Goal: Communication & Community: Answer question/provide support

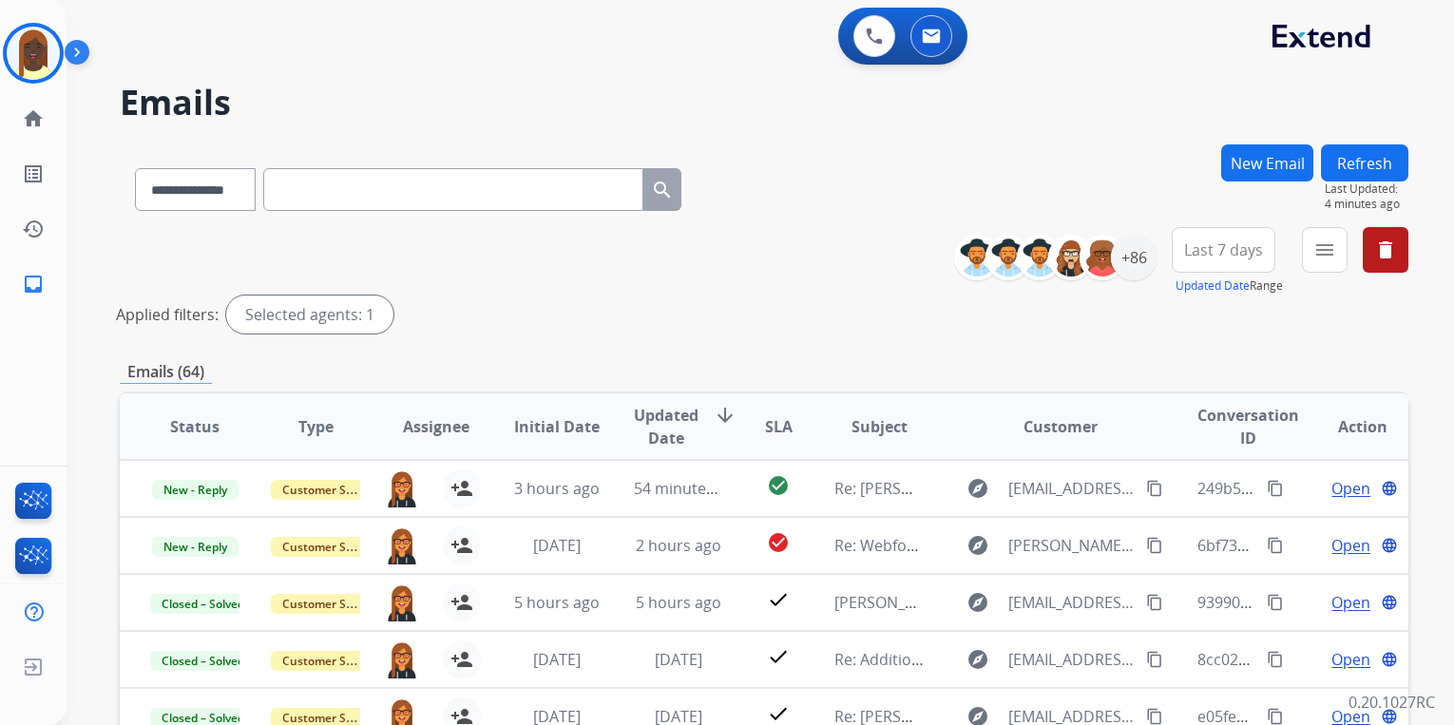
select select "**********"
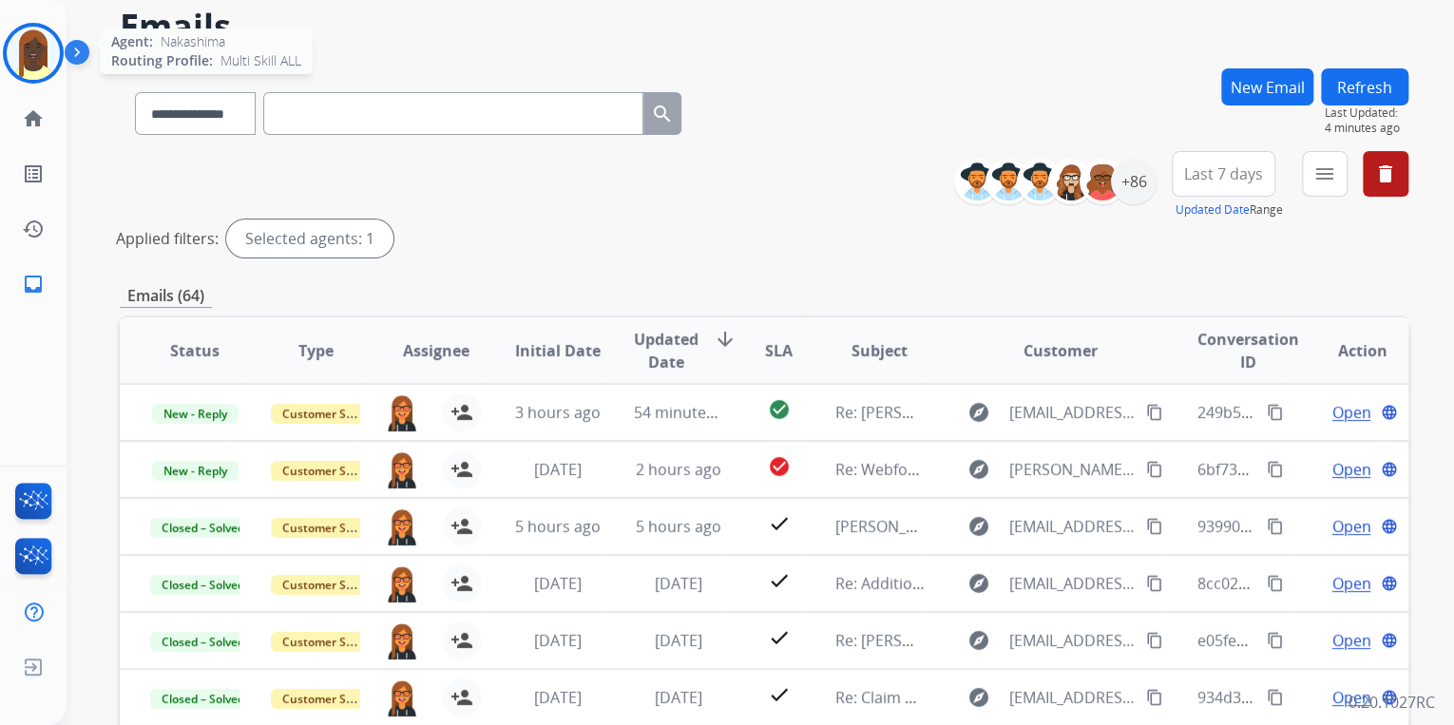
click at [36, 69] on img at bounding box center [33, 53] width 53 height 53
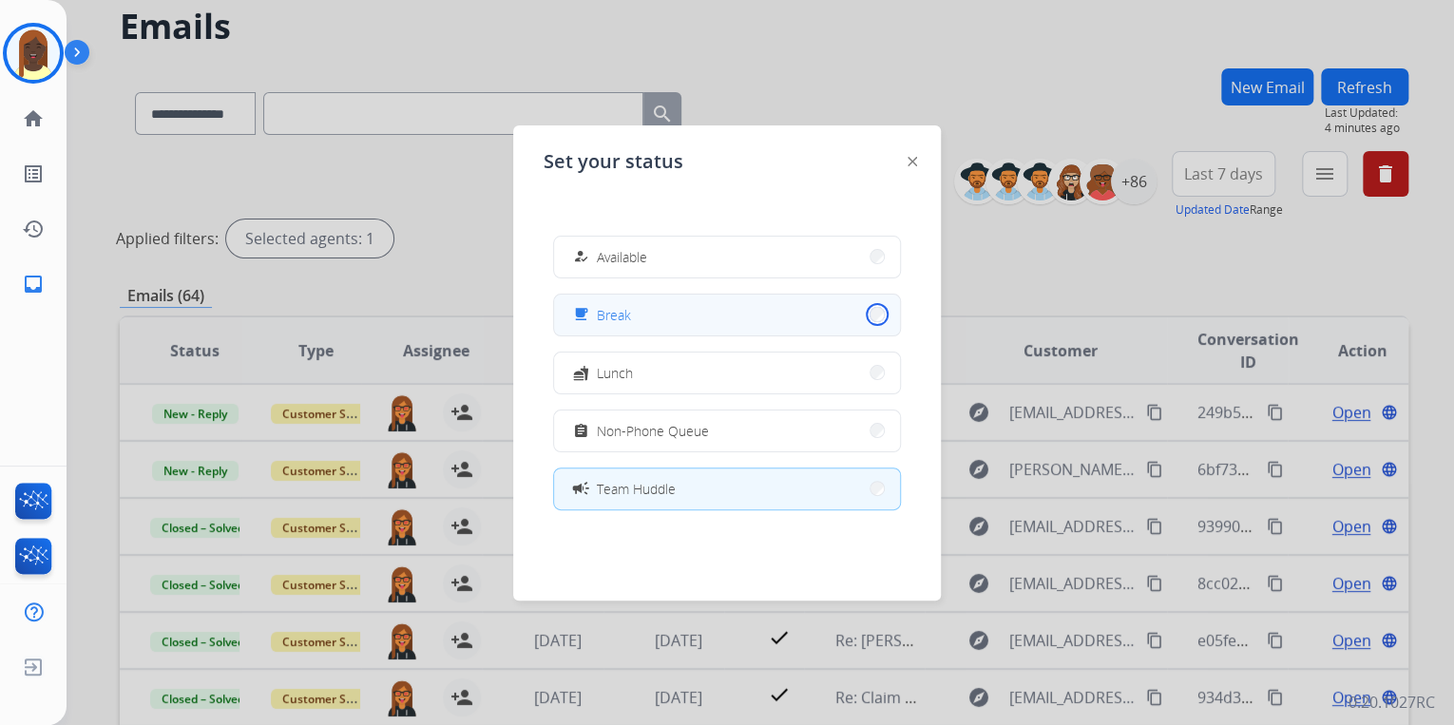
click at [862, 317] on button "free_breakfast Break" at bounding box center [727, 315] width 346 height 41
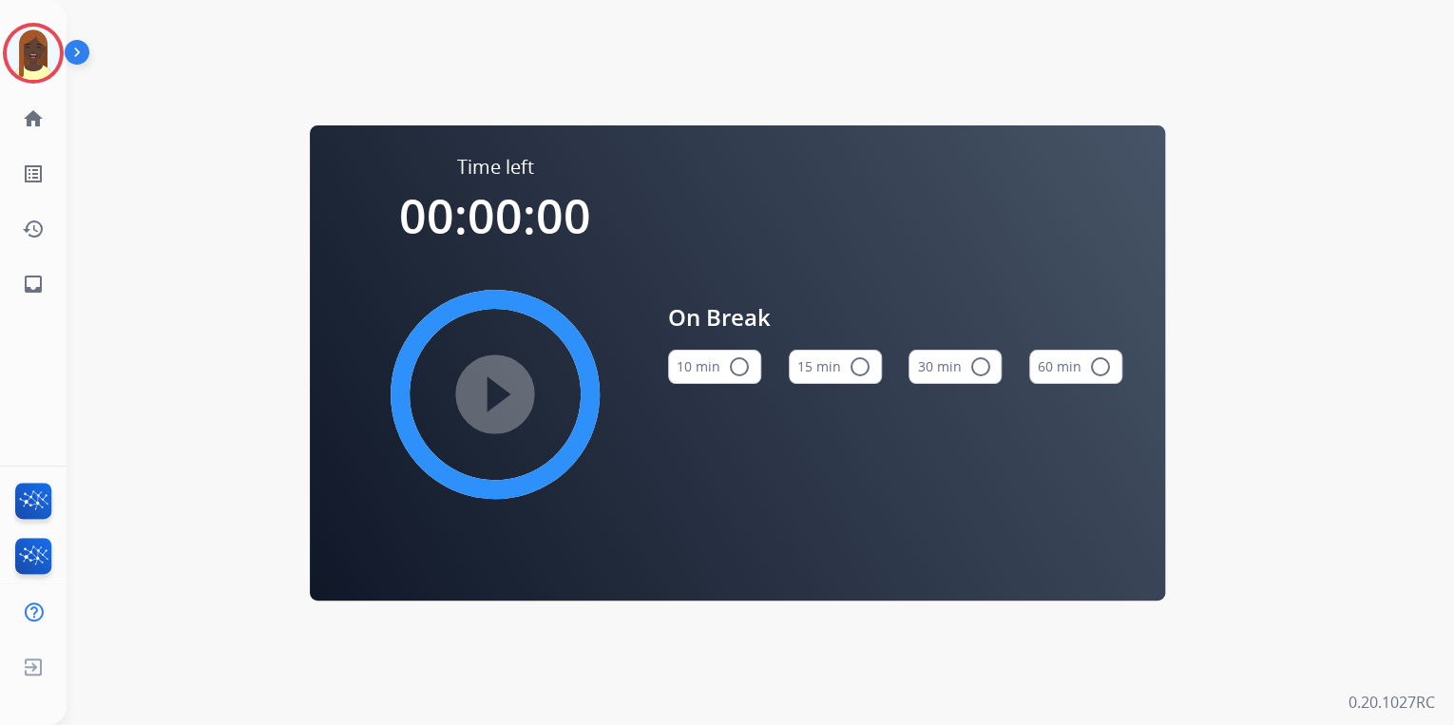
click at [861, 365] on mat-icon "radio_button_unchecked" at bounding box center [860, 366] width 23 height 23
click at [498, 393] on mat-icon "play_circle_filled" at bounding box center [495, 394] width 23 height 23
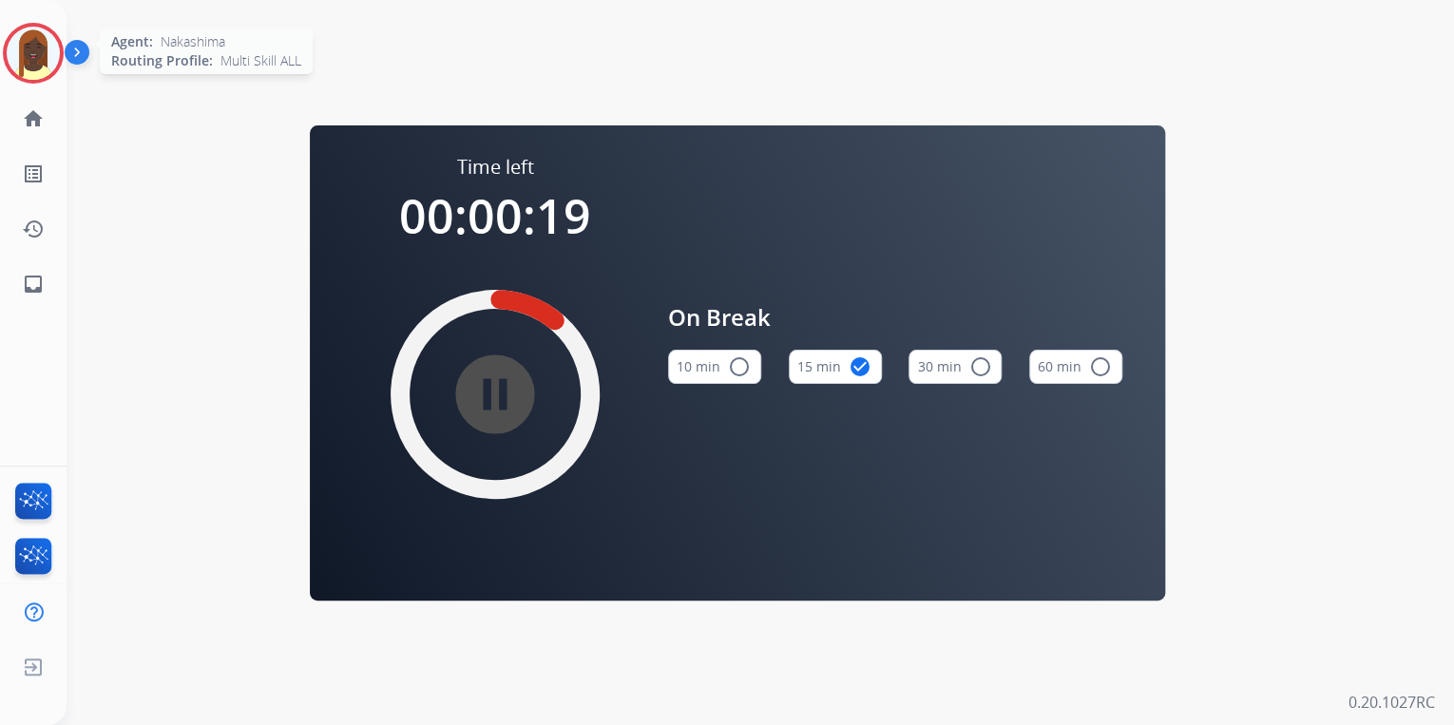
click at [44, 67] on img at bounding box center [33, 53] width 53 height 53
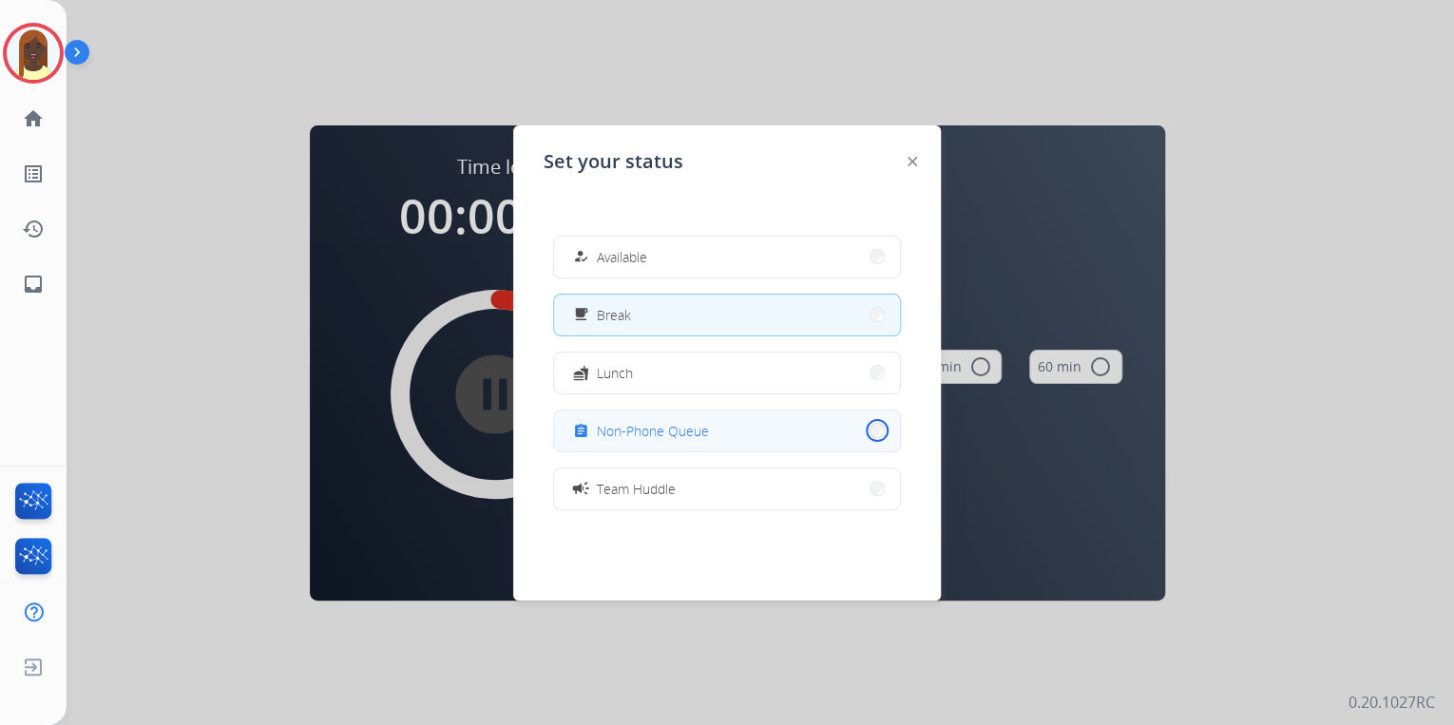
click at [864, 432] on button "assignment Non-Phone Queue" at bounding box center [727, 431] width 346 height 41
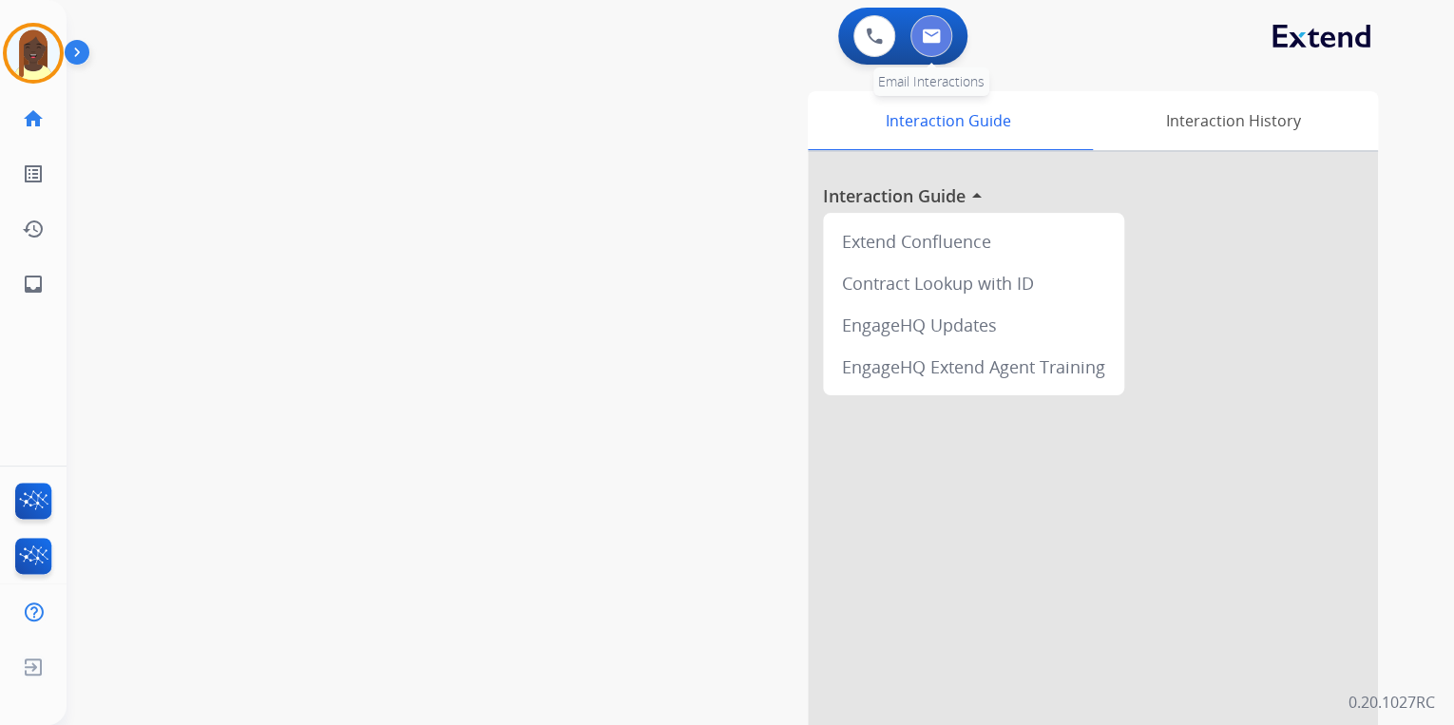
click at [931, 46] on button at bounding box center [932, 36] width 42 height 42
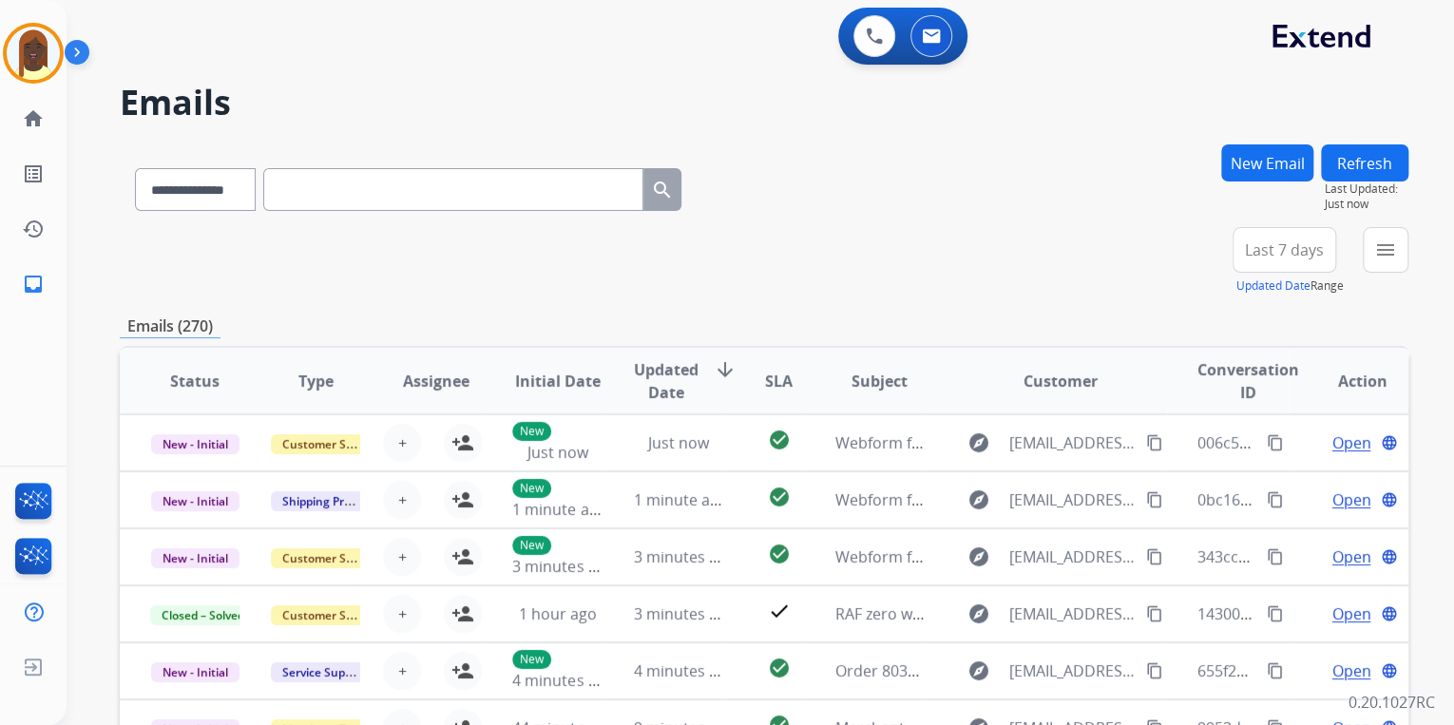
click at [1061, 293] on div "**********" at bounding box center [764, 261] width 1289 height 68
click at [1191, 276] on div "+86" at bounding box center [1195, 258] width 46 height 46
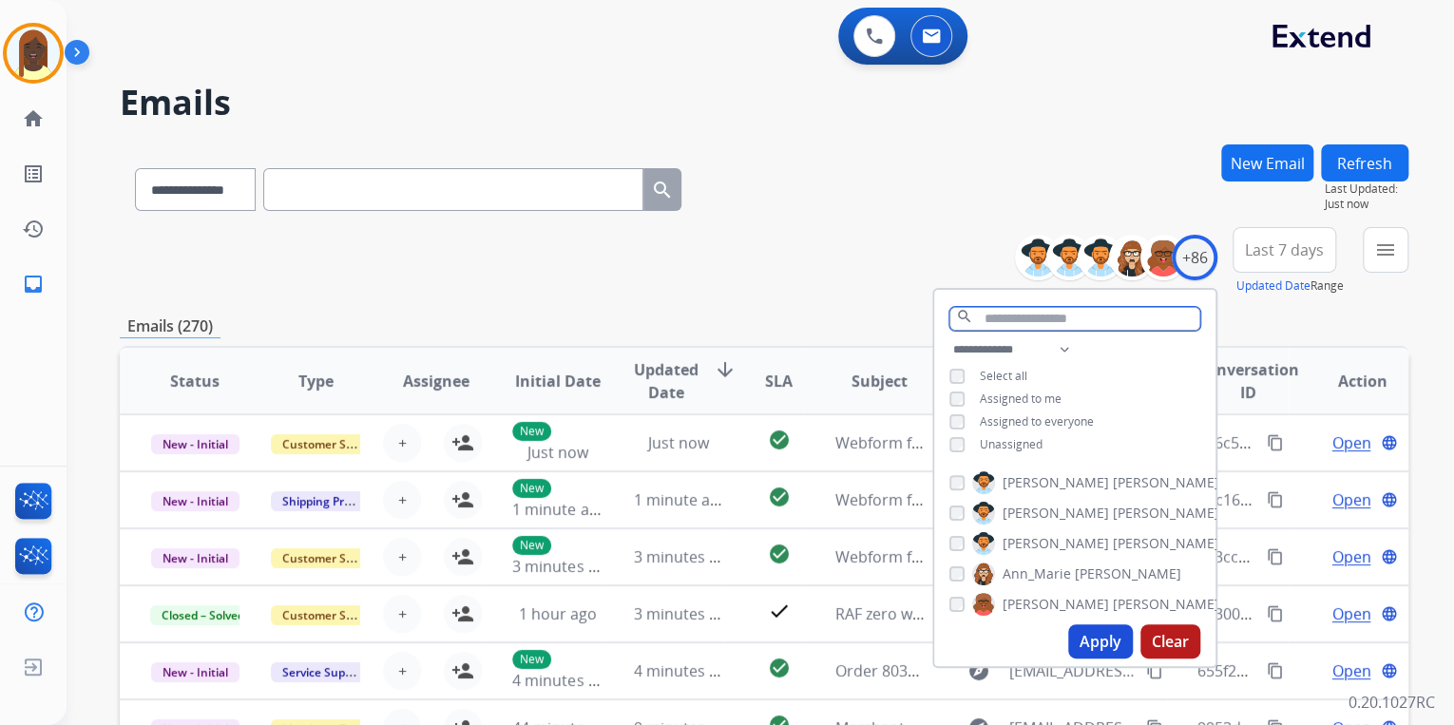
click at [1001, 319] on input "text" at bounding box center [1074, 319] width 251 height 24
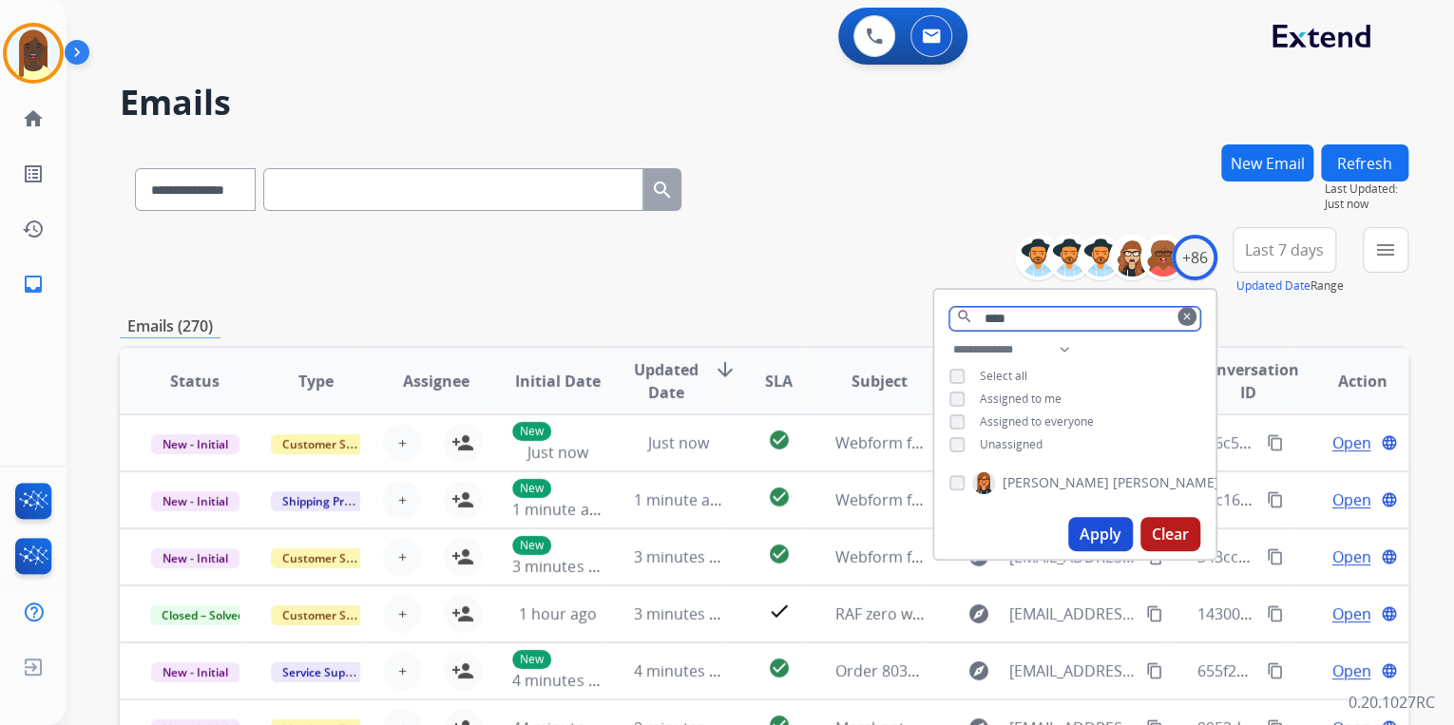
type input "****"
click at [1033, 481] on span "Kaitlin" at bounding box center [1056, 482] width 106 height 19
click at [1095, 535] on button "Apply" at bounding box center [1100, 534] width 65 height 34
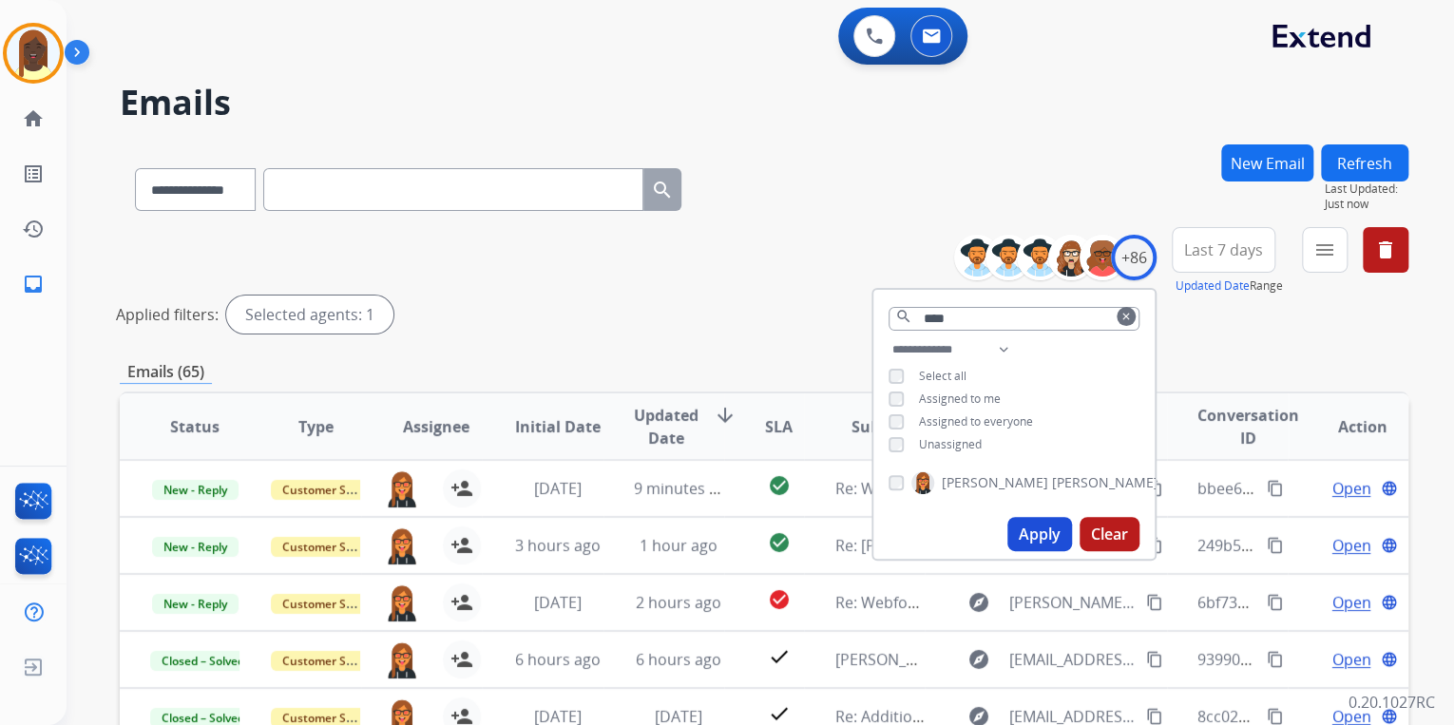
click at [807, 304] on div "Applied filters: Selected agents: 1" at bounding box center [760, 315] width 1289 height 38
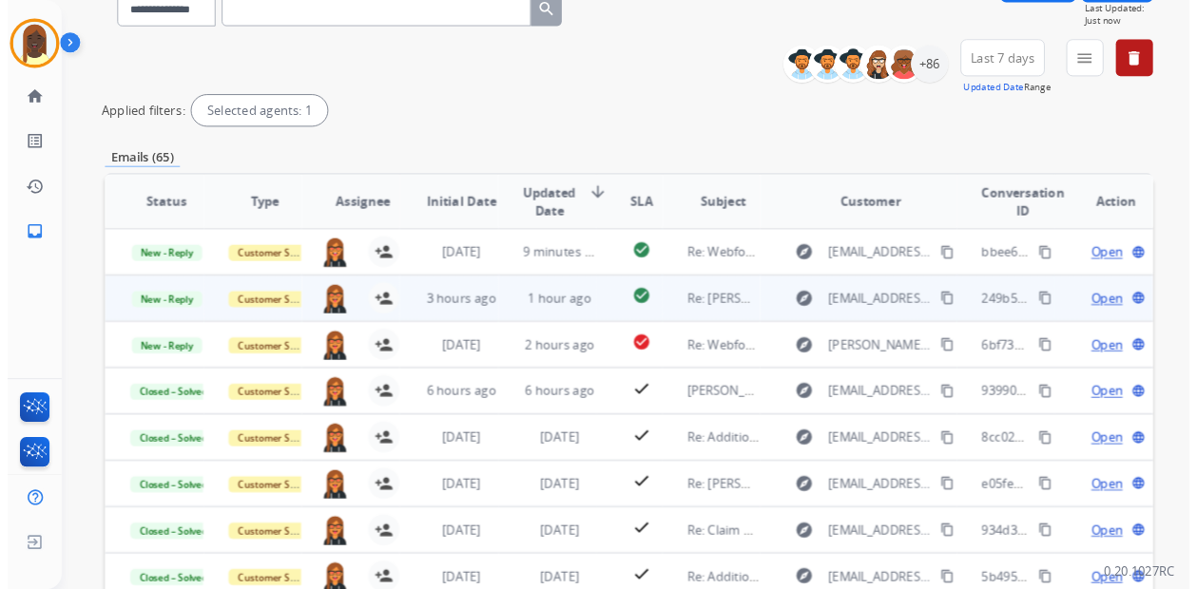
scroll to position [228, 0]
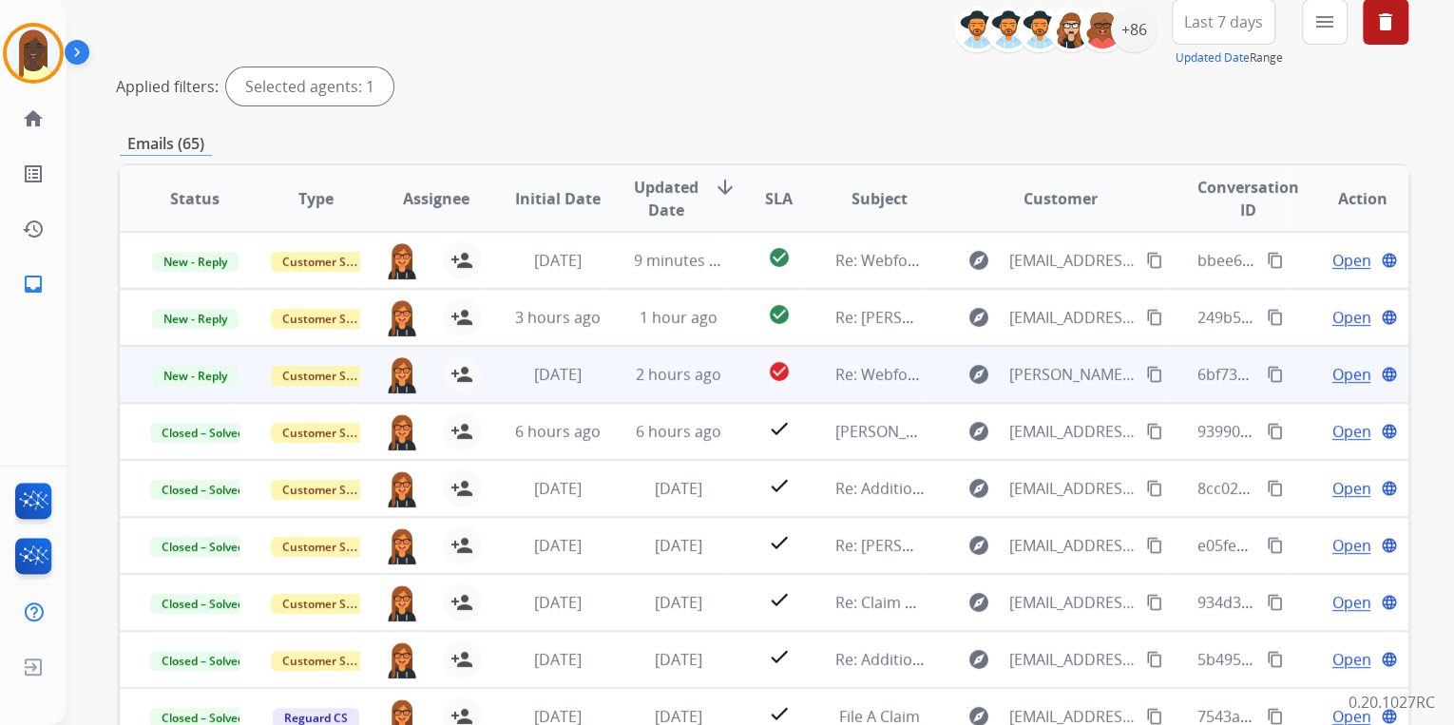
click at [1267, 376] on mat-icon "content_copy" at bounding box center [1275, 374] width 17 height 17
click at [1342, 380] on span "Open" at bounding box center [1351, 374] width 39 height 23
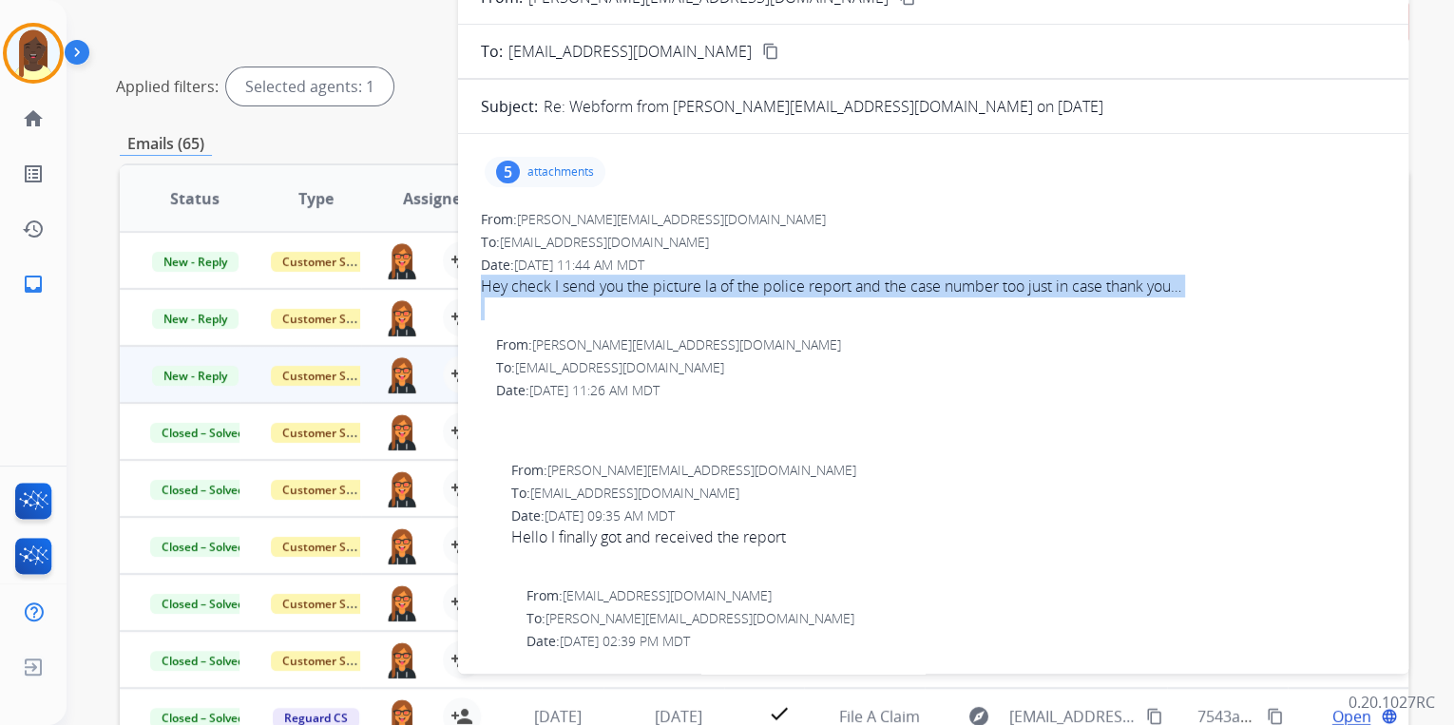
drag, startPoint x: 471, startPoint y: 292, endPoint x: 779, endPoint y: 302, distance: 308.1
copy div "Hey check I send you the picture la of the police report and the case number to…"
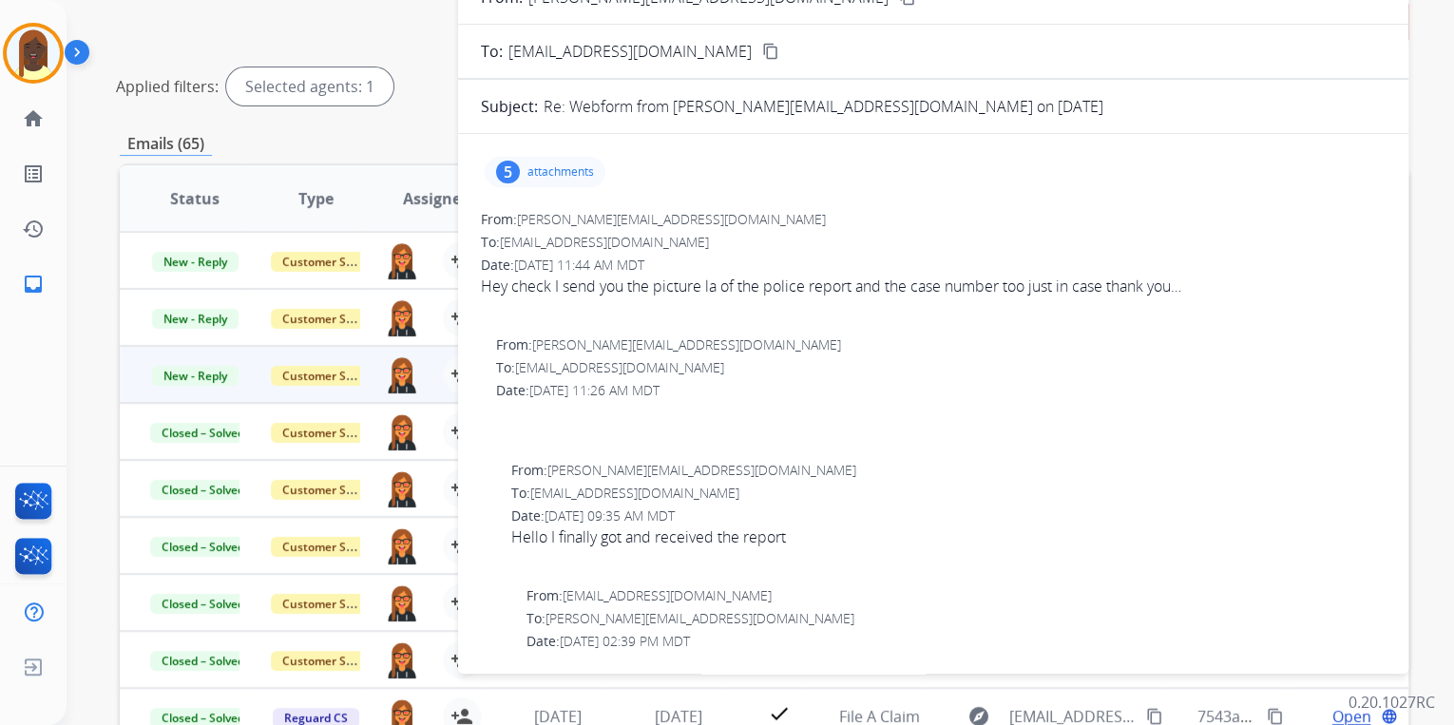
click at [570, 170] on p "attachments" at bounding box center [560, 171] width 67 height 15
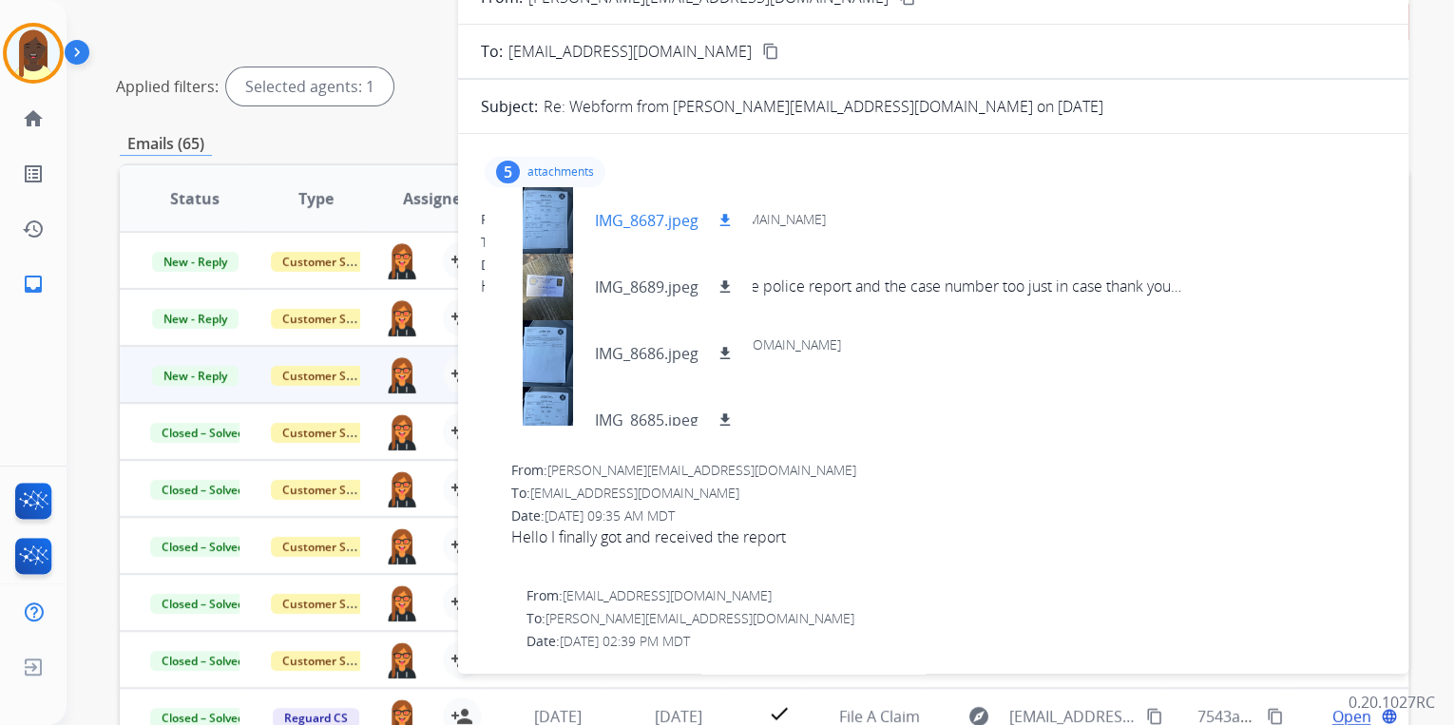
click at [551, 225] on div at bounding box center [547, 220] width 95 height 67
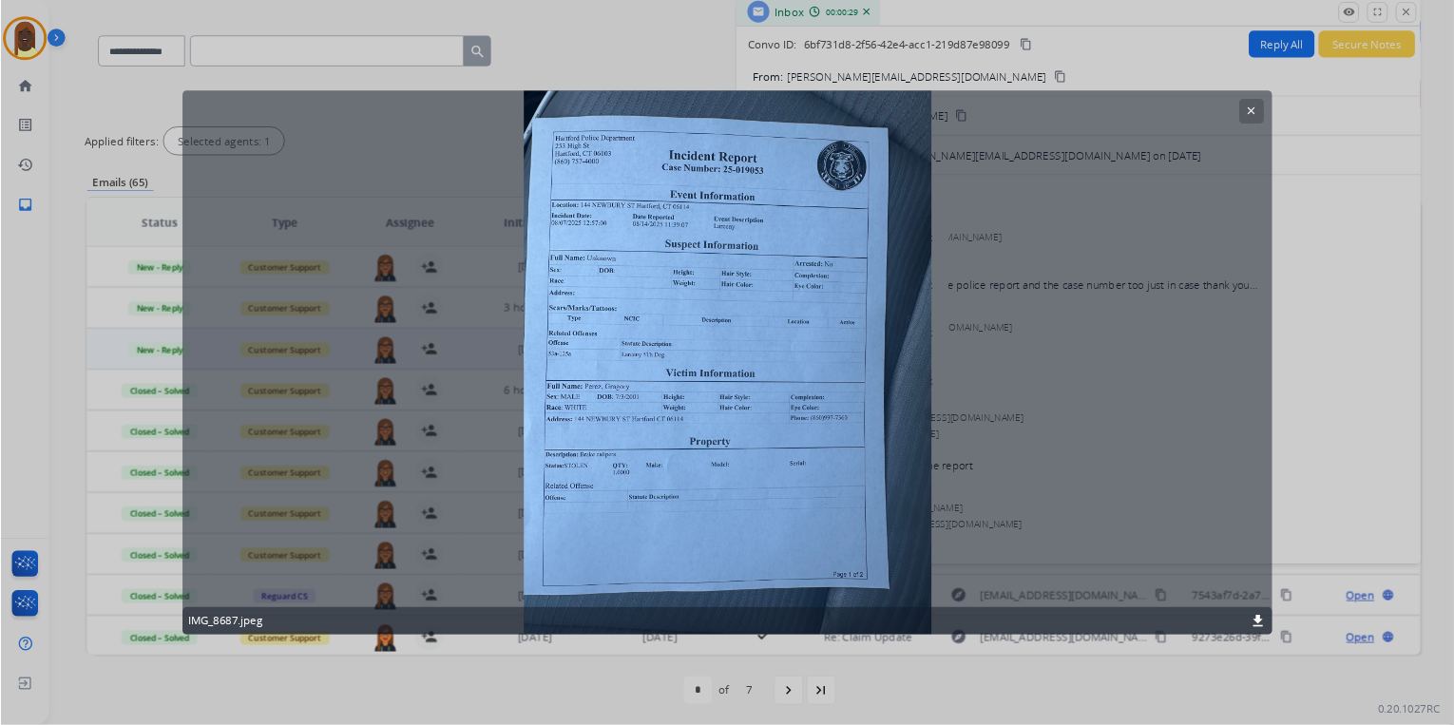
scroll to position [0, 0]
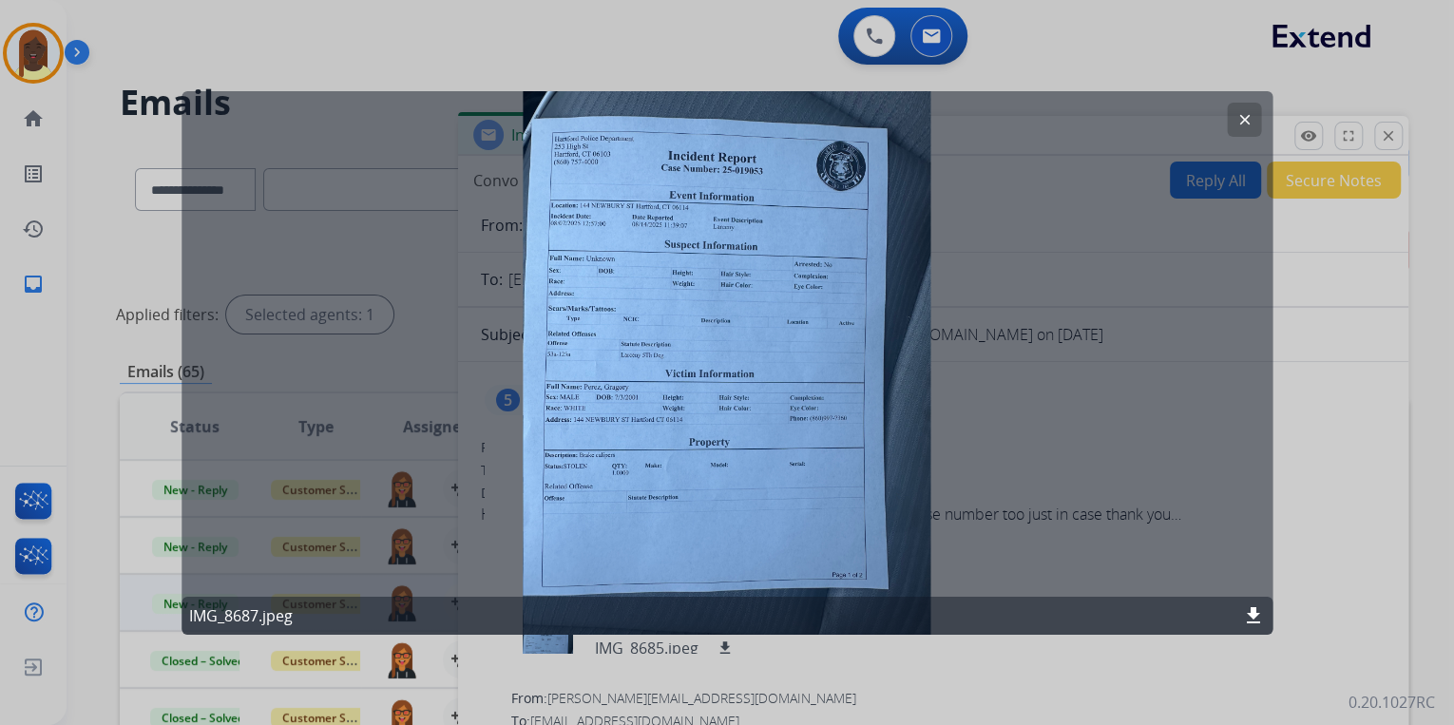
click at [1241, 119] on mat-icon "clear" at bounding box center [1244, 118] width 17 height 17
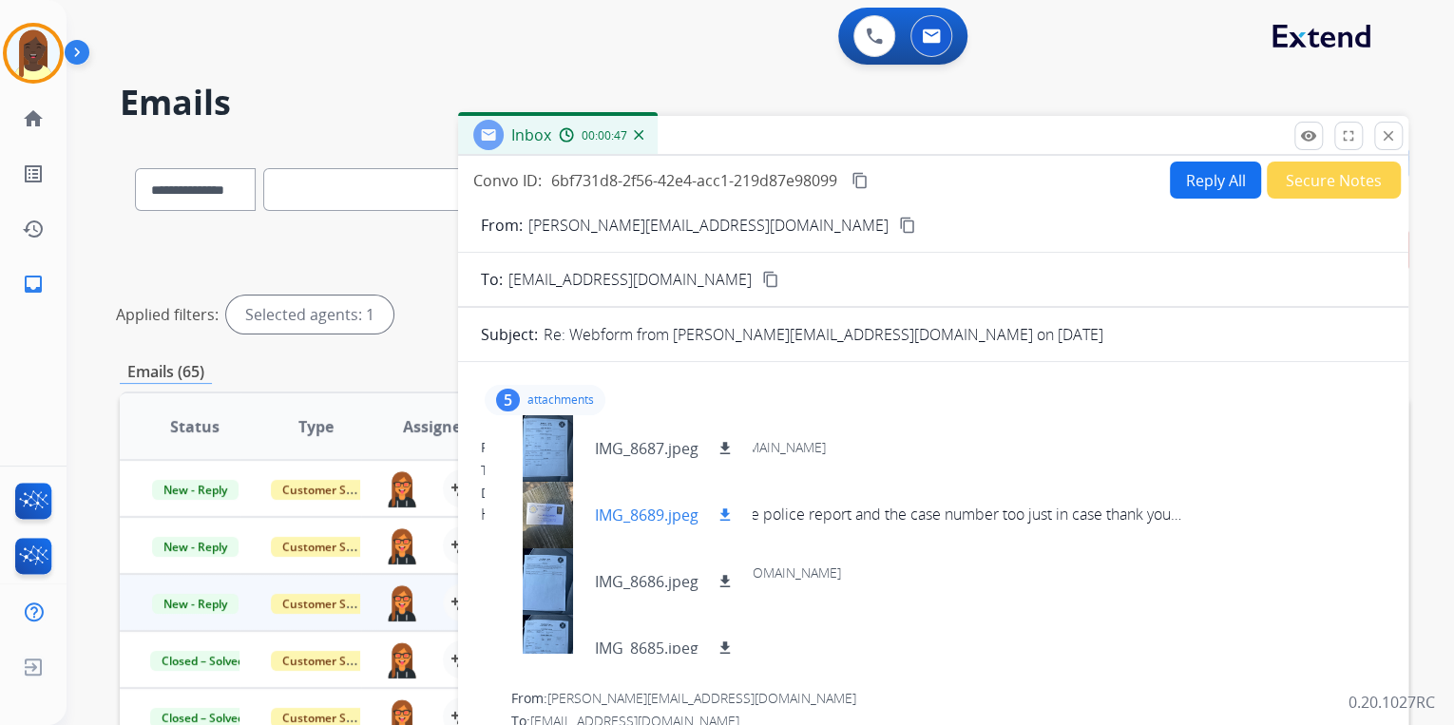
click at [545, 512] on div at bounding box center [547, 515] width 95 height 67
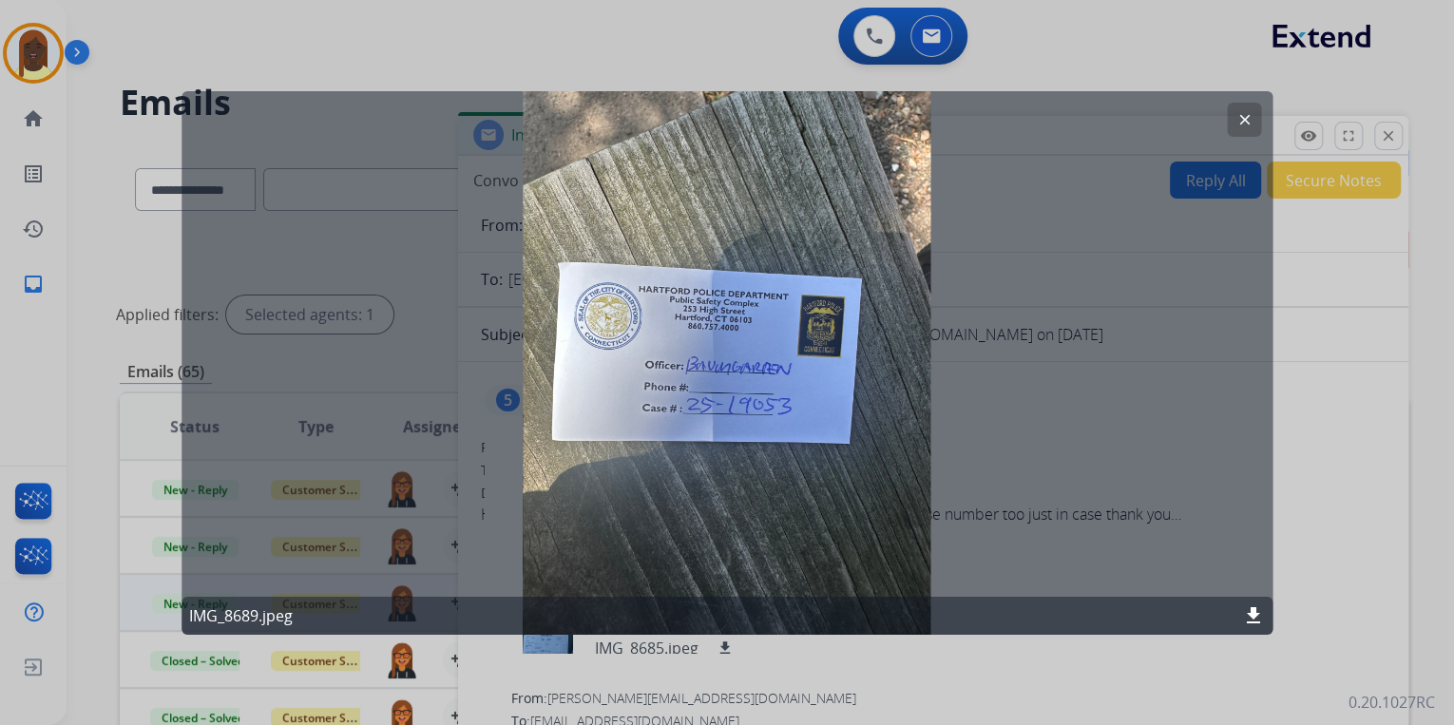
click at [1244, 127] on button "clear" at bounding box center [1244, 119] width 34 height 34
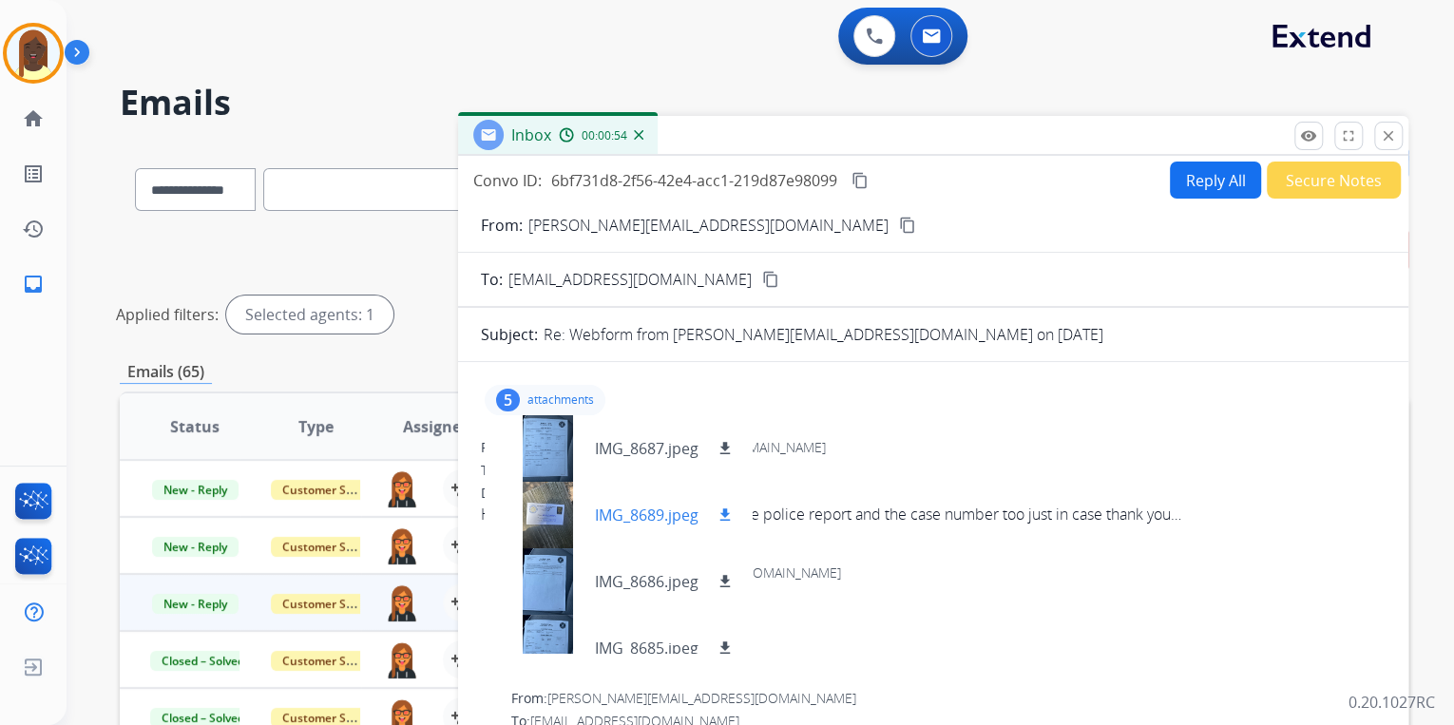
click at [728, 509] on mat-icon "download" at bounding box center [725, 515] width 17 height 17
click at [548, 590] on div at bounding box center [547, 581] width 95 height 67
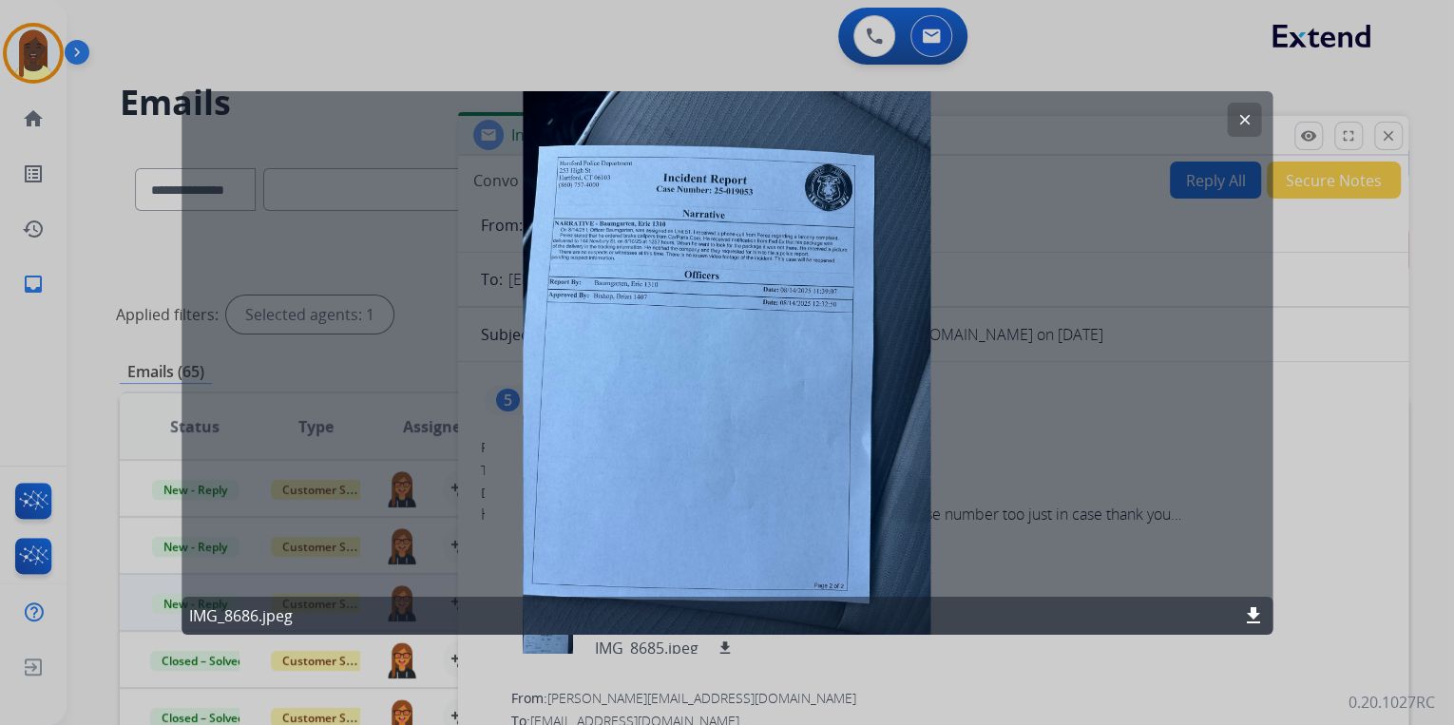
click at [702, 274] on div "clear IMG_8686.jpeg download" at bounding box center [727, 362] width 1091 height 544
click at [706, 271] on div "clear IMG_8686.jpeg download" at bounding box center [727, 362] width 1091 height 544
click at [709, 270] on div "clear IMG_8686.jpeg download" at bounding box center [727, 362] width 1091 height 544
click at [1243, 122] on mat-icon "clear" at bounding box center [1244, 118] width 17 height 17
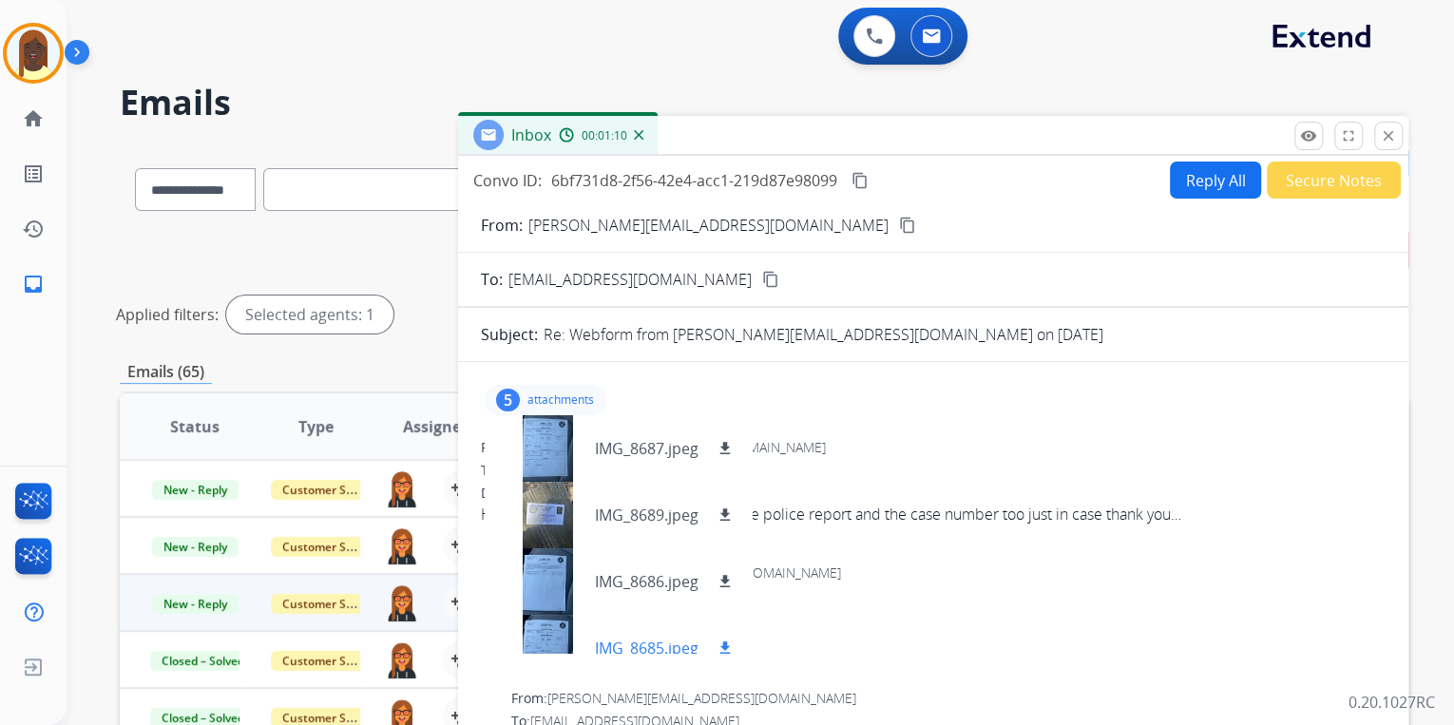
click at [547, 637] on div at bounding box center [547, 648] width 95 height 67
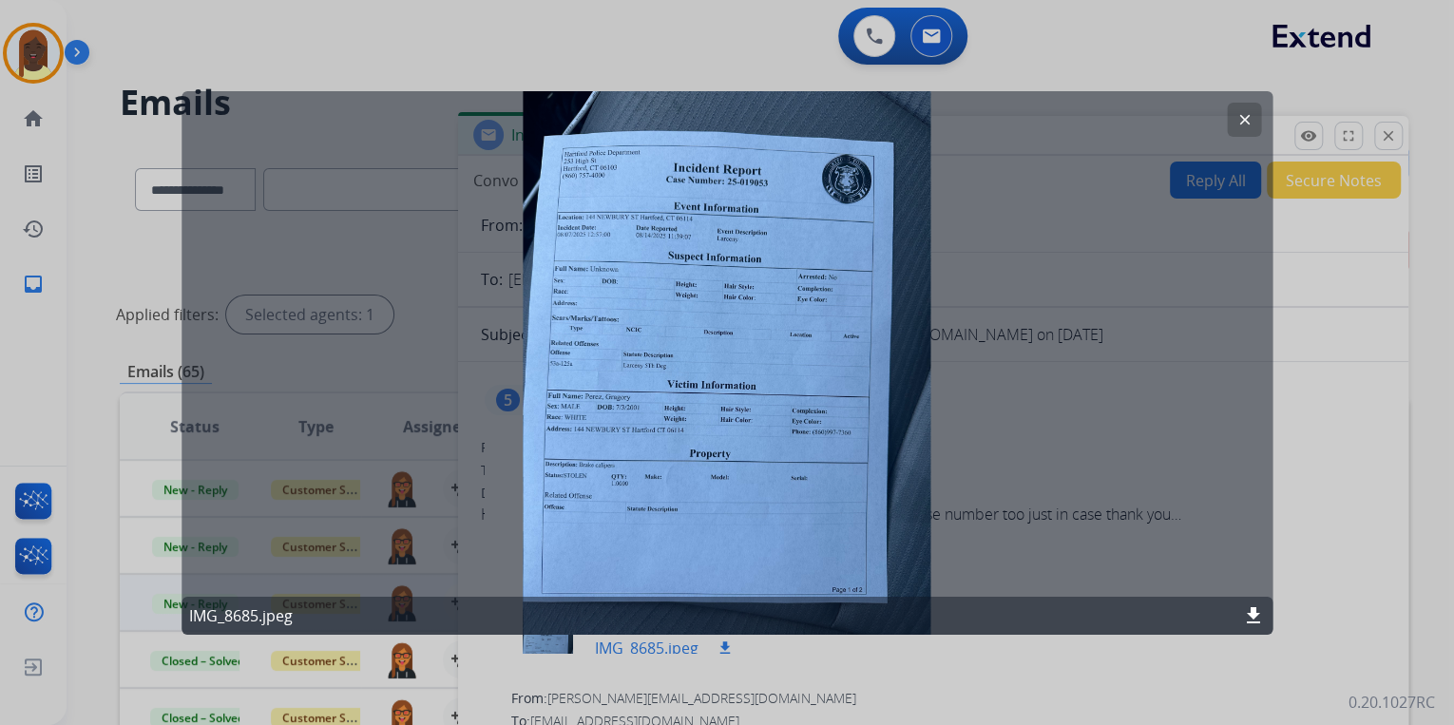
click at [547, 637] on div at bounding box center [727, 362] width 1454 height 725
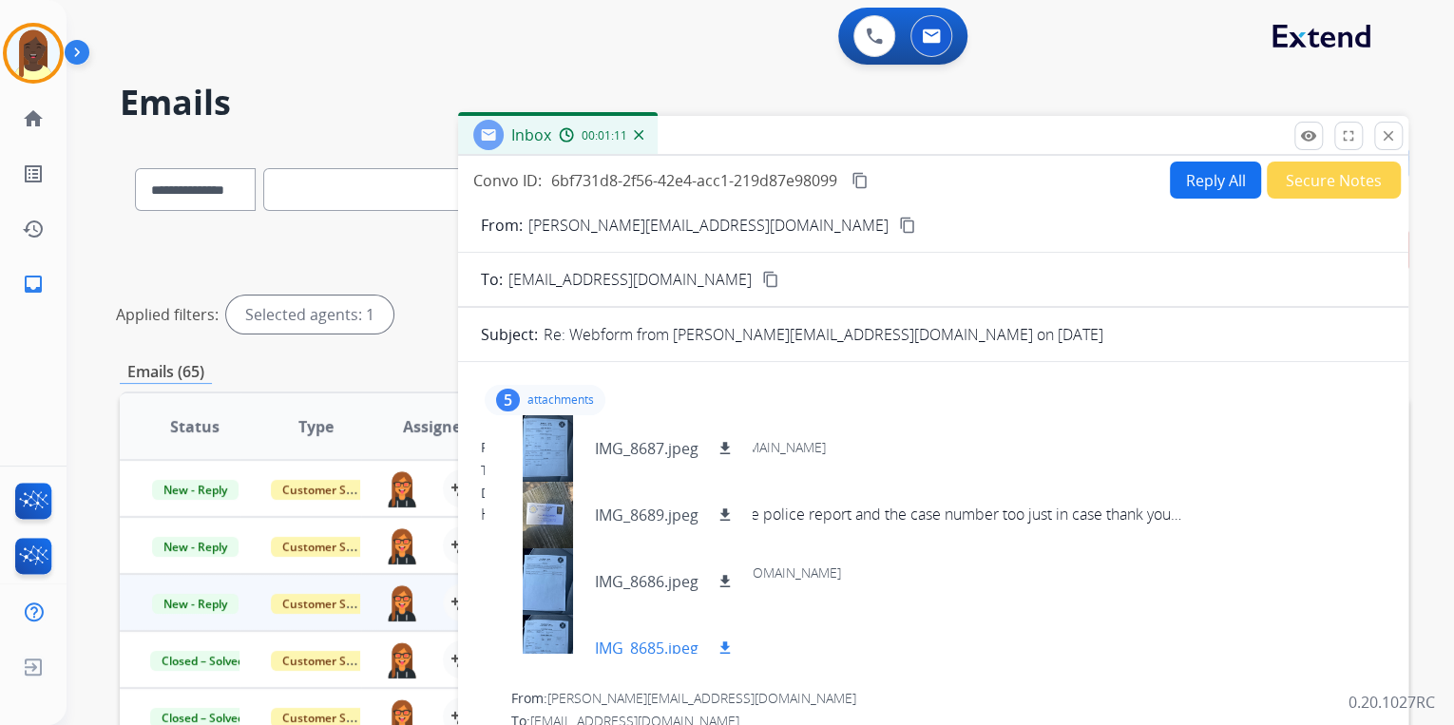
click at [543, 639] on div at bounding box center [547, 648] width 95 height 67
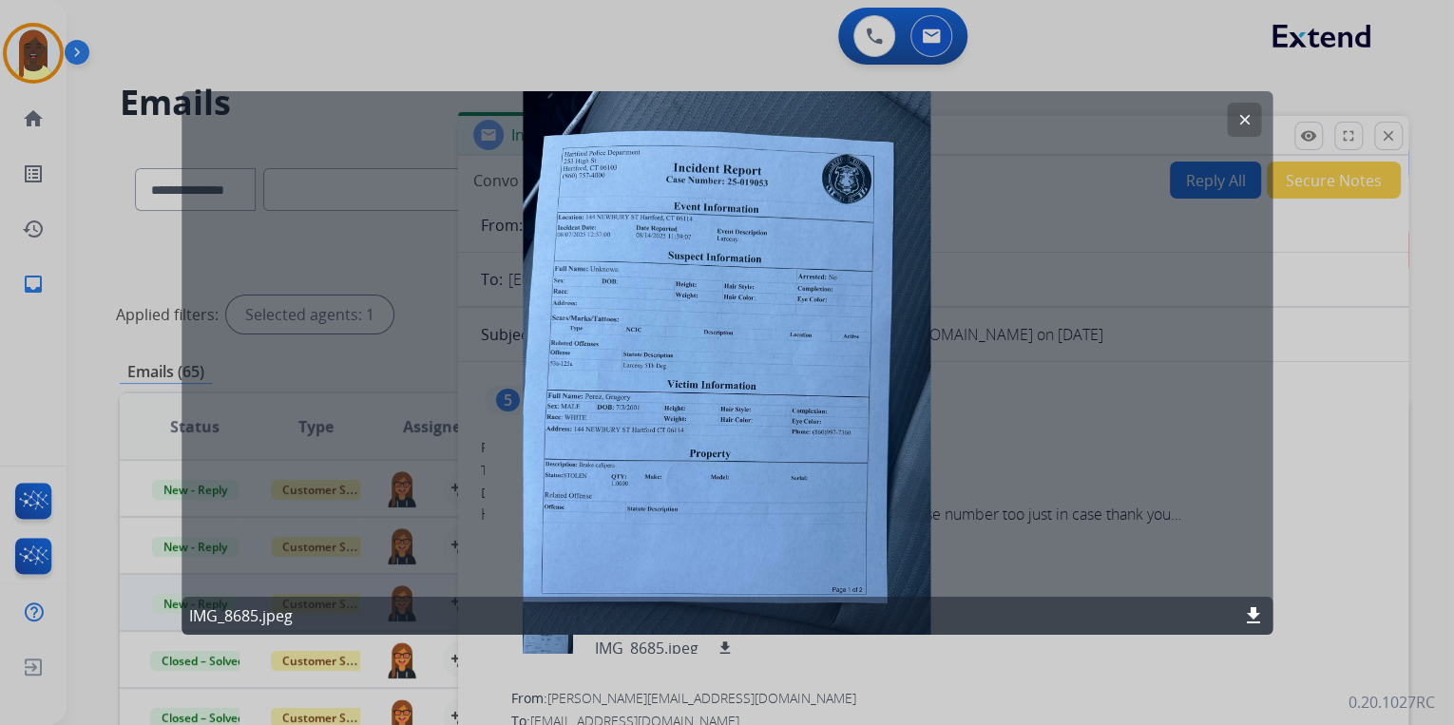
click at [1249, 124] on mat-icon "clear" at bounding box center [1244, 118] width 17 height 17
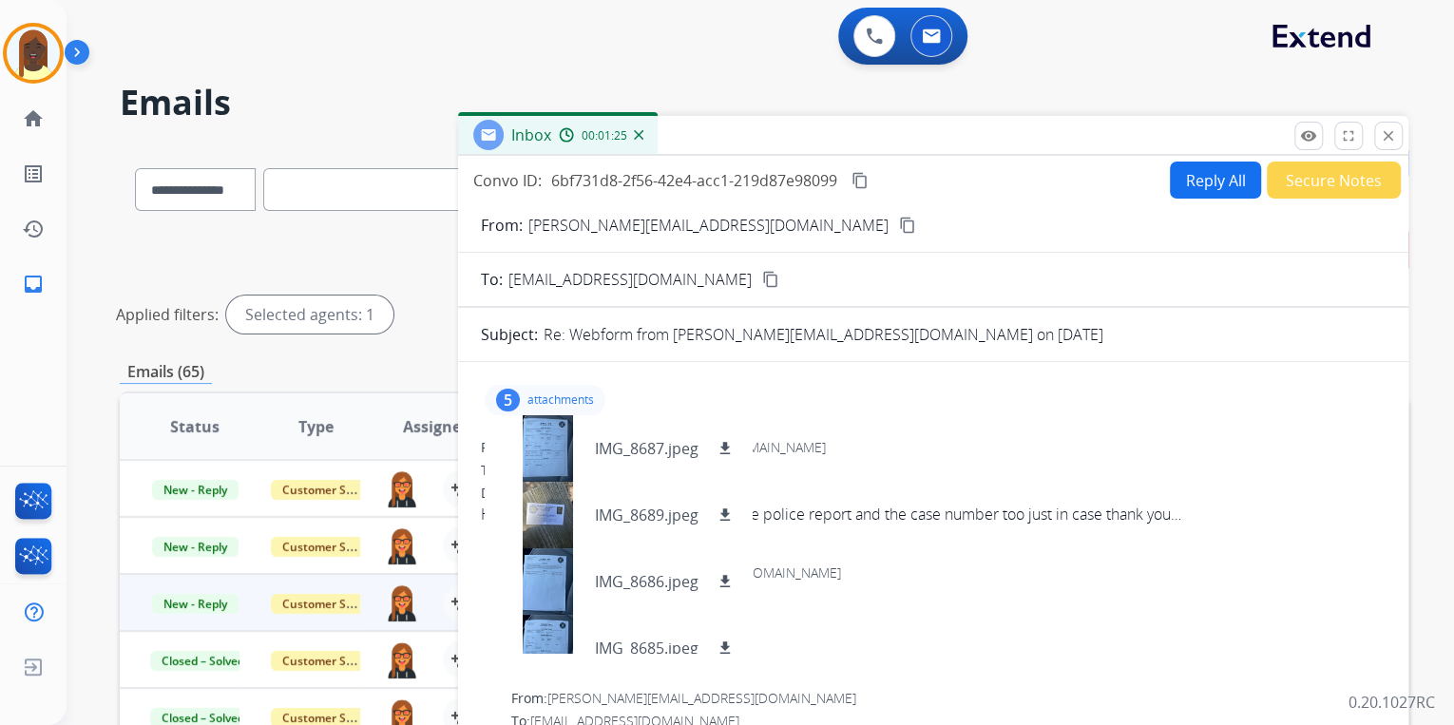
click at [859, 438] on div "From: gregory.perezgp03@gmail.com" at bounding box center [933, 447] width 905 height 19
click at [899, 226] on mat-icon "content_copy" at bounding box center [907, 225] width 17 height 17
click at [1214, 185] on button "Reply All" at bounding box center [1215, 180] width 91 height 37
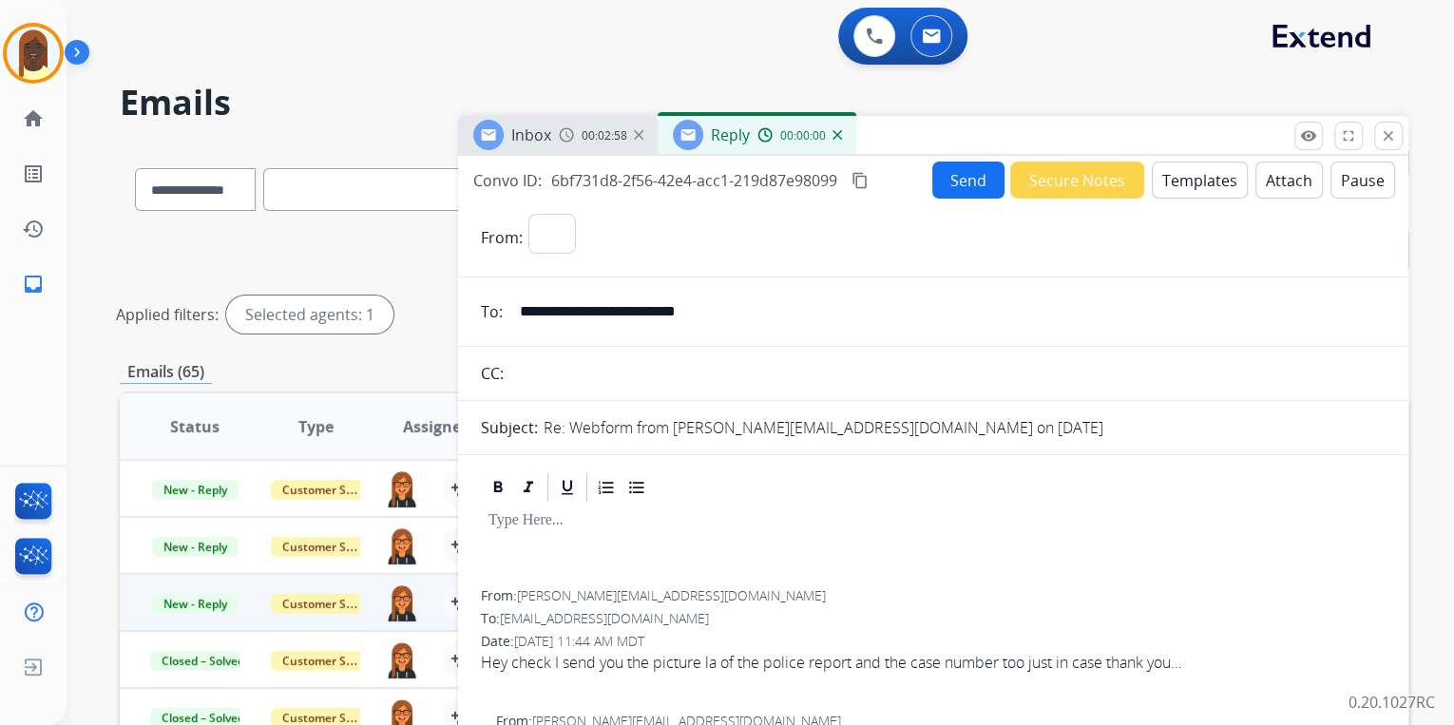
select select "**********"
click at [1200, 189] on button "Templates" at bounding box center [1200, 180] width 96 height 37
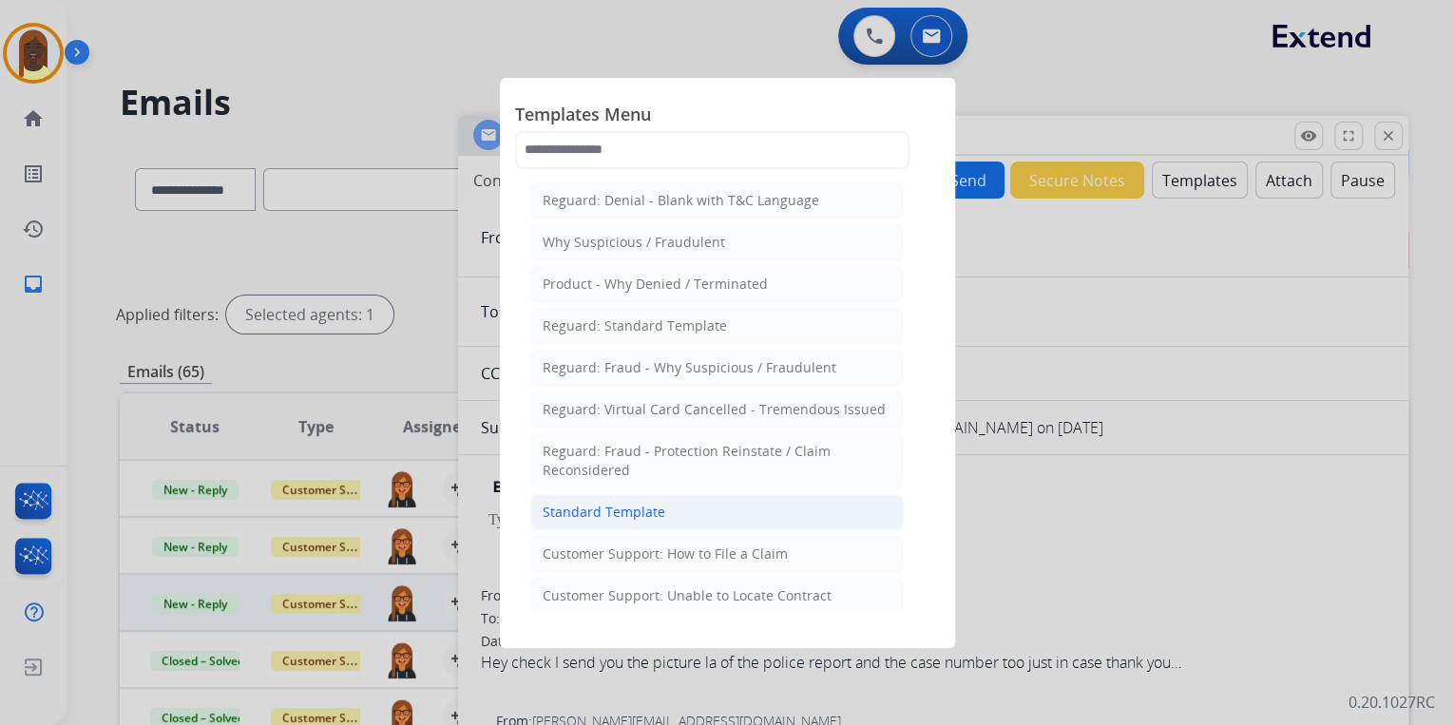
click at [579, 513] on div "Standard Template" at bounding box center [604, 512] width 123 height 19
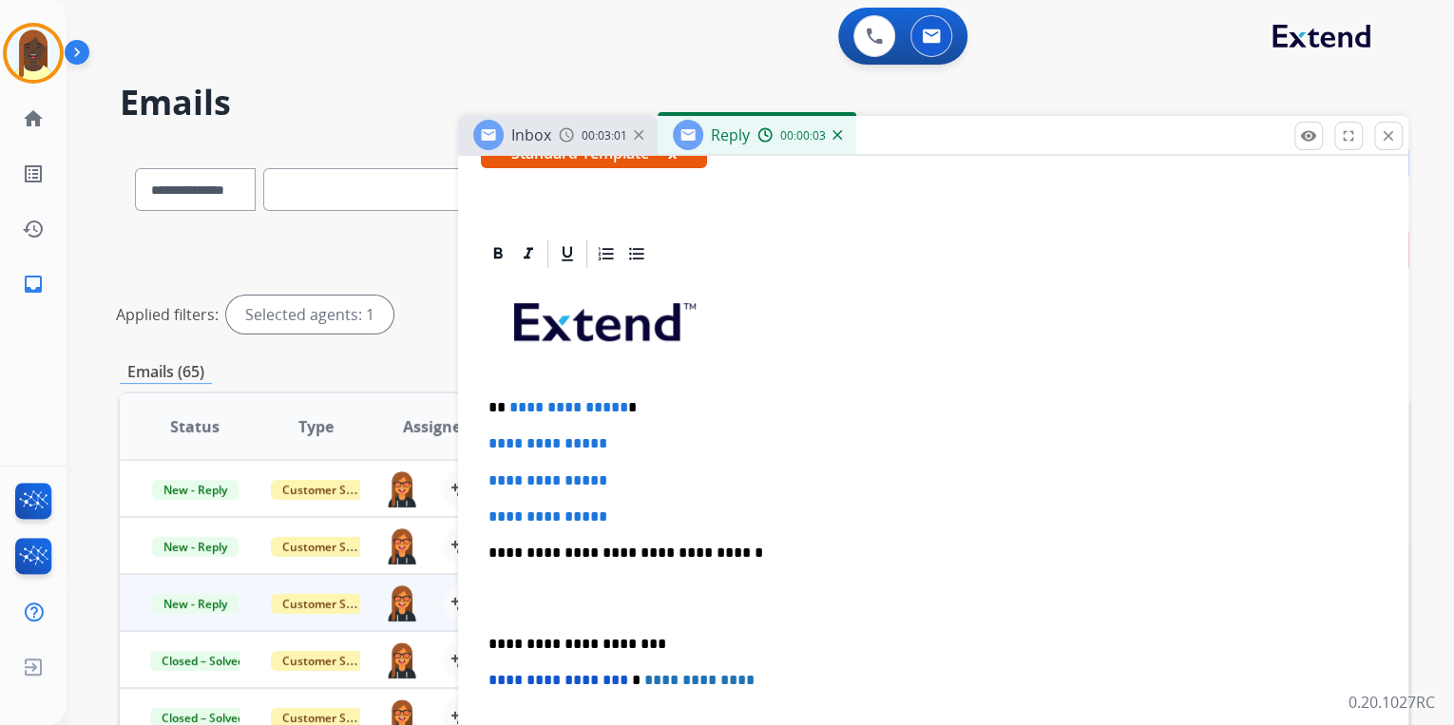
scroll to position [380, 0]
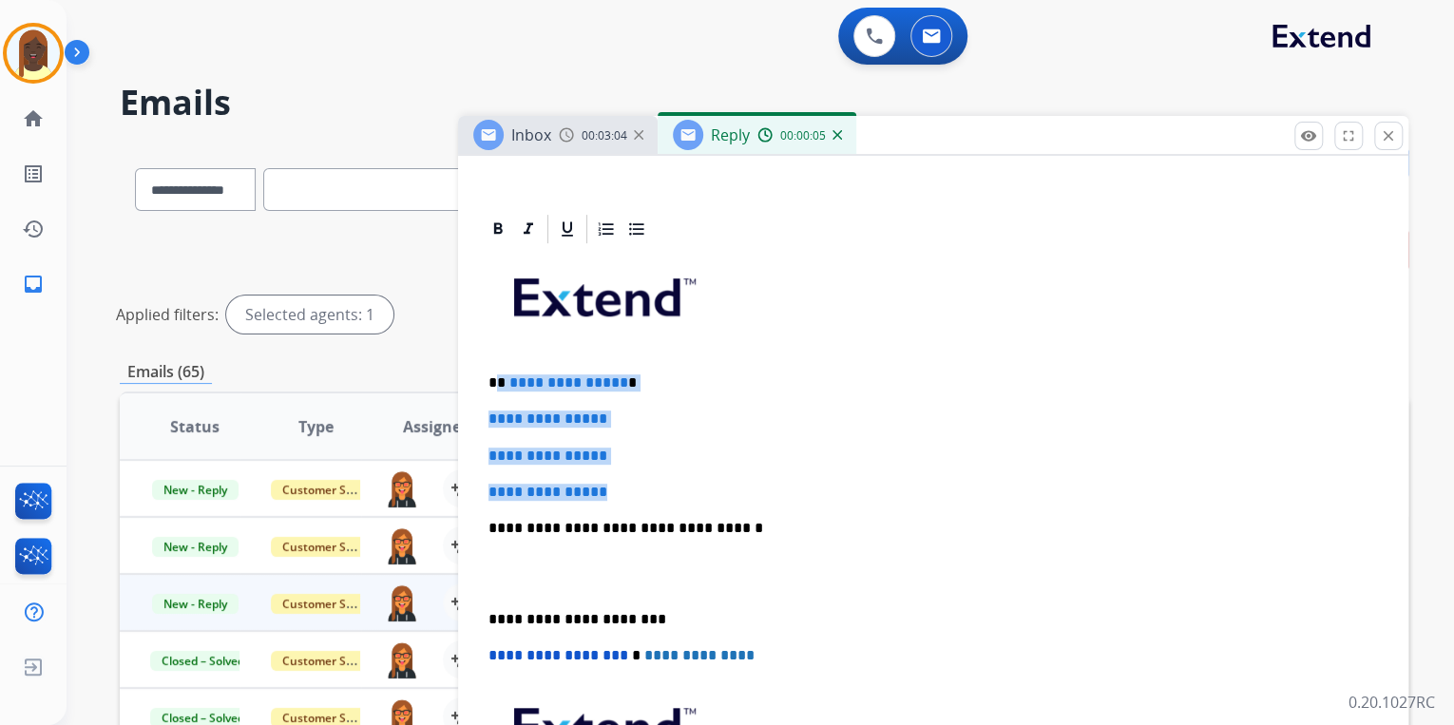
drag, startPoint x: 498, startPoint y: 380, endPoint x: 630, endPoint y: 475, distance: 162.7
click at [630, 475] on div "**********" at bounding box center [933, 573] width 905 height 654
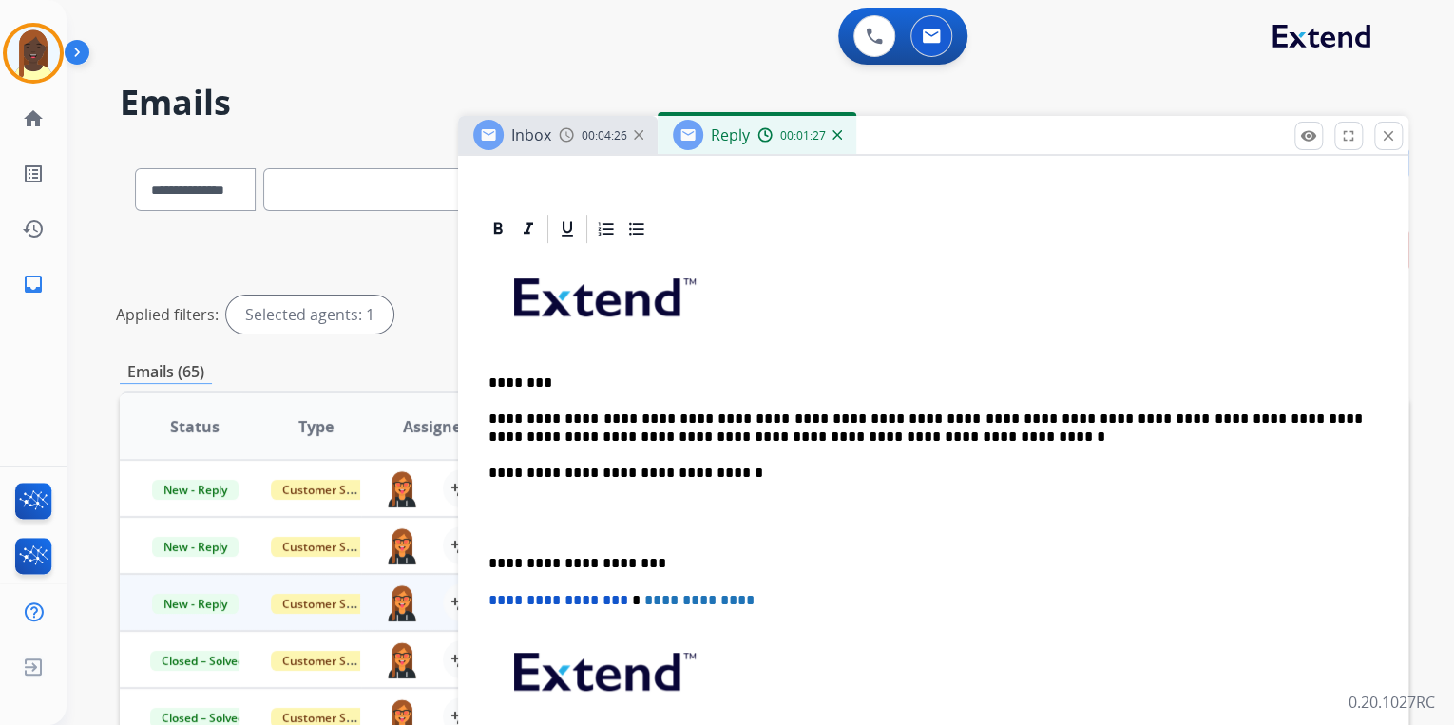
click at [833, 415] on p "**********" at bounding box center [926, 428] width 874 height 35
click at [846, 421] on p "**********" at bounding box center [926, 428] width 874 height 35
drag, startPoint x: 927, startPoint y: 419, endPoint x: 856, endPoint y: 418, distance: 70.3
click at [856, 418] on p "**********" at bounding box center [926, 428] width 874 height 35
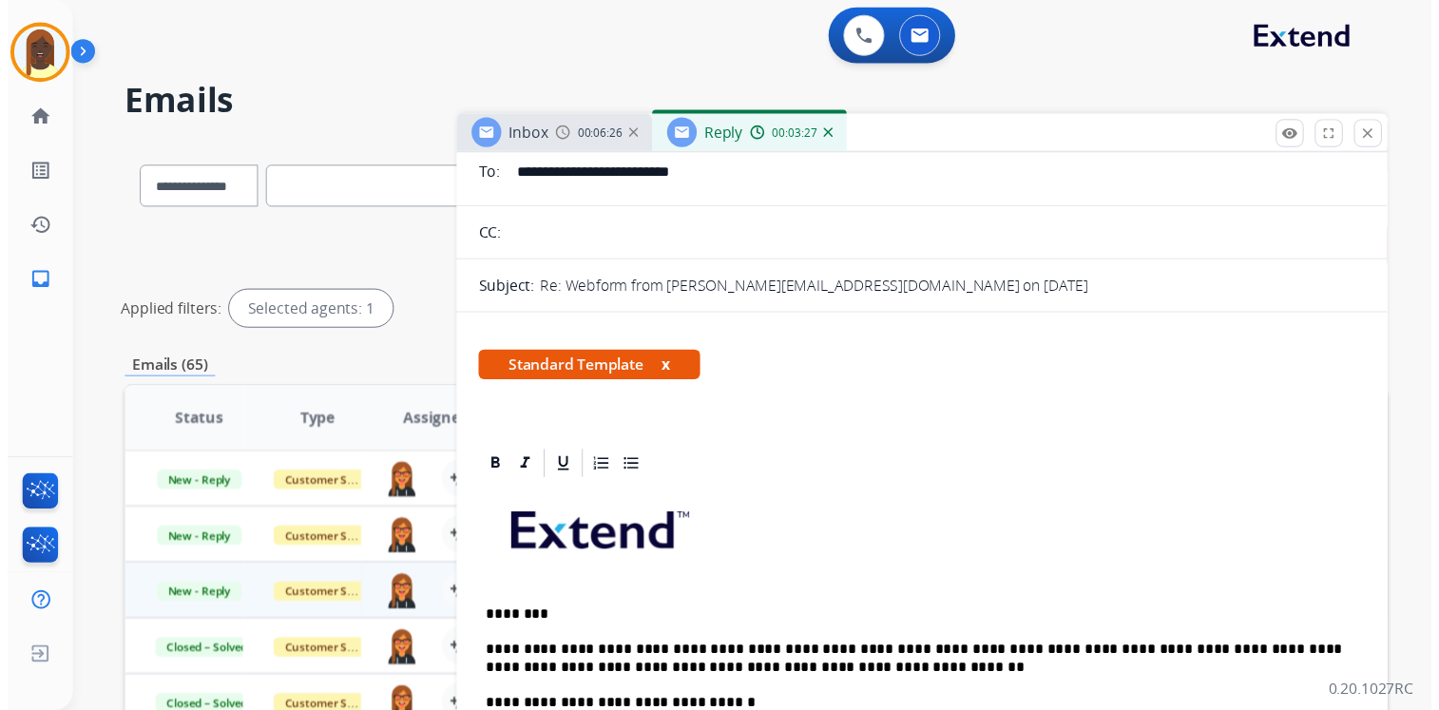
scroll to position [0, 0]
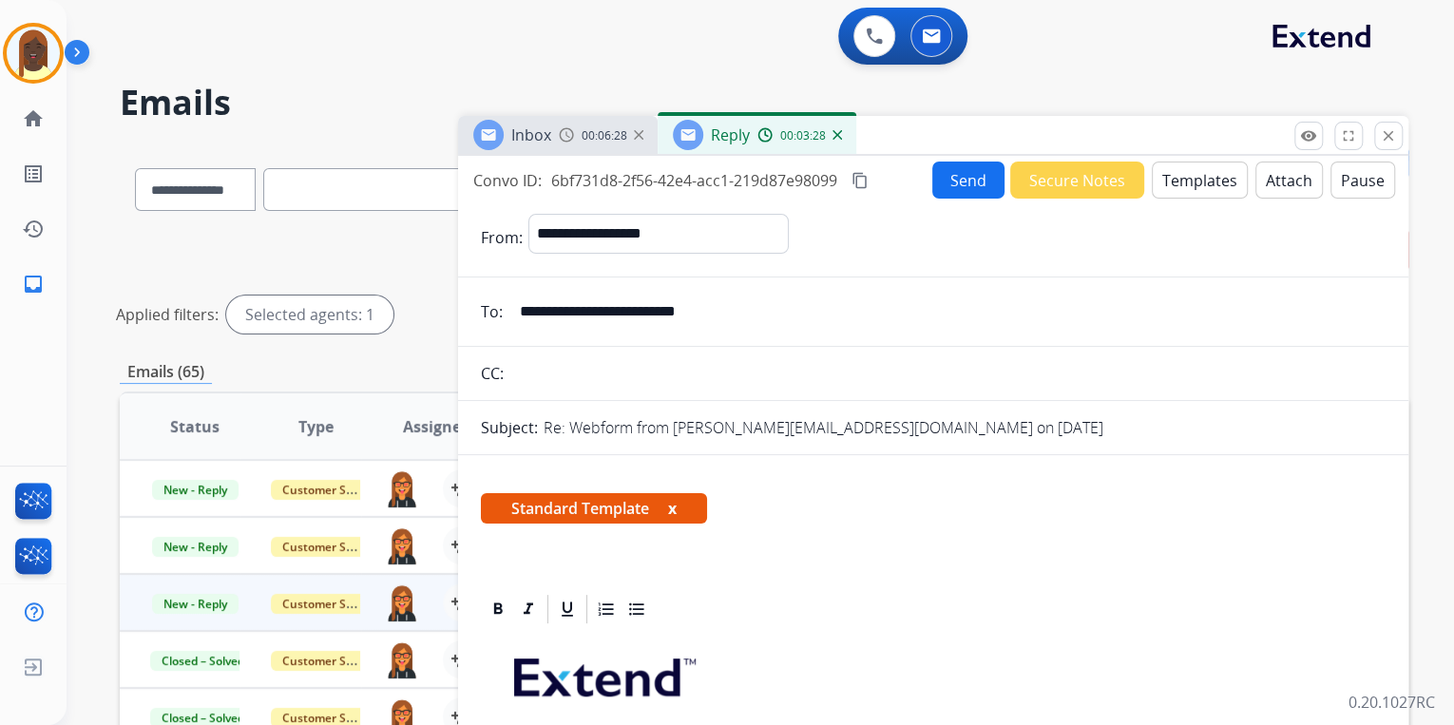
click at [954, 194] on button "Send" at bounding box center [968, 180] width 72 height 37
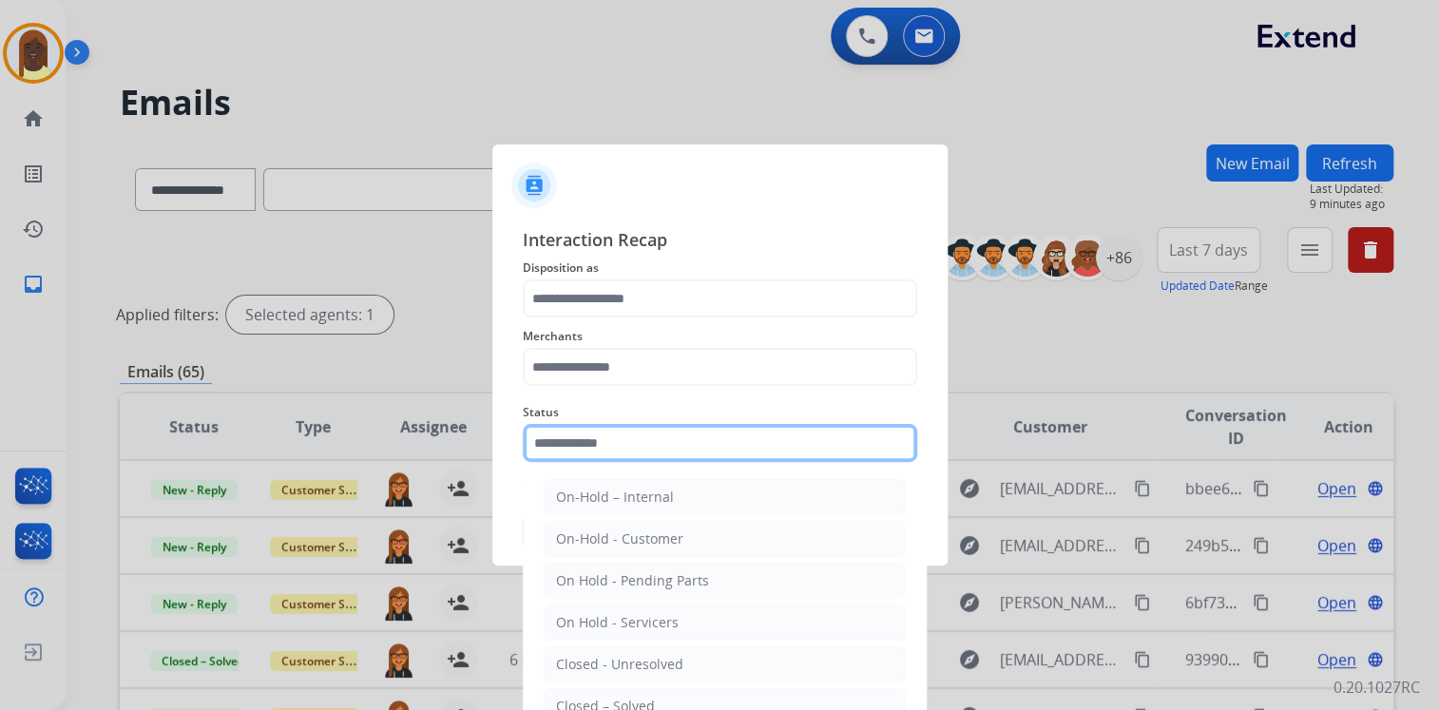
click at [605, 453] on input "text" at bounding box center [720, 443] width 394 height 38
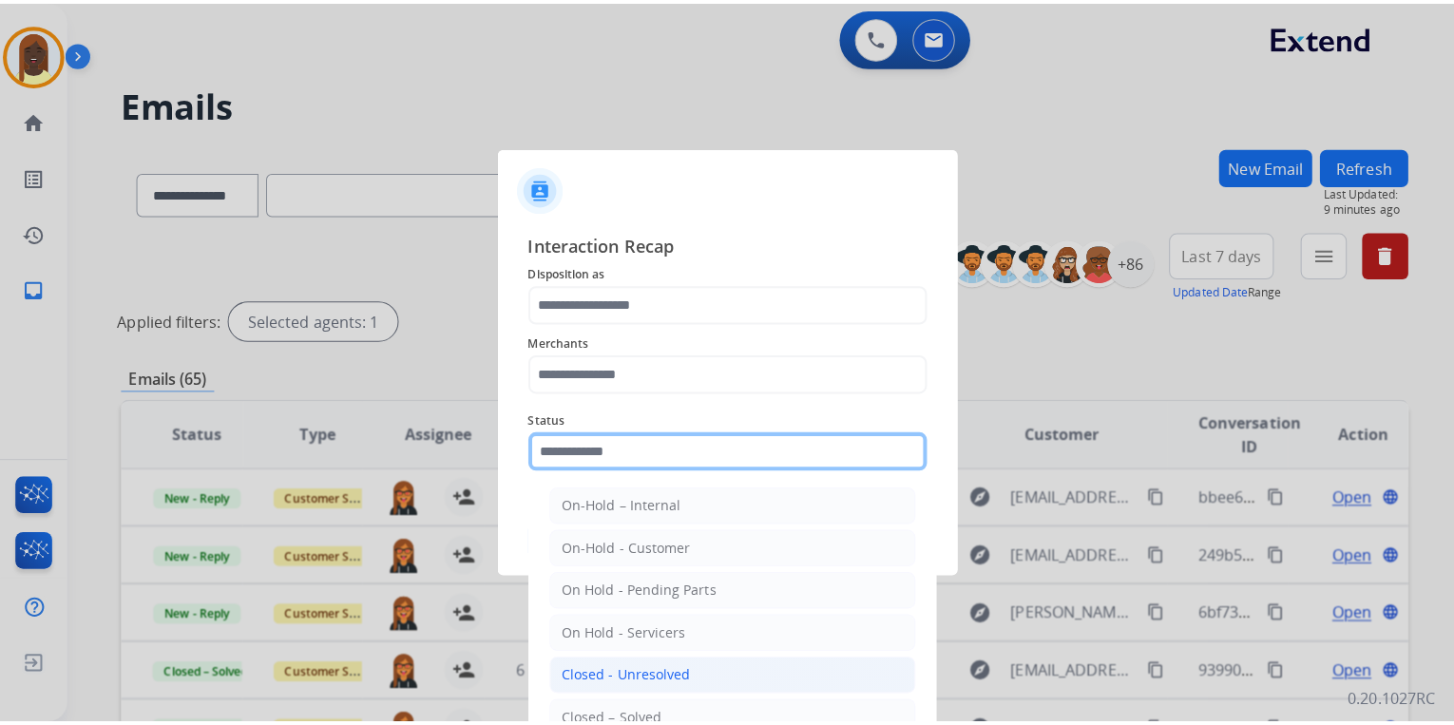
scroll to position [110, 0]
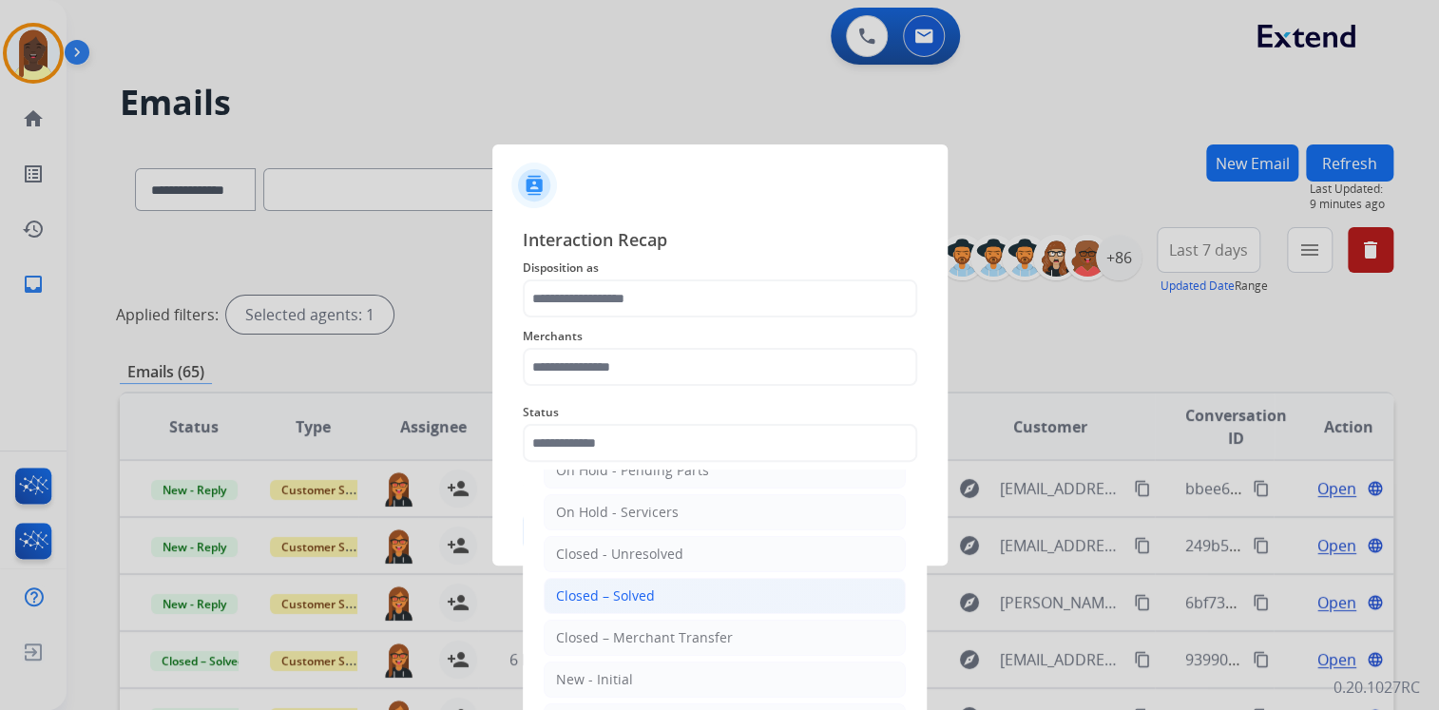
click at [646, 597] on div "Closed – Solved" at bounding box center [605, 595] width 99 height 19
type input "**********"
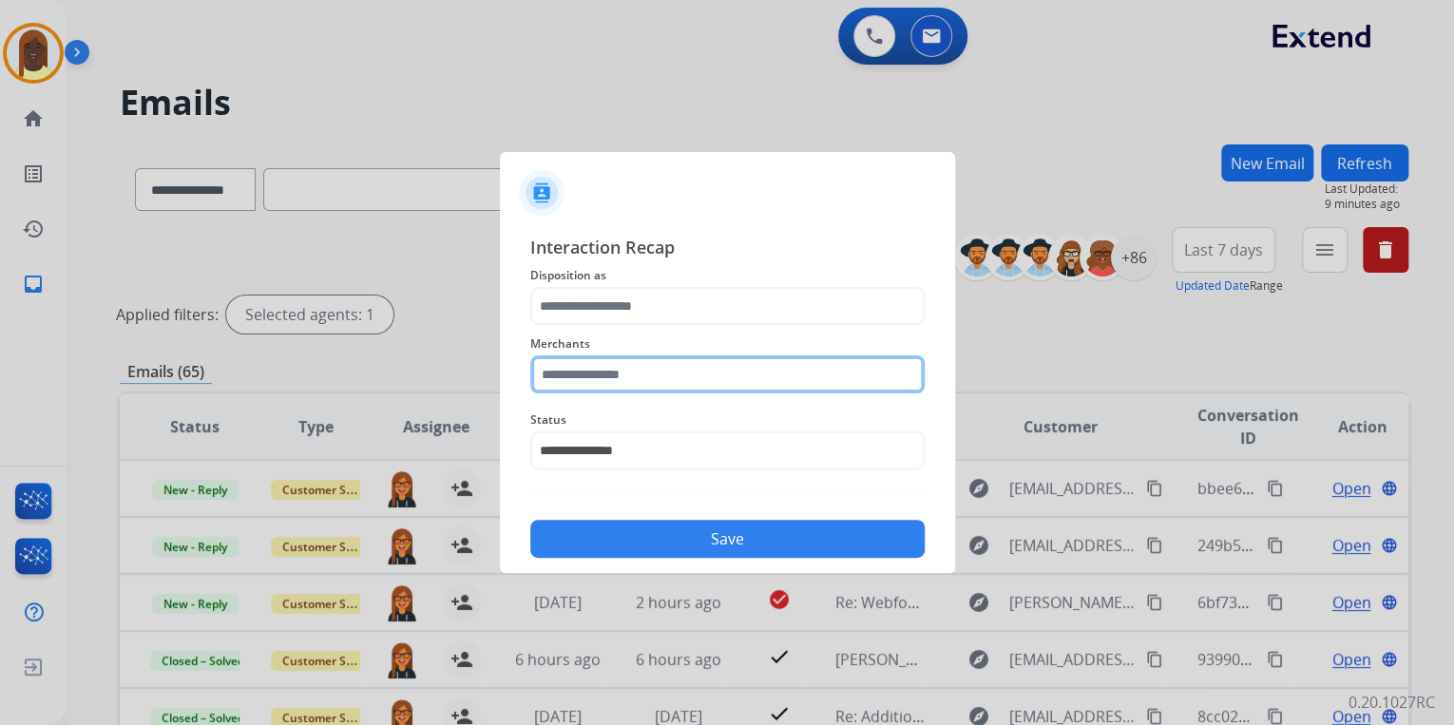
click at [593, 378] on input "text" at bounding box center [727, 374] width 394 height 38
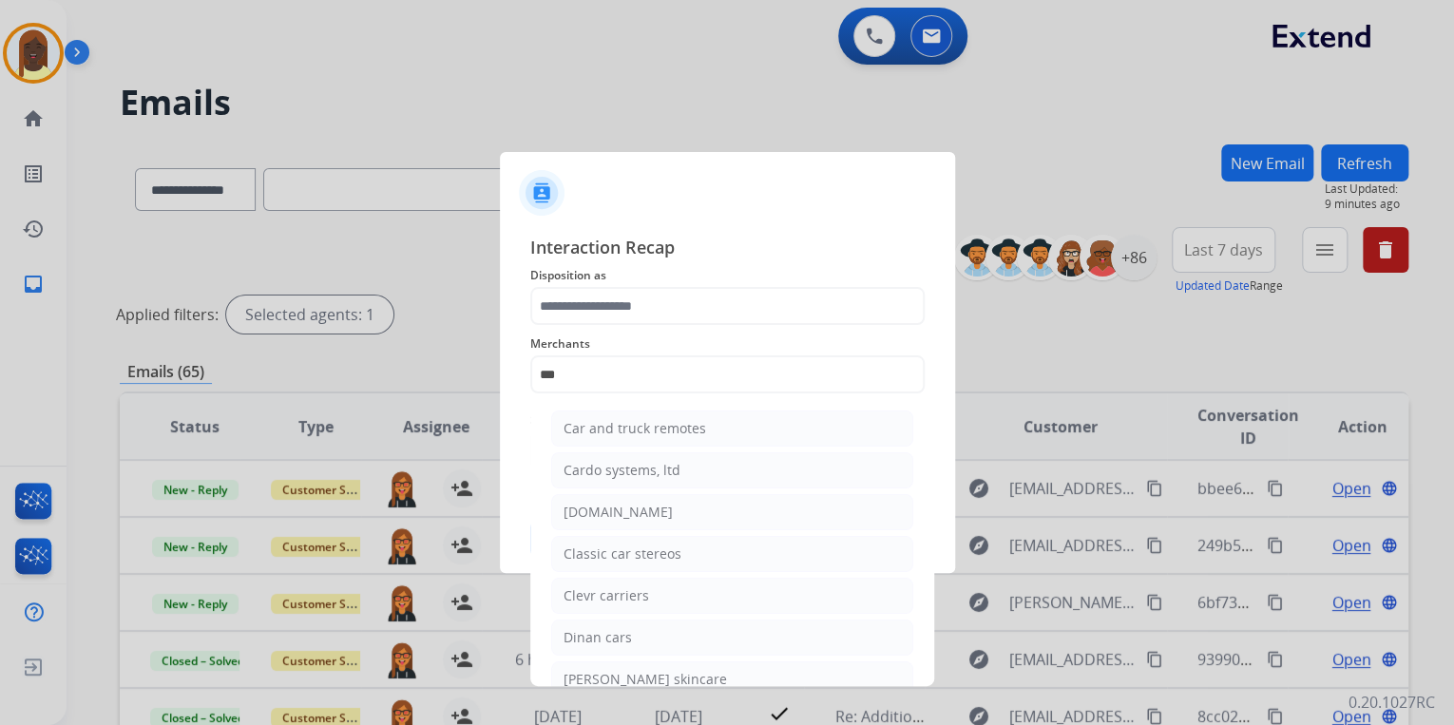
drag, startPoint x: 618, startPoint y: 508, endPoint x: 604, endPoint y: 433, distance: 76.4
click at [619, 506] on div "Carparts.com" at bounding box center [618, 512] width 109 height 19
type input "**********"
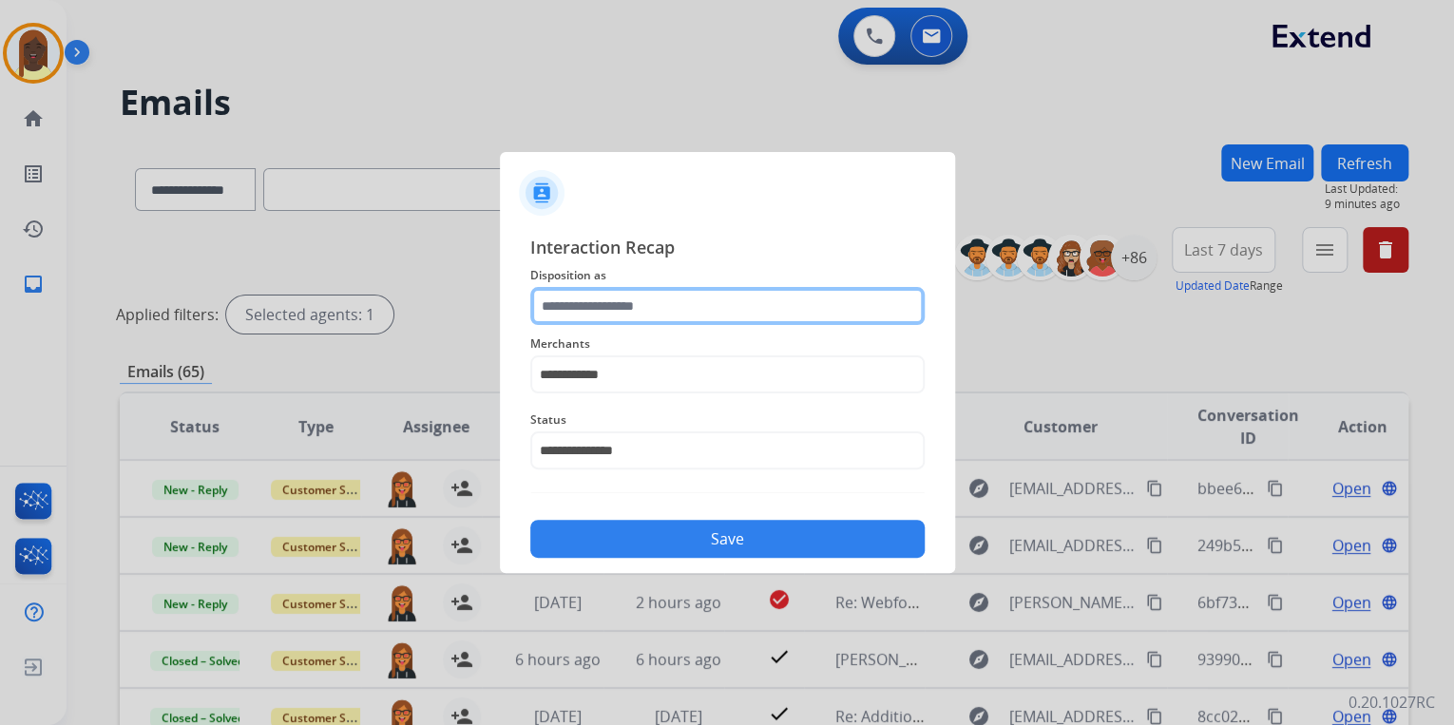
click at [574, 312] on input "text" at bounding box center [727, 306] width 394 height 38
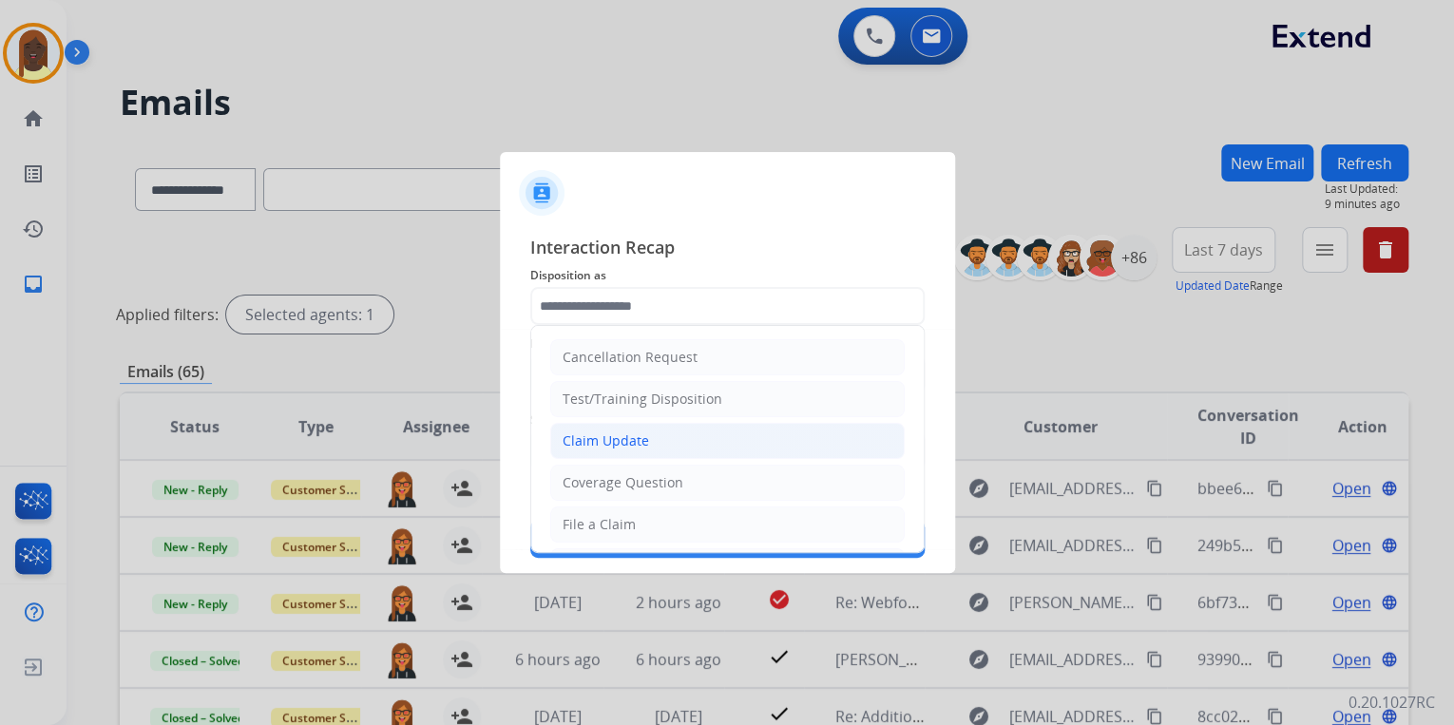
click at [625, 433] on div "Claim Update" at bounding box center [606, 440] width 86 height 19
type input "**********"
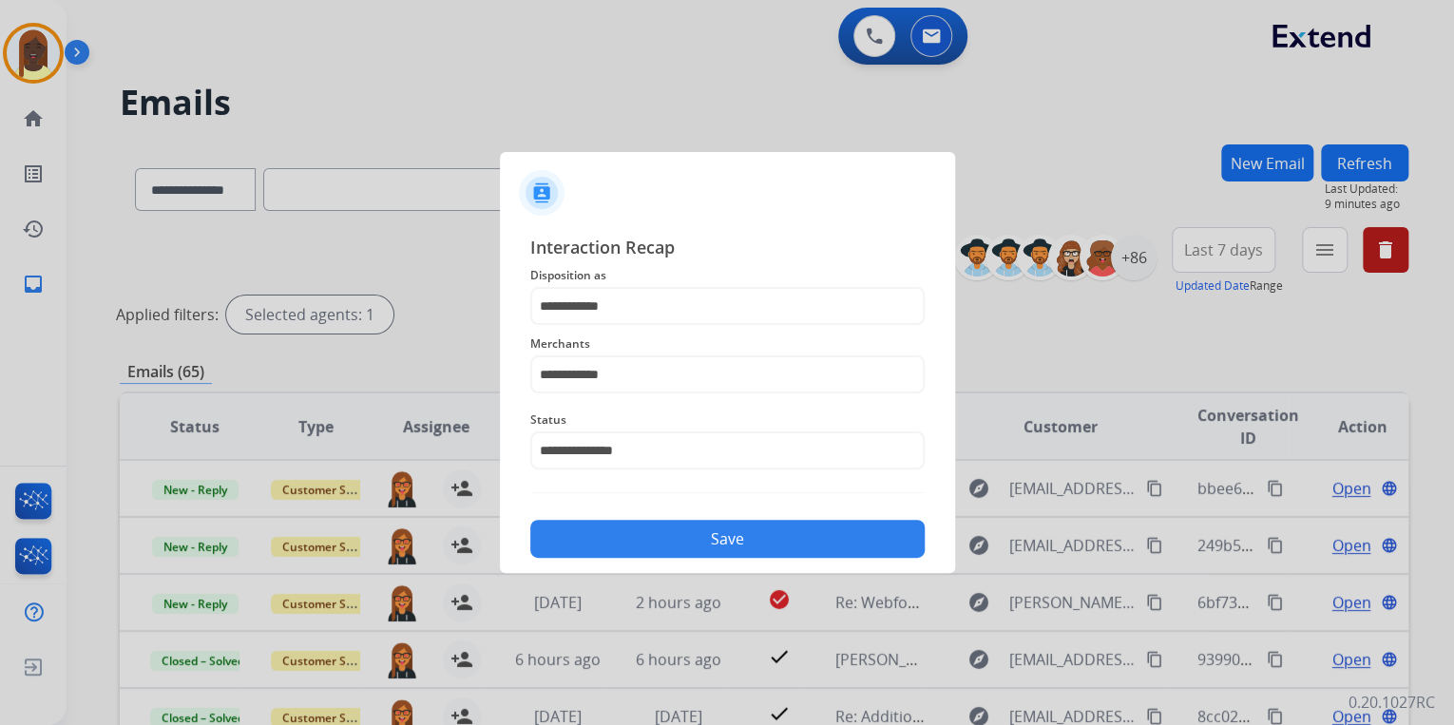
click at [659, 546] on button "Save" at bounding box center [727, 539] width 394 height 38
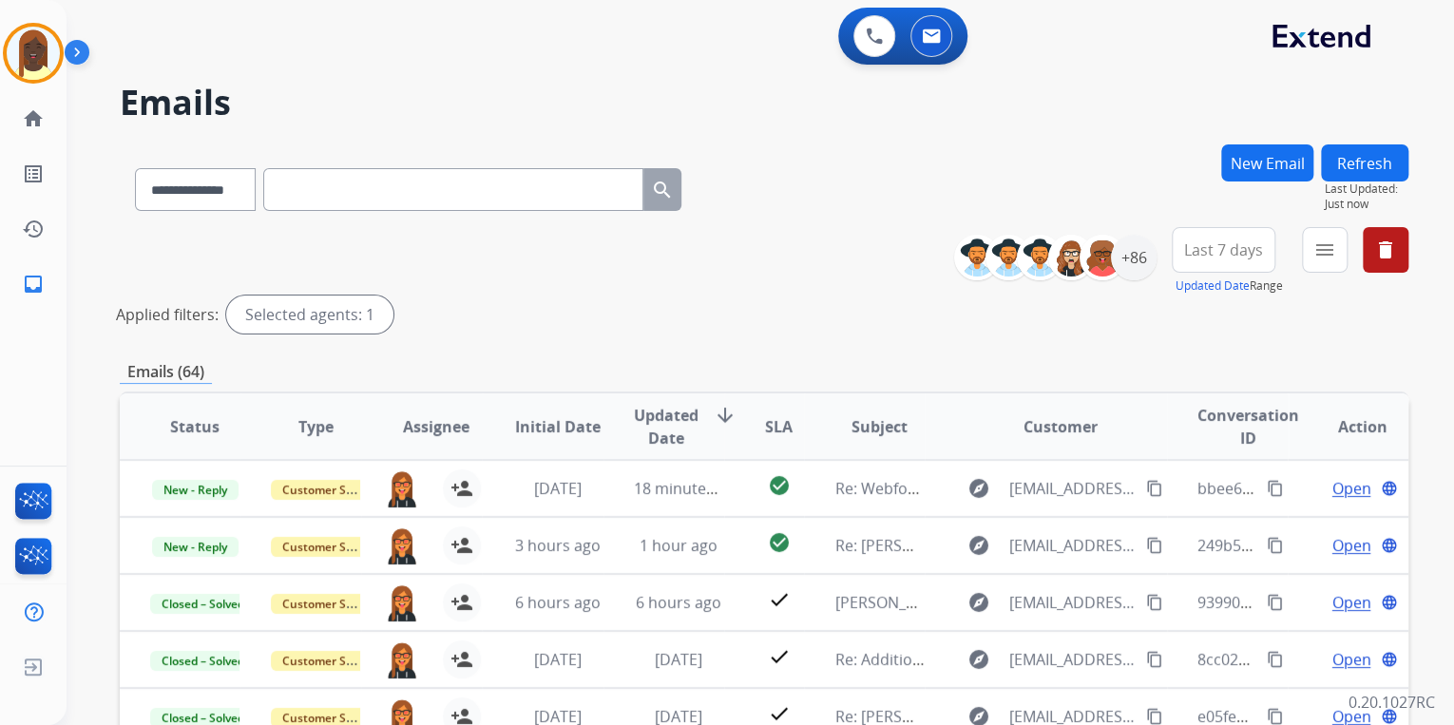
click at [782, 331] on div "Applied filters: Selected agents: 1" at bounding box center [760, 315] width 1289 height 38
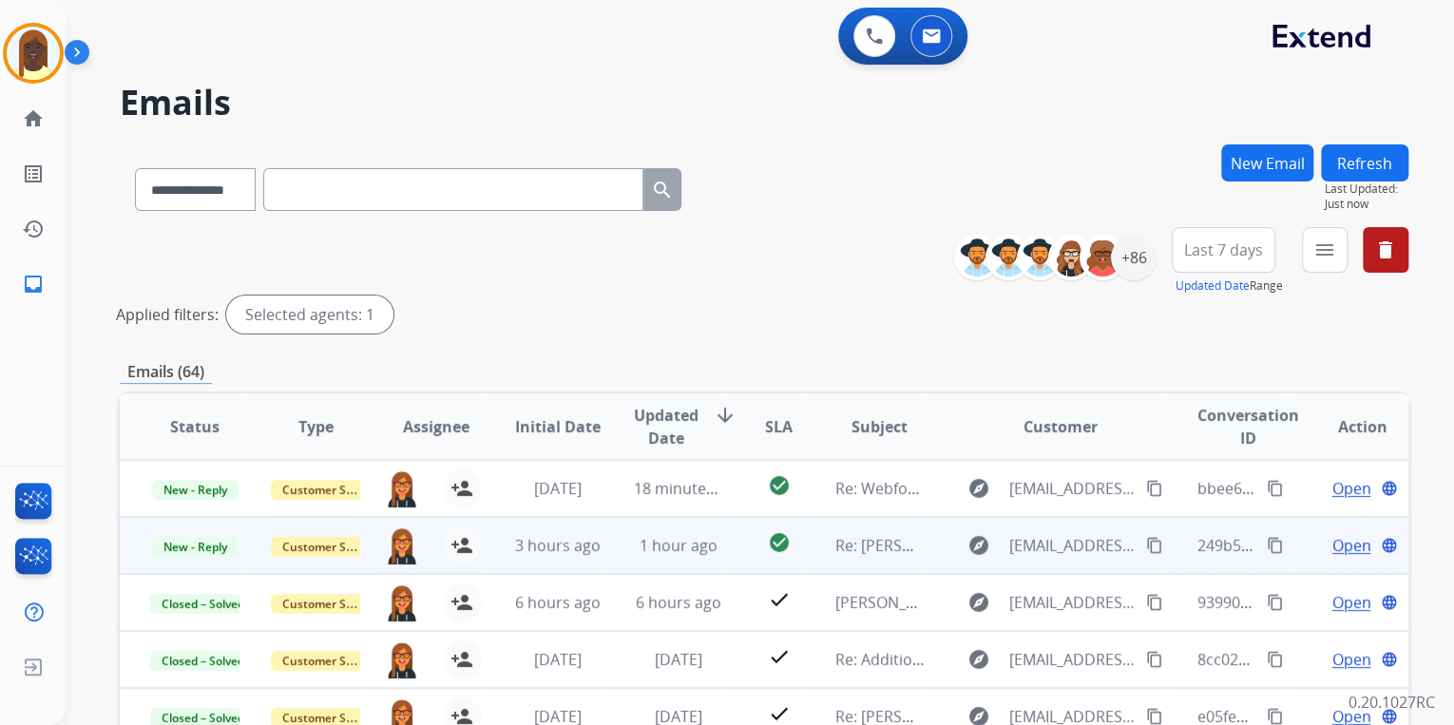
click at [1267, 546] on mat-icon "content_copy" at bounding box center [1275, 545] width 17 height 17
click at [1337, 546] on span "Open" at bounding box center [1351, 545] width 39 height 23
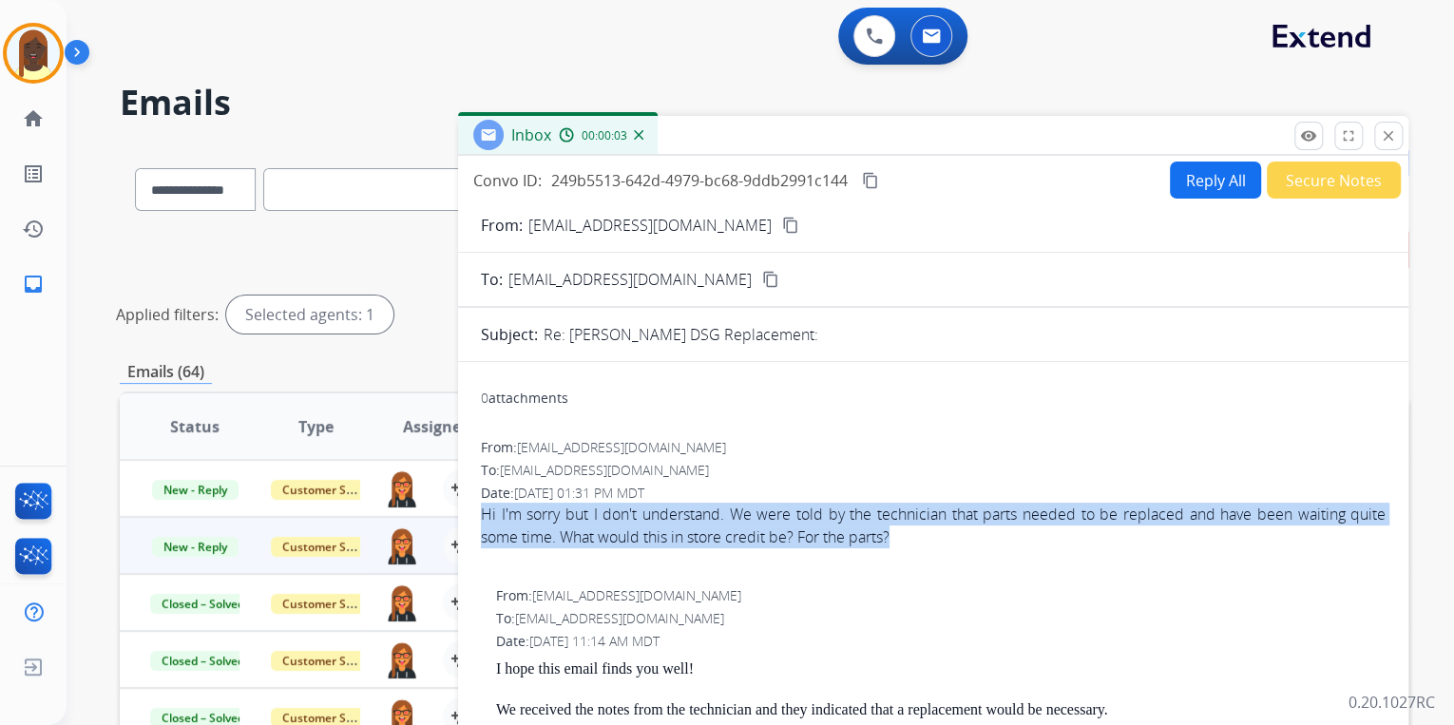
drag, startPoint x: 470, startPoint y: 508, endPoint x: 935, endPoint y: 536, distance: 466.5
click at [935, 536] on div "0 attachments From: ashleyhduff@gmail.com To: support@extend.com Date: 08/18/20…" at bounding box center [933, 669] width 950 height 585
copy div "Hi I'm sorry but I don't understand. We were told by the technician that parts …"
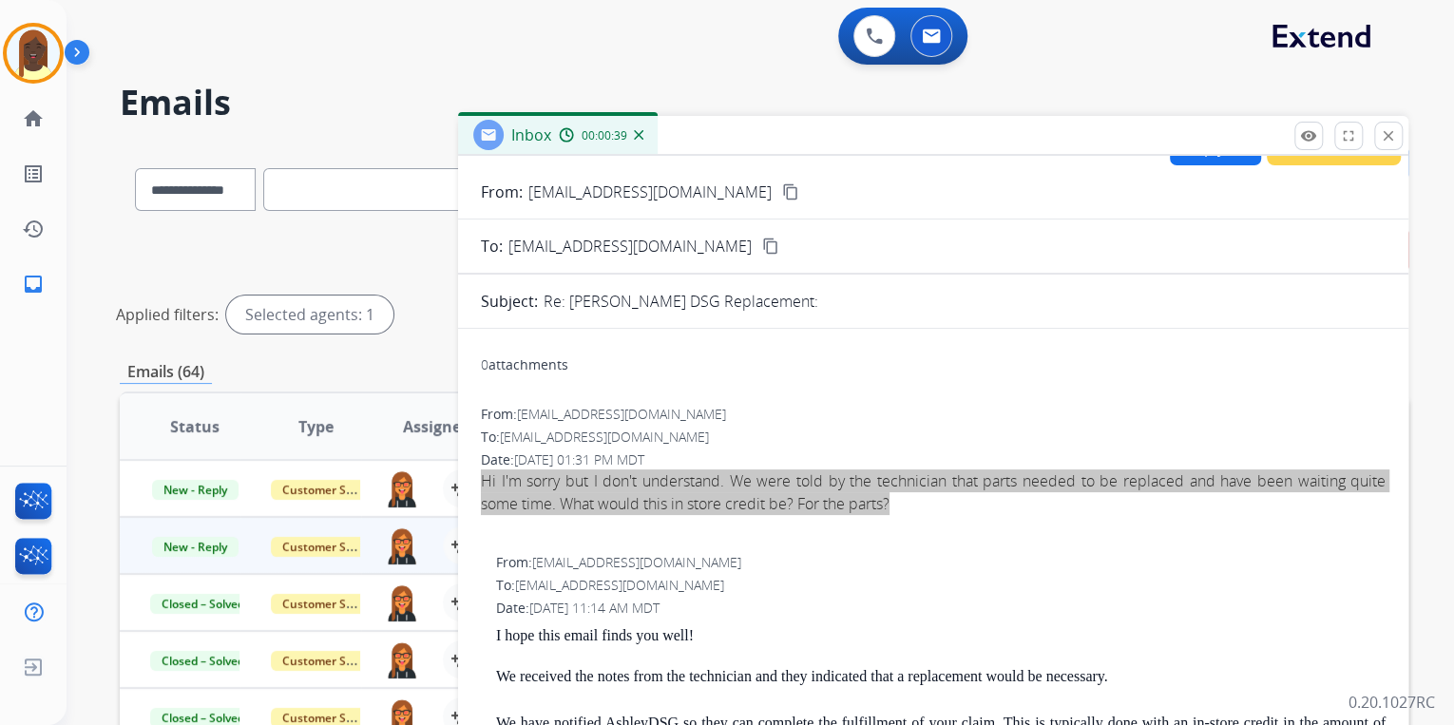
scroll to position [0, 0]
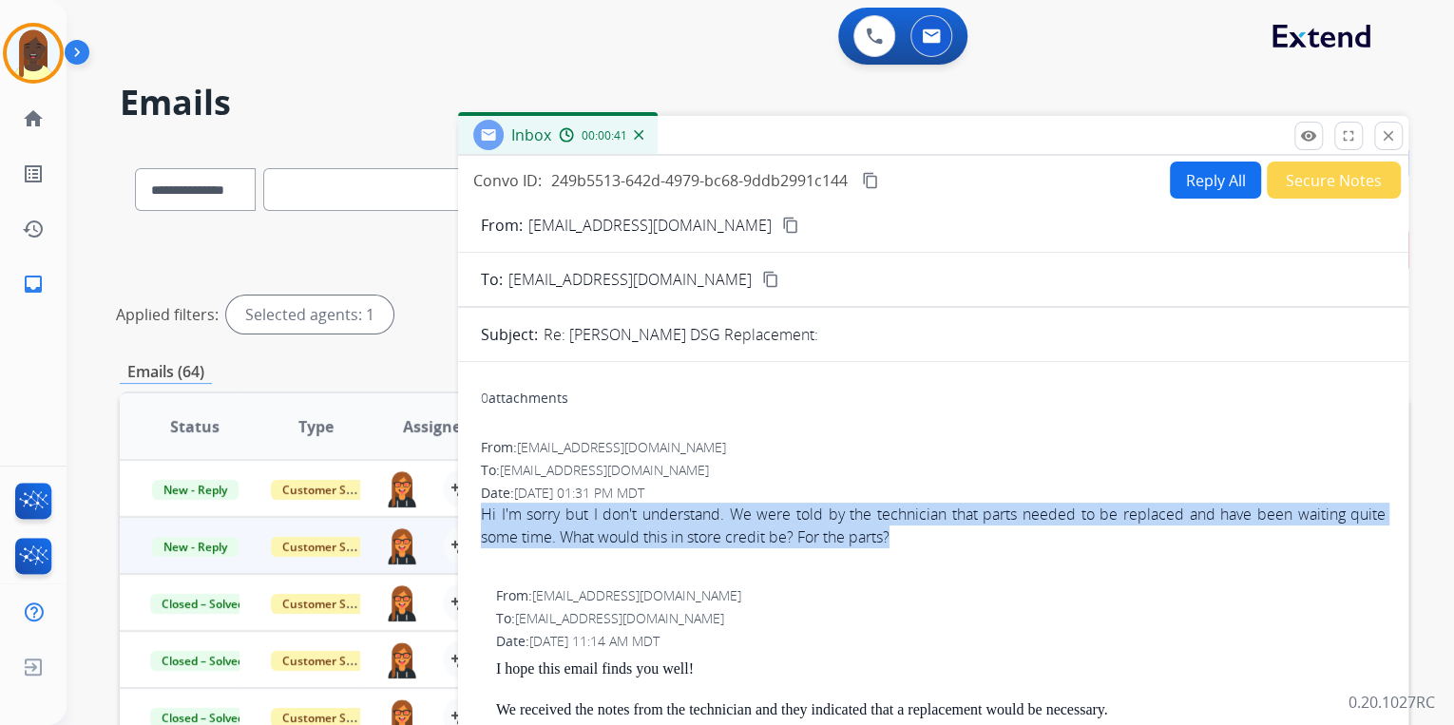
click at [782, 226] on mat-icon "content_copy" at bounding box center [790, 225] width 17 height 17
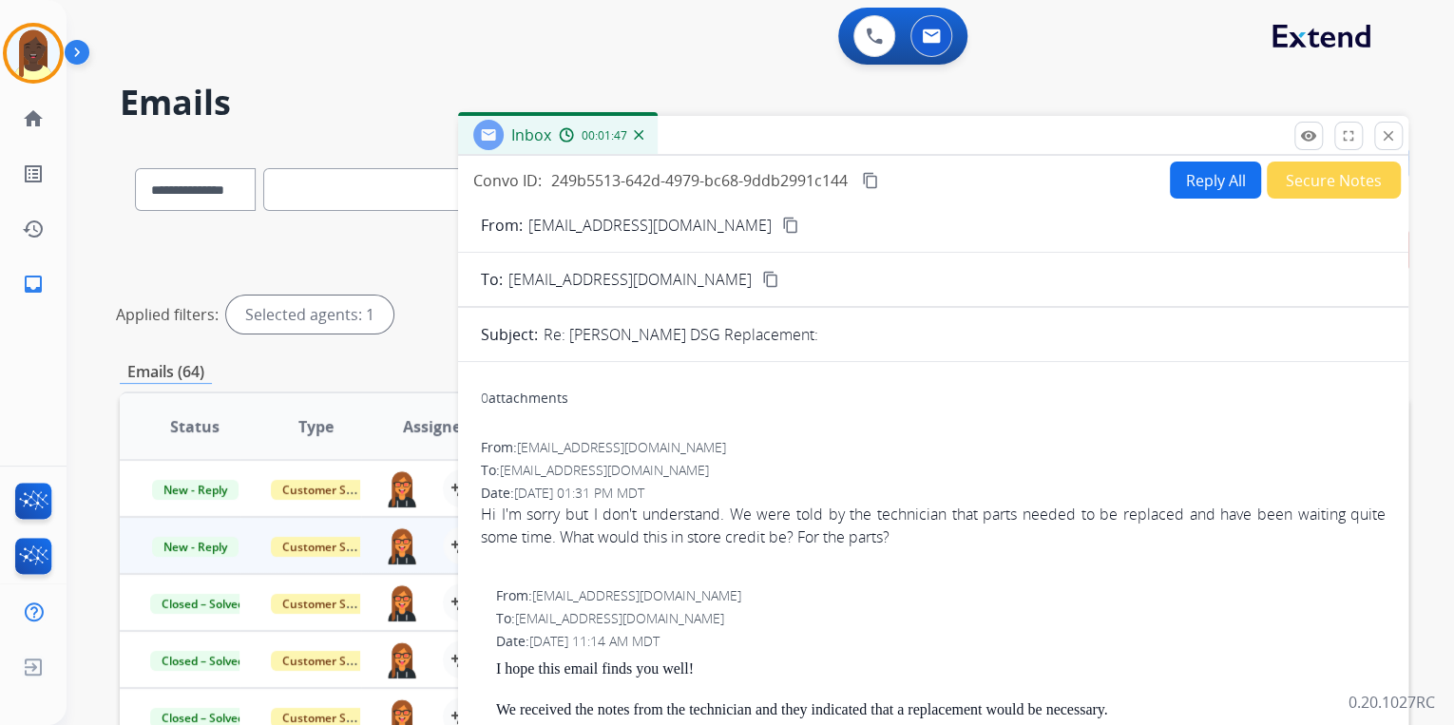
click at [1096, 438] on div "From: ashleyhduff@gmail.com" at bounding box center [933, 447] width 905 height 19
click at [1200, 194] on button "Reply All" at bounding box center [1215, 180] width 91 height 37
select select "**********"
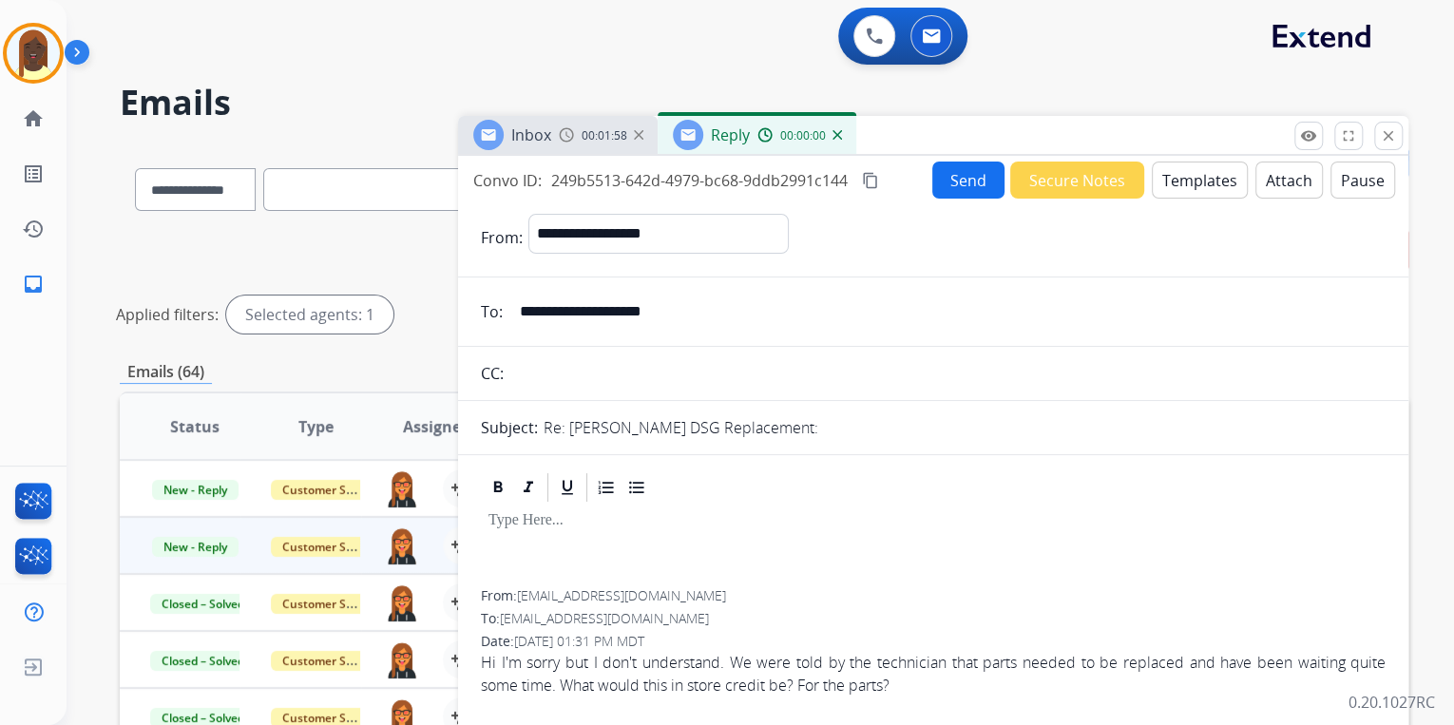
click at [1186, 194] on button "Templates" at bounding box center [1200, 180] width 96 height 37
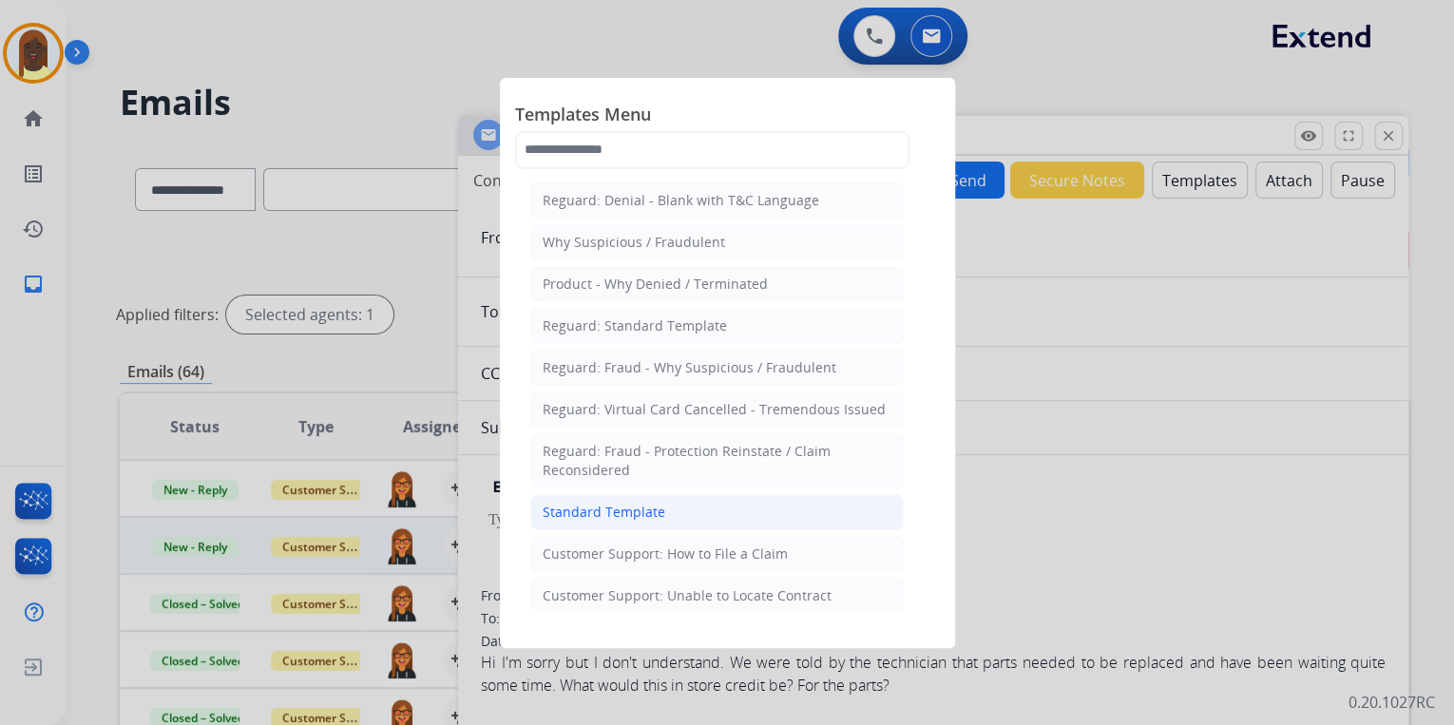
click at [627, 507] on div "Standard Template" at bounding box center [604, 512] width 123 height 19
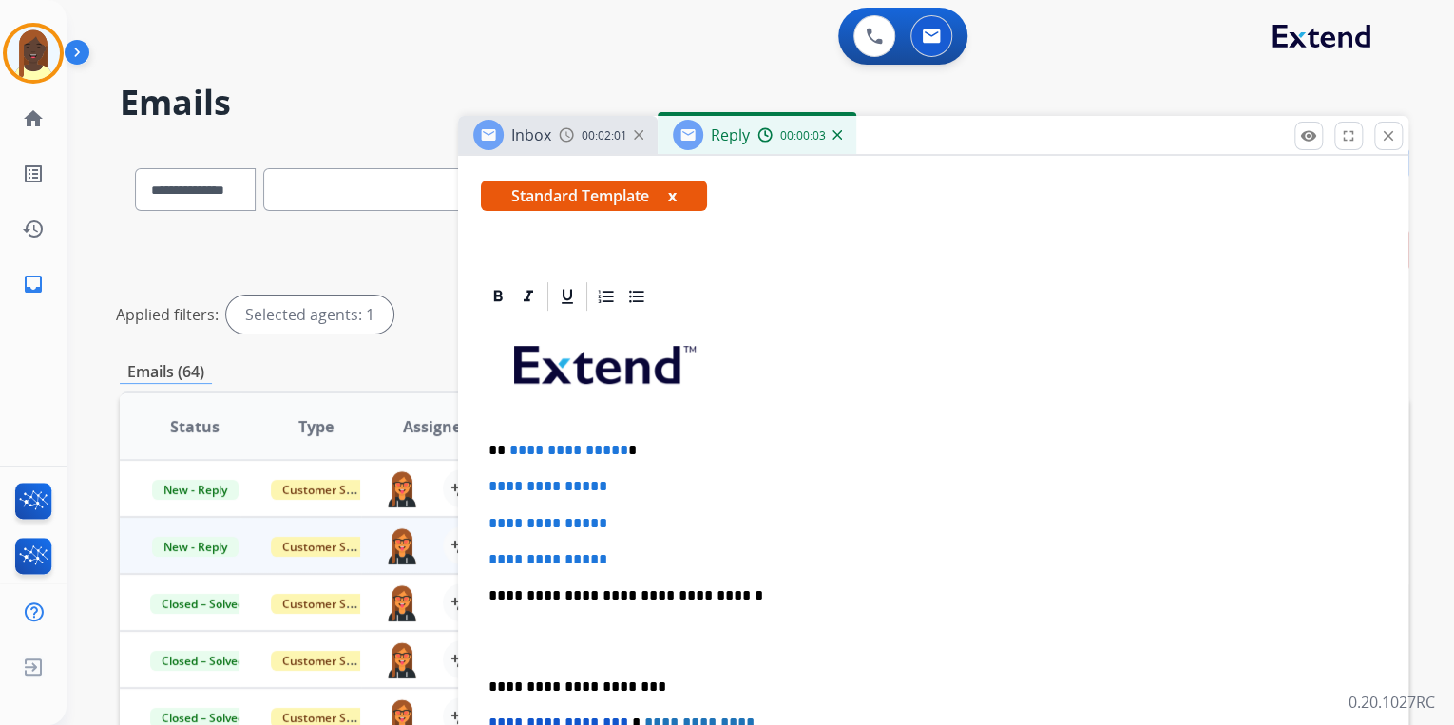
scroll to position [456, 0]
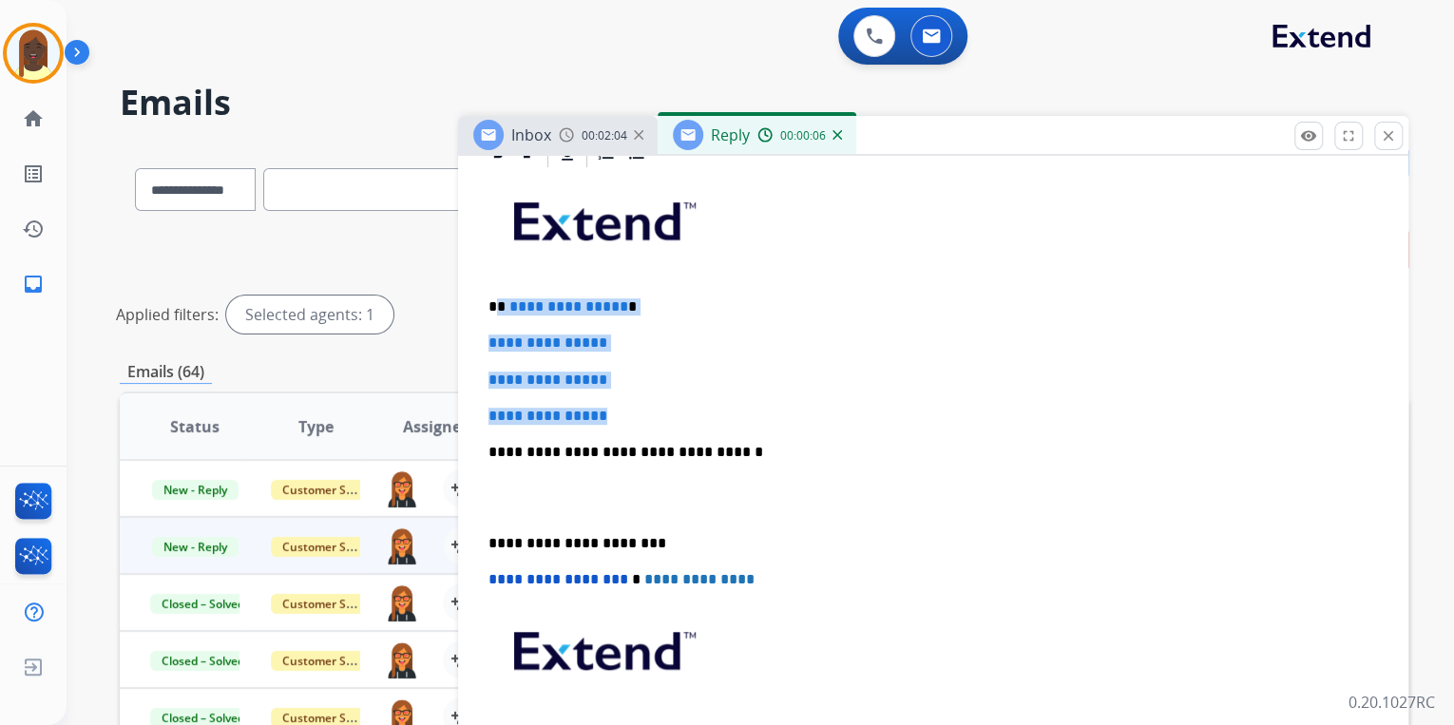
drag, startPoint x: 498, startPoint y: 306, endPoint x: 631, endPoint y: 413, distance: 171.0
click at [631, 413] on div "**********" at bounding box center [933, 497] width 905 height 654
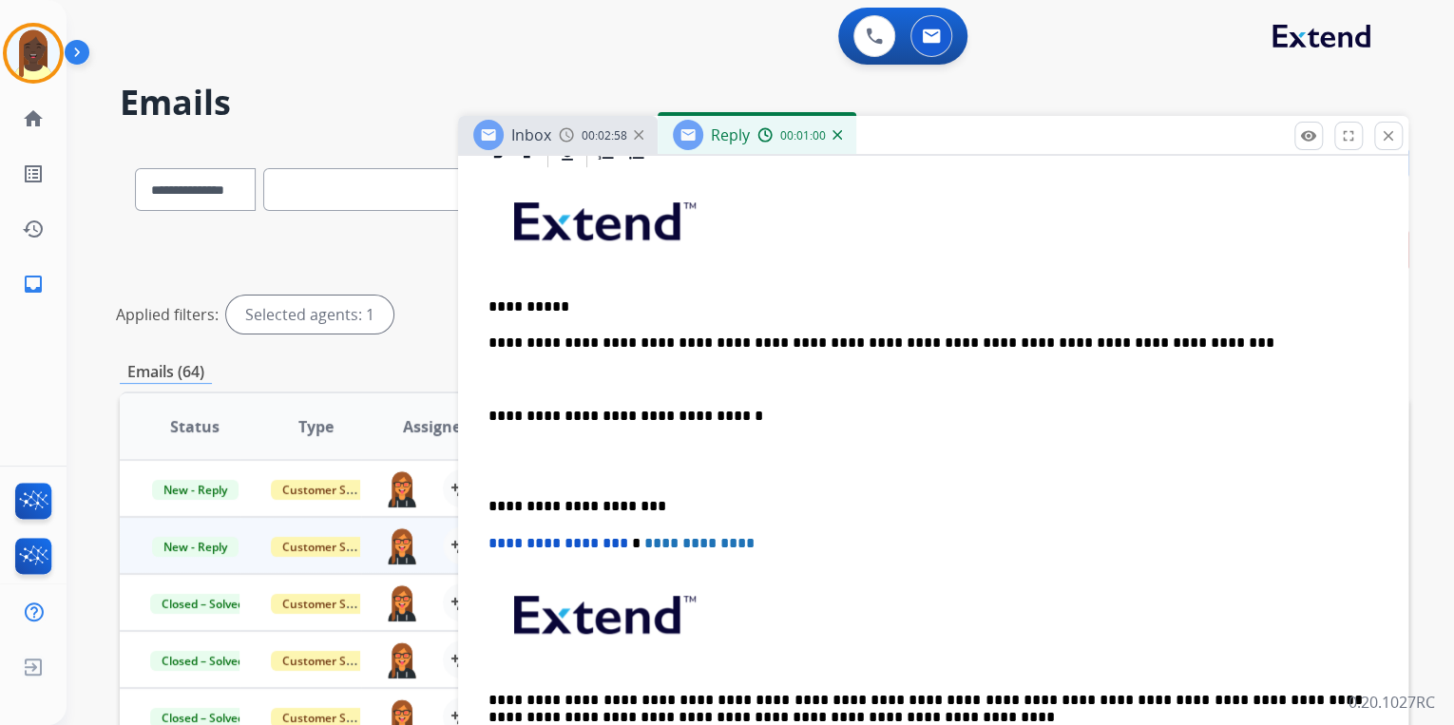
click at [1122, 345] on p "**********" at bounding box center [926, 343] width 874 height 17
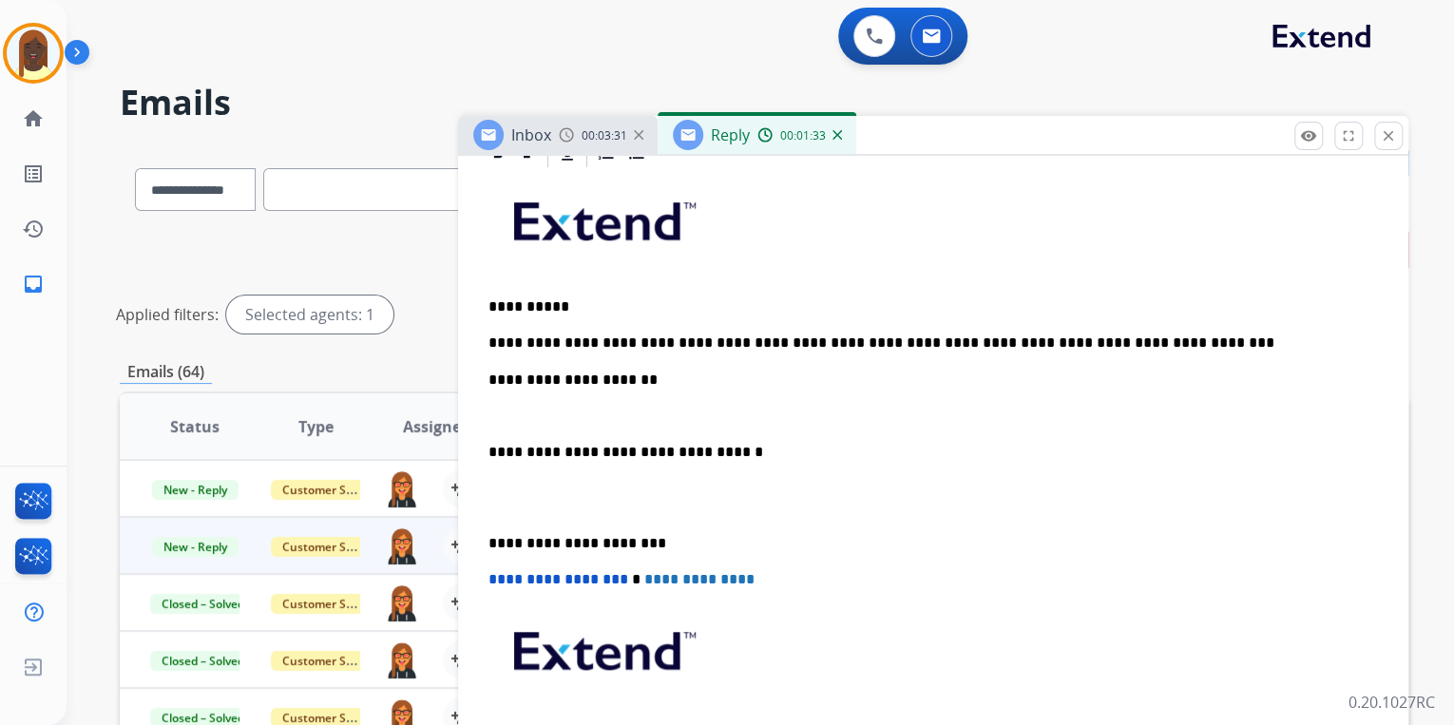
click at [641, 380] on p "**********" at bounding box center [926, 380] width 874 height 17
click at [1019, 454] on p "**********" at bounding box center [926, 452] width 874 height 17
click at [812, 373] on p "**********" at bounding box center [926, 380] width 874 height 17
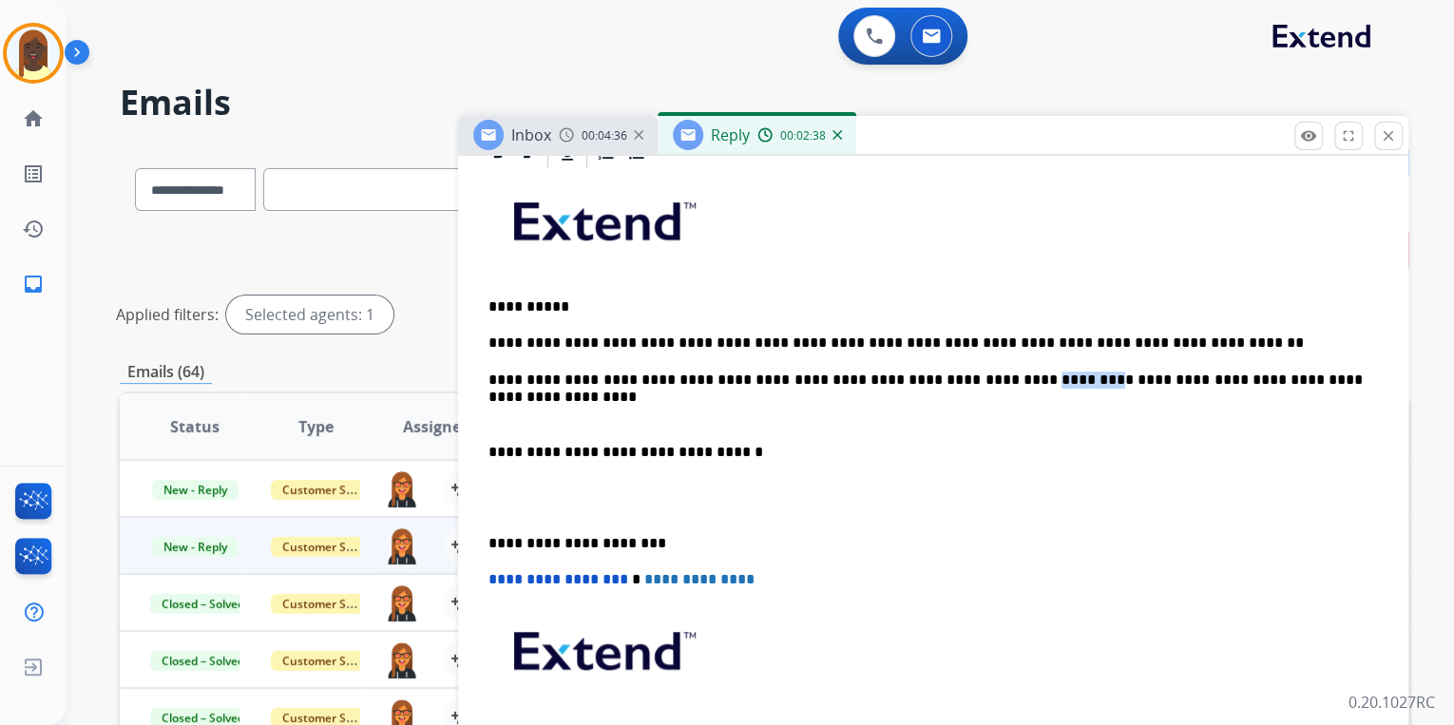
drag, startPoint x: 946, startPoint y: 380, endPoint x: 995, endPoint y: 379, distance: 49.4
click at [995, 379] on p "**********" at bounding box center [926, 380] width 874 height 17
click at [946, 379] on p "**********" at bounding box center [926, 380] width 874 height 17
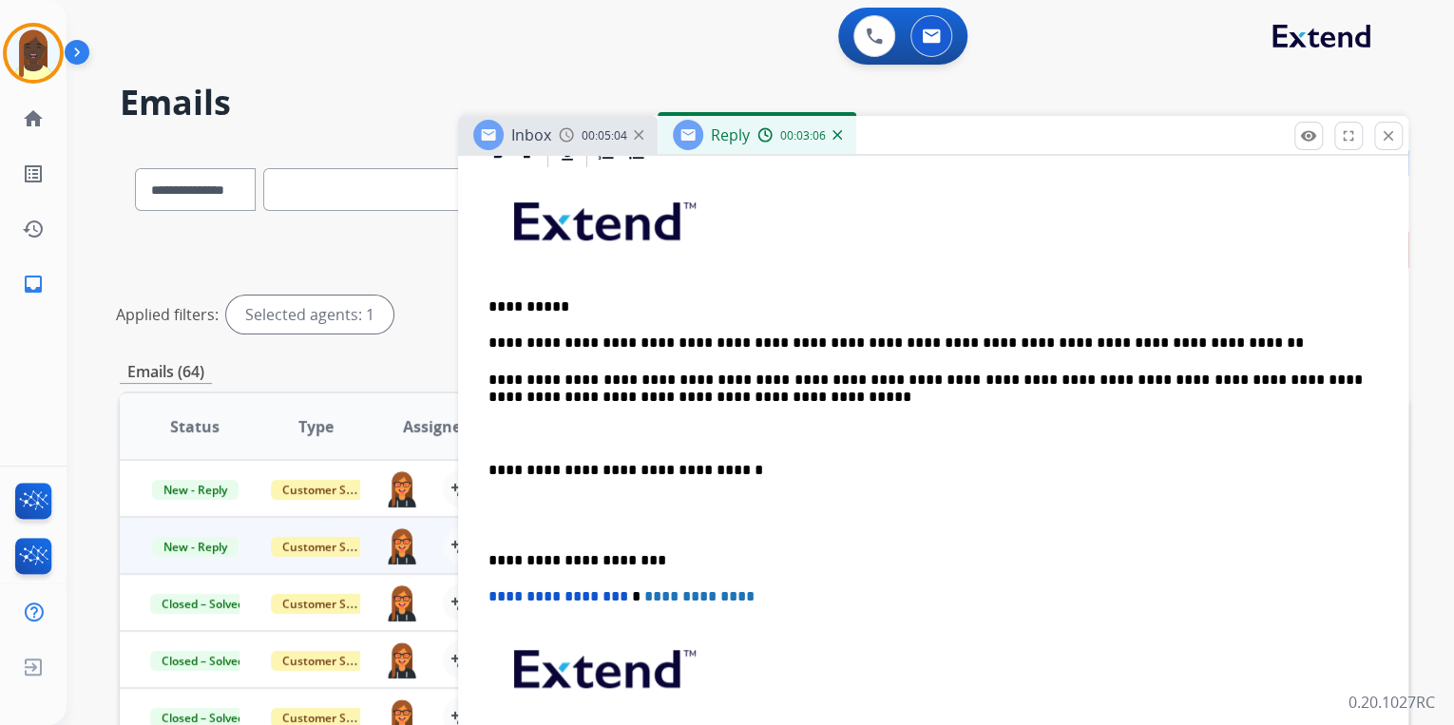
click at [758, 400] on p "**********" at bounding box center [926, 389] width 874 height 35
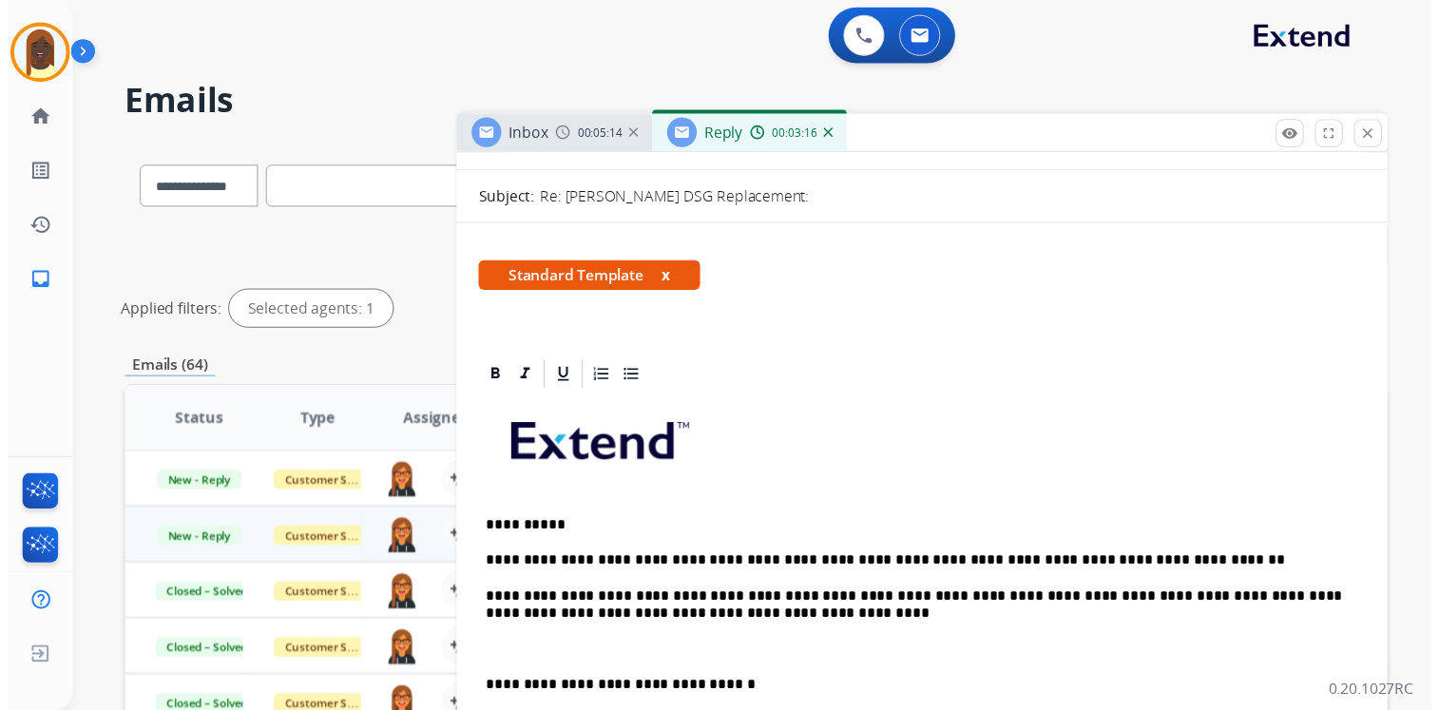
scroll to position [0, 0]
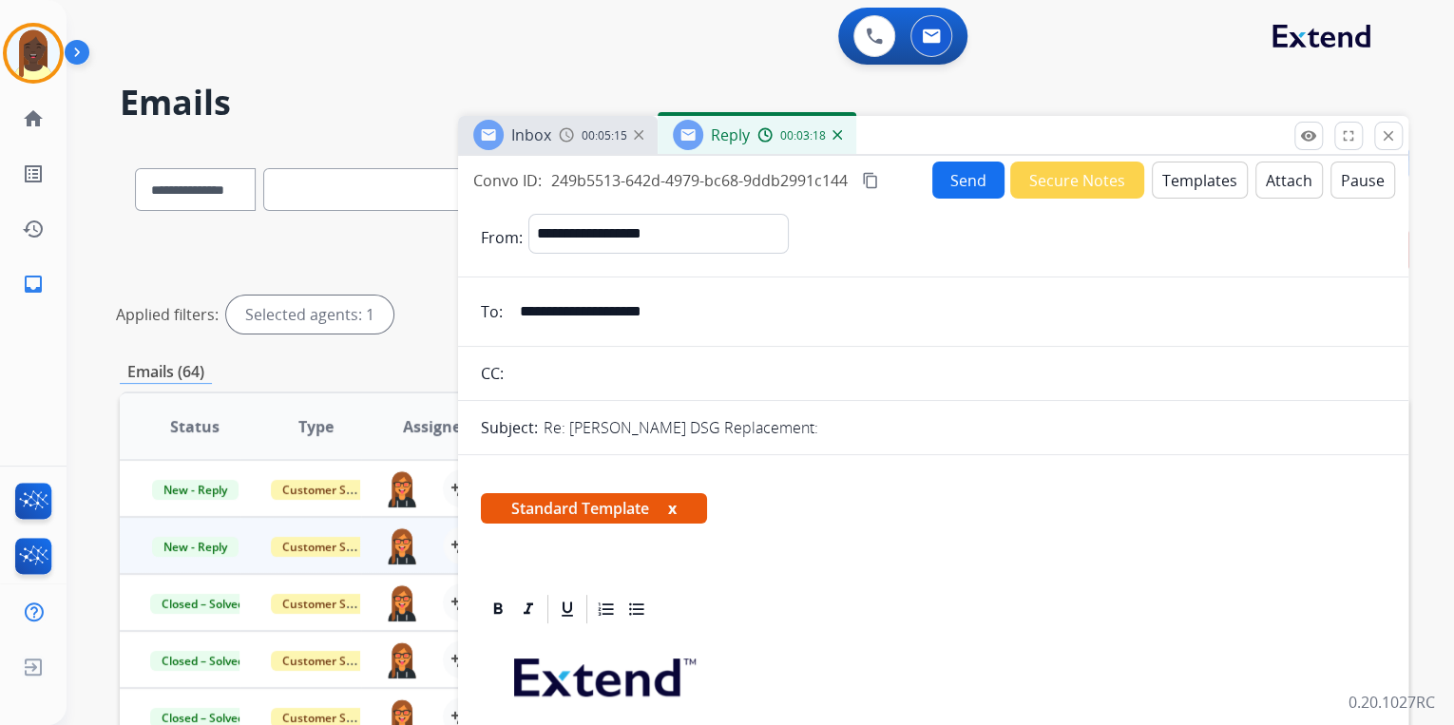
click at [965, 183] on button "Send" at bounding box center [968, 180] width 72 height 37
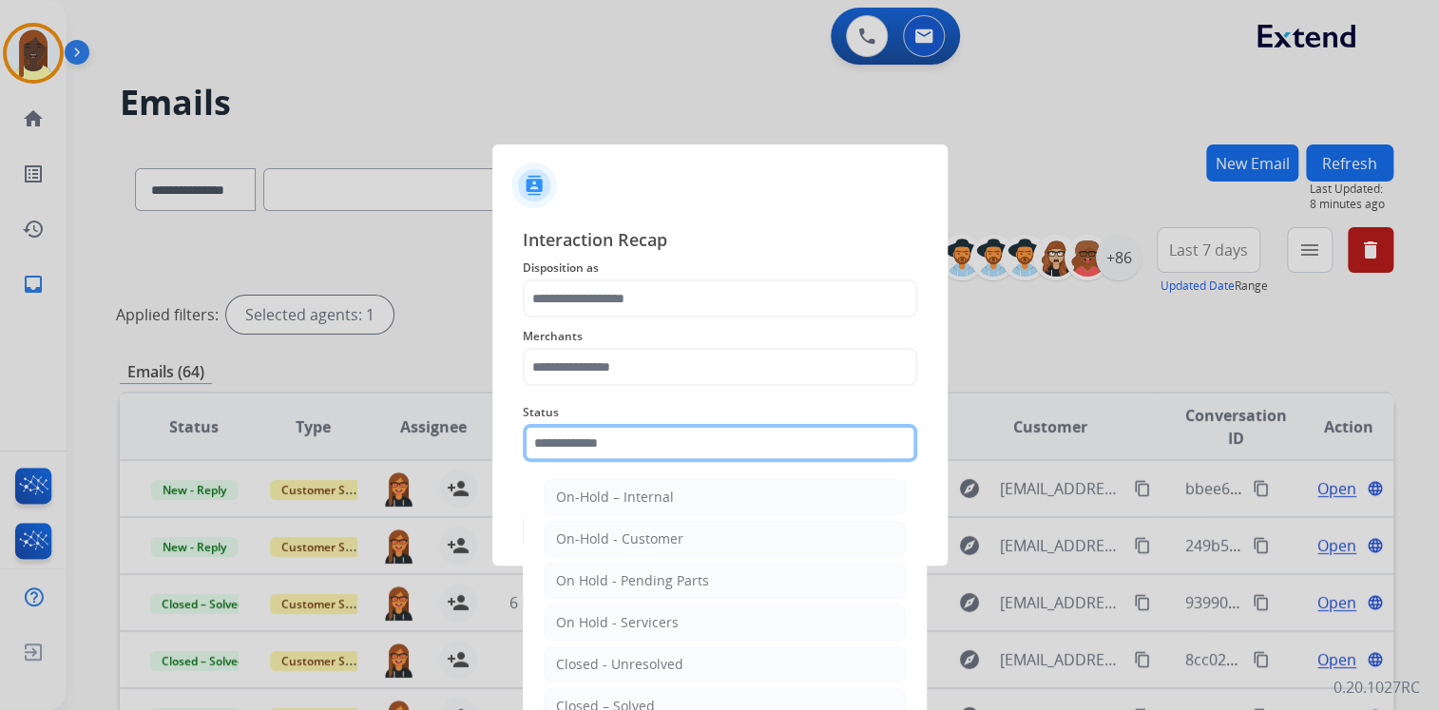
click at [609, 450] on input "text" at bounding box center [720, 443] width 394 height 38
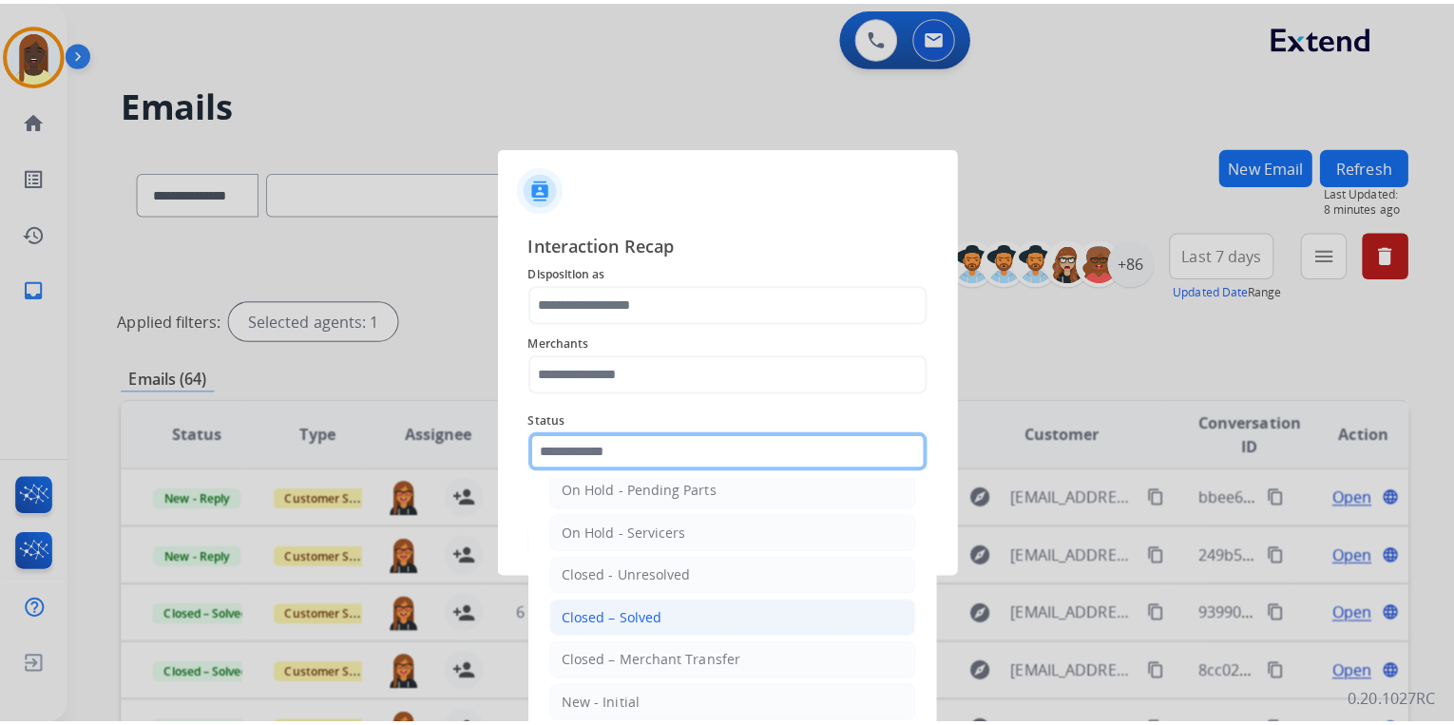
scroll to position [110, 0]
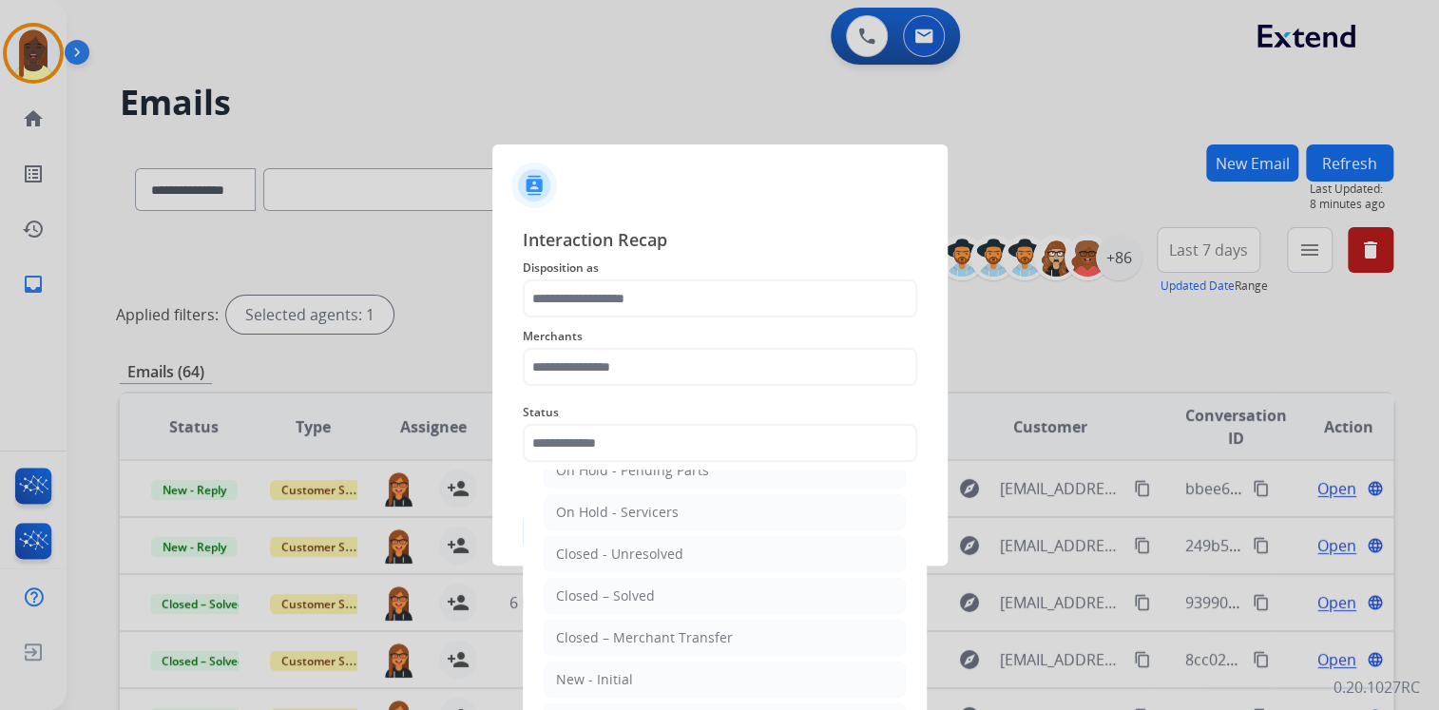
drag, startPoint x: 650, startPoint y: 593, endPoint x: 651, endPoint y: 530, distance: 62.7
click at [650, 591] on div "Closed – Solved" at bounding box center [605, 595] width 99 height 19
type input "**********"
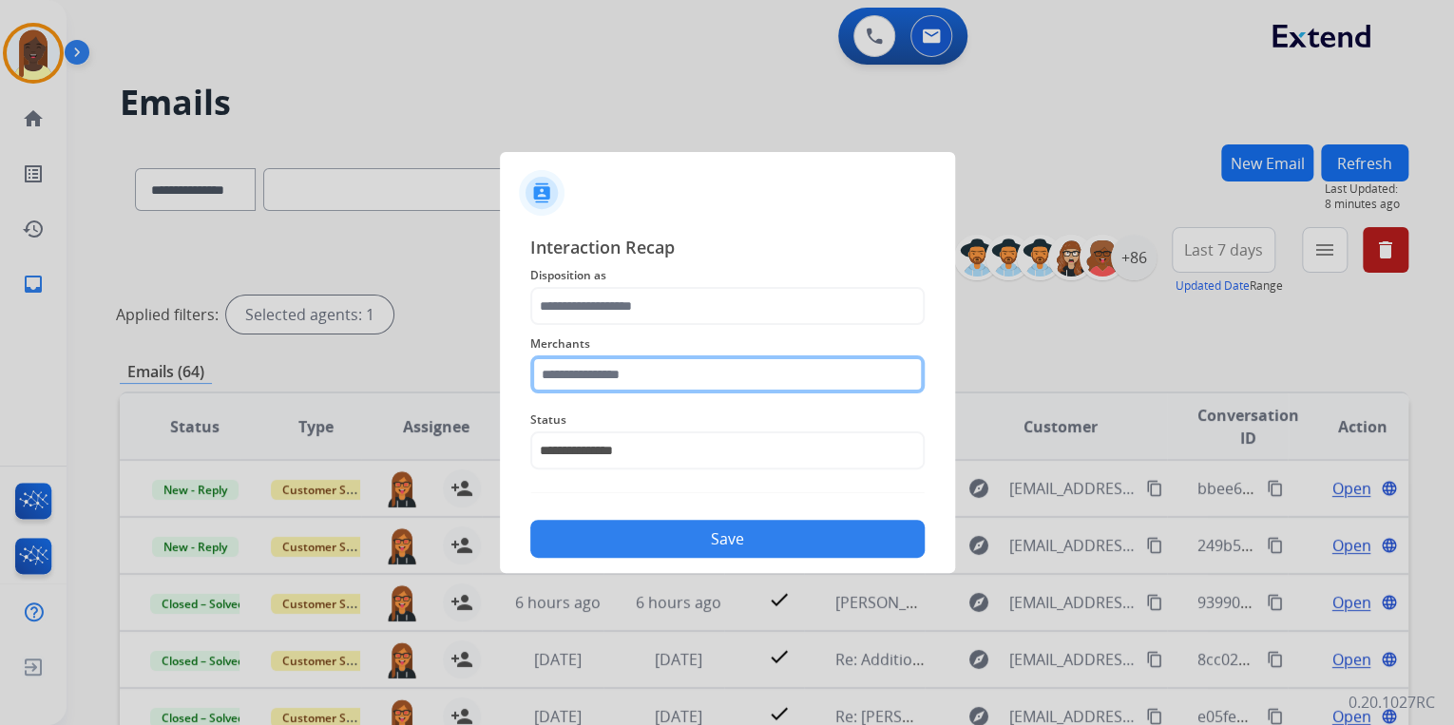
click at [630, 368] on input "text" at bounding box center [727, 374] width 394 height 38
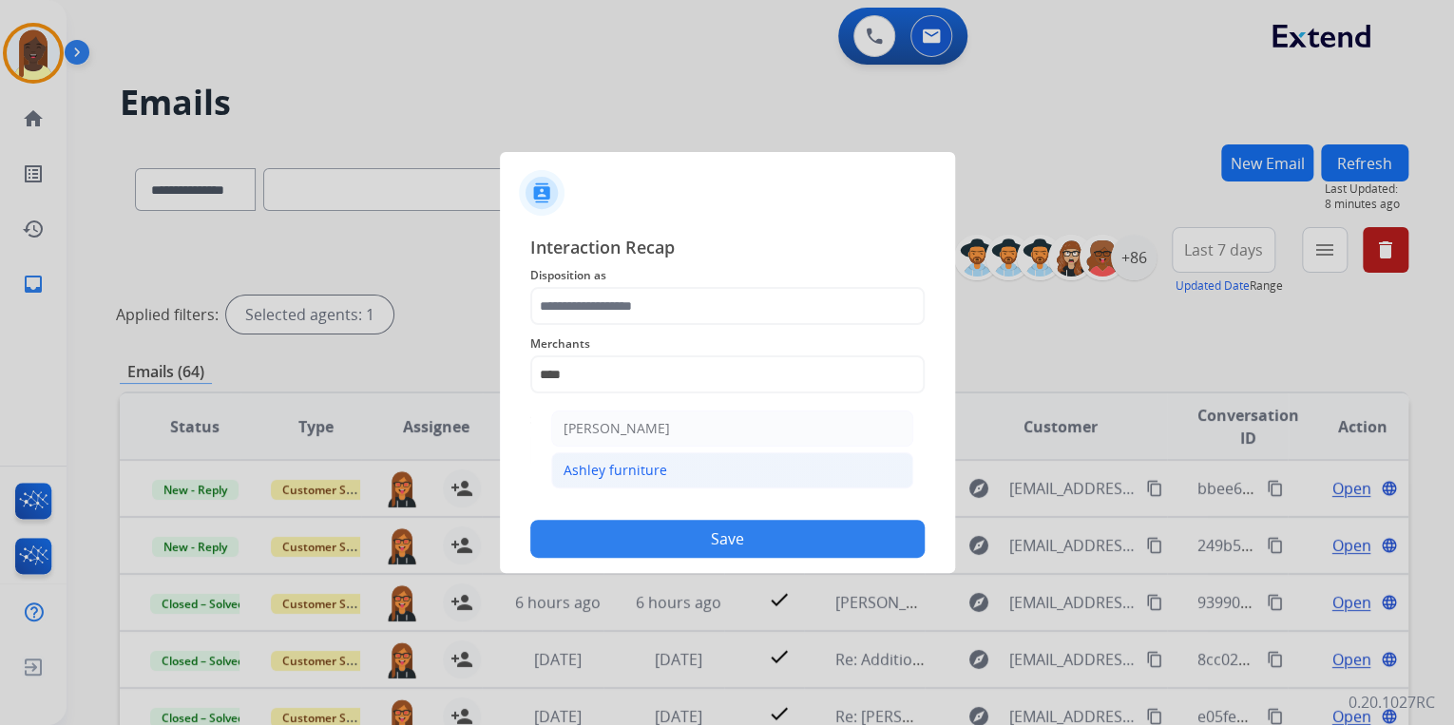
click at [647, 473] on div "Ashley furniture" at bounding box center [616, 470] width 104 height 19
type input "**********"
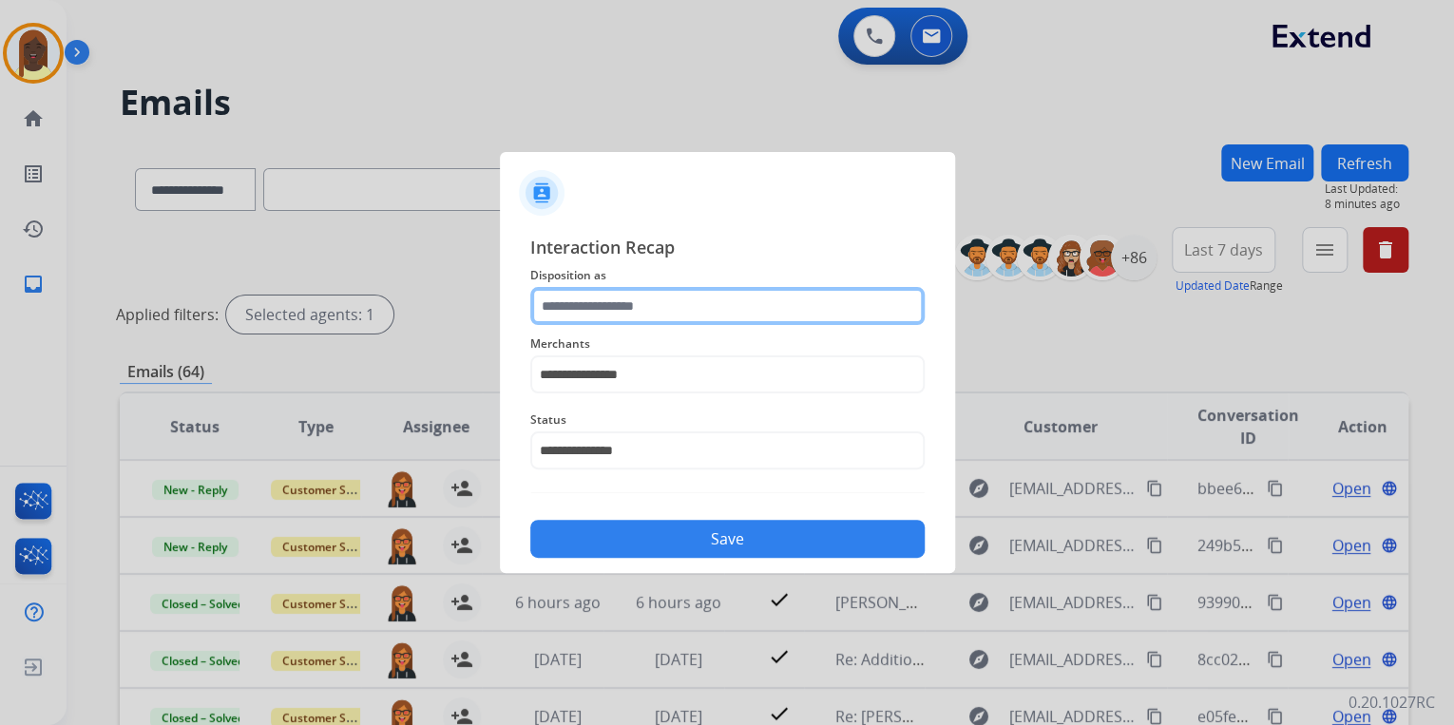
click at [618, 311] on input "text" at bounding box center [727, 306] width 394 height 38
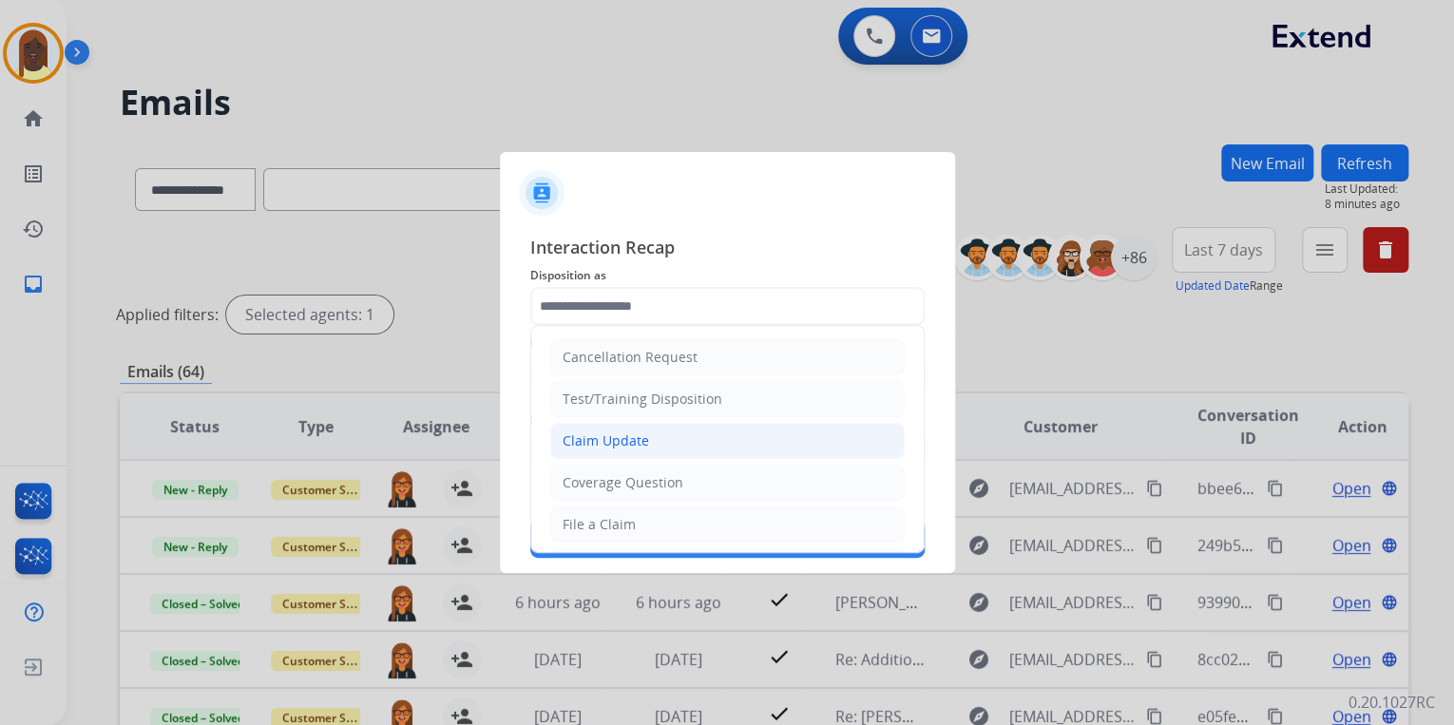
click at [617, 438] on div "Claim Update" at bounding box center [606, 440] width 86 height 19
type input "**********"
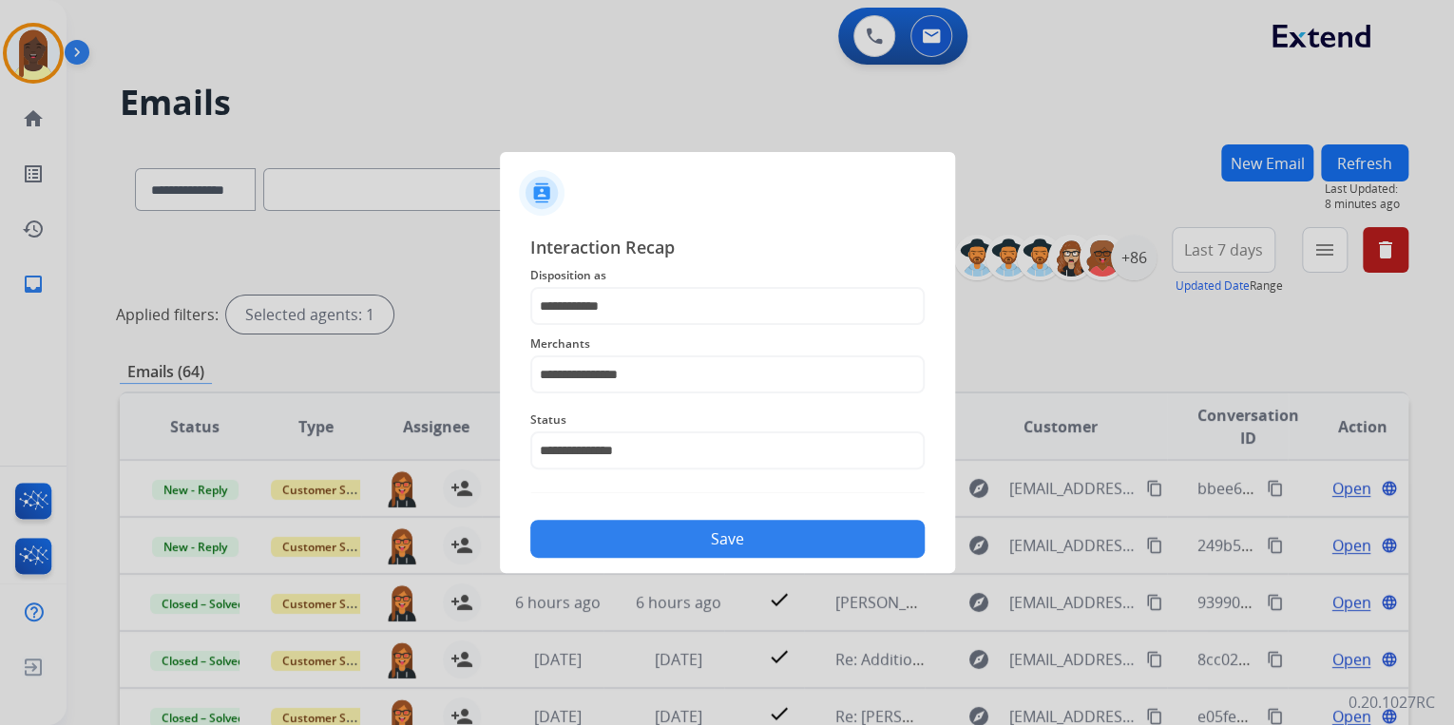
click at [669, 554] on button "Save" at bounding box center [727, 539] width 394 height 38
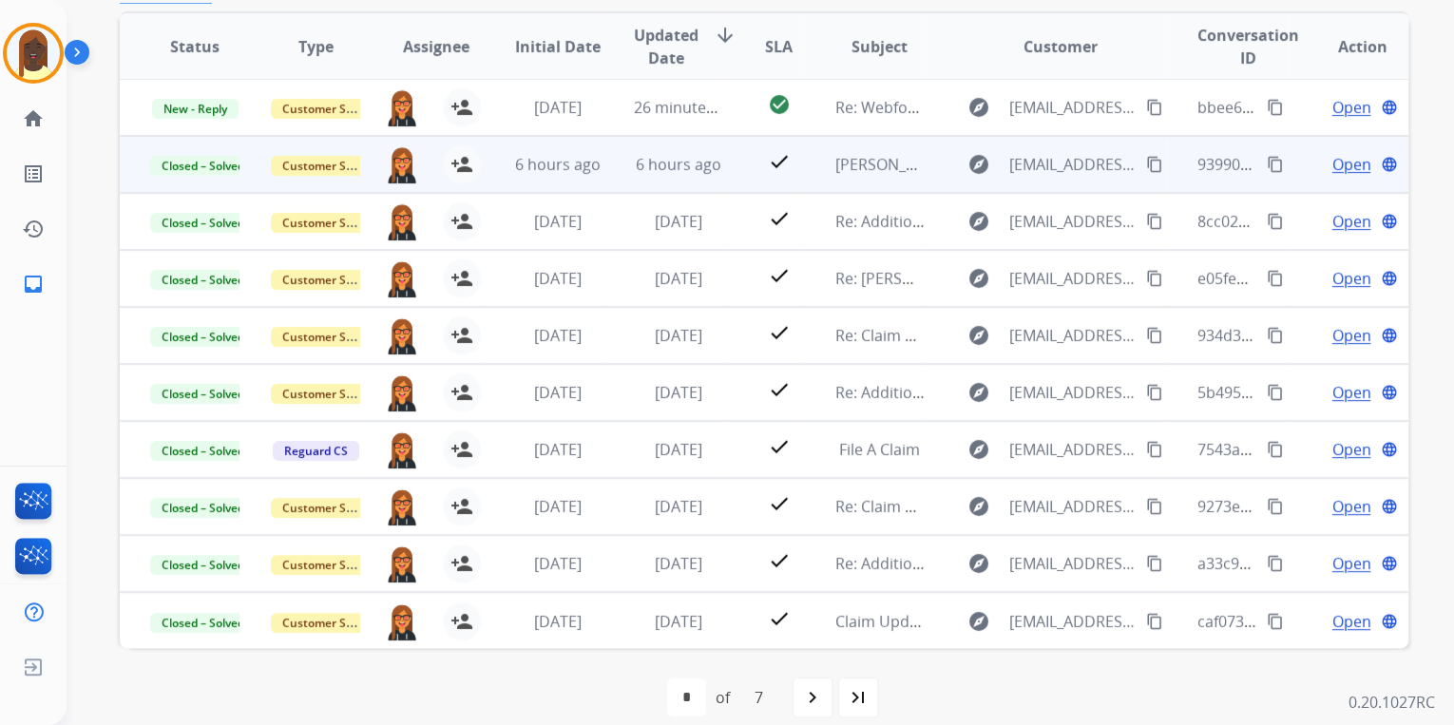
scroll to position [0, 0]
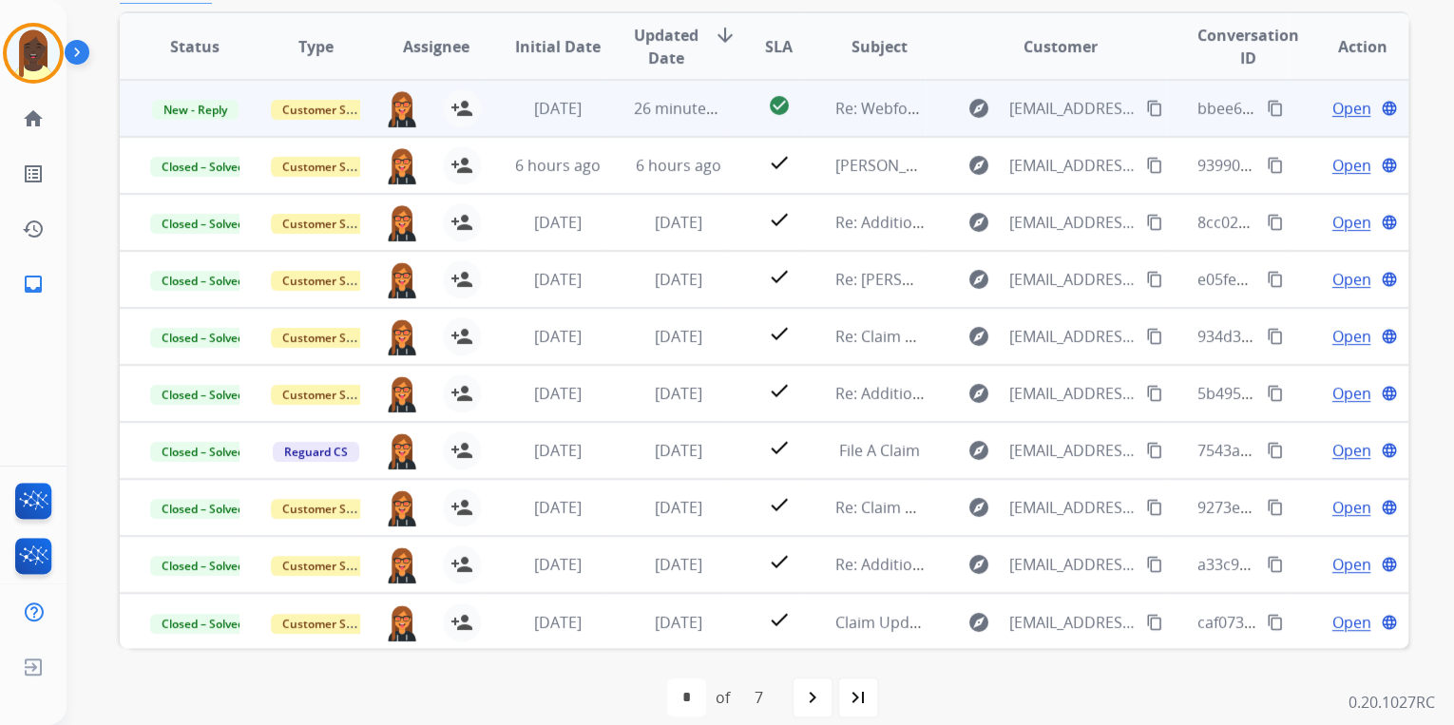
click at [1267, 106] on mat-icon "content_copy" at bounding box center [1275, 108] width 17 height 17
click at [1332, 112] on span "Open" at bounding box center [1351, 108] width 39 height 23
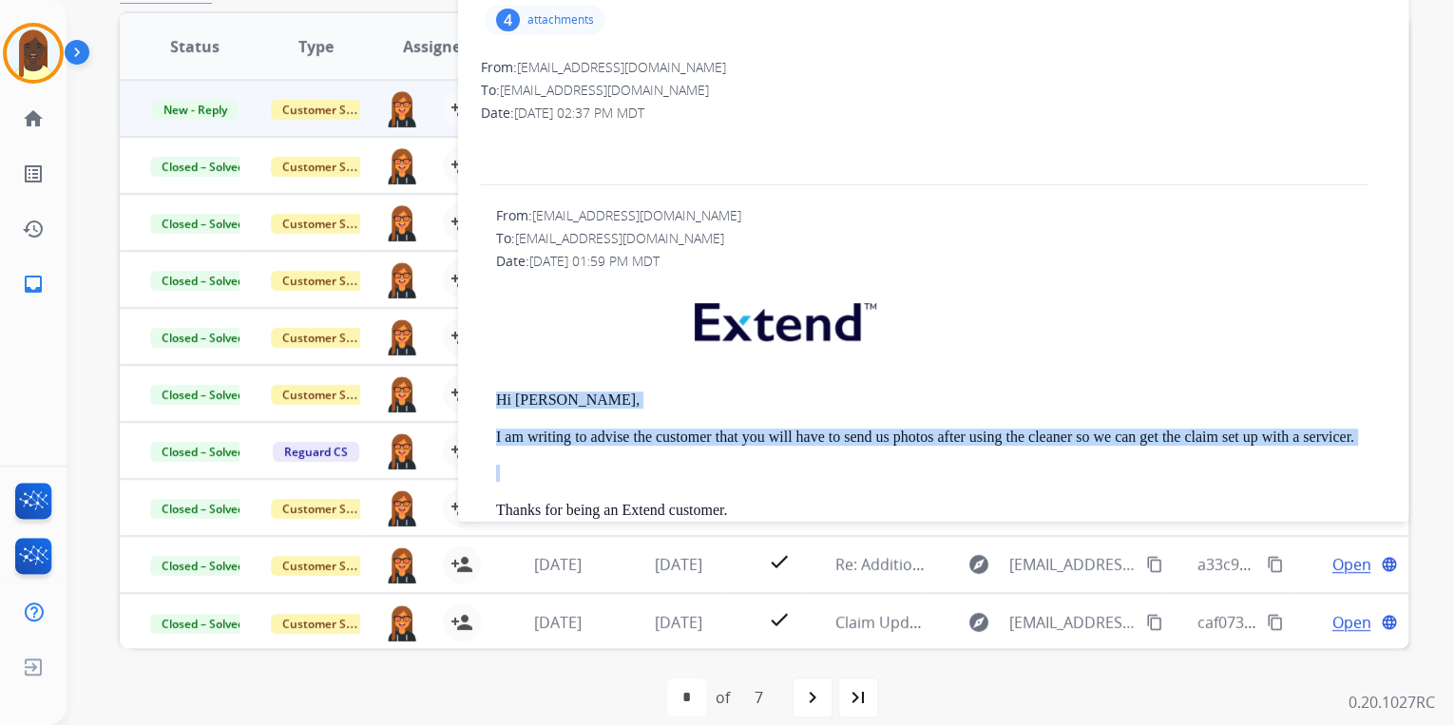
drag, startPoint x: 481, startPoint y: 399, endPoint x: 1263, endPoint y: 449, distance: 783.8
click at [1263, 449] on div "From: support@extend.com To: alexes_galvan7@hotmail.com Date: 08/18/2025 - 01:5…" at bounding box center [933, 524] width 905 height 636
drag, startPoint x: 1263, startPoint y: 449, endPoint x: 1173, endPoint y: 437, distance: 91.0
copy div "Hi Alexes, I am writing to advise the customer that you will have to send us ph…"
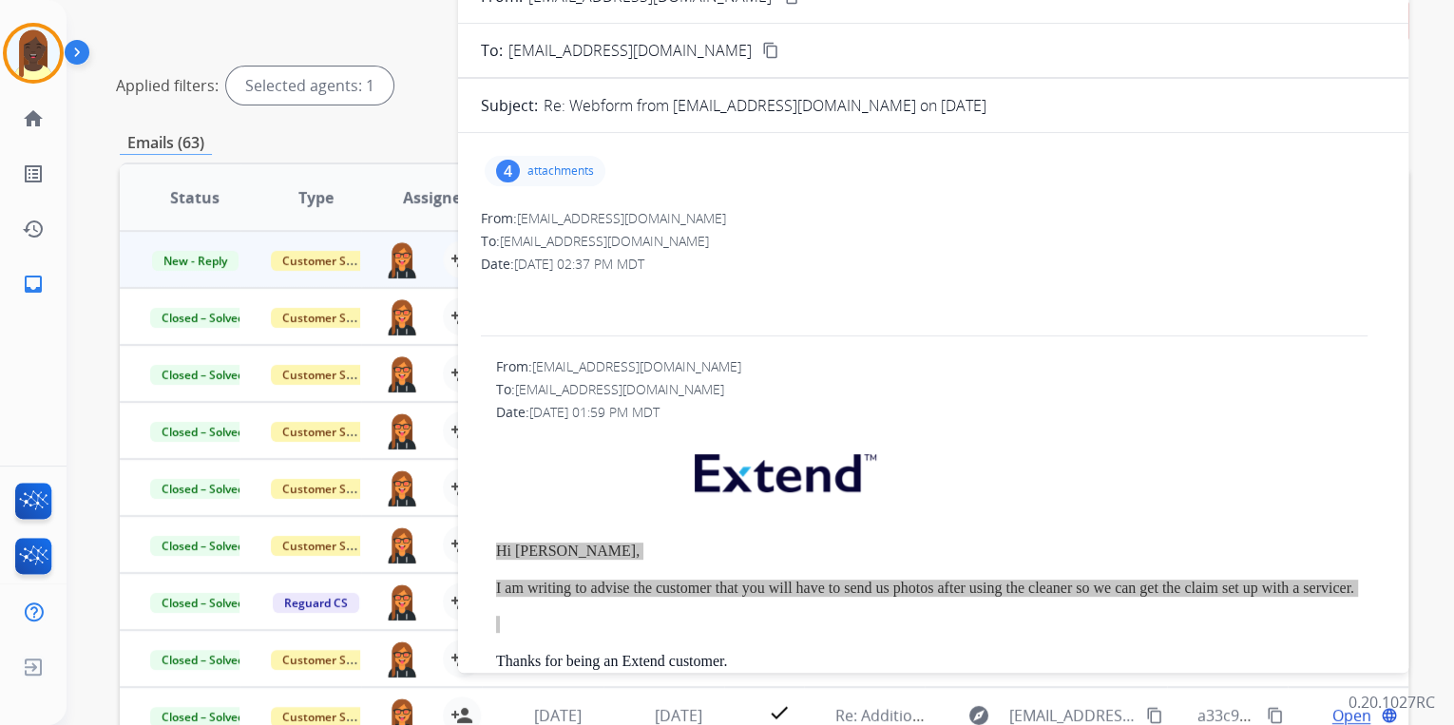
scroll to position [228, 0]
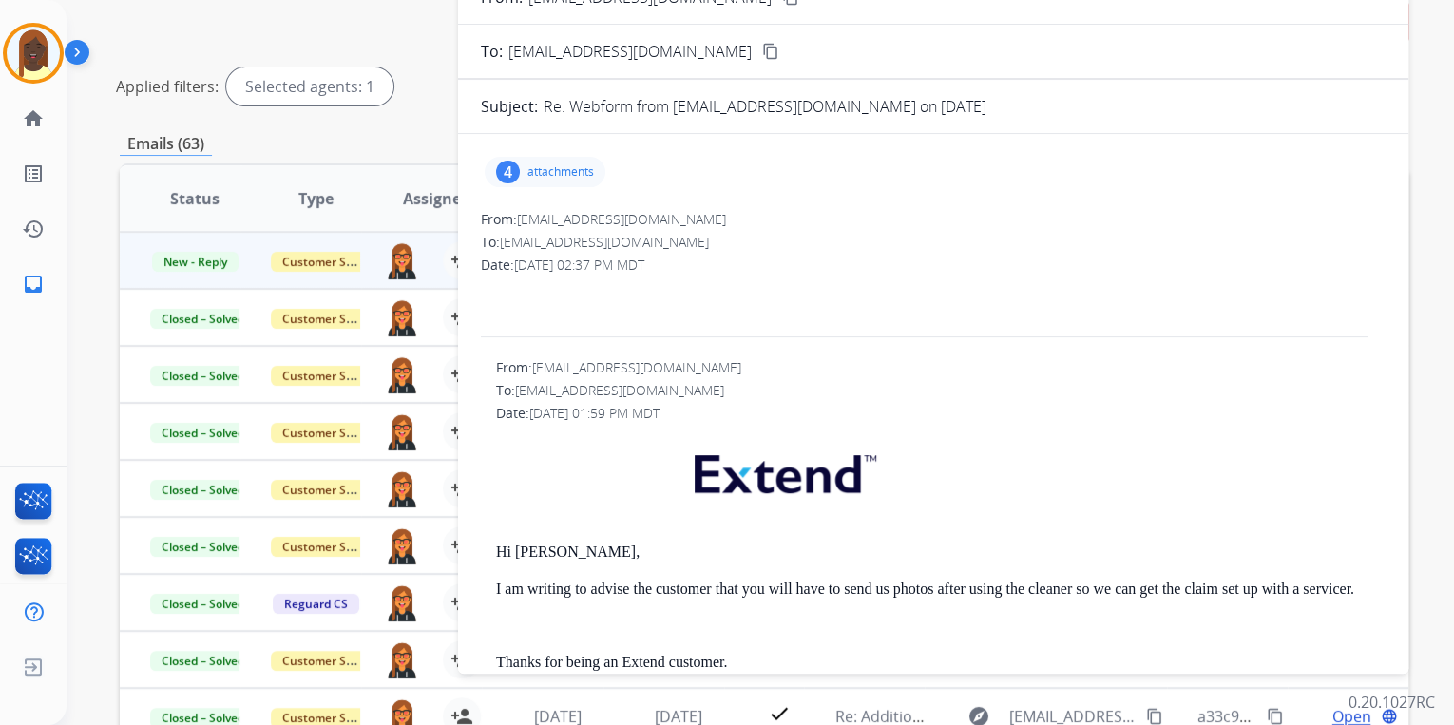
click at [1067, 330] on span at bounding box center [933, 309] width 905 height 68
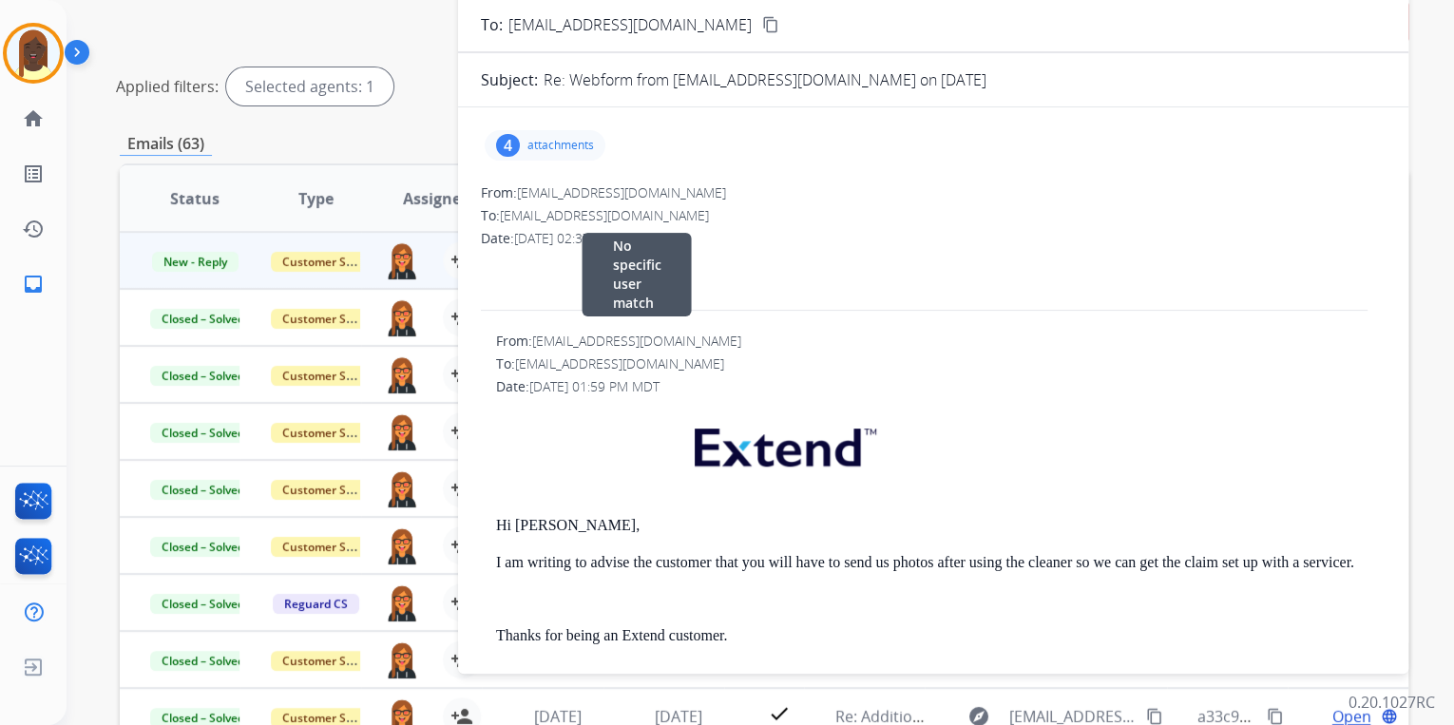
scroll to position [0, 0]
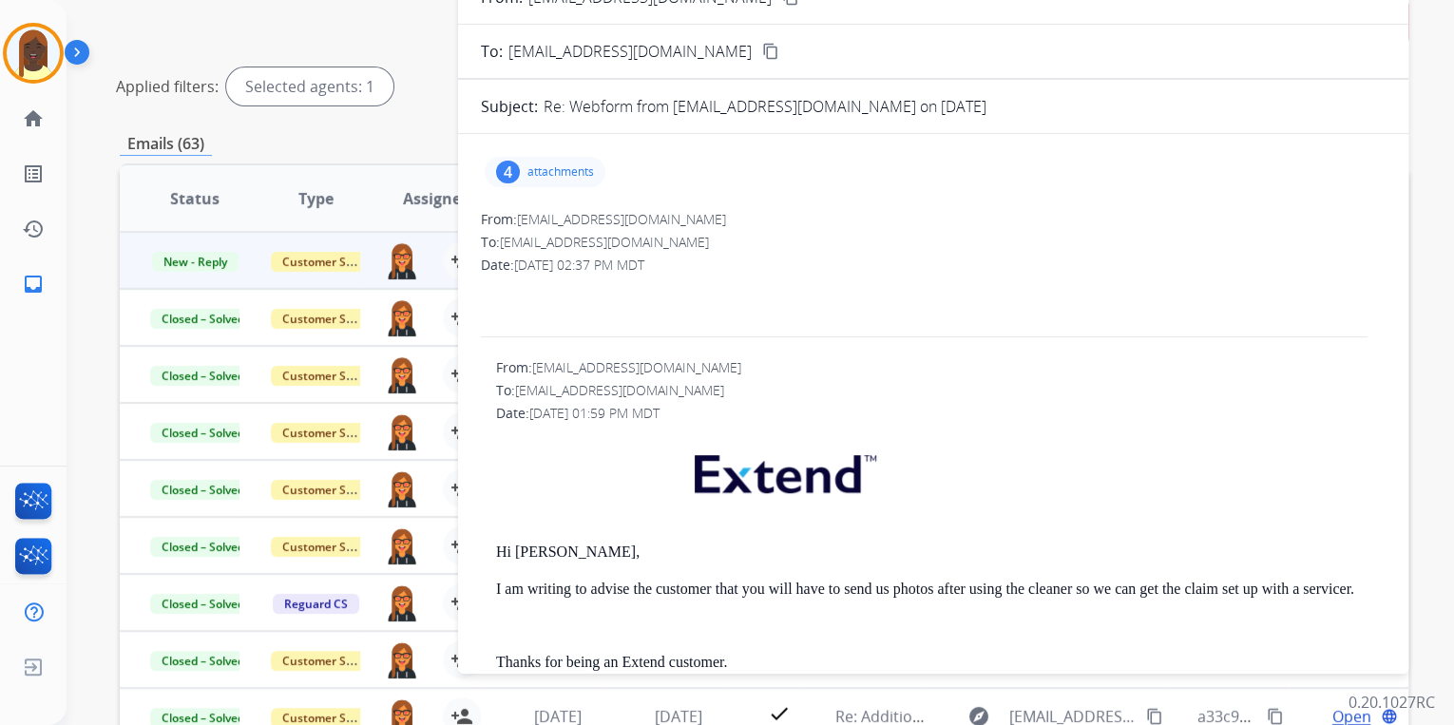
click at [578, 169] on p "attachments" at bounding box center [560, 171] width 67 height 15
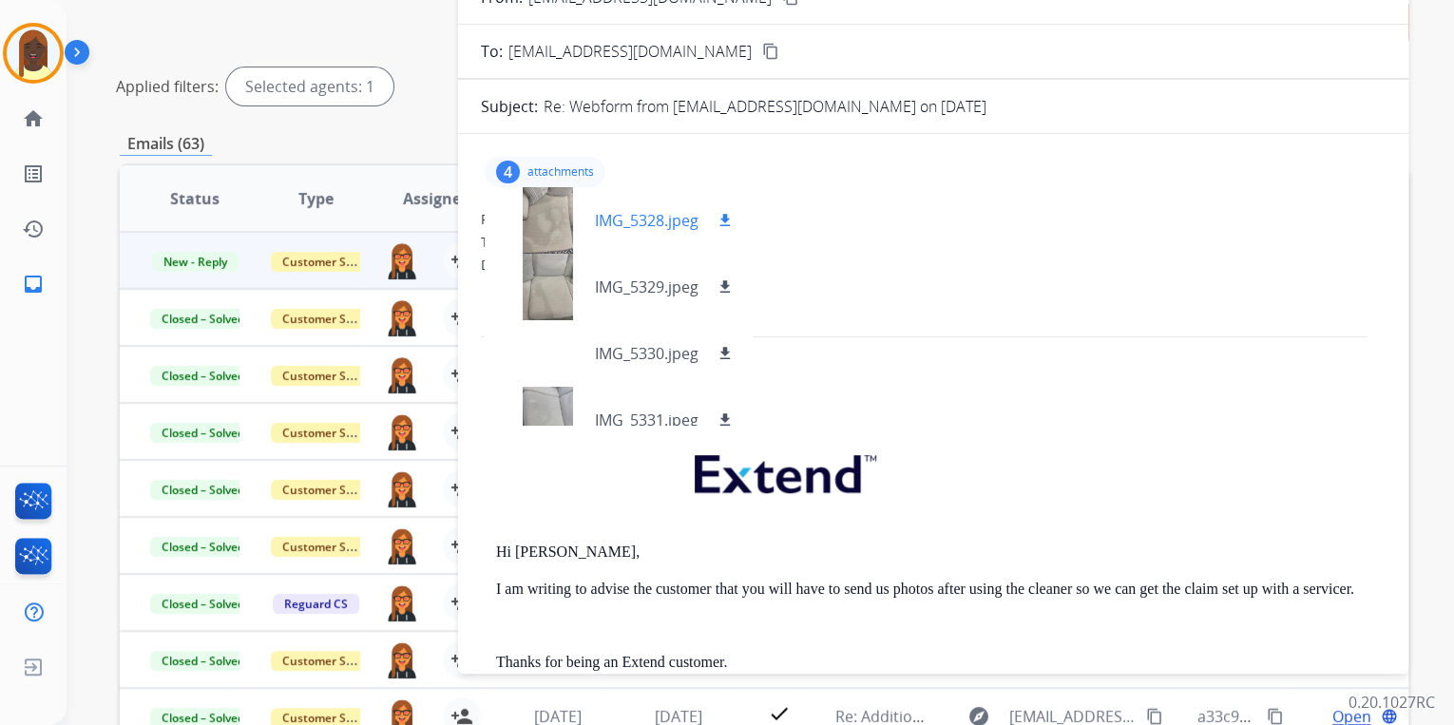
click at [726, 220] on mat-icon "download" at bounding box center [725, 220] width 17 height 17
click at [728, 287] on mat-icon "download" at bounding box center [725, 286] width 17 height 17
click at [723, 354] on mat-icon "download" at bounding box center [725, 353] width 17 height 17
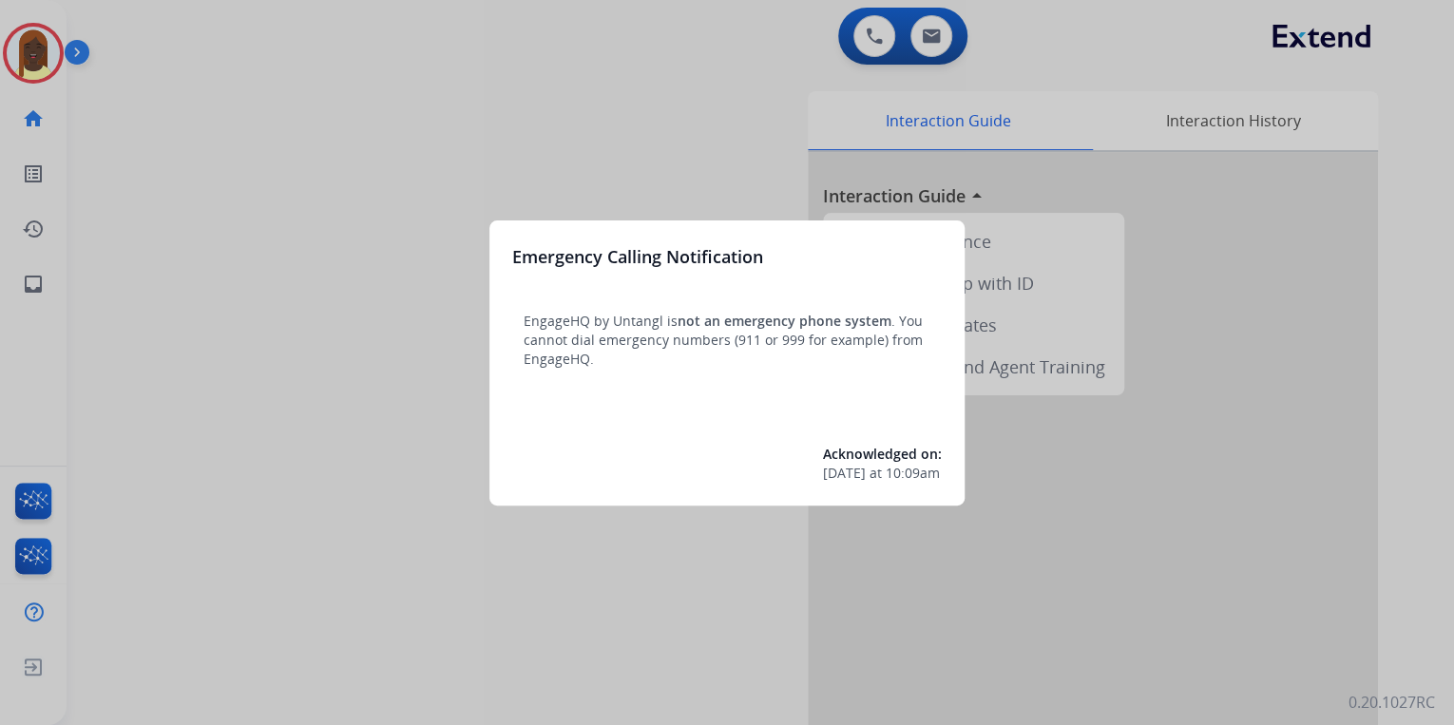
click at [307, 164] on div at bounding box center [727, 362] width 1454 height 725
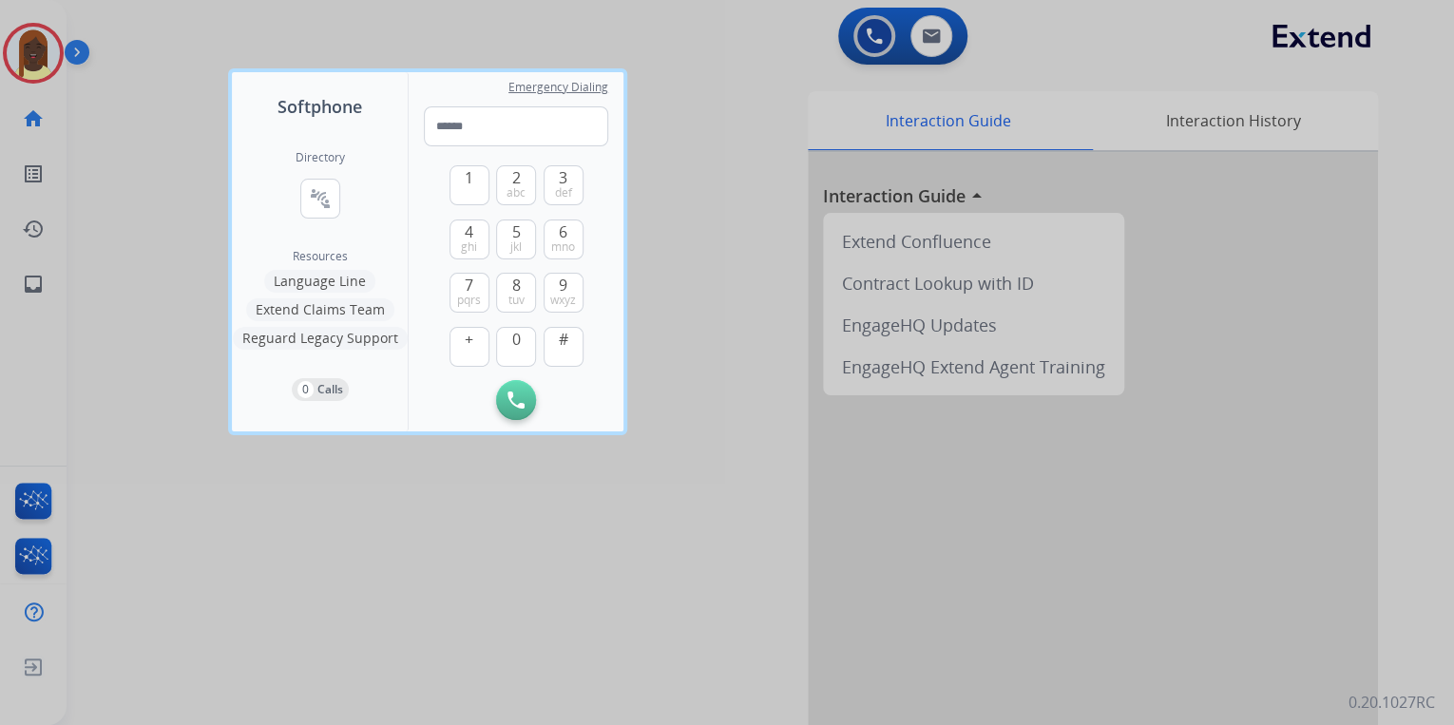
click at [136, 145] on div at bounding box center [727, 362] width 1454 height 725
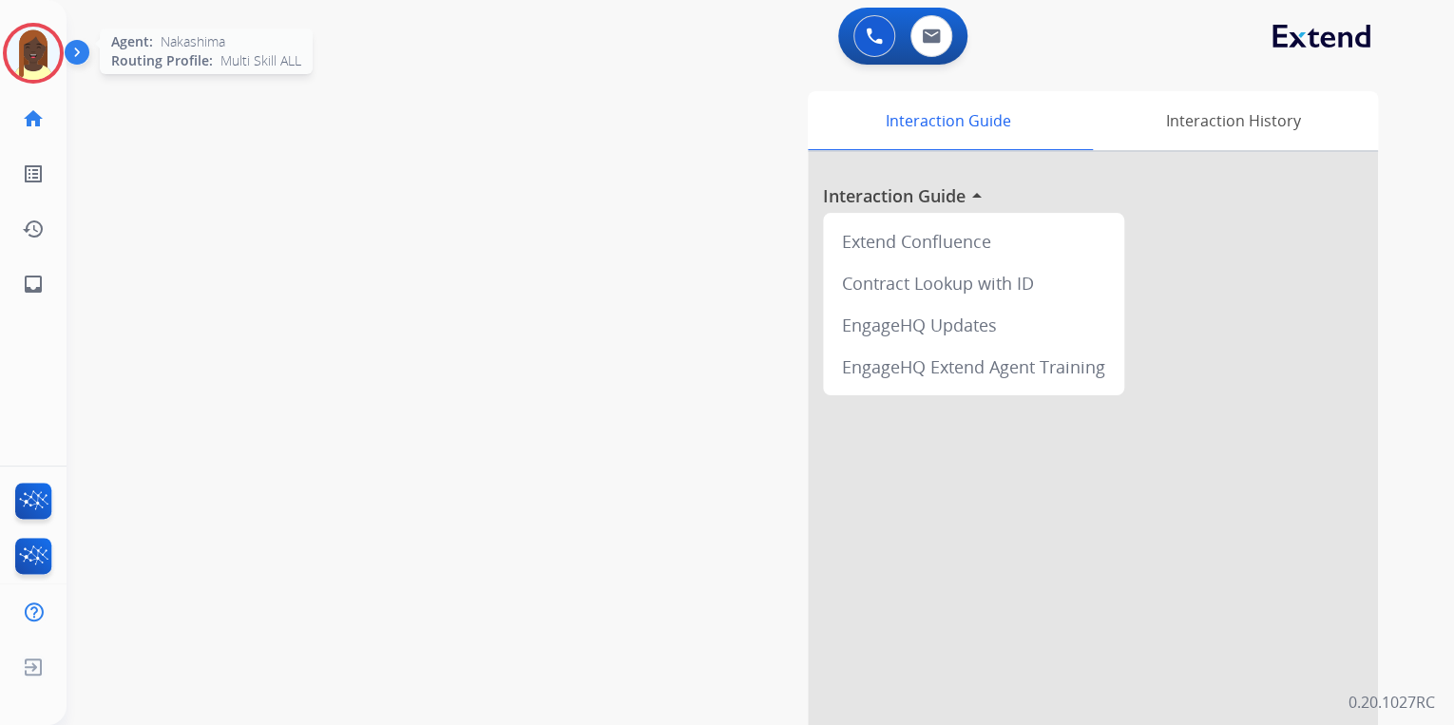
drag, startPoint x: 23, startPoint y: 63, endPoint x: 57, endPoint y: 76, distance: 36.7
click at [26, 63] on img at bounding box center [33, 53] width 53 height 53
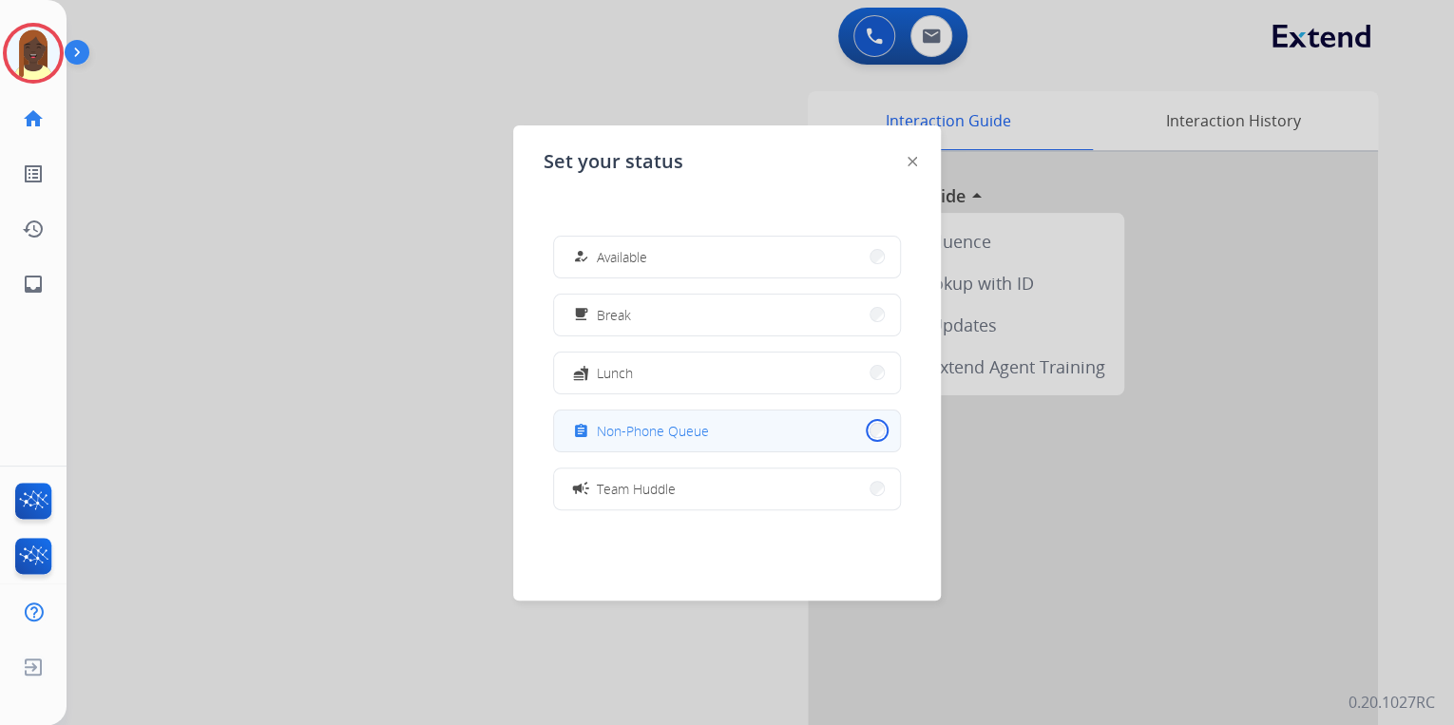
click at [864, 430] on button "assignment Non-Phone Queue" at bounding box center [727, 431] width 346 height 41
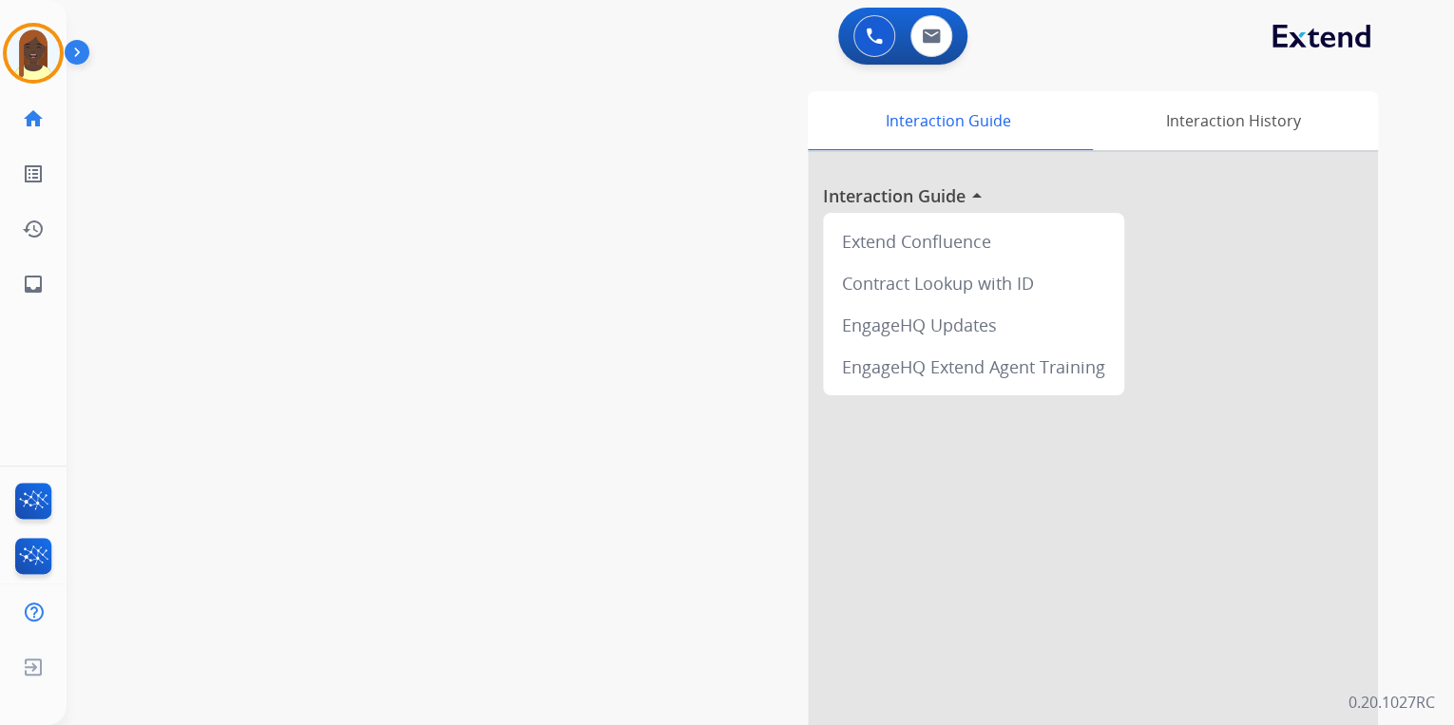
click at [652, 243] on div "Interaction Guide Interaction History Interaction Guide arrow_drop_up Extend Co…" at bounding box center [981, 476] width 795 height 770
click at [940, 36] on button at bounding box center [932, 36] width 42 height 42
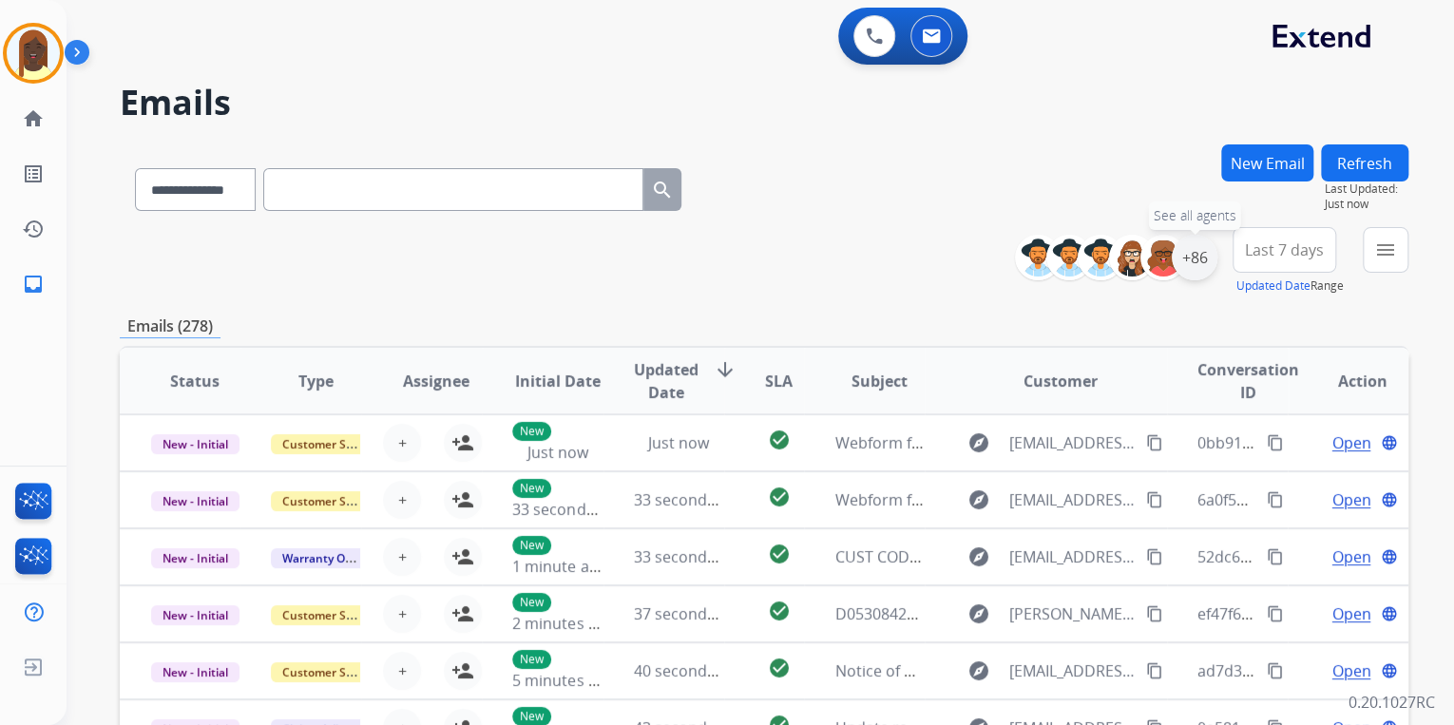
click at [1200, 274] on div "+86" at bounding box center [1195, 258] width 46 height 46
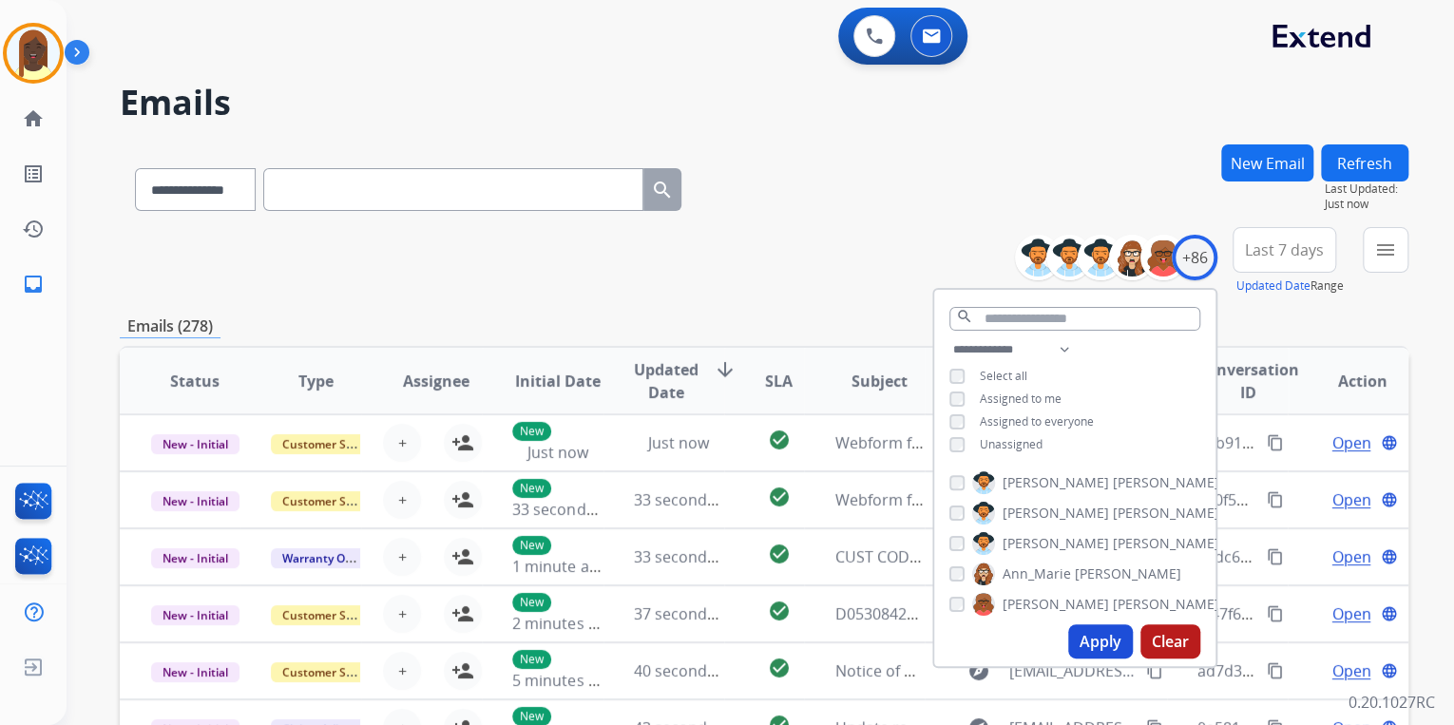
drag, startPoint x: 1107, startPoint y: 642, endPoint x: 1003, endPoint y: 511, distance: 167.0
click at [1109, 639] on button "Apply" at bounding box center [1100, 641] width 65 height 34
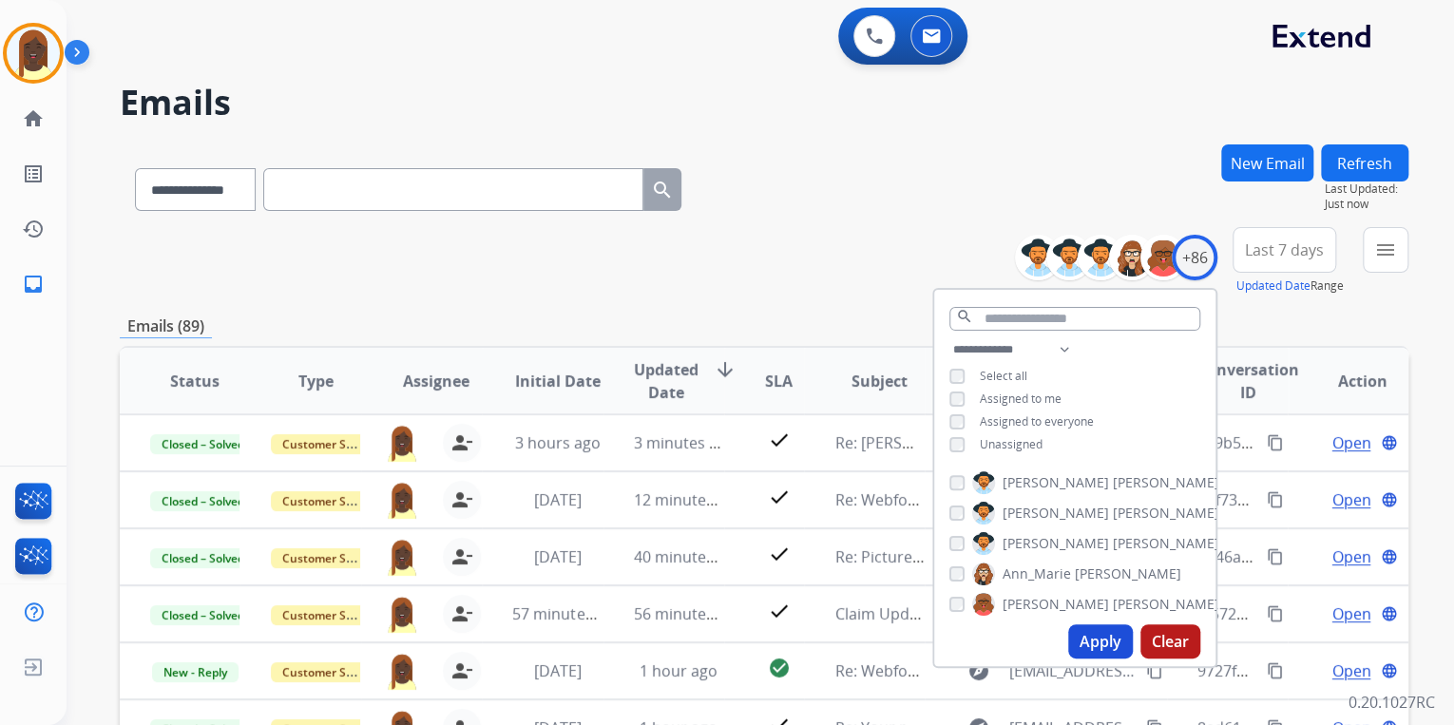
click at [838, 294] on div "**********" at bounding box center [764, 261] width 1289 height 68
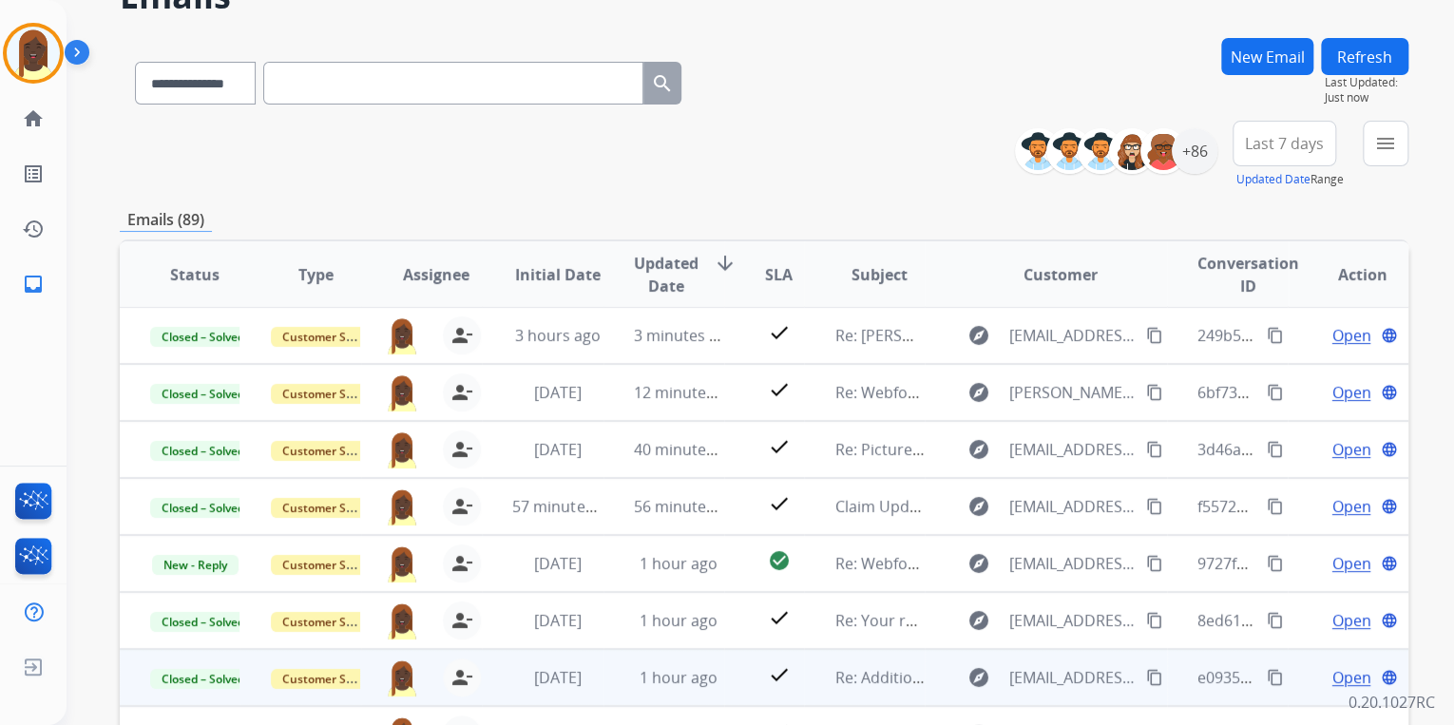
scroll to position [228, 0]
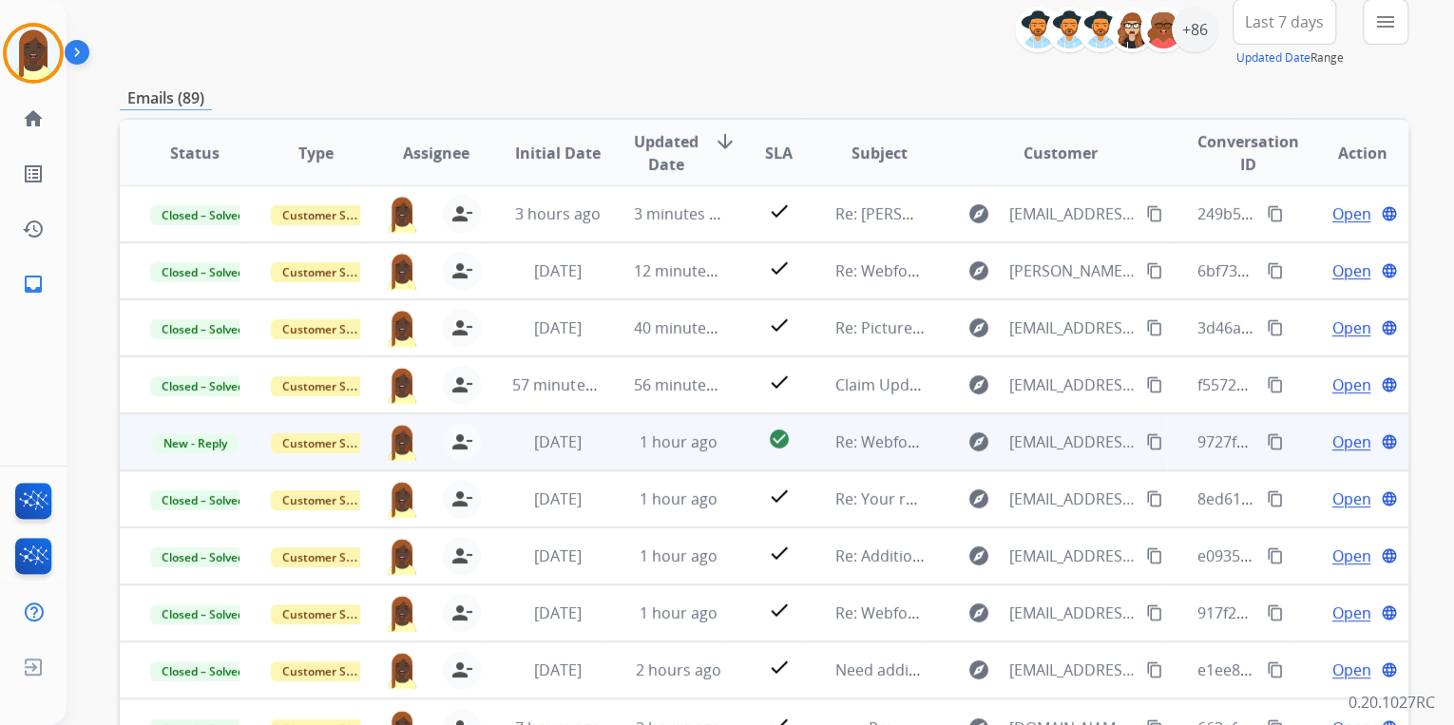
click at [1267, 441] on mat-icon "content_copy" at bounding box center [1275, 441] width 17 height 17
click at [1332, 448] on span "Open" at bounding box center [1351, 442] width 39 height 23
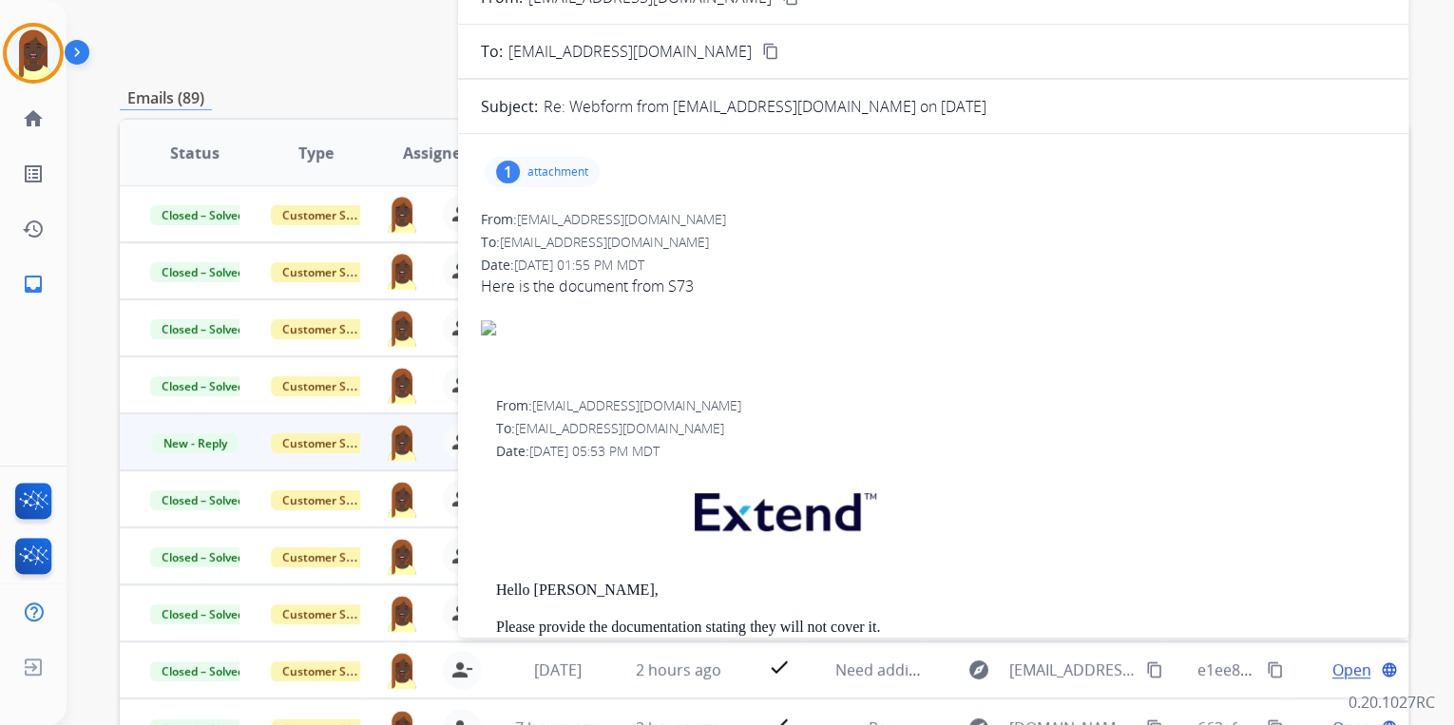
click at [566, 177] on p "attachment" at bounding box center [557, 171] width 61 height 15
click at [719, 221] on mat-icon "download" at bounding box center [722, 220] width 17 height 17
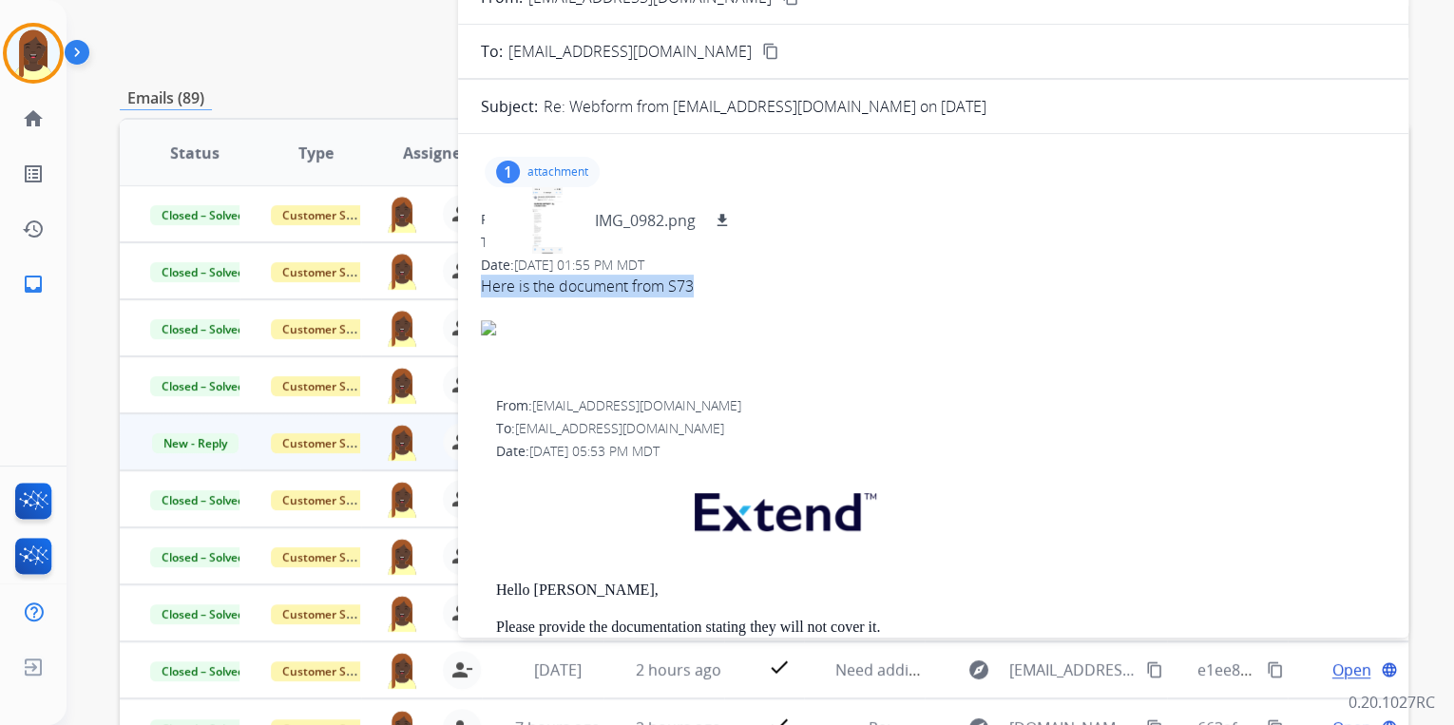
drag, startPoint x: 467, startPoint y: 288, endPoint x: 702, endPoint y: 287, distance: 235.7
drag, startPoint x: 702, startPoint y: 287, endPoint x: 655, endPoint y: 289, distance: 47.6
copy div "Here is the document from S73"
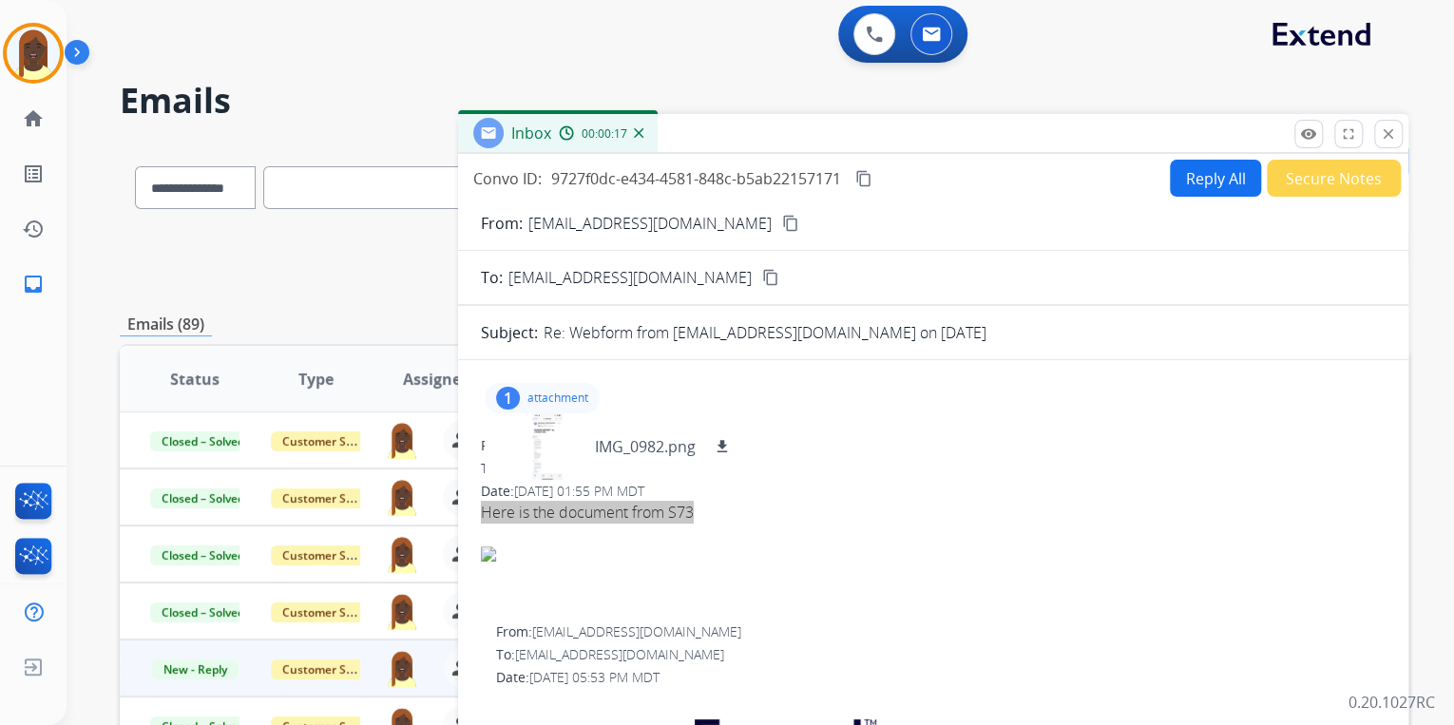
scroll to position [0, 0]
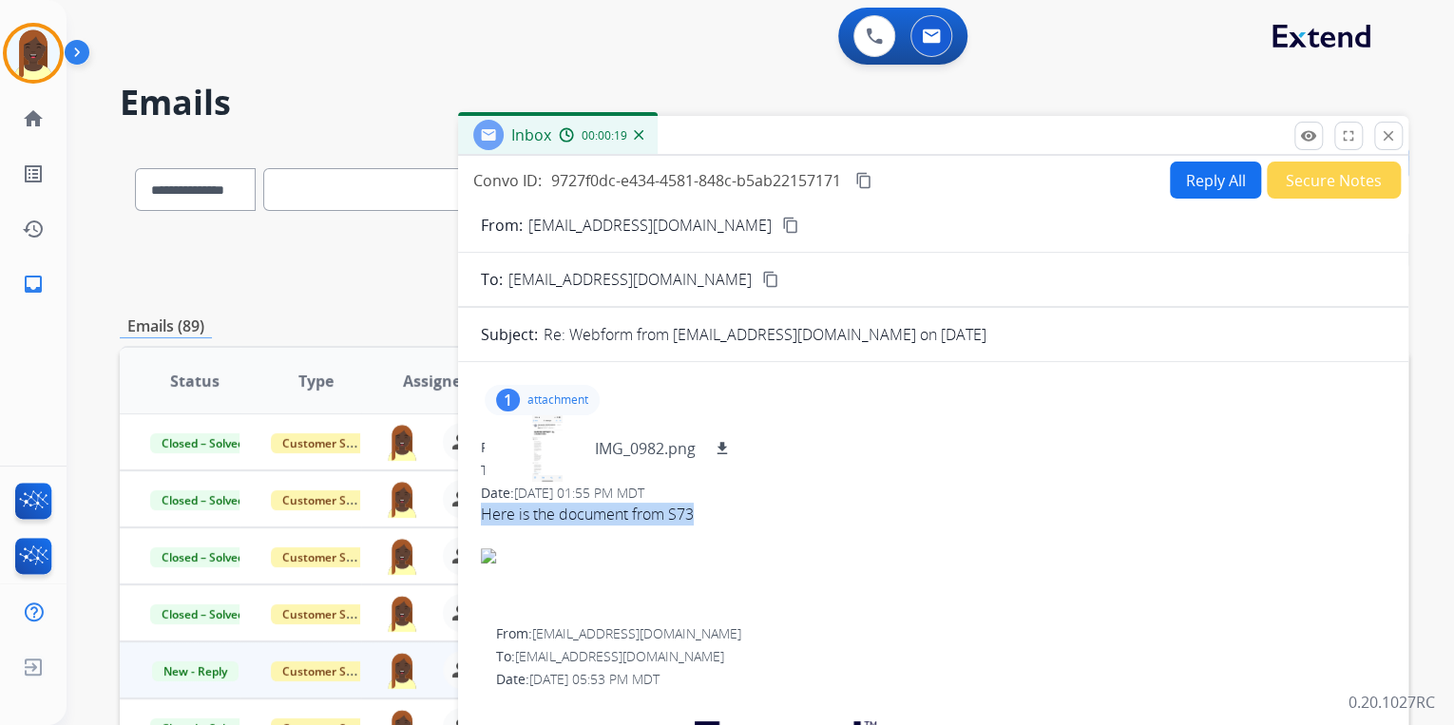
click at [782, 224] on mat-icon "content_copy" at bounding box center [790, 225] width 17 height 17
click at [1197, 185] on button "Reply All" at bounding box center [1215, 180] width 91 height 37
select select "**********"
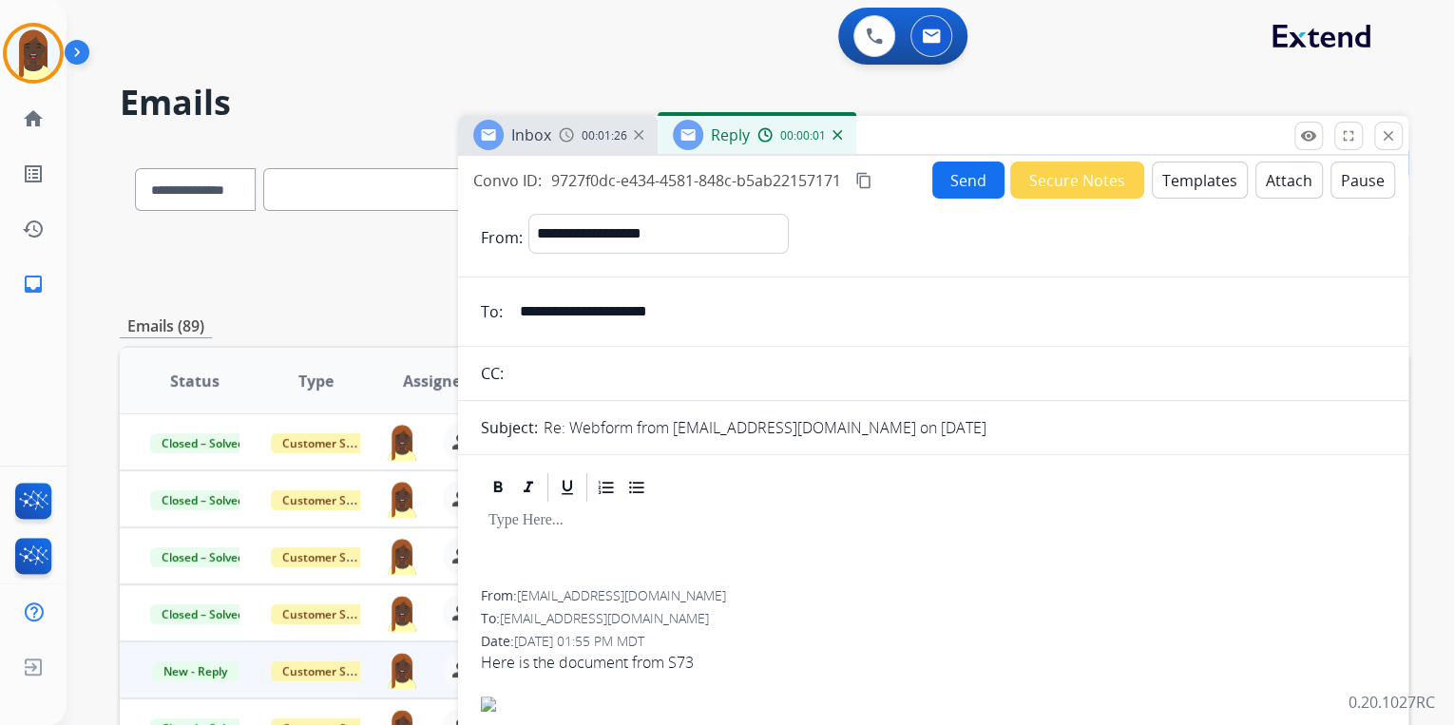
click at [1198, 189] on button "Templates" at bounding box center [1200, 180] width 96 height 37
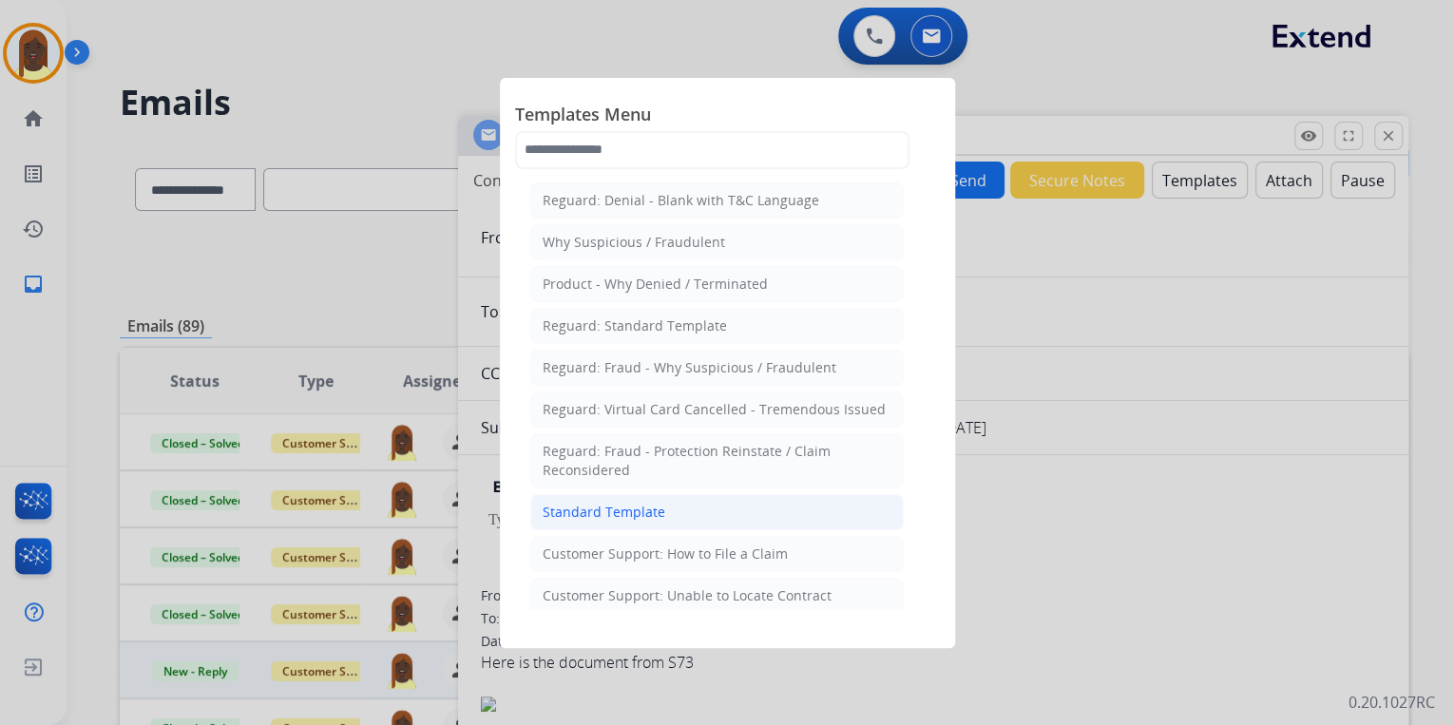
click at [642, 515] on div "Standard Template" at bounding box center [604, 512] width 123 height 19
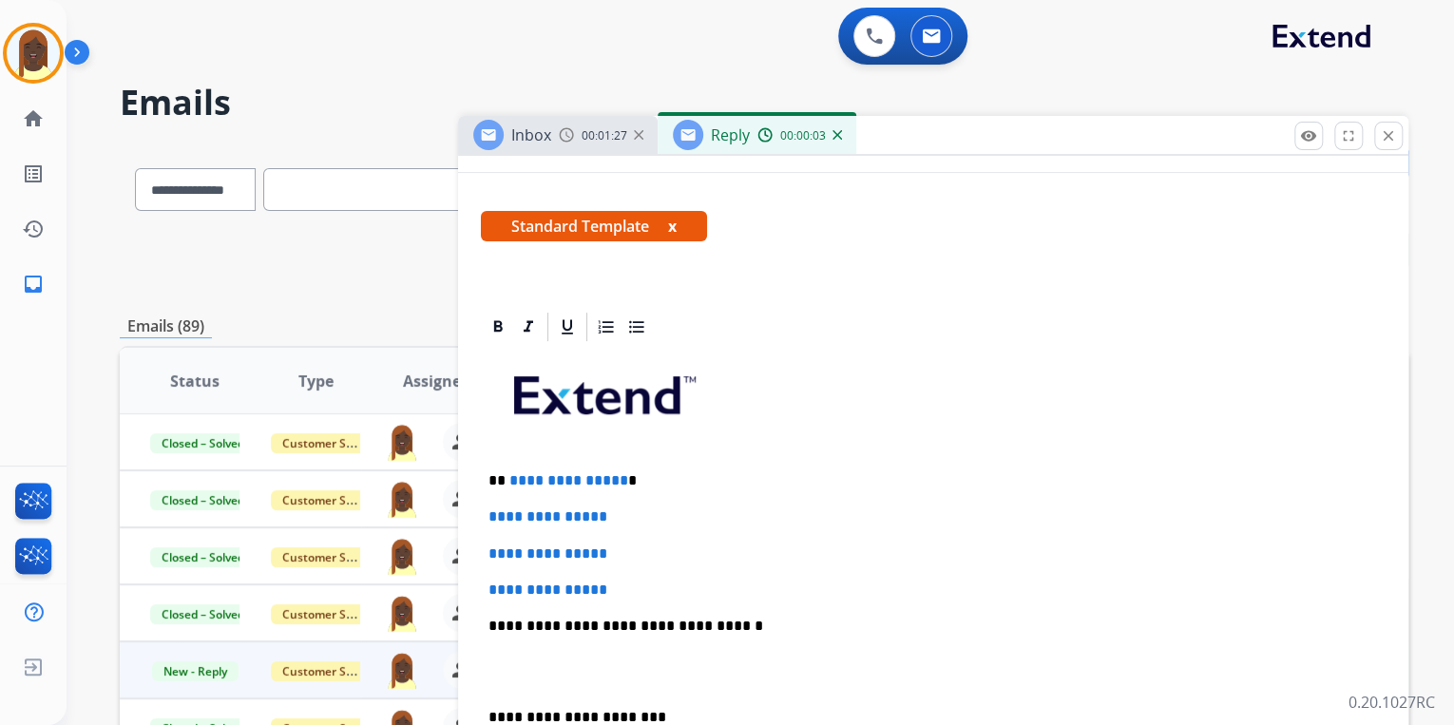
scroll to position [380, 0]
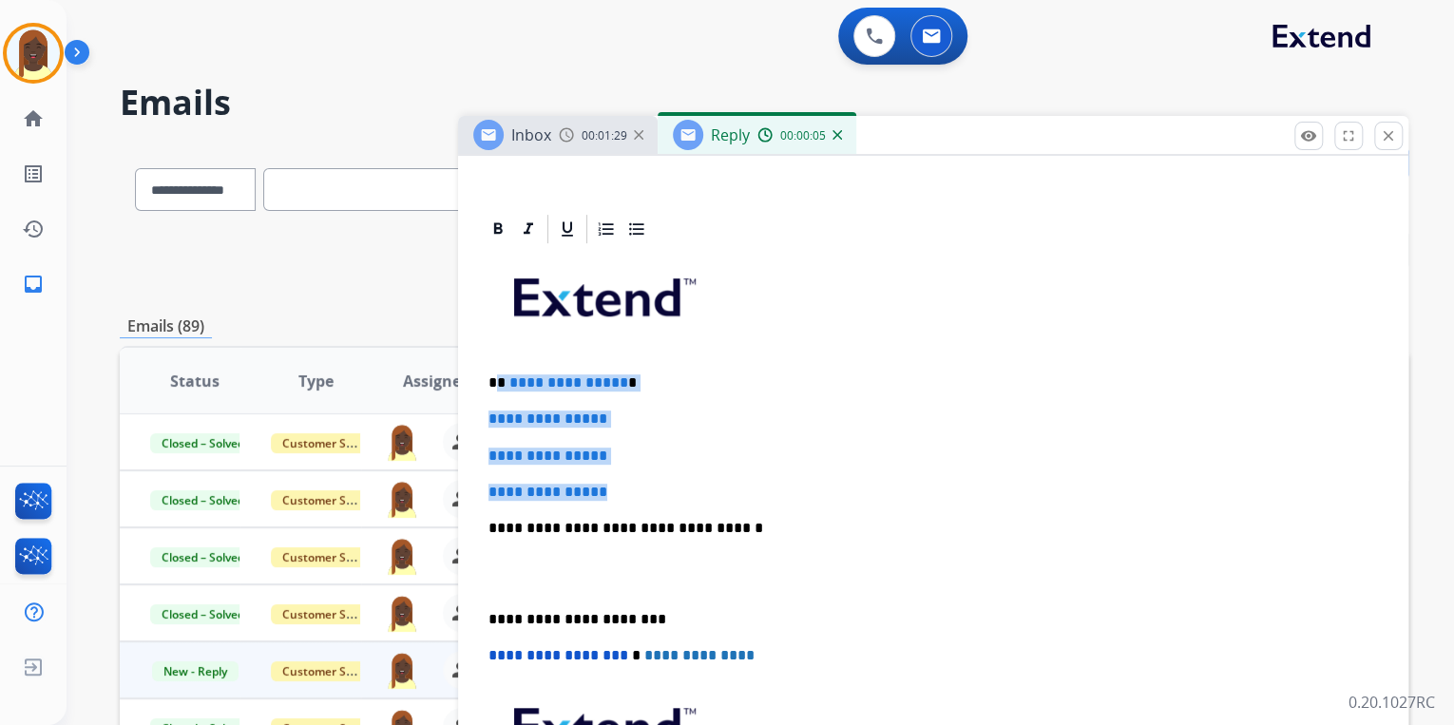
drag, startPoint x: 498, startPoint y: 383, endPoint x: 642, endPoint y: 473, distance: 170.4
click at [642, 473] on div "**********" at bounding box center [933, 573] width 905 height 654
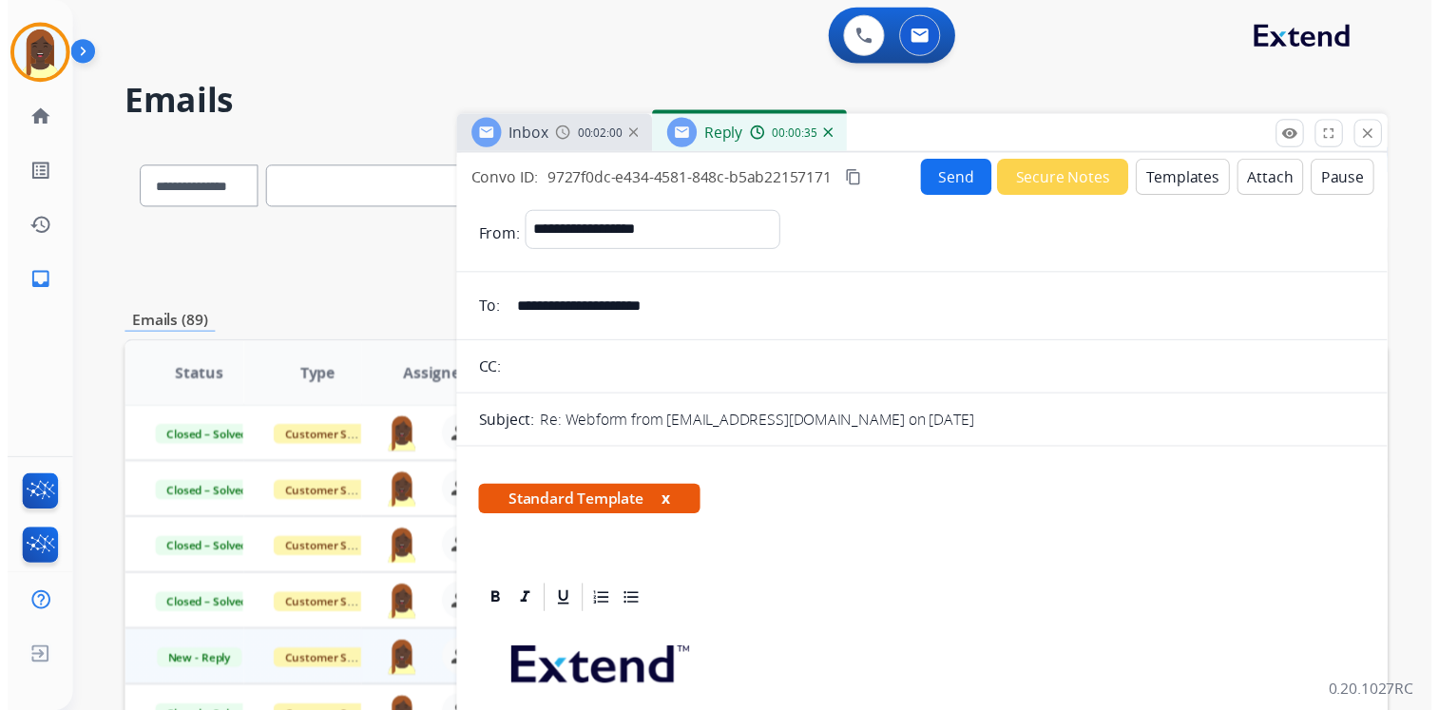
scroll to position [0, 0]
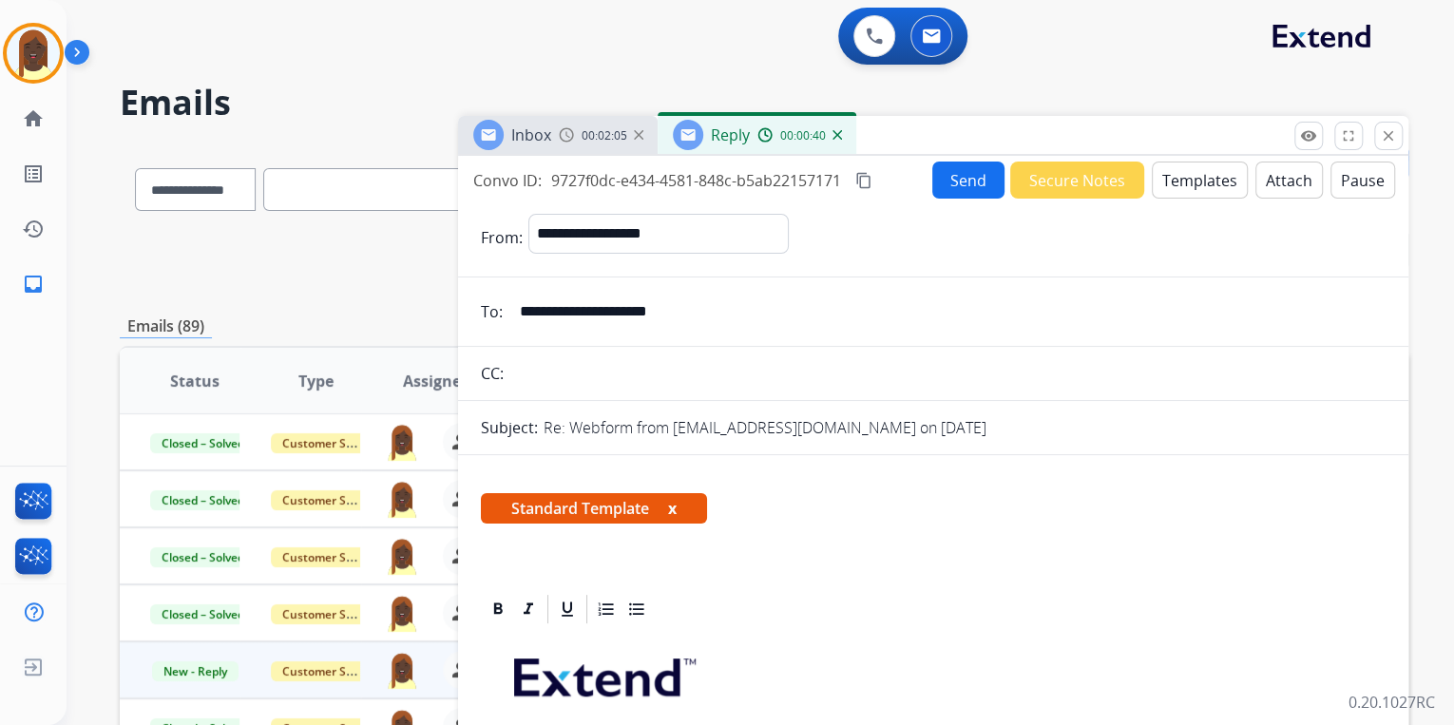
click at [955, 186] on button "Send" at bounding box center [968, 180] width 72 height 37
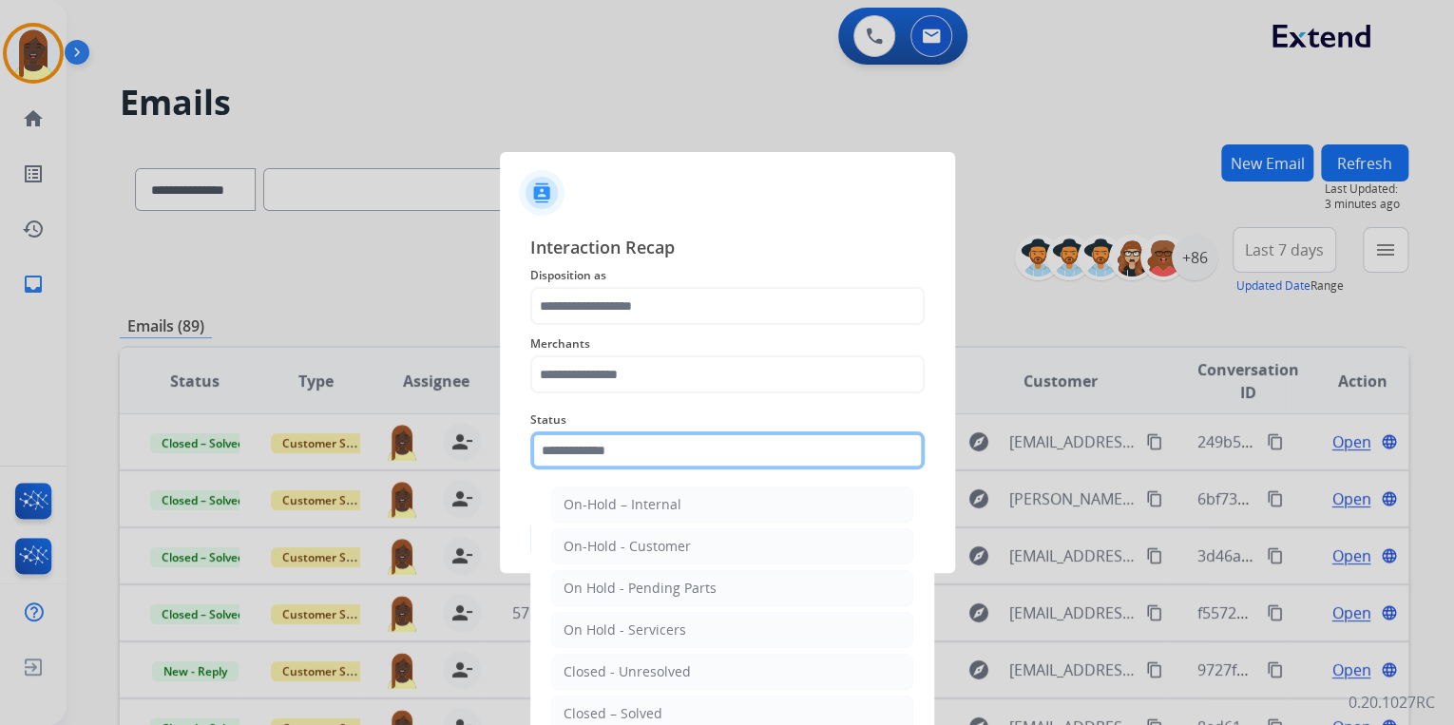
click at [675, 452] on input "text" at bounding box center [727, 450] width 394 height 38
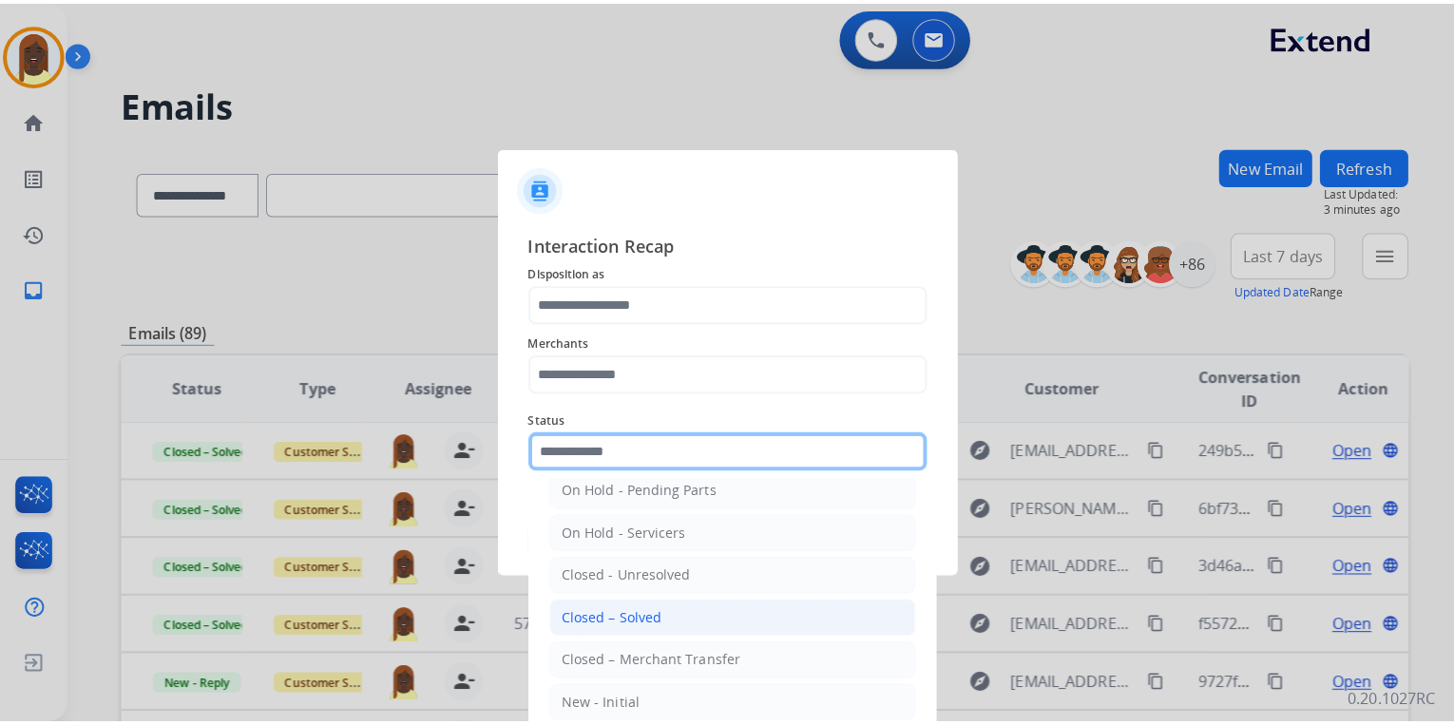
scroll to position [110, 0]
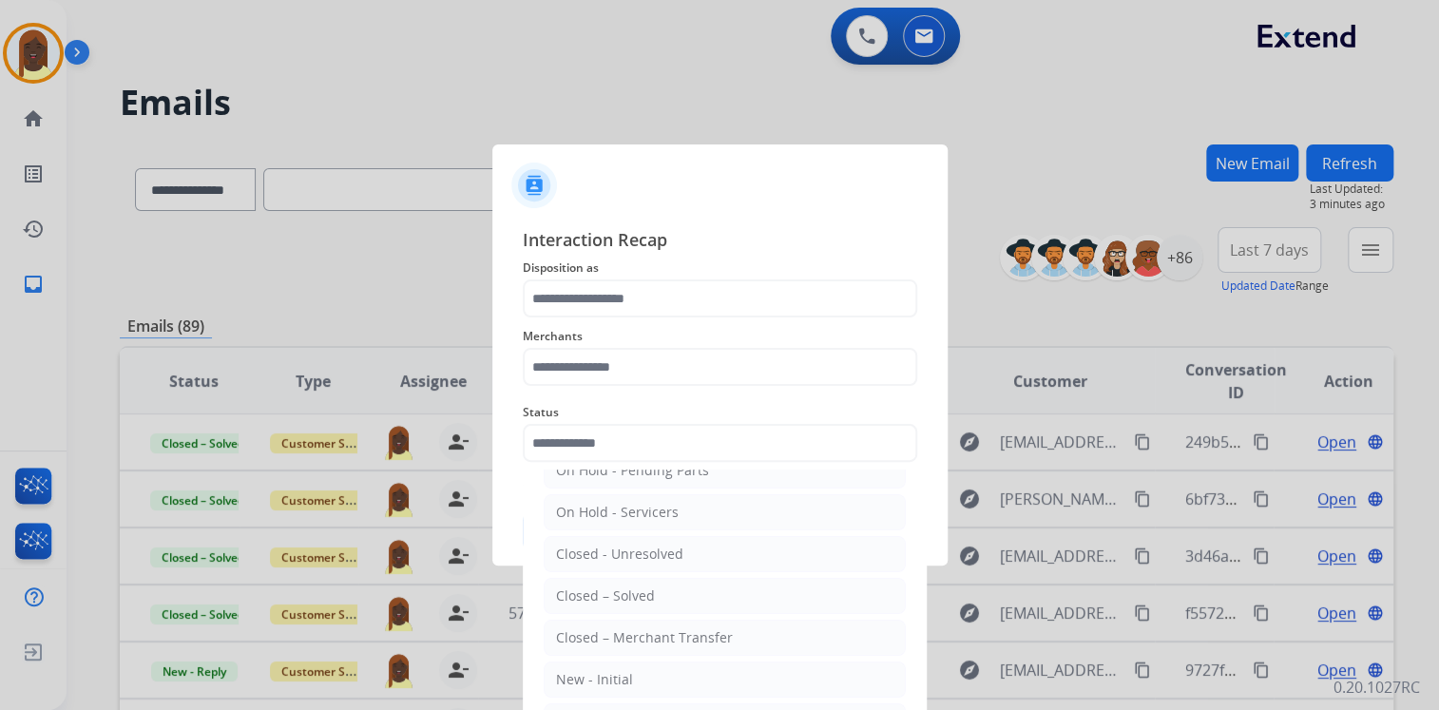
drag, startPoint x: 654, startPoint y: 597, endPoint x: 654, endPoint y: 566, distance: 30.4
click at [654, 593] on li "Closed – Solved" at bounding box center [725, 596] width 362 height 36
type input "**********"
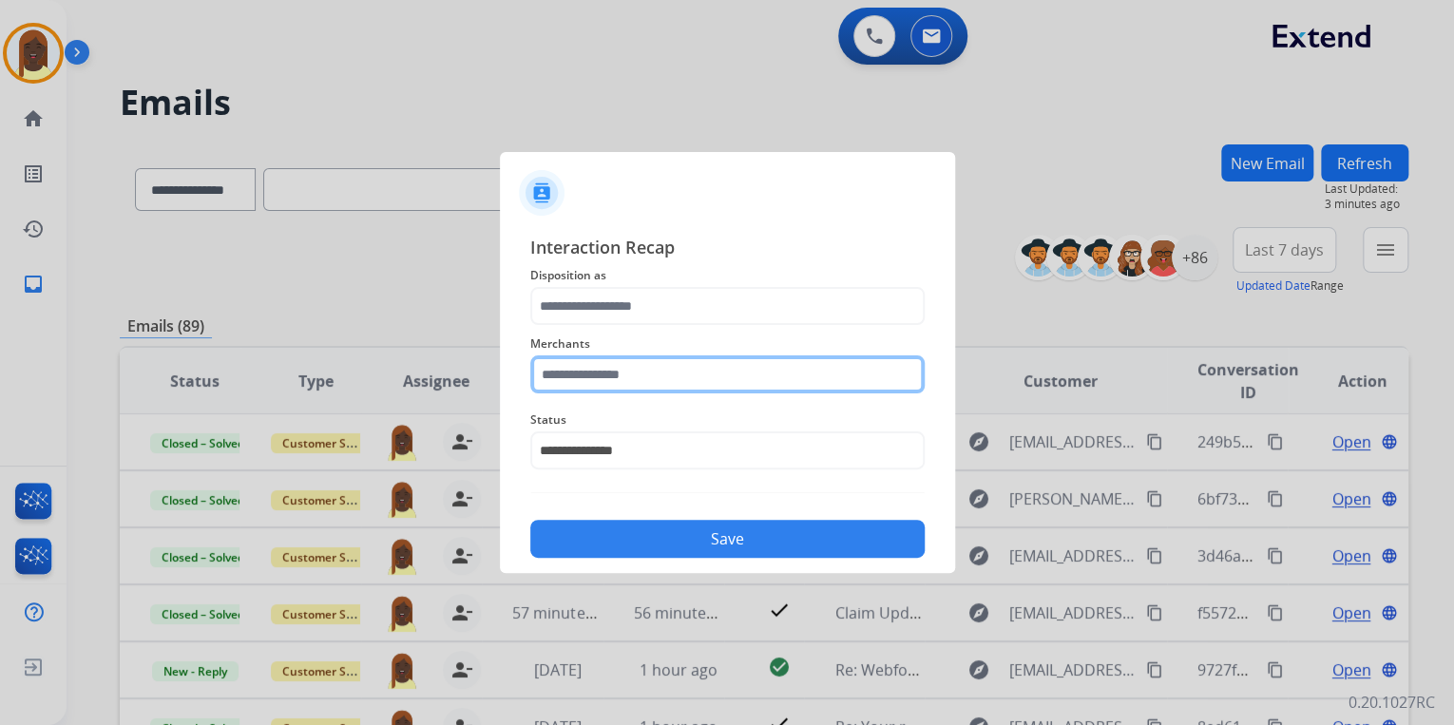
click at [608, 369] on input "text" at bounding box center [727, 374] width 394 height 38
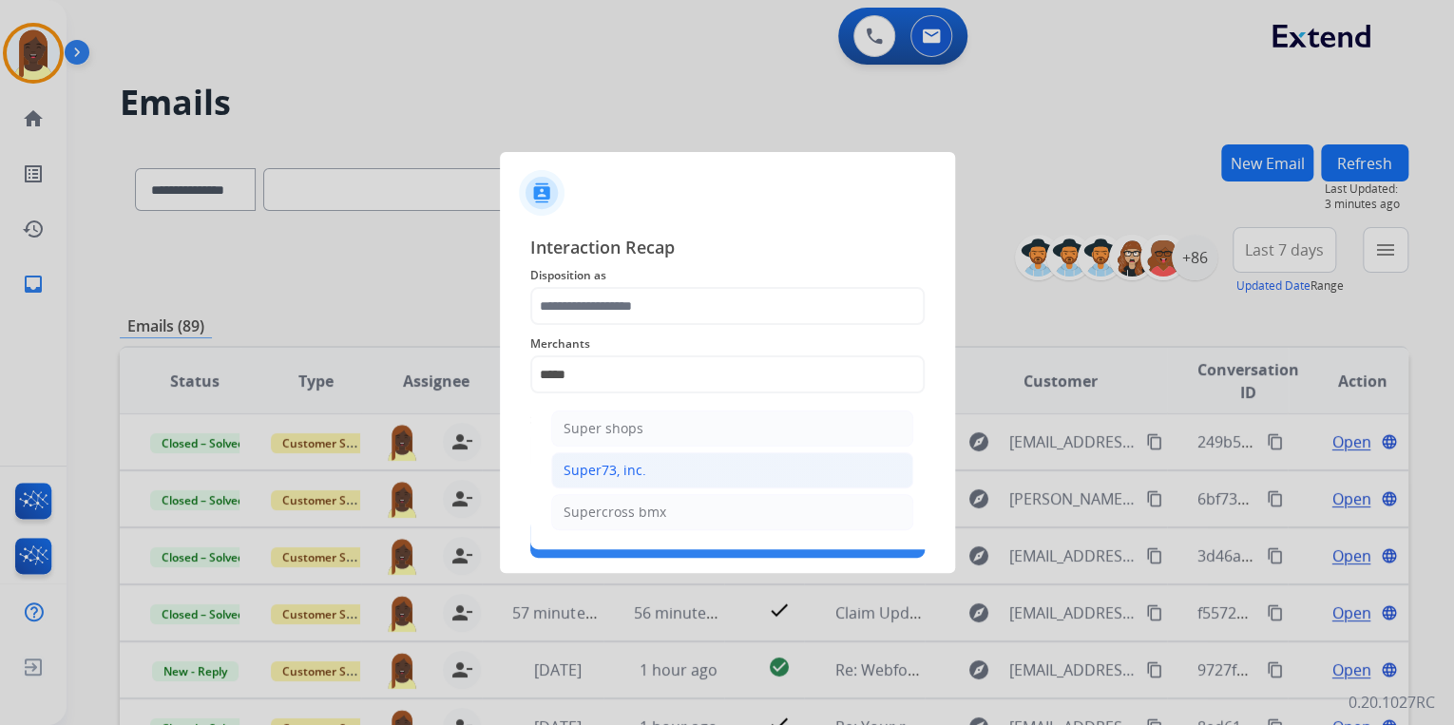
click at [639, 475] on div "Super73, inc." at bounding box center [605, 470] width 83 height 19
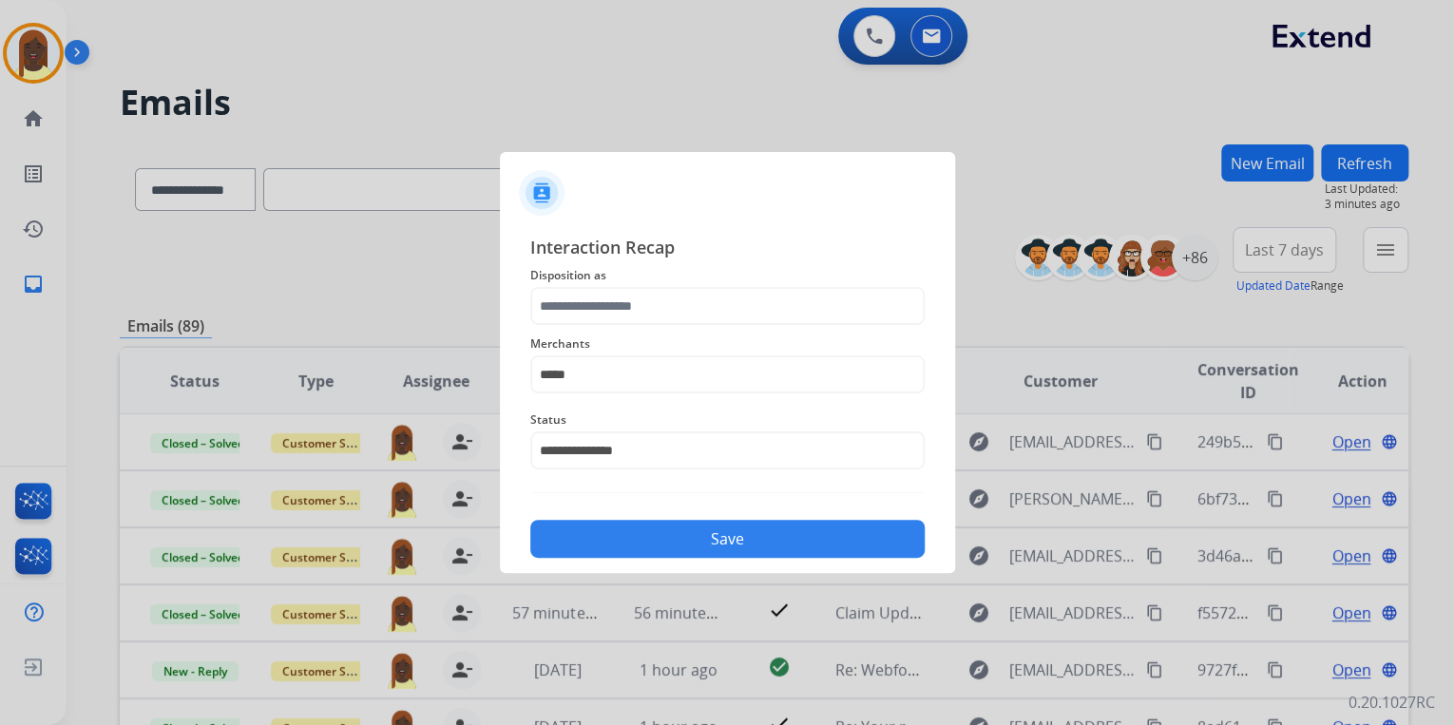
type input "**********"
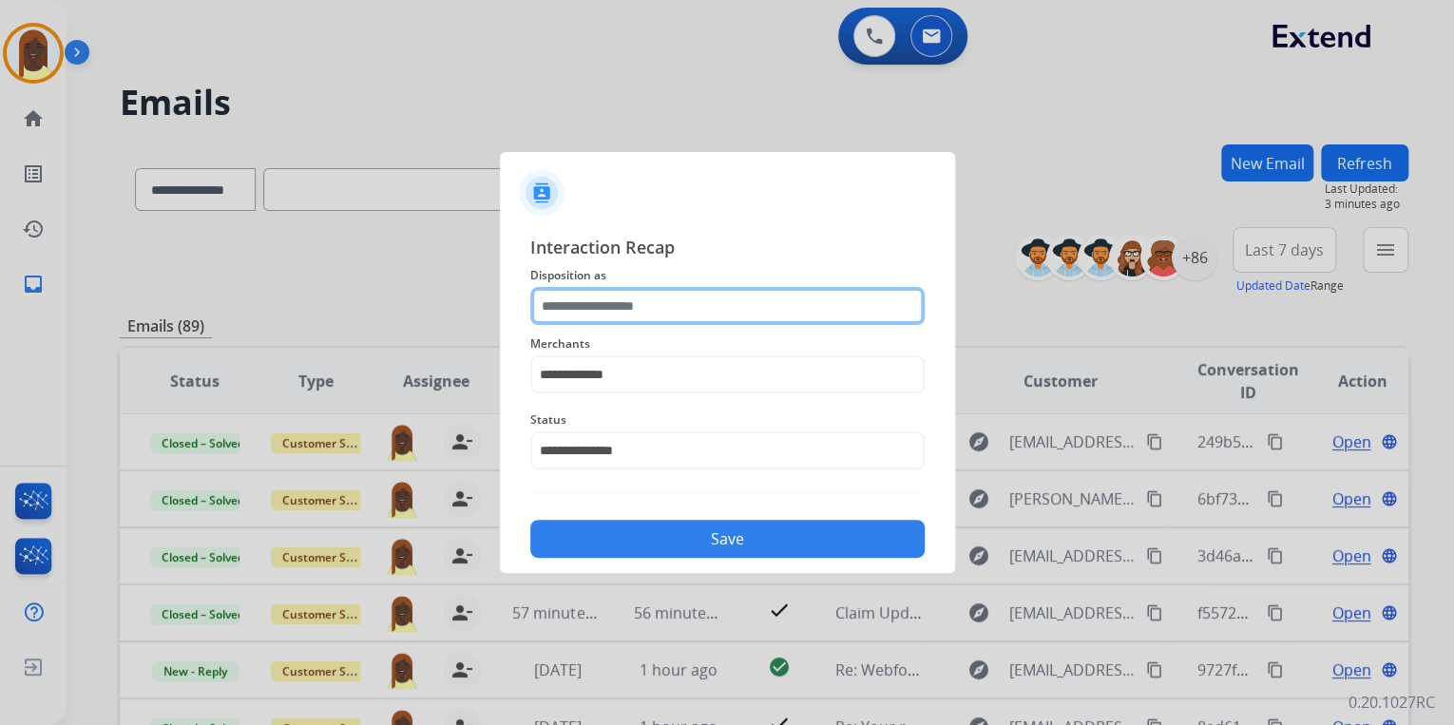
click at [616, 312] on input "text" at bounding box center [727, 306] width 394 height 38
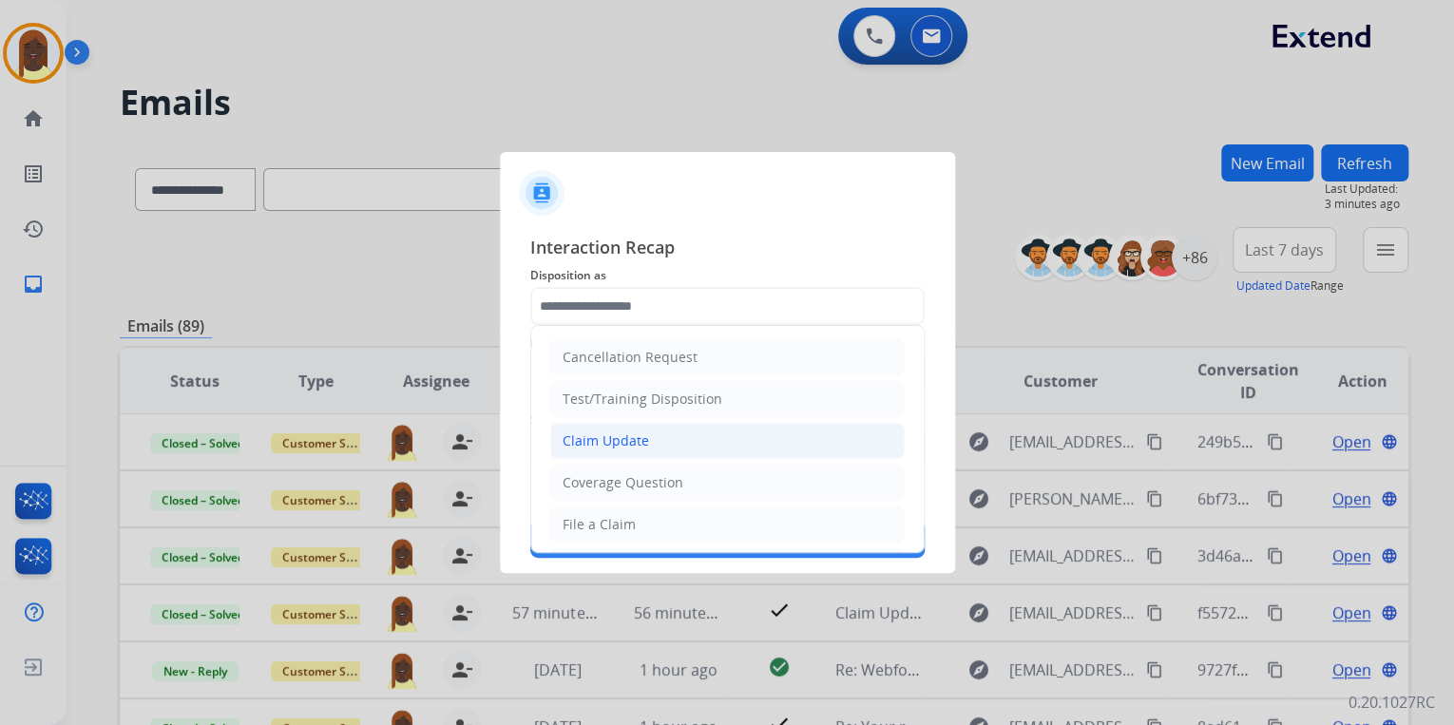
click at [640, 441] on div "Claim Update" at bounding box center [606, 440] width 86 height 19
type input "**********"
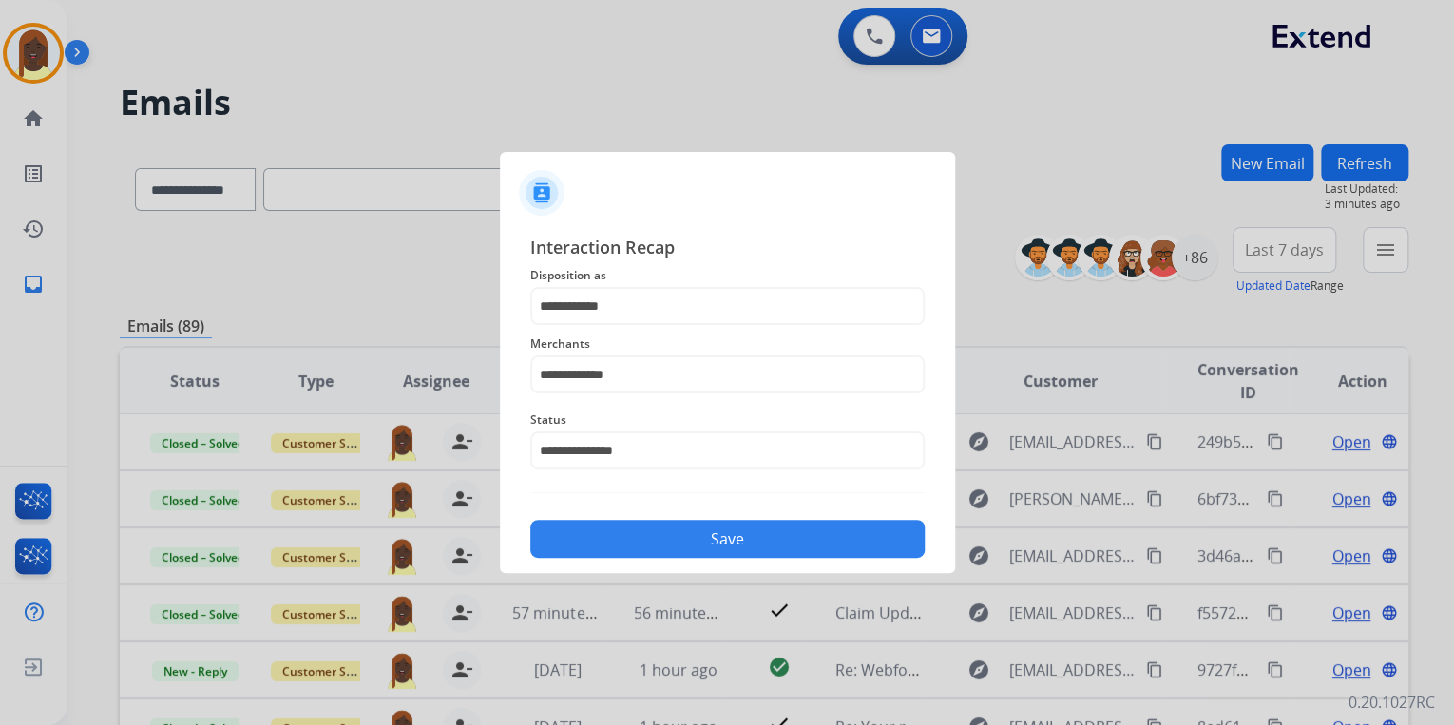
click at [680, 542] on button "Save" at bounding box center [727, 539] width 394 height 38
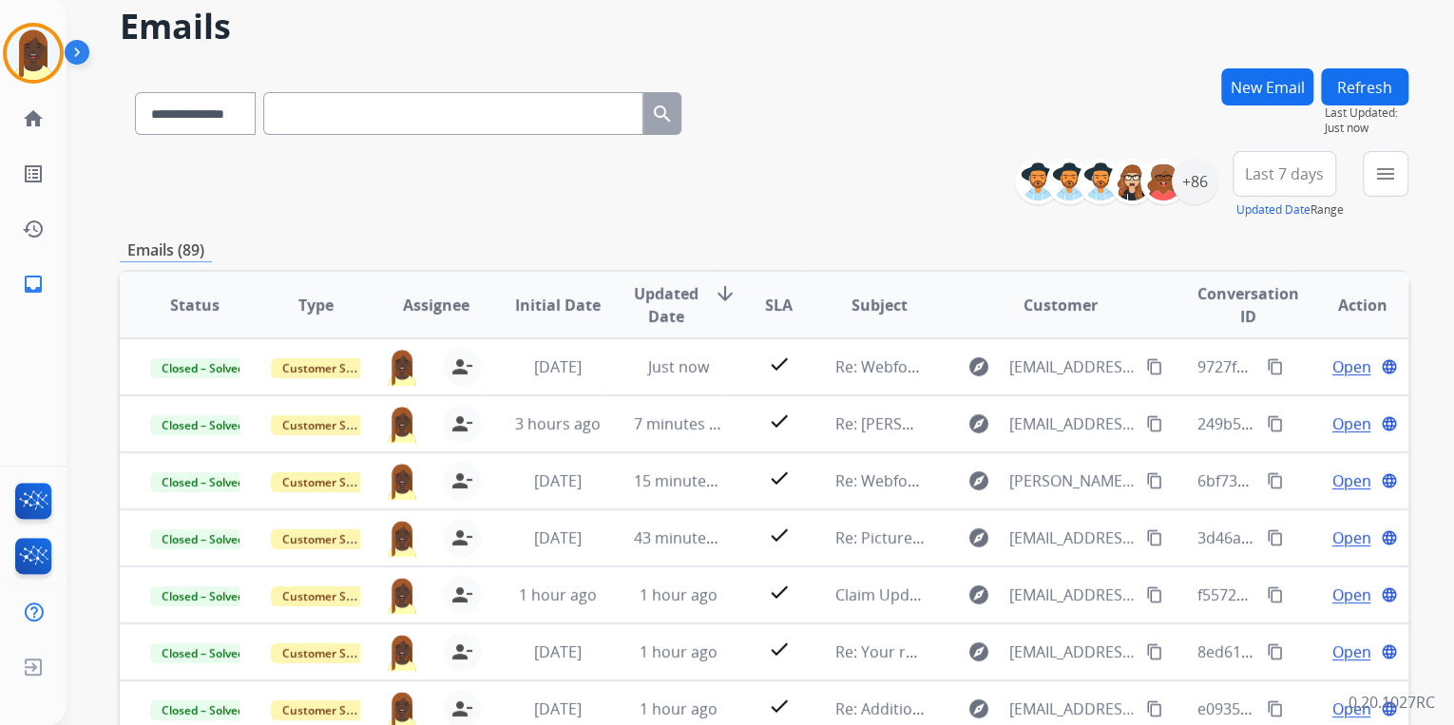
scroll to position [0, 0]
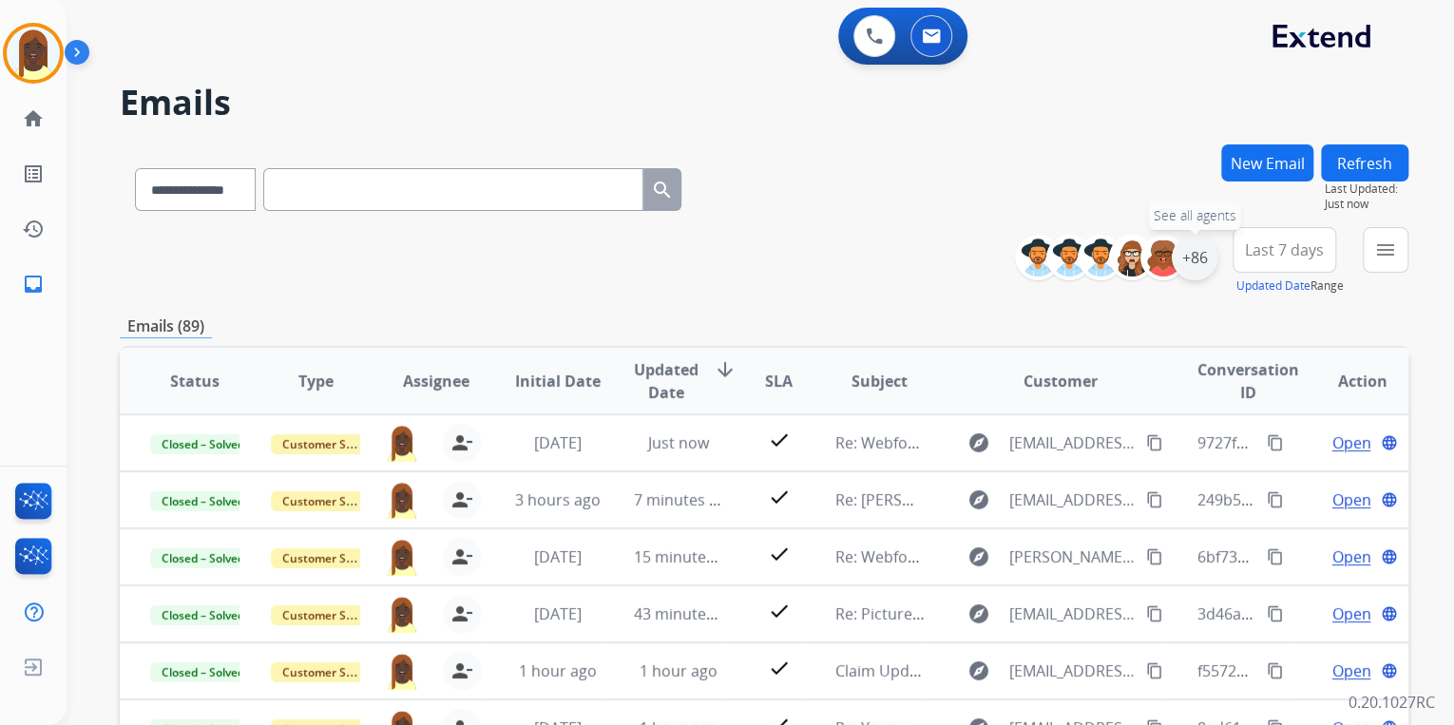
click at [1198, 267] on div "+86" at bounding box center [1195, 258] width 46 height 46
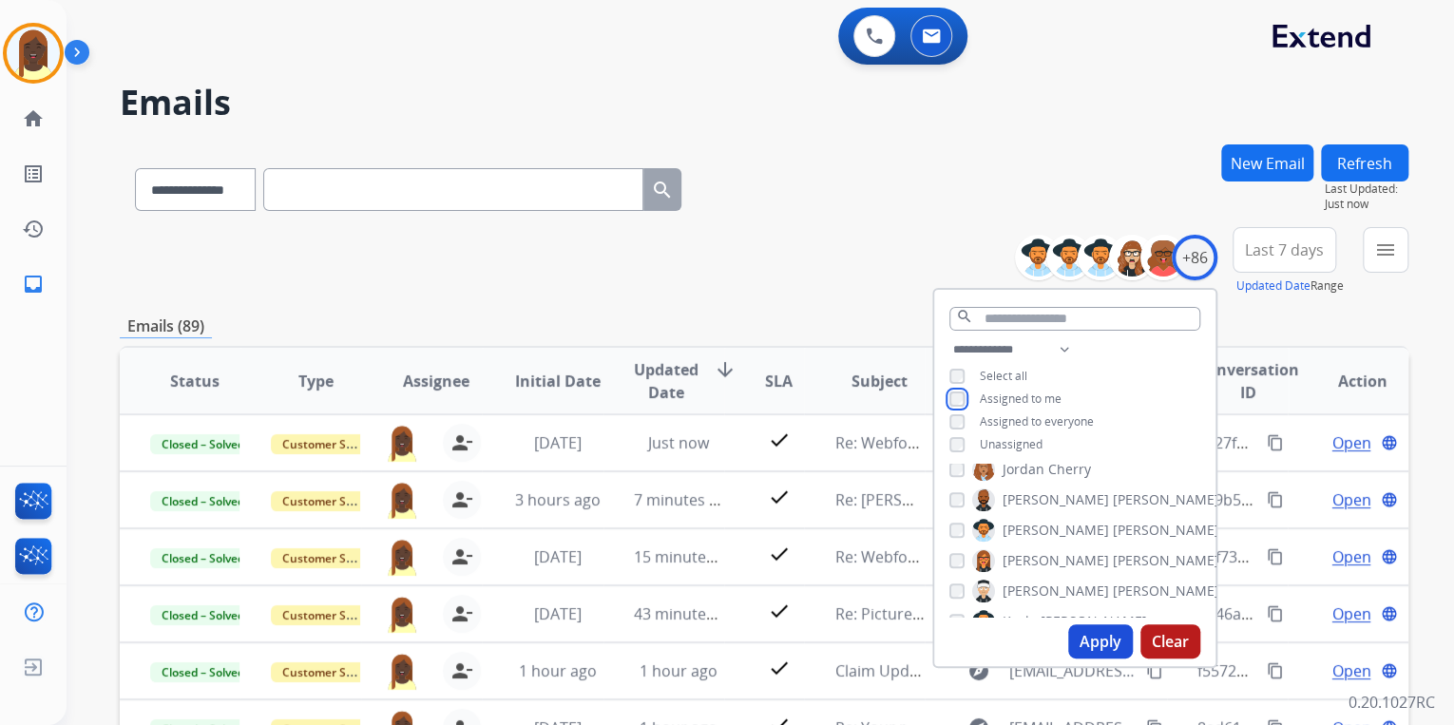
scroll to position [1141, 0]
drag, startPoint x: 1102, startPoint y: 648, endPoint x: 989, endPoint y: 536, distance: 158.6
click at [1102, 648] on button "Apply" at bounding box center [1100, 641] width 65 height 34
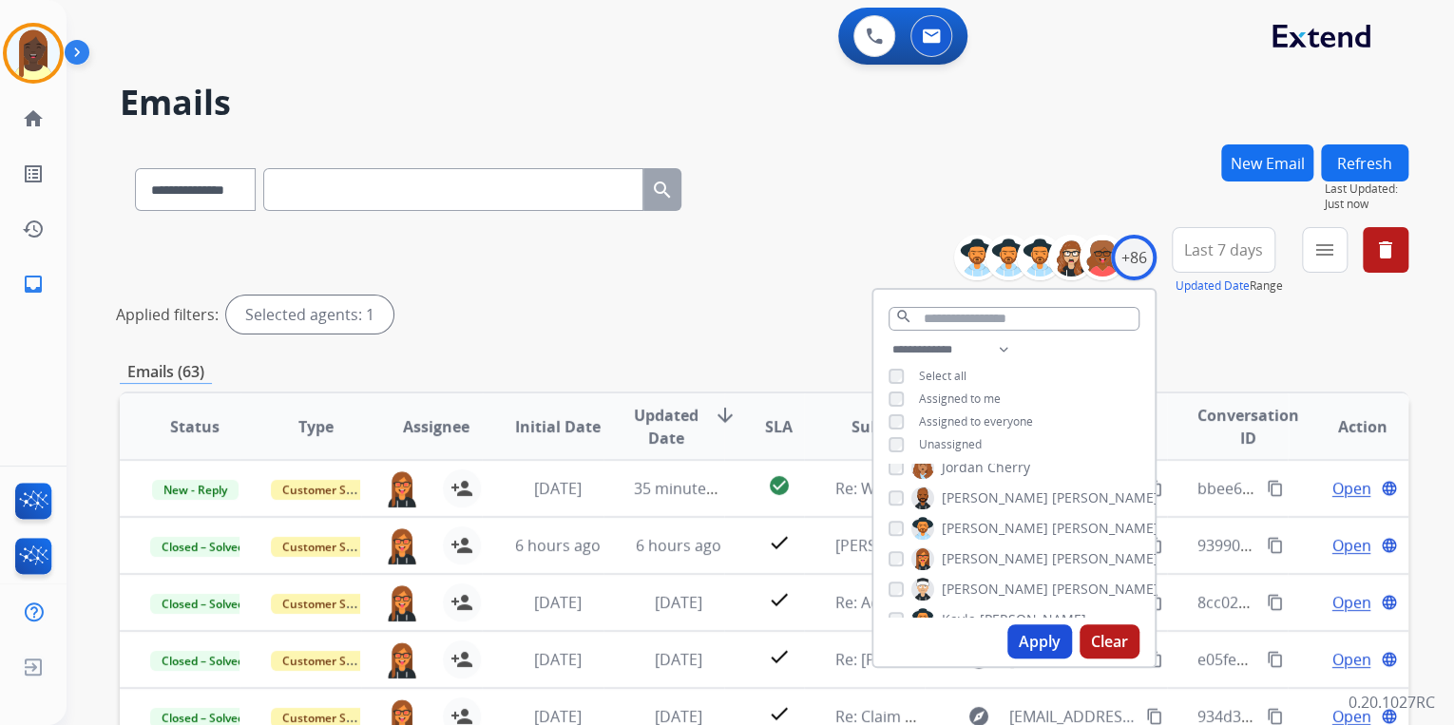
click at [779, 285] on div "**********" at bounding box center [764, 284] width 1289 height 114
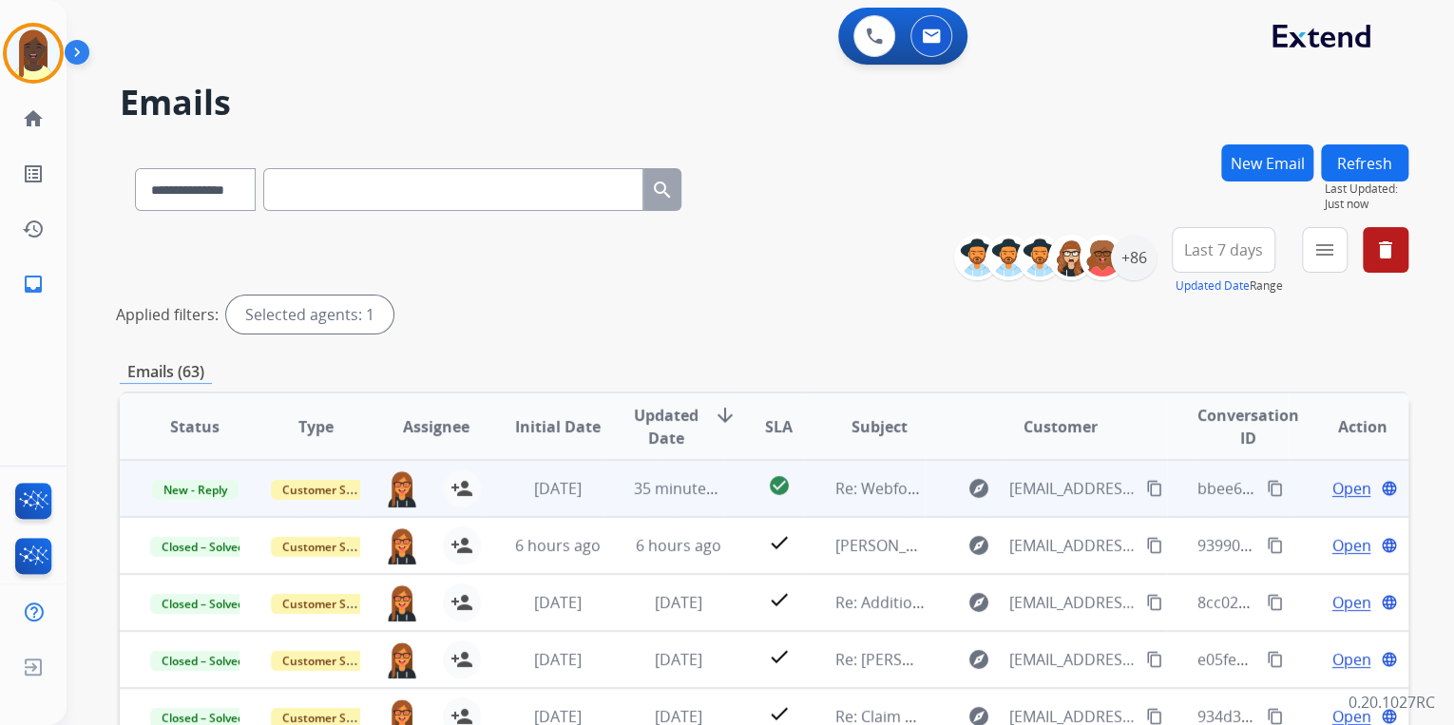
click at [1267, 488] on mat-icon "content_copy" at bounding box center [1275, 488] width 17 height 17
click at [1334, 489] on span "Open" at bounding box center [1351, 488] width 39 height 23
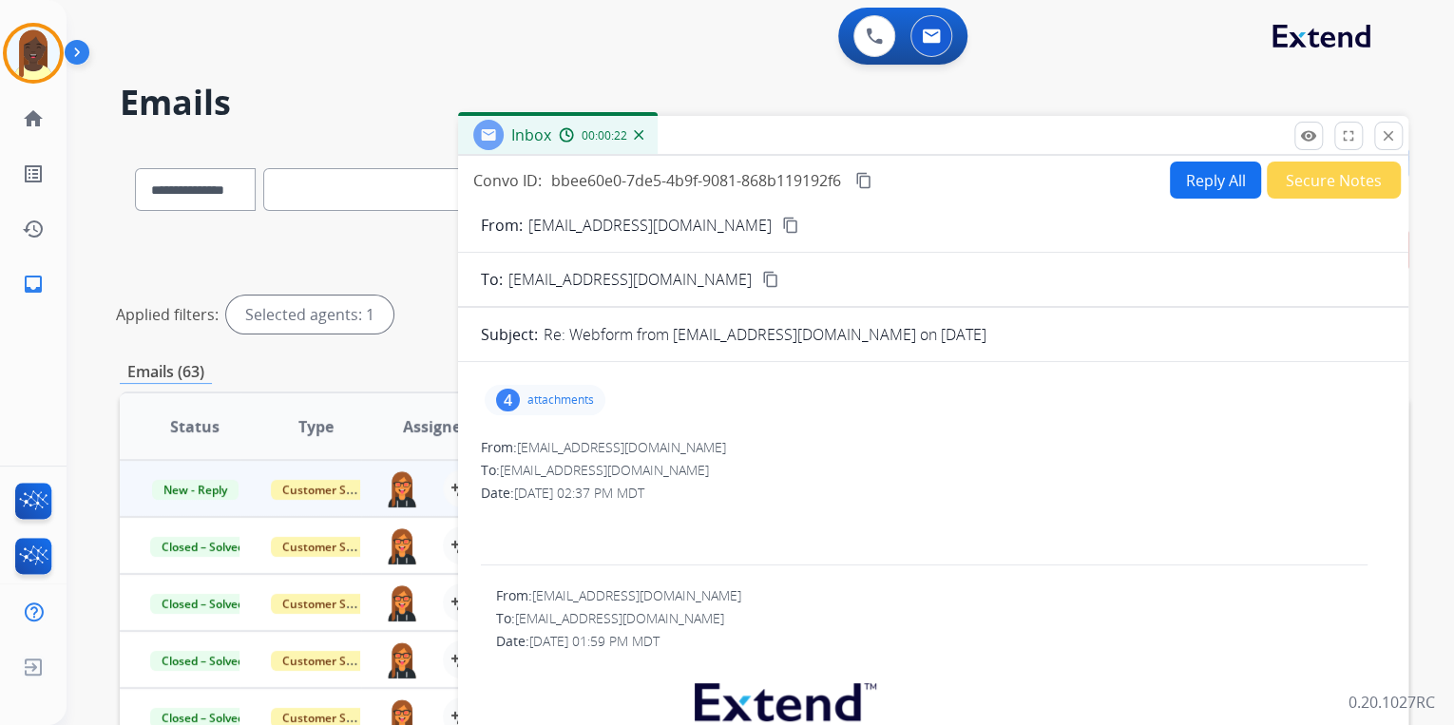
click at [782, 225] on mat-icon "content_copy" at bounding box center [790, 225] width 17 height 17
click at [573, 397] on p "attachments" at bounding box center [560, 400] width 67 height 15
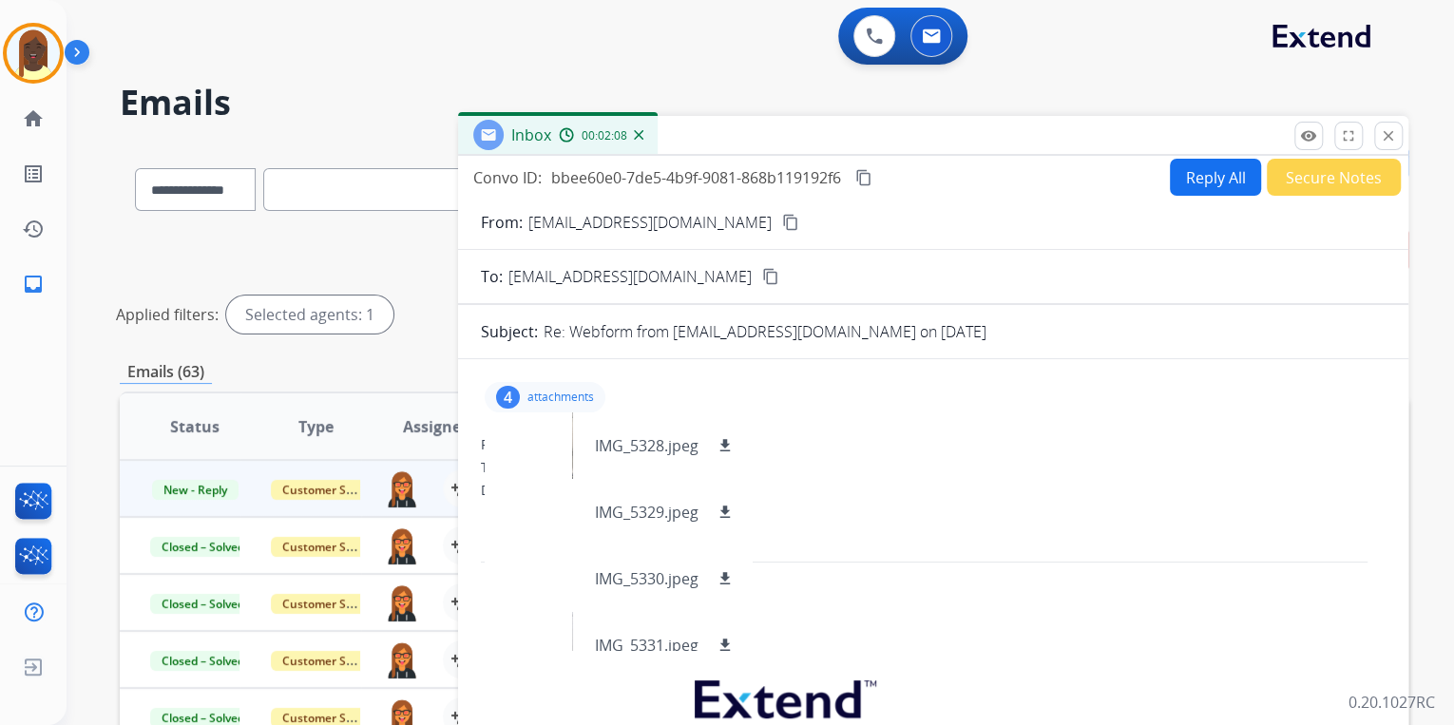
scroll to position [0, 0]
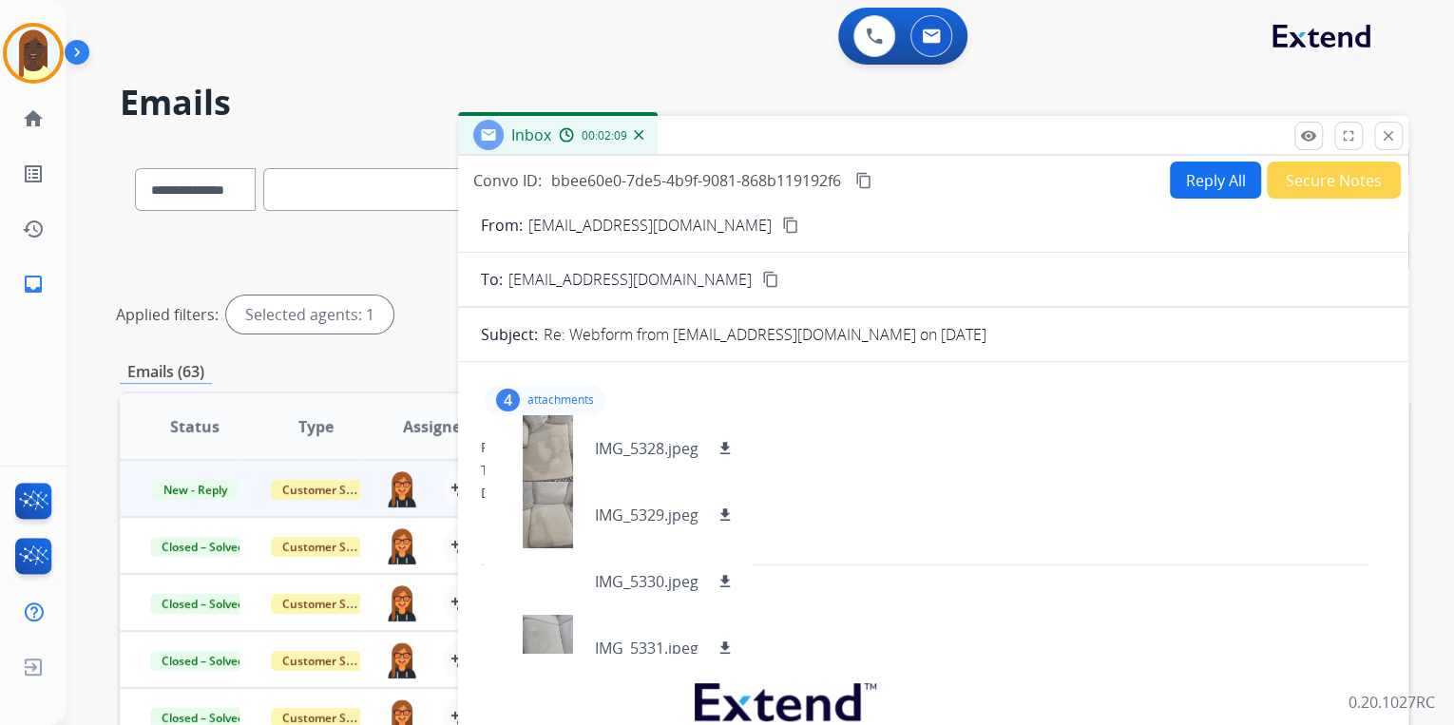
click at [1201, 189] on button "Reply All" at bounding box center [1215, 180] width 91 height 37
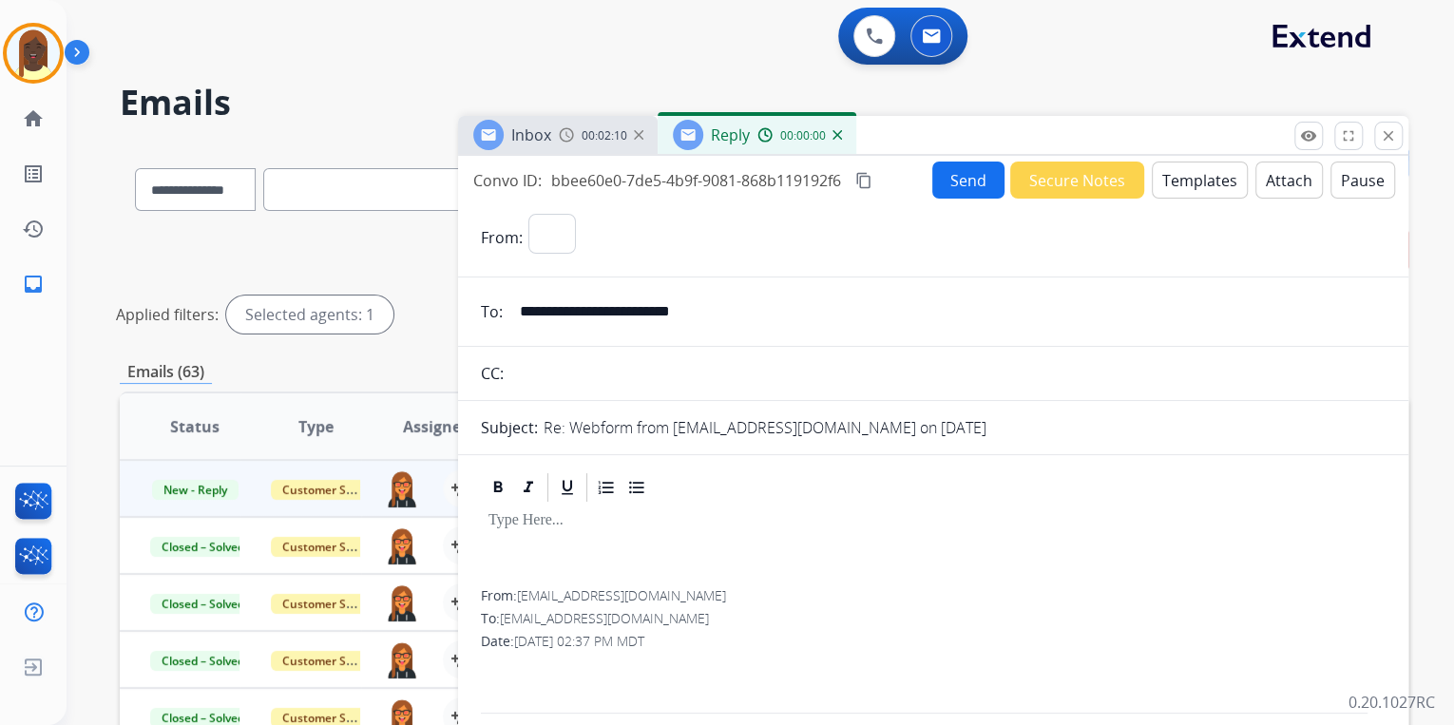
select select "**********"
click at [1193, 192] on button "Templates" at bounding box center [1200, 180] width 96 height 37
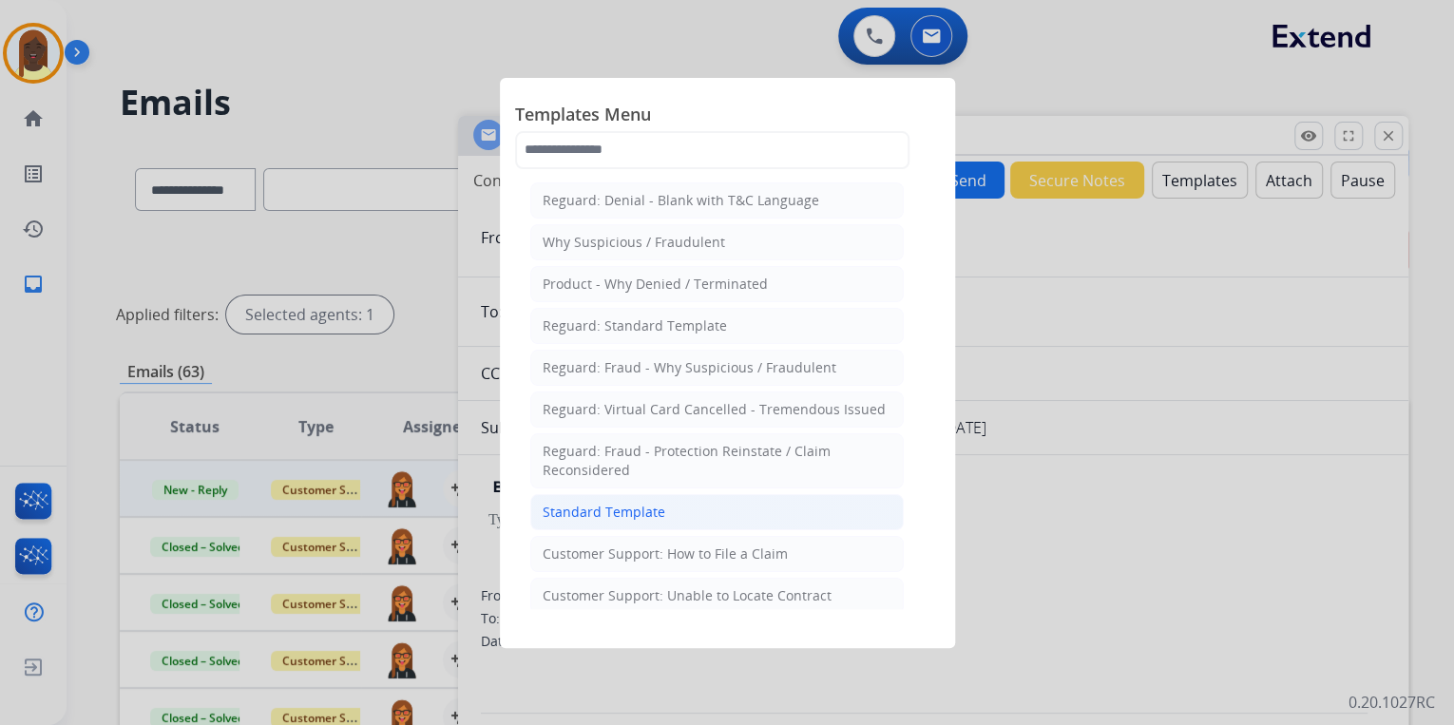
click at [690, 508] on li "Standard Template" at bounding box center [717, 512] width 374 height 36
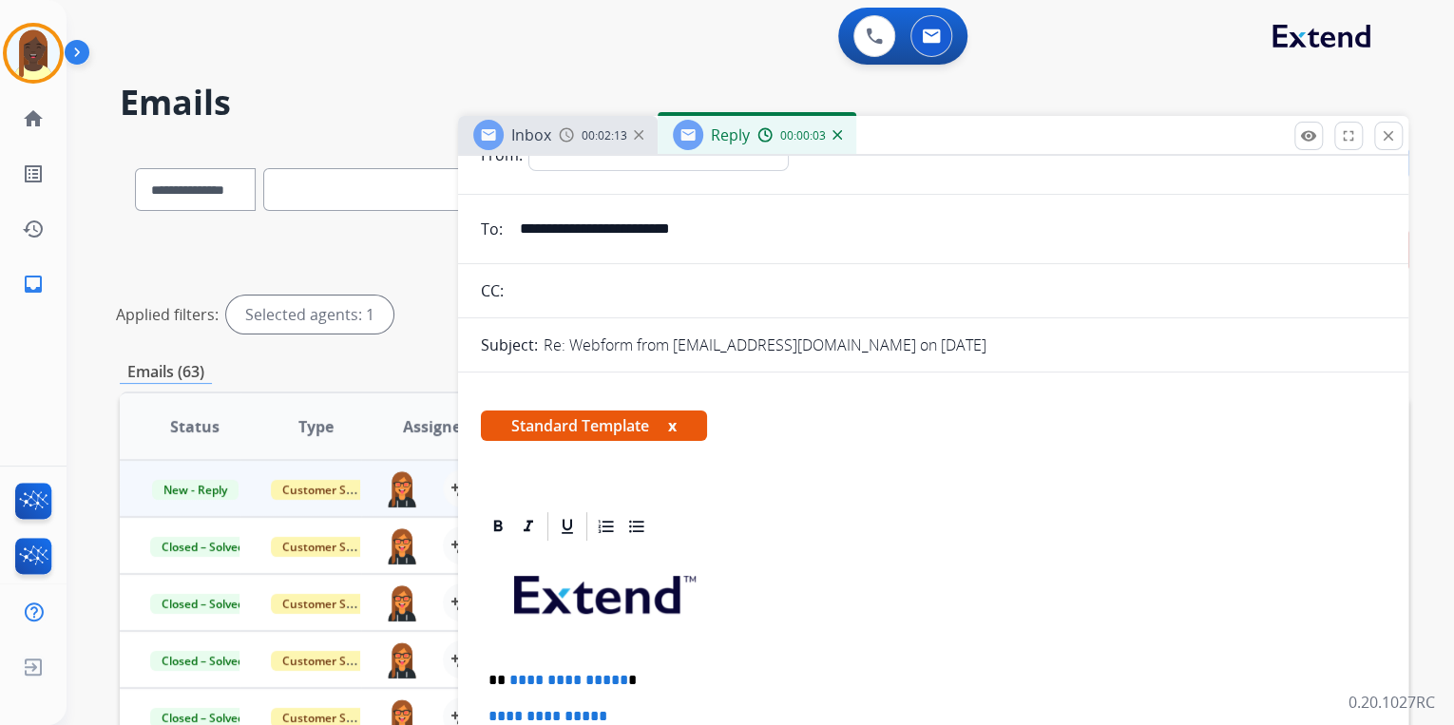
scroll to position [304, 0]
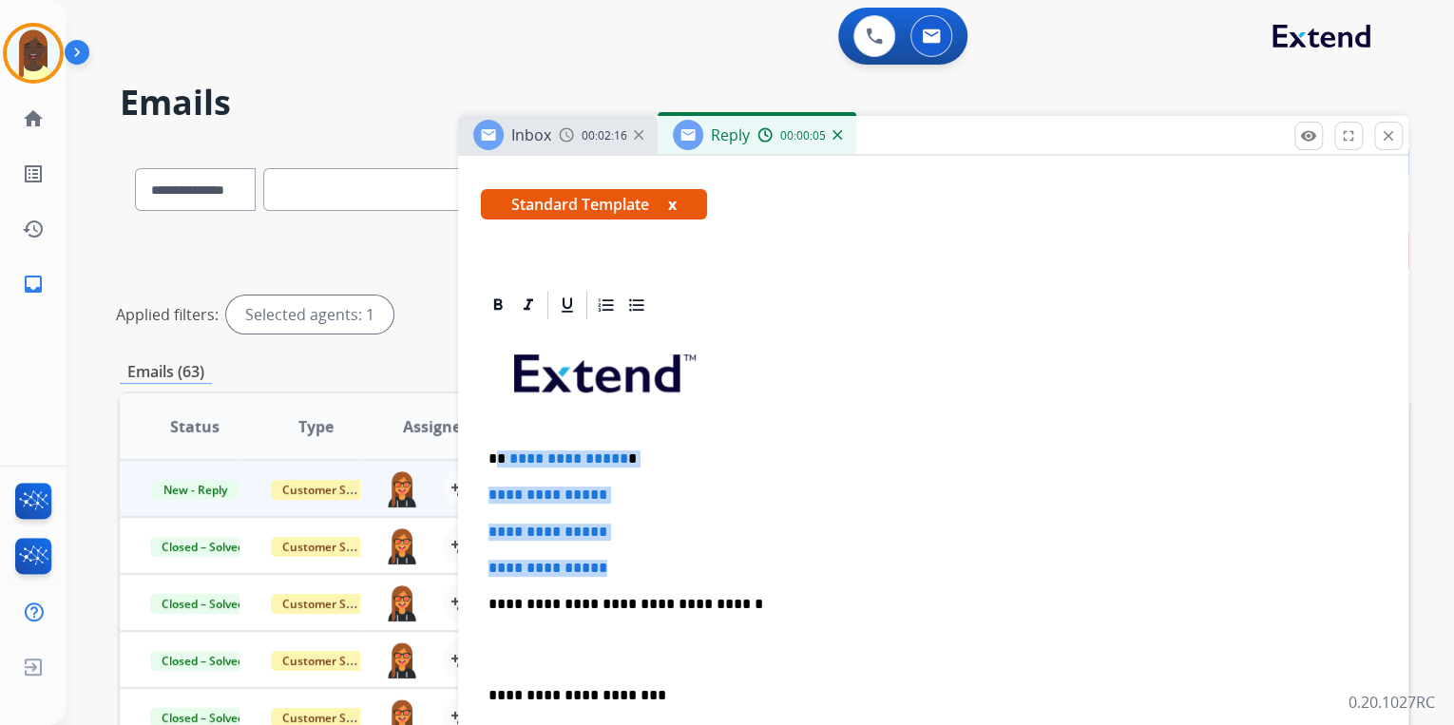
drag, startPoint x: 497, startPoint y: 454, endPoint x: 667, endPoint y: 566, distance: 203.8
click at [667, 566] on div "**********" at bounding box center [933, 649] width 905 height 654
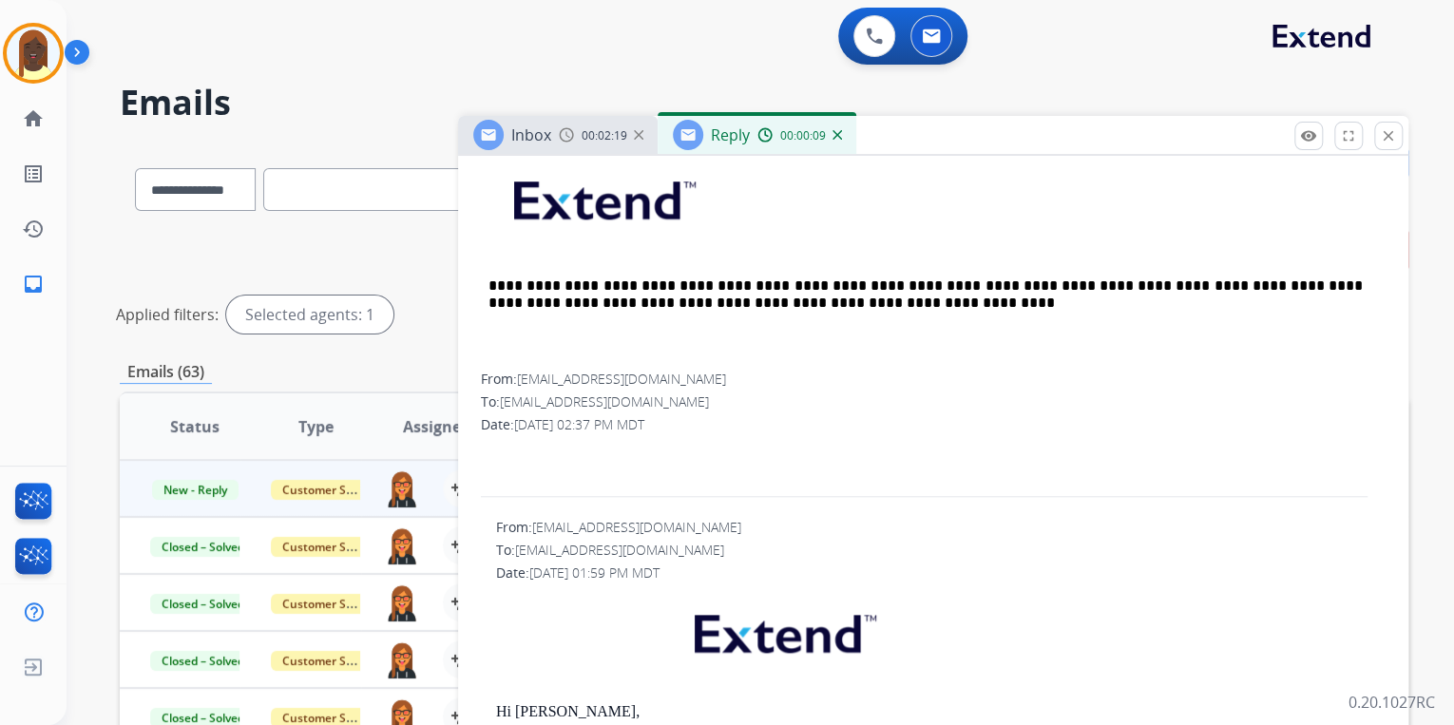
scroll to position [836, 0]
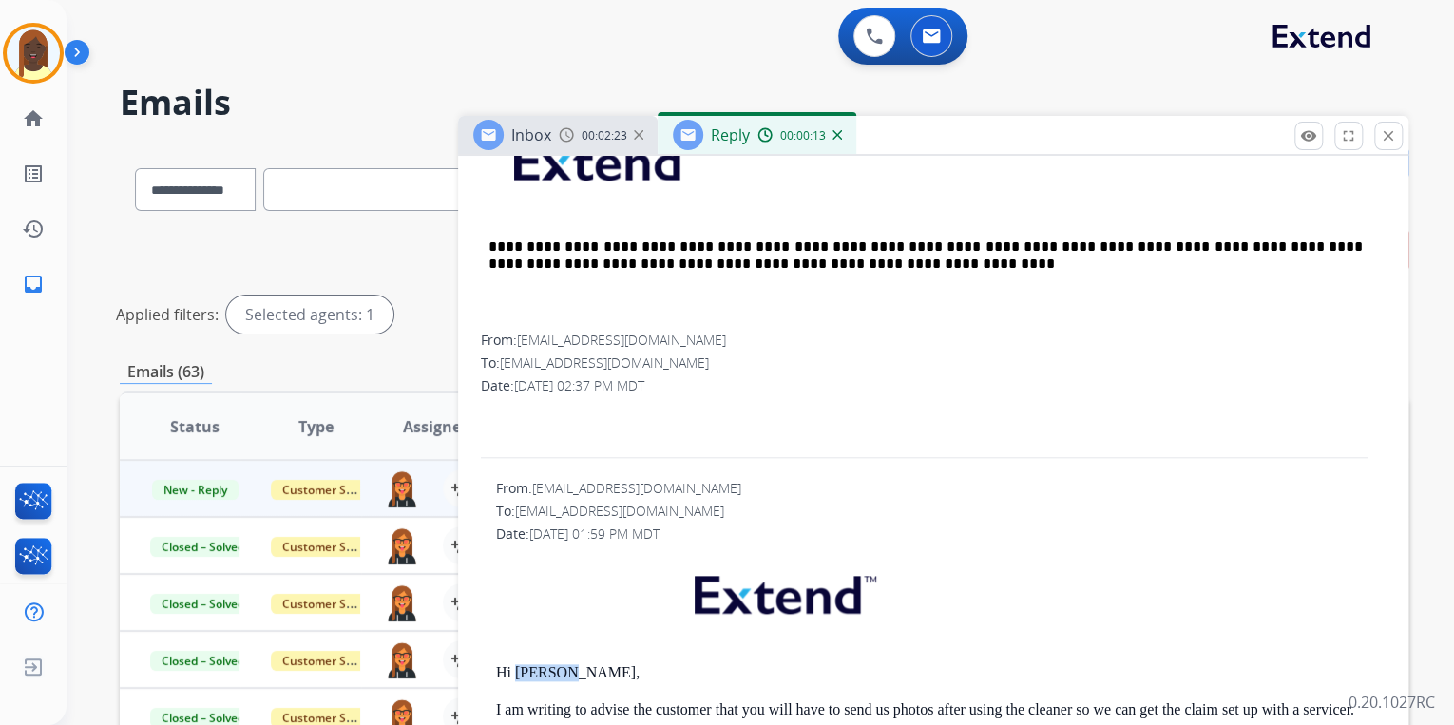
drag, startPoint x: 559, startPoint y: 673, endPoint x: 514, endPoint y: 676, distance: 44.8
click at [514, 676] on p "Hi Alexes," at bounding box center [941, 672] width 890 height 17
drag, startPoint x: 514, startPoint y: 676, endPoint x: 531, endPoint y: 673, distance: 17.3
copy p "Alexes,"
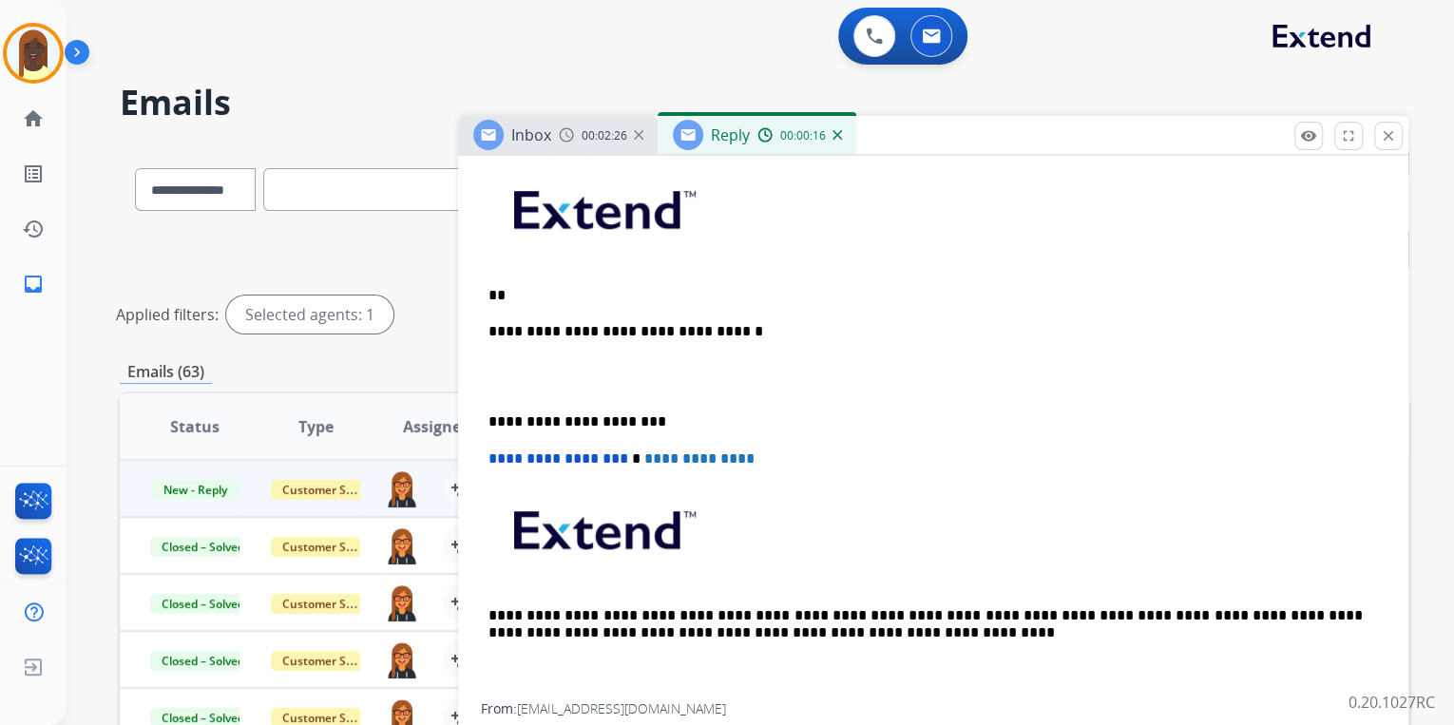
scroll to position [380, 0]
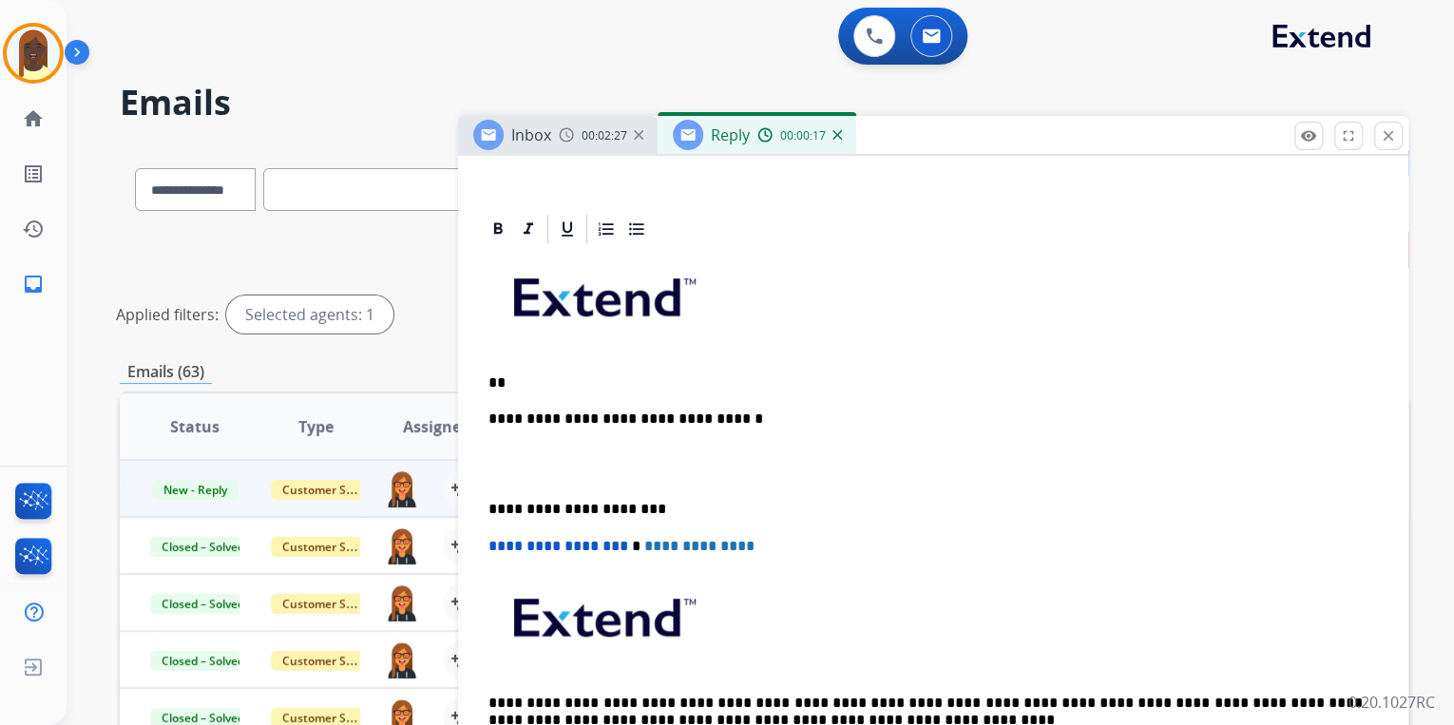
click at [537, 377] on p "**" at bounding box center [926, 382] width 874 height 17
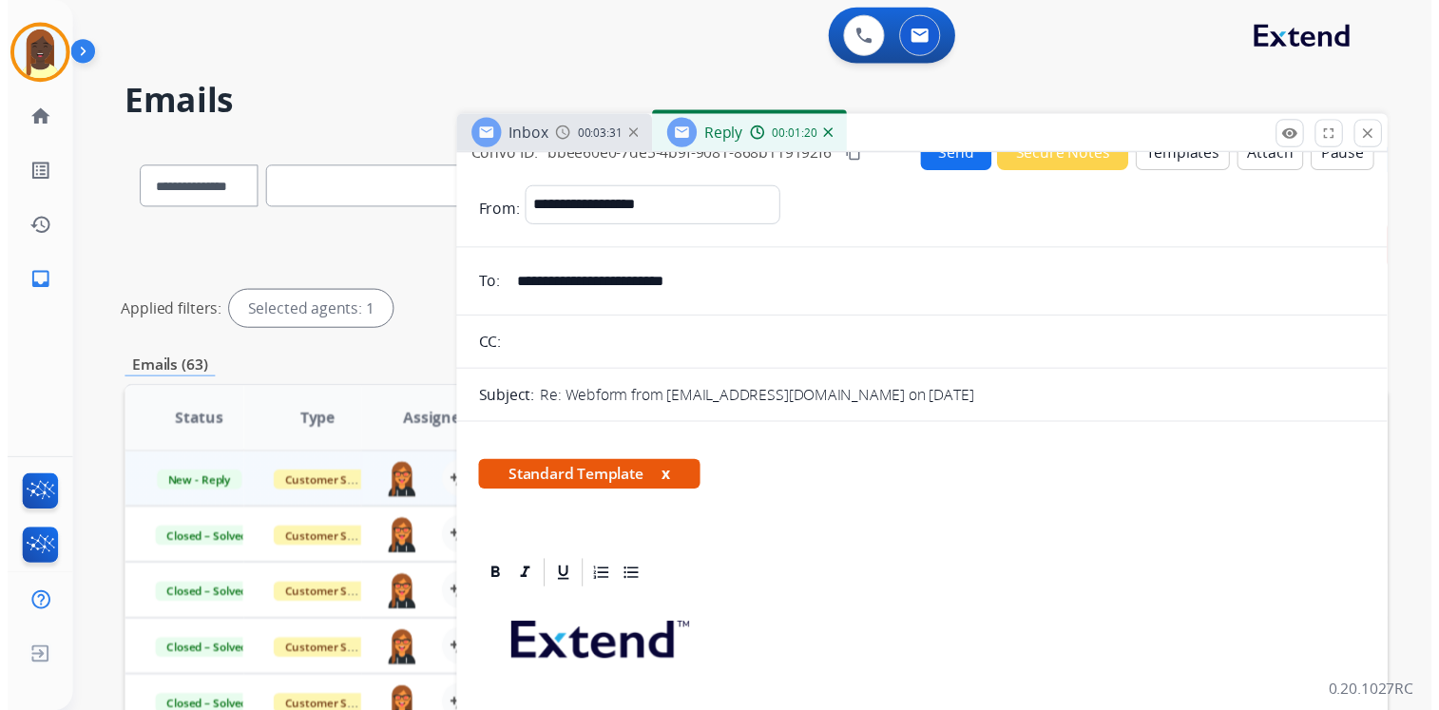
scroll to position [0, 0]
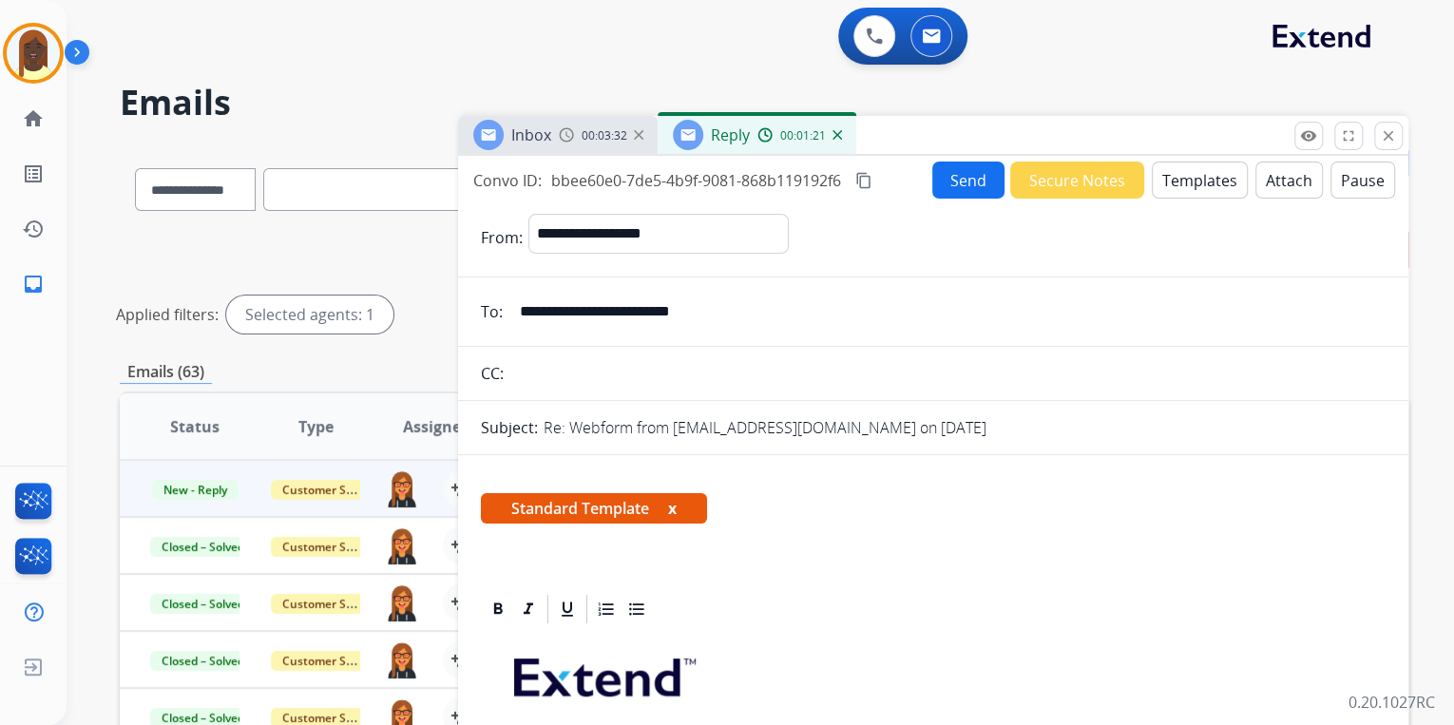
click at [958, 183] on button "Send" at bounding box center [968, 180] width 72 height 37
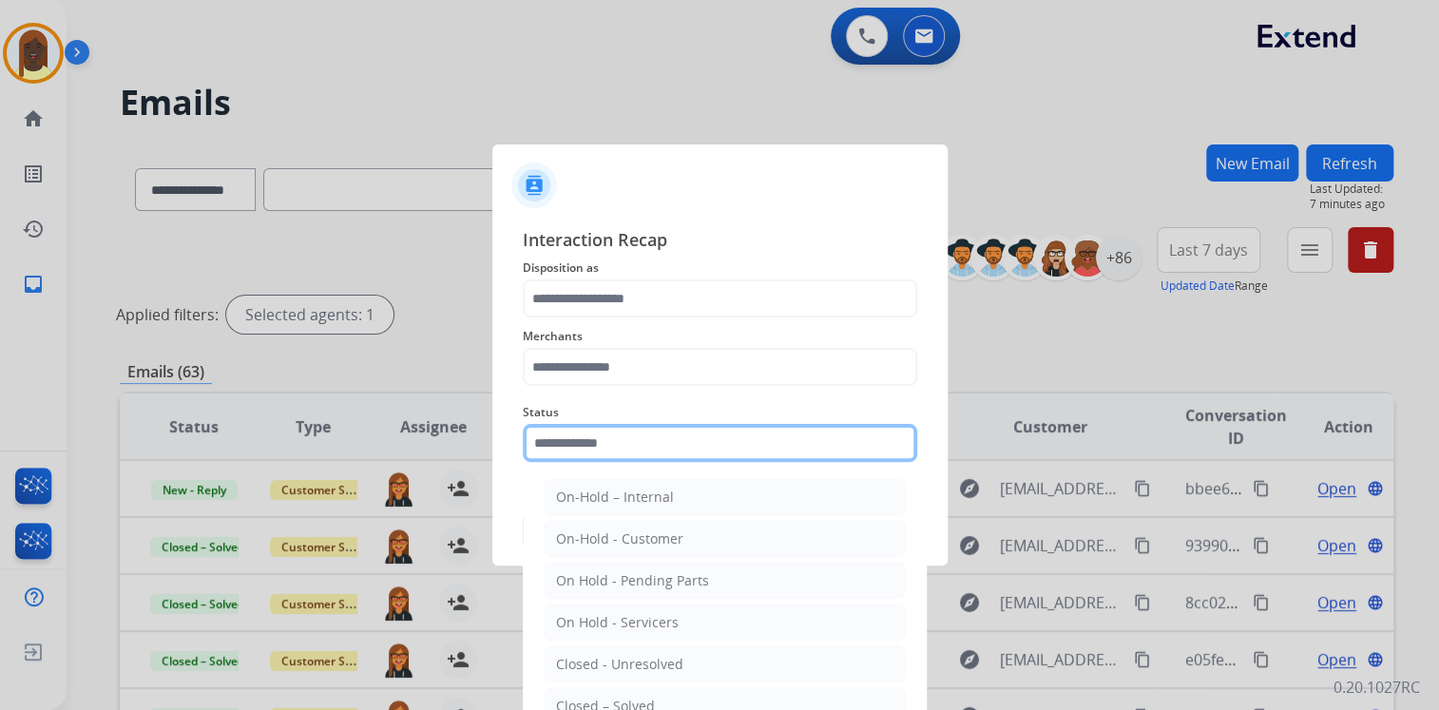
click at [718, 441] on input "text" at bounding box center [720, 443] width 394 height 38
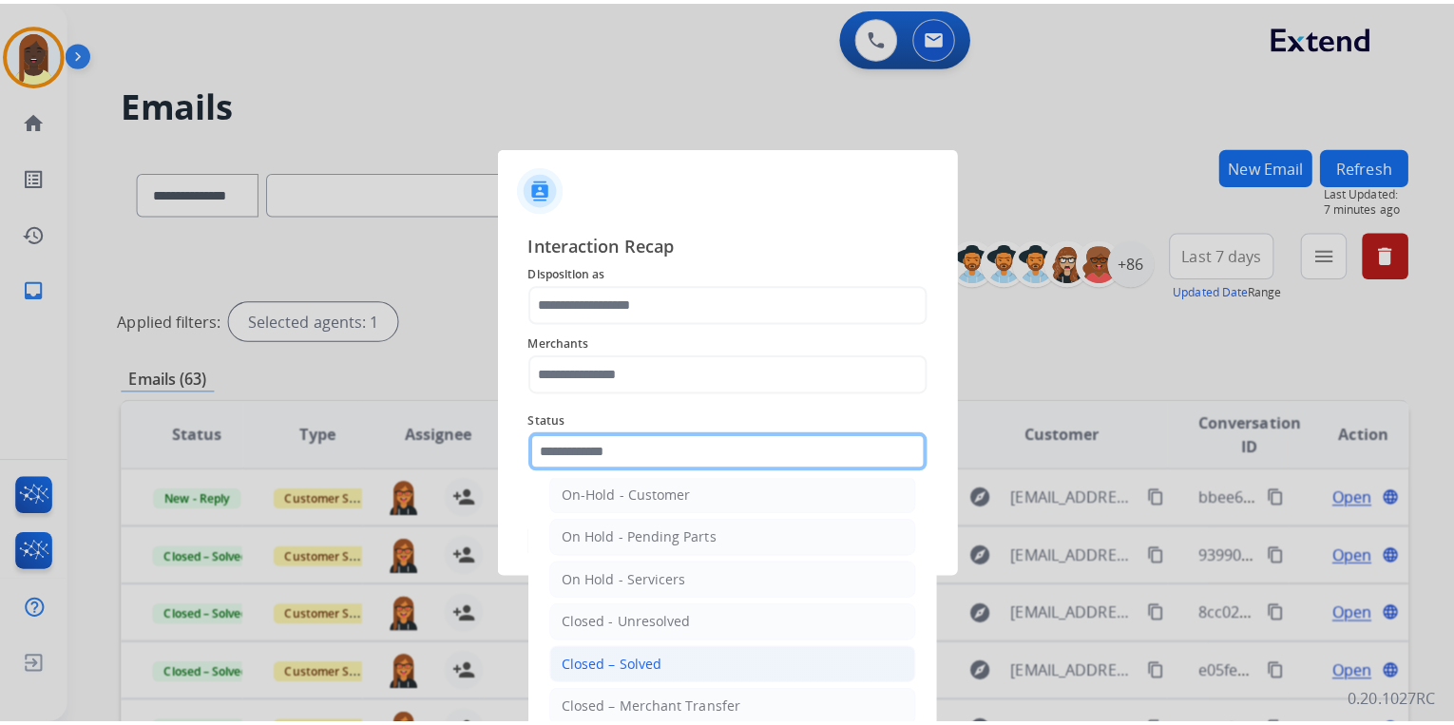
scroll to position [110, 0]
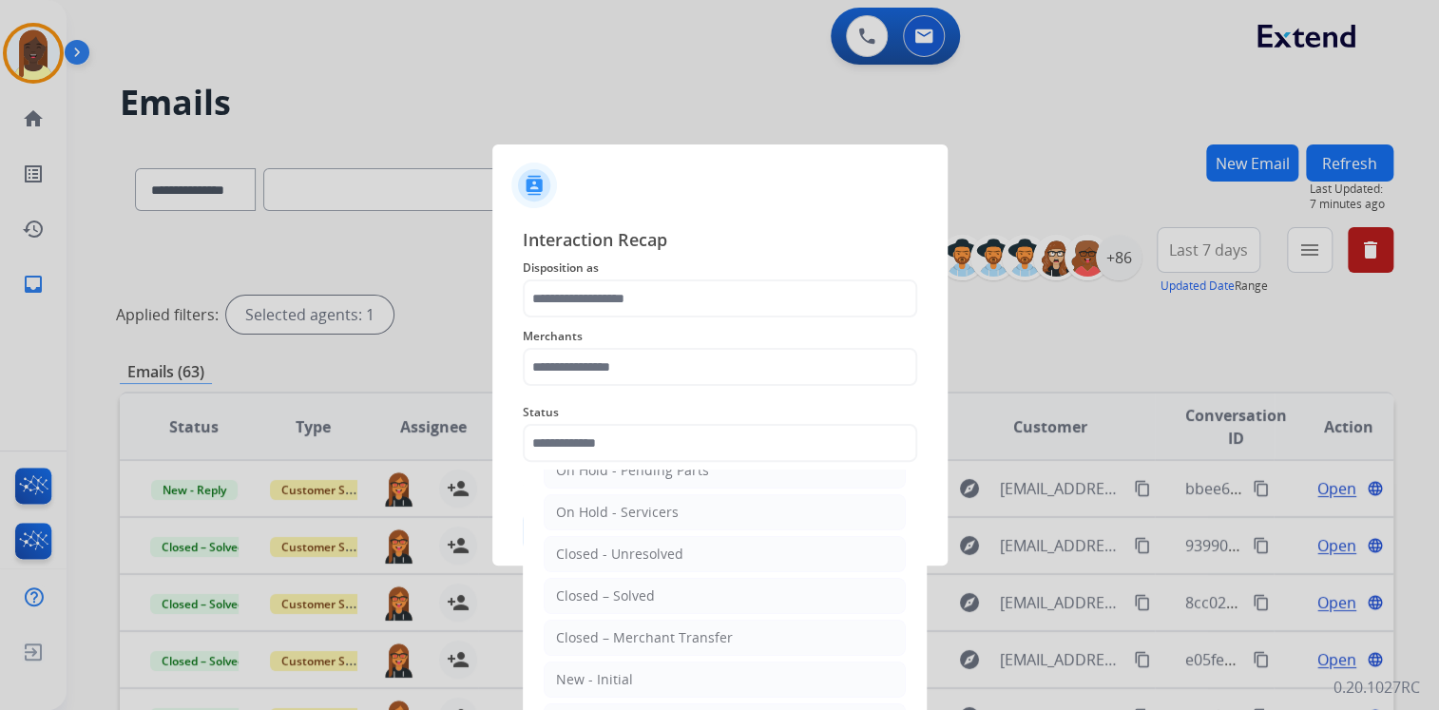
drag, startPoint x: 666, startPoint y: 598, endPoint x: 661, endPoint y: 565, distance: 33.8
click at [666, 594] on li "Closed – Solved" at bounding box center [725, 596] width 362 height 36
type input "**********"
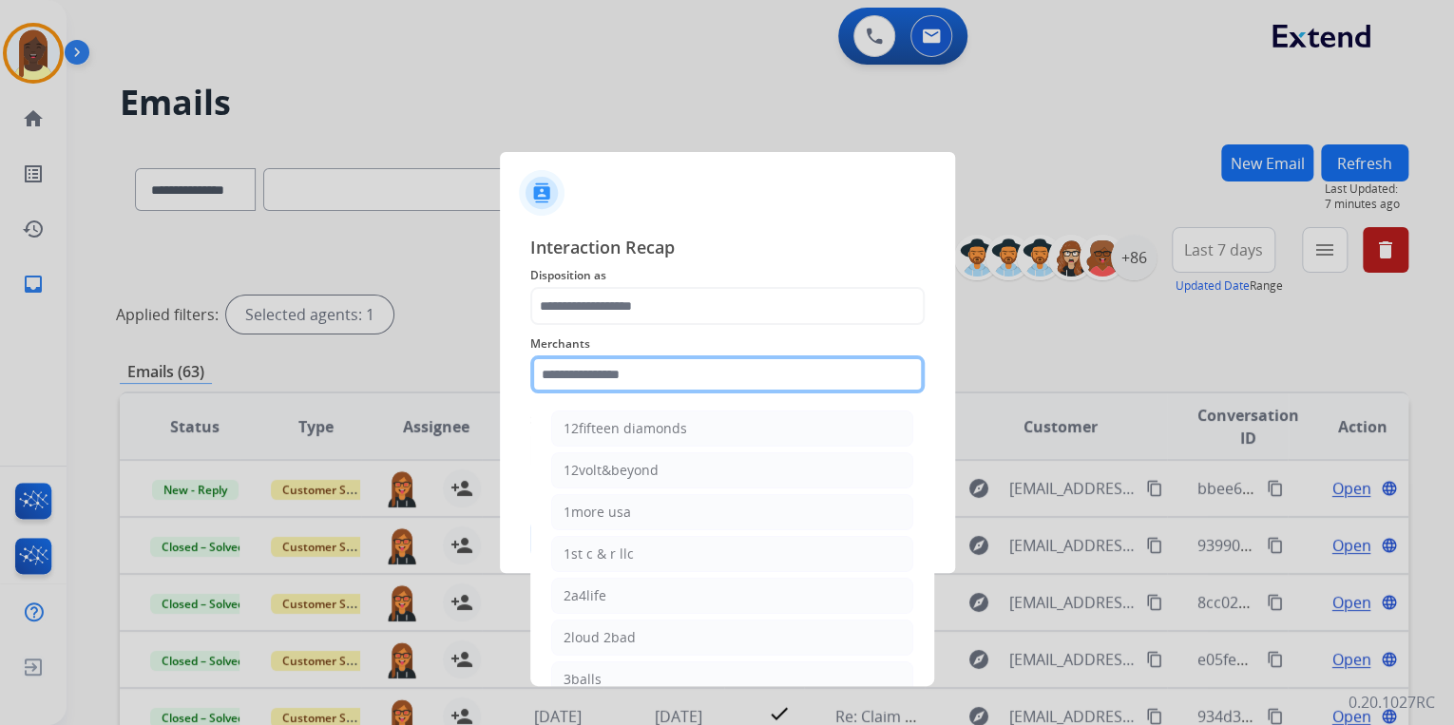
click at [584, 373] on input "text" at bounding box center [727, 374] width 394 height 38
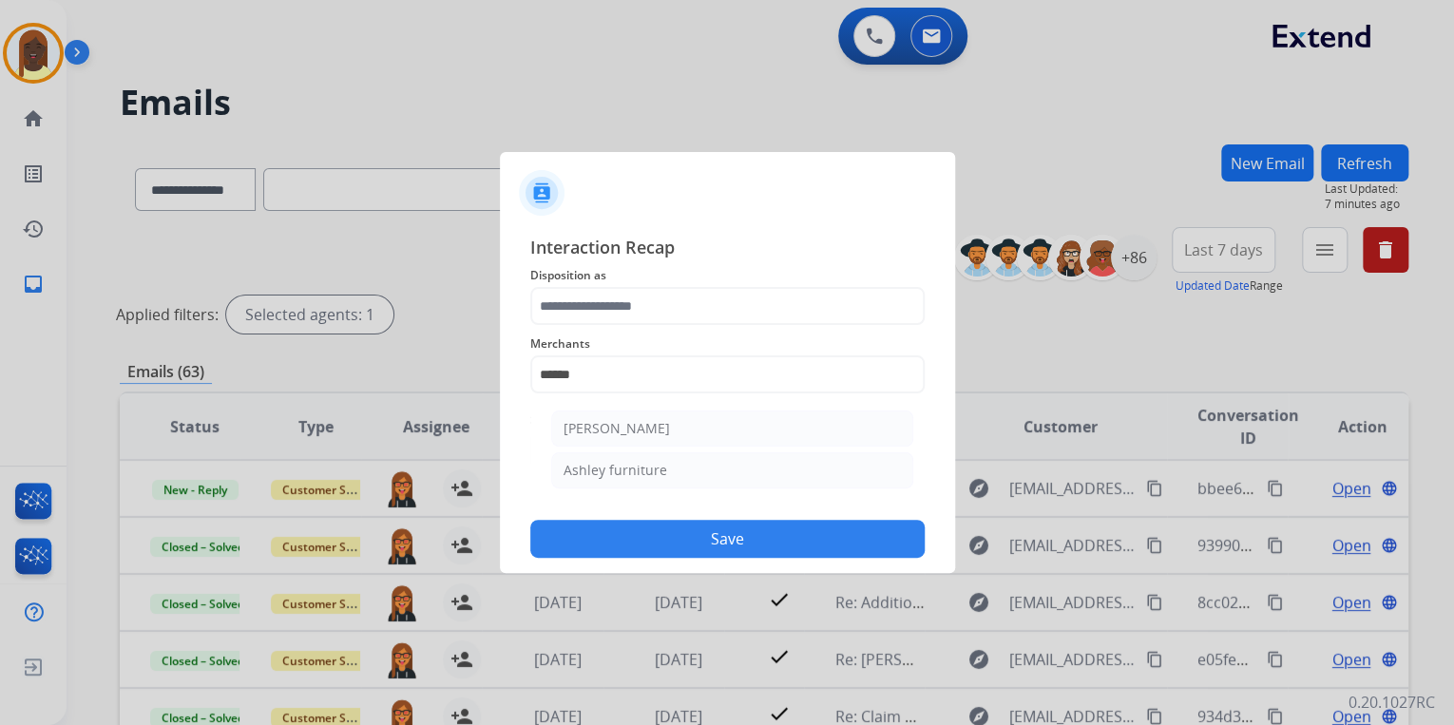
drag, startPoint x: 609, startPoint y: 469, endPoint x: 621, endPoint y: 420, distance: 49.8
click at [611, 470] on div "Ashley furniture" at bounding box center [616, 470] width 104 height 19
type input "**********"
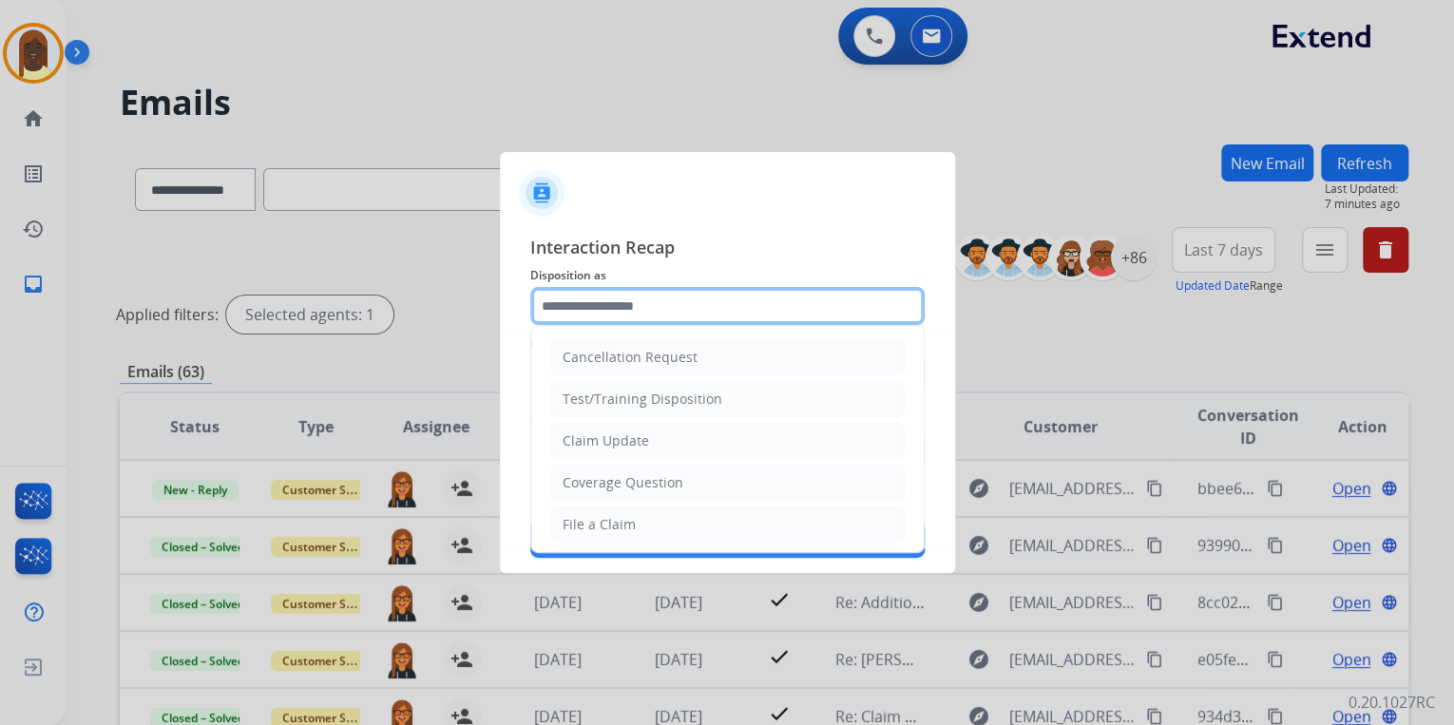
click at [631, 304] on input "text" at bounding box center [727, 306] width 394 height 38
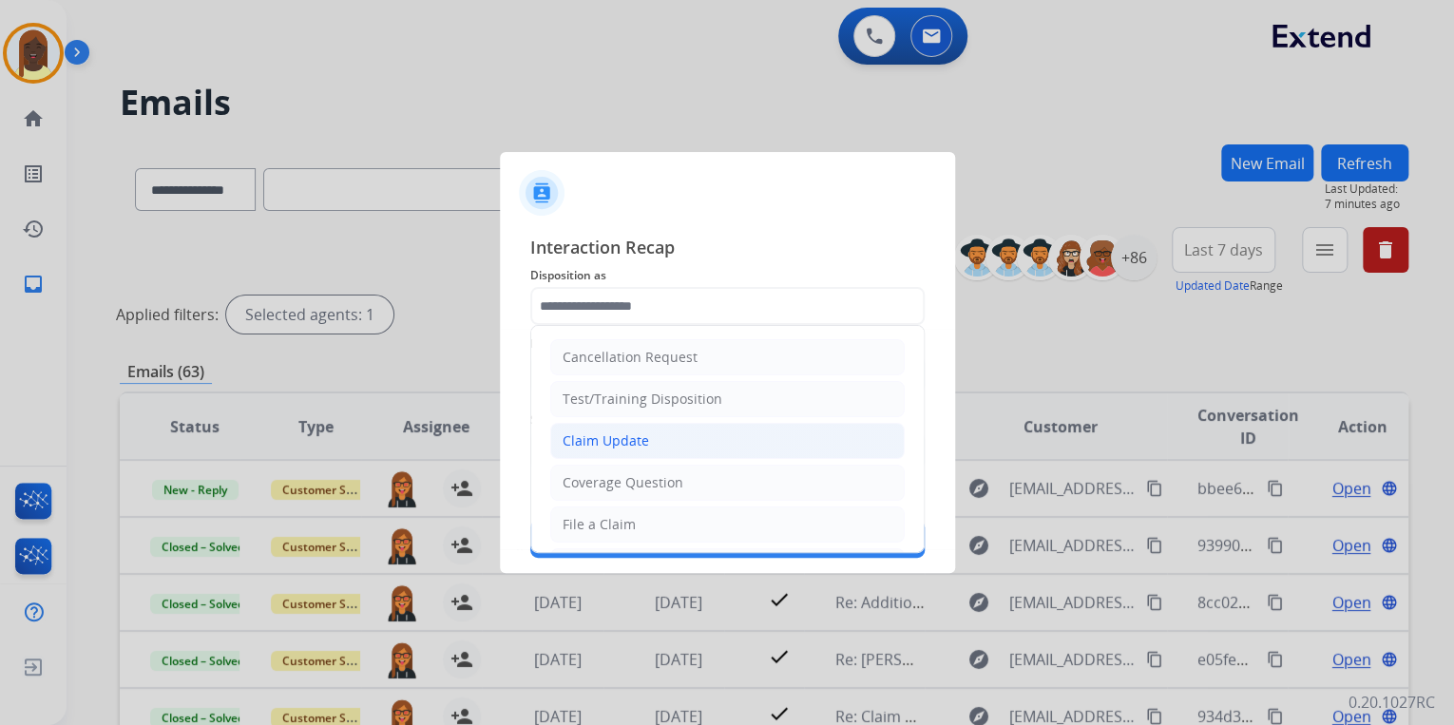
click at [646, 441] on li "Claim Update" at bounding box center [727, 441] width 355 height 36
type input "**********"
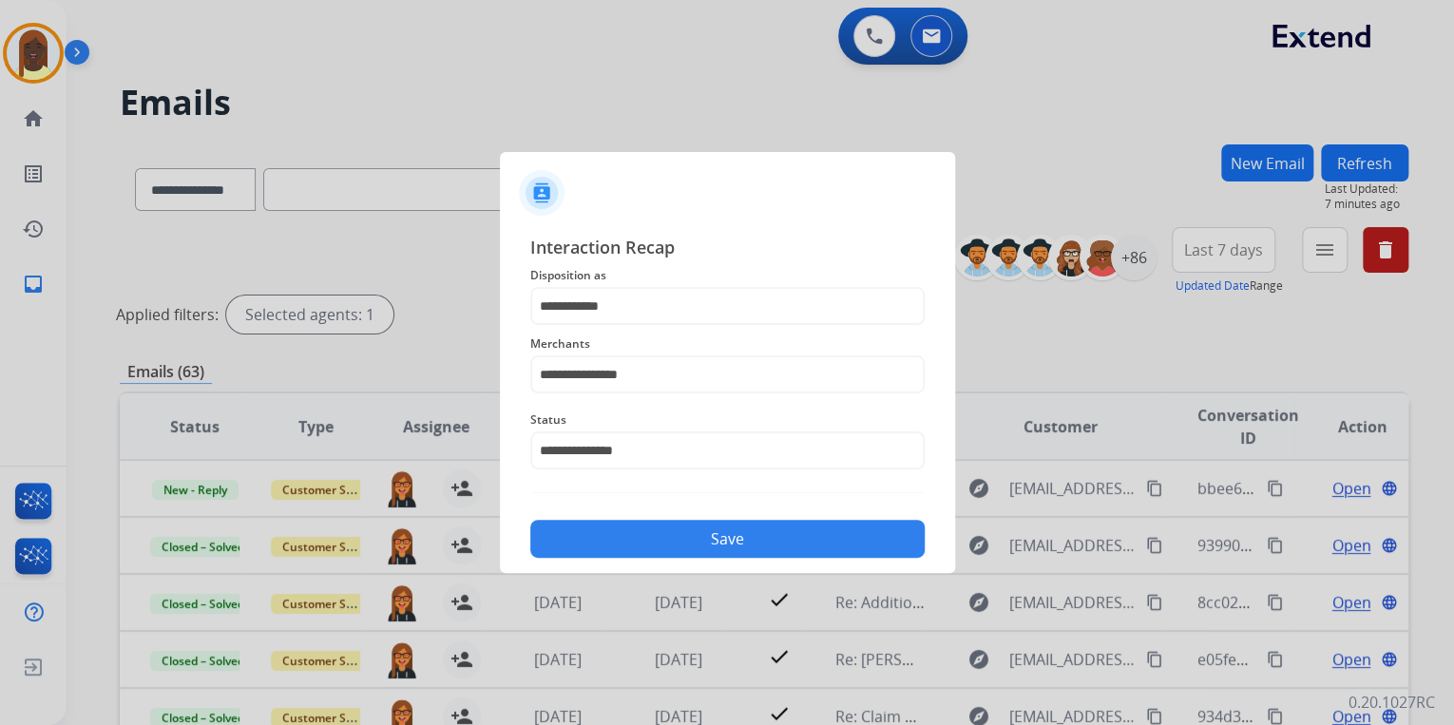
click at [669, 534] on button "Save" at bounding box center [727, 539] width 394 height 38
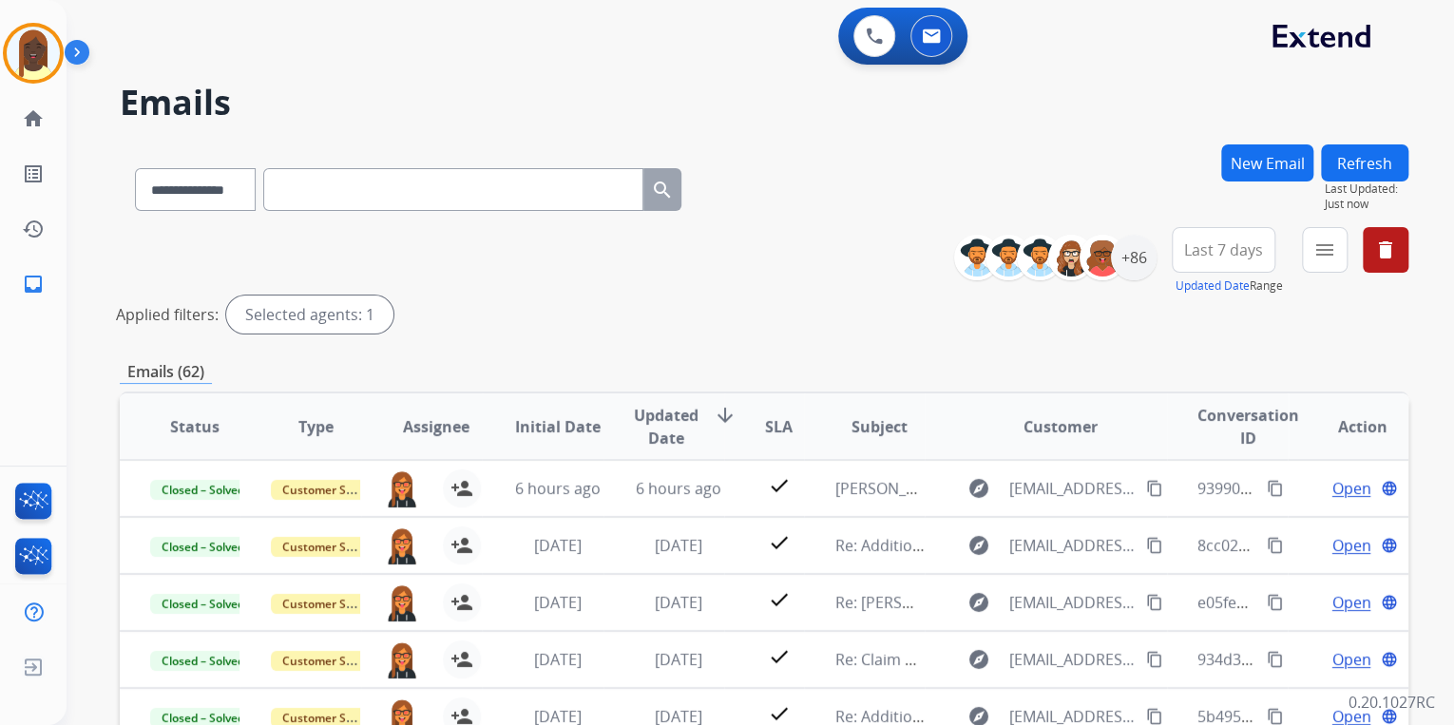
click at [841, 311] on div "Applied filters: Selected agents: 1" at bounding box center [760, 315] width 1289 height 38
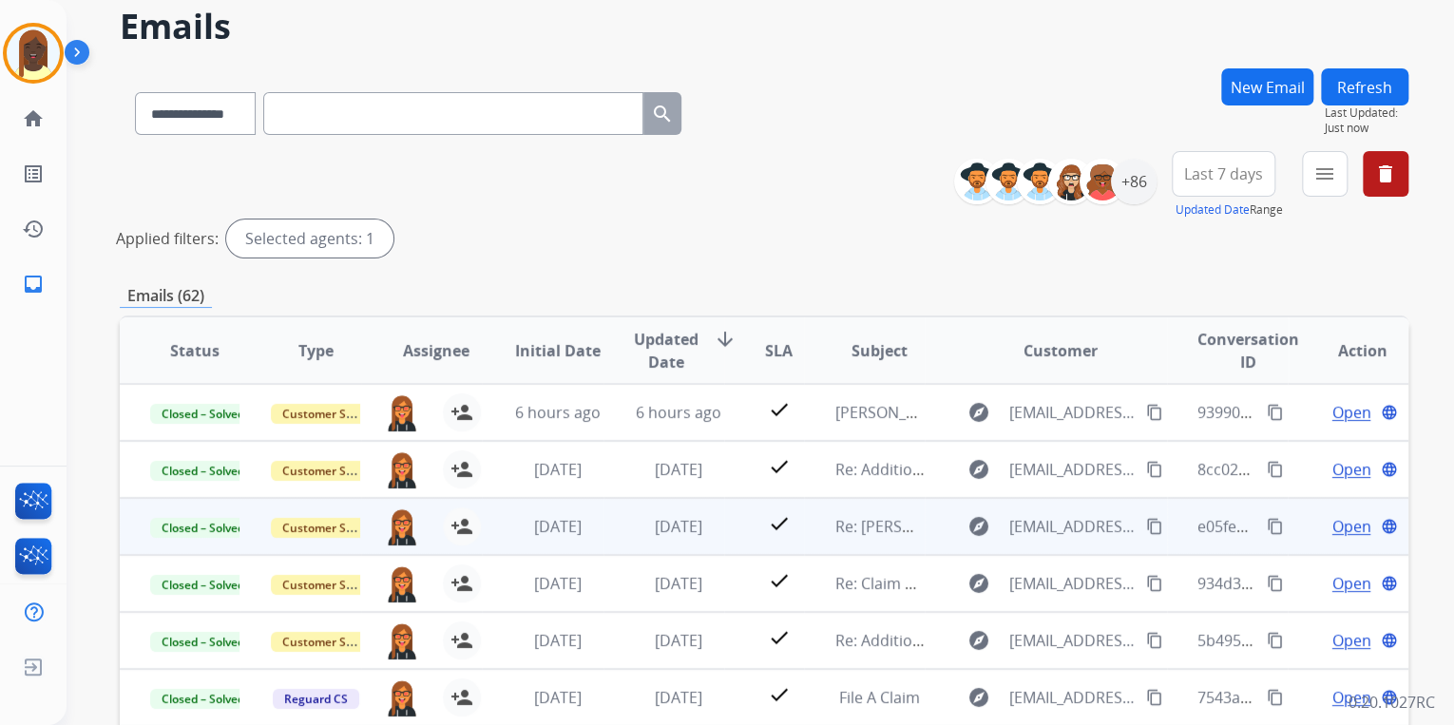
scroll to position [1, 0]
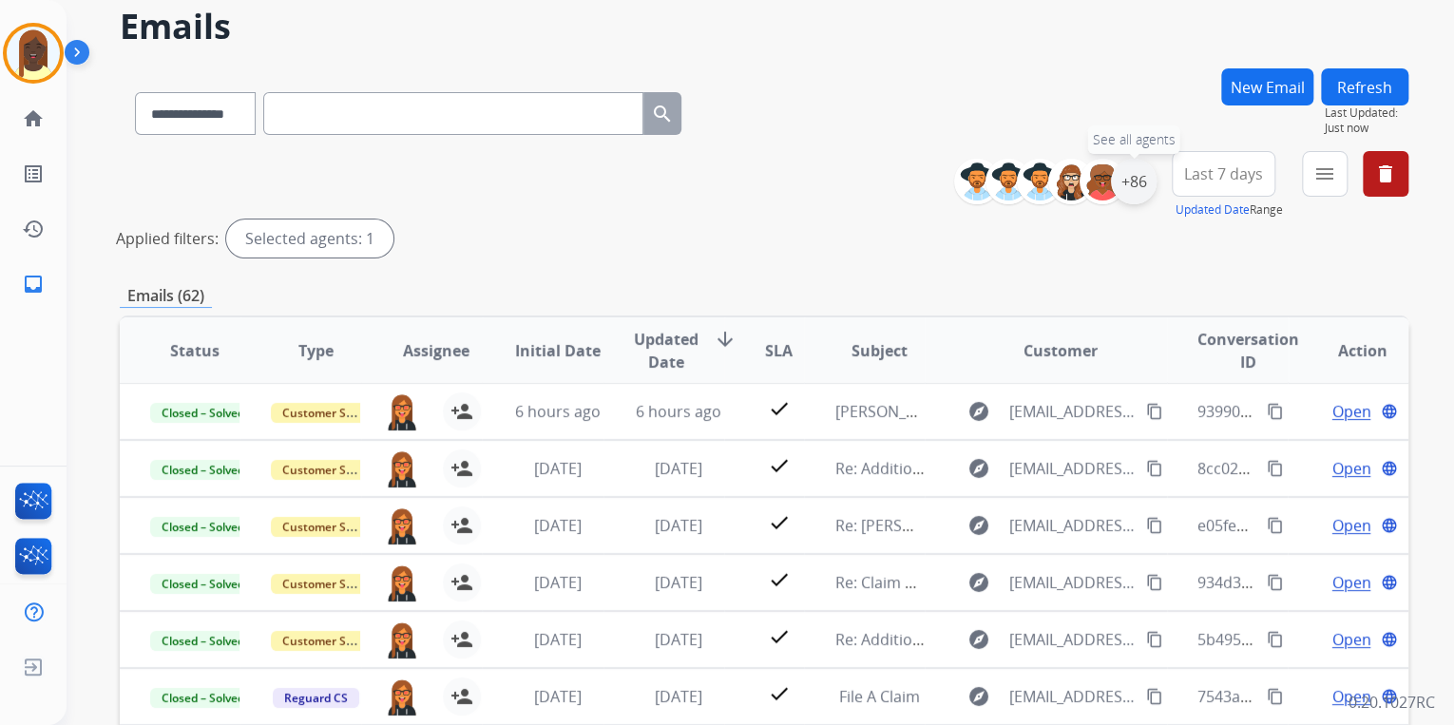
click at [1132, 189] on div "+86" at bounding box center [1134, 182] width 46 height 46
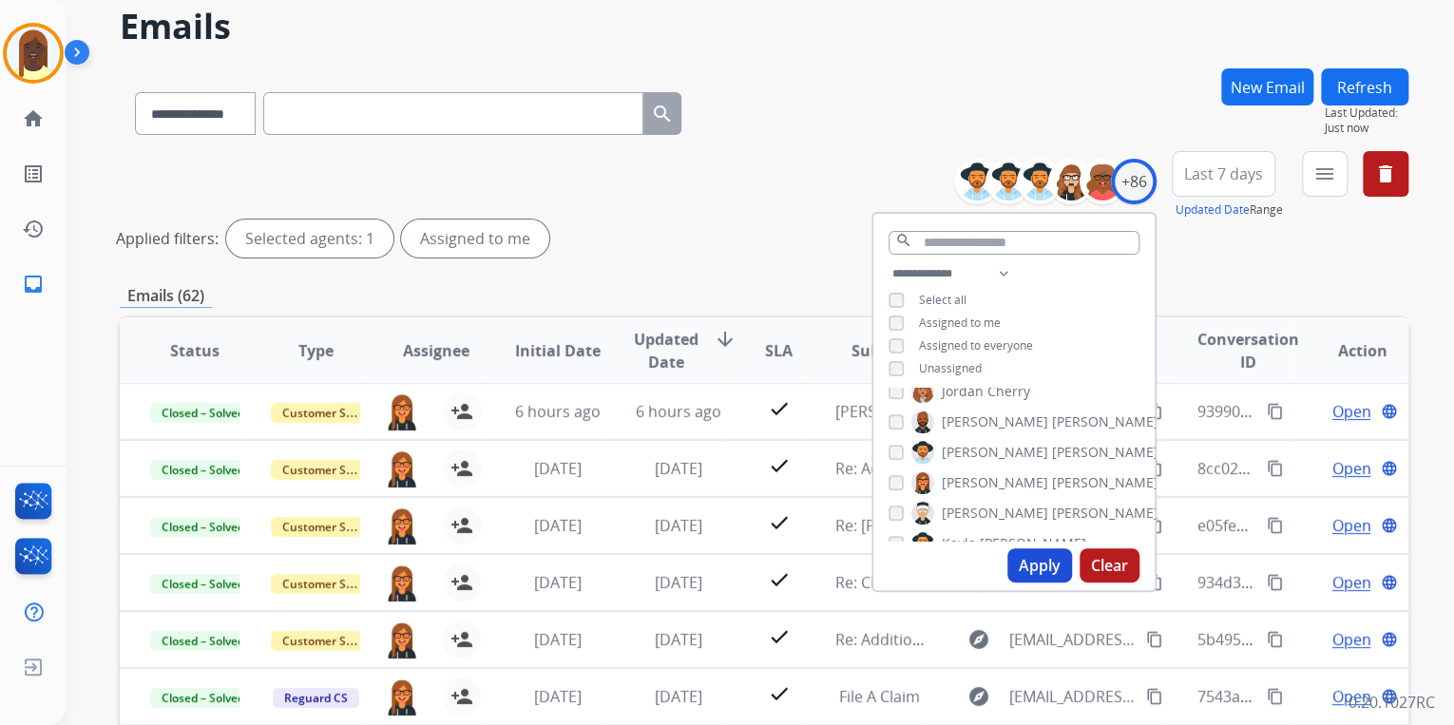
drag, startPoint x: 1032, startPoint y: 570, endPoint x: 919, endPoint y: 453, distance: 162.7
click at [1033, 567] on button "Apply" at bounding box center [1039, 565] width 65 height 34
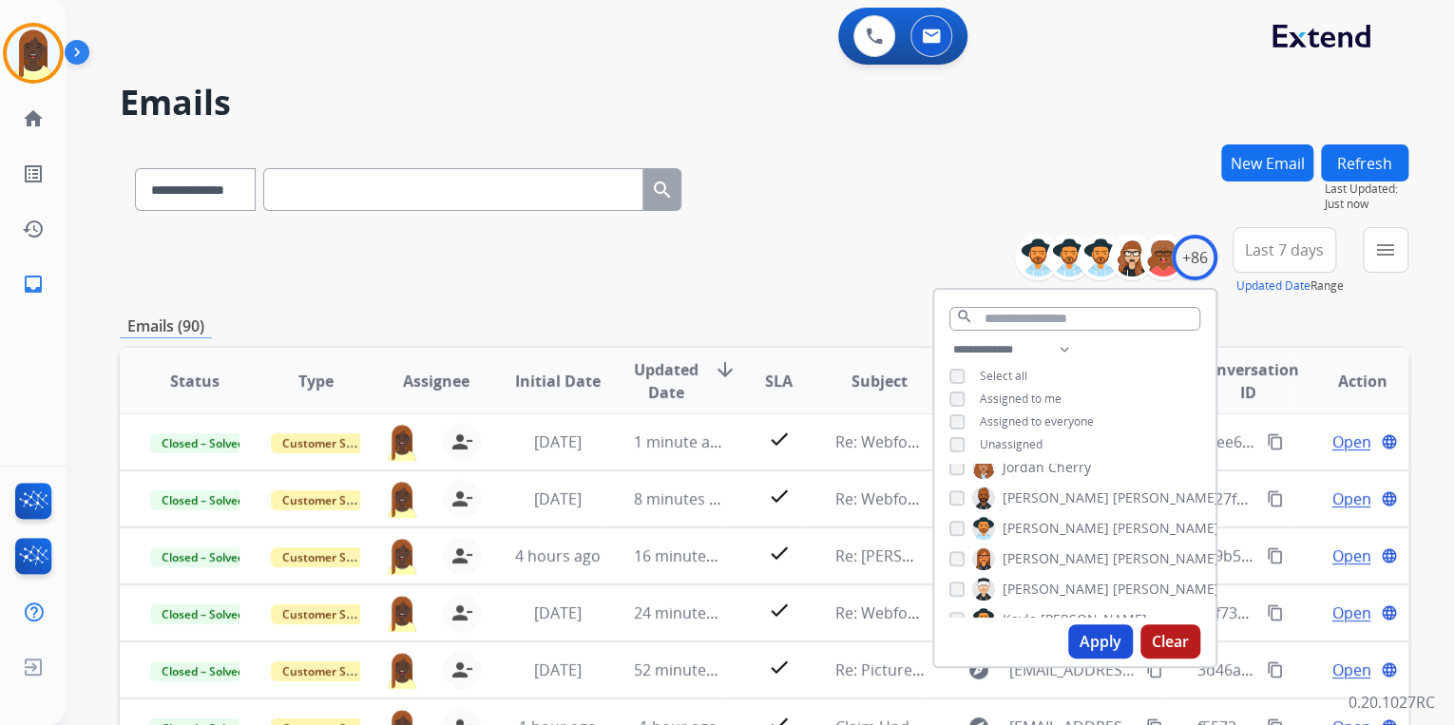
click at [780, 275] on div "**********" at bounding box center [764, 261] width 1289 height 68
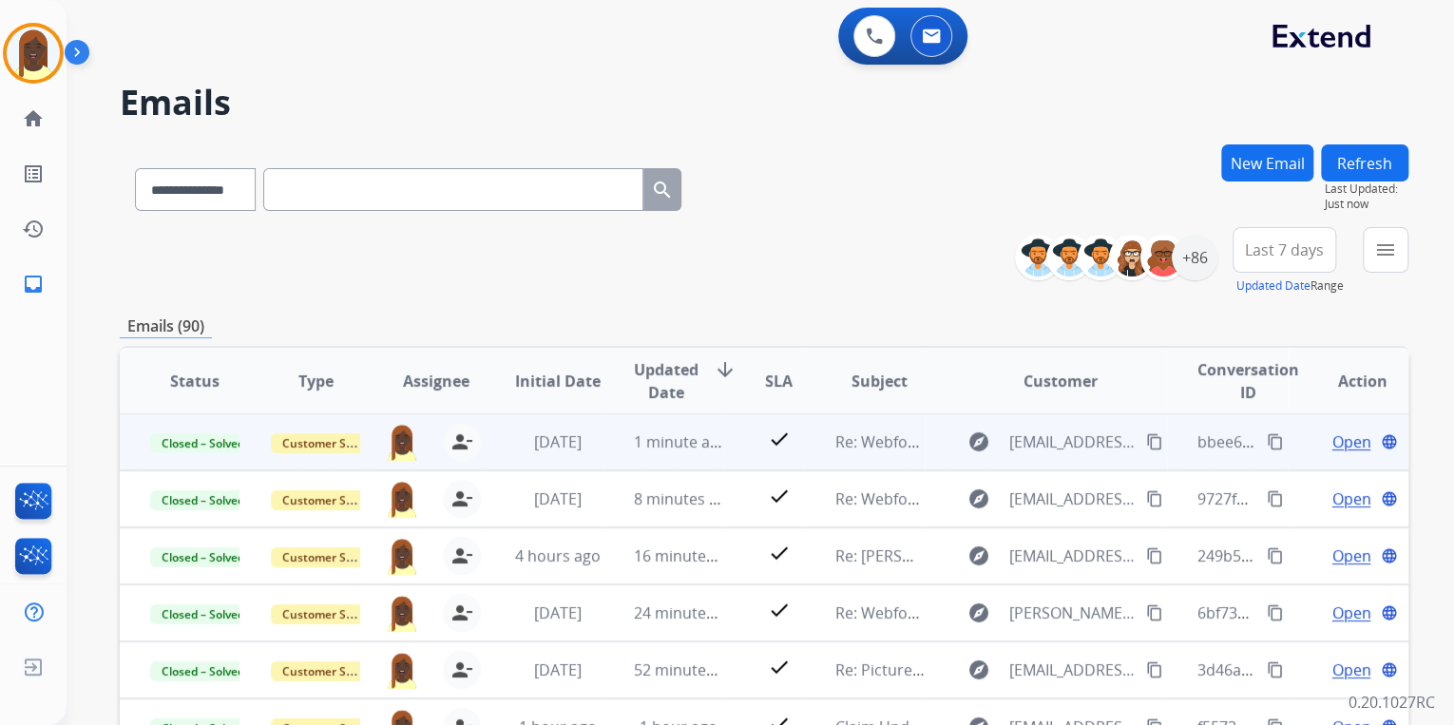
click at [1267, 444] on mat-icon "content_copy" at bounding box center [1275, 441] width 17 height 17
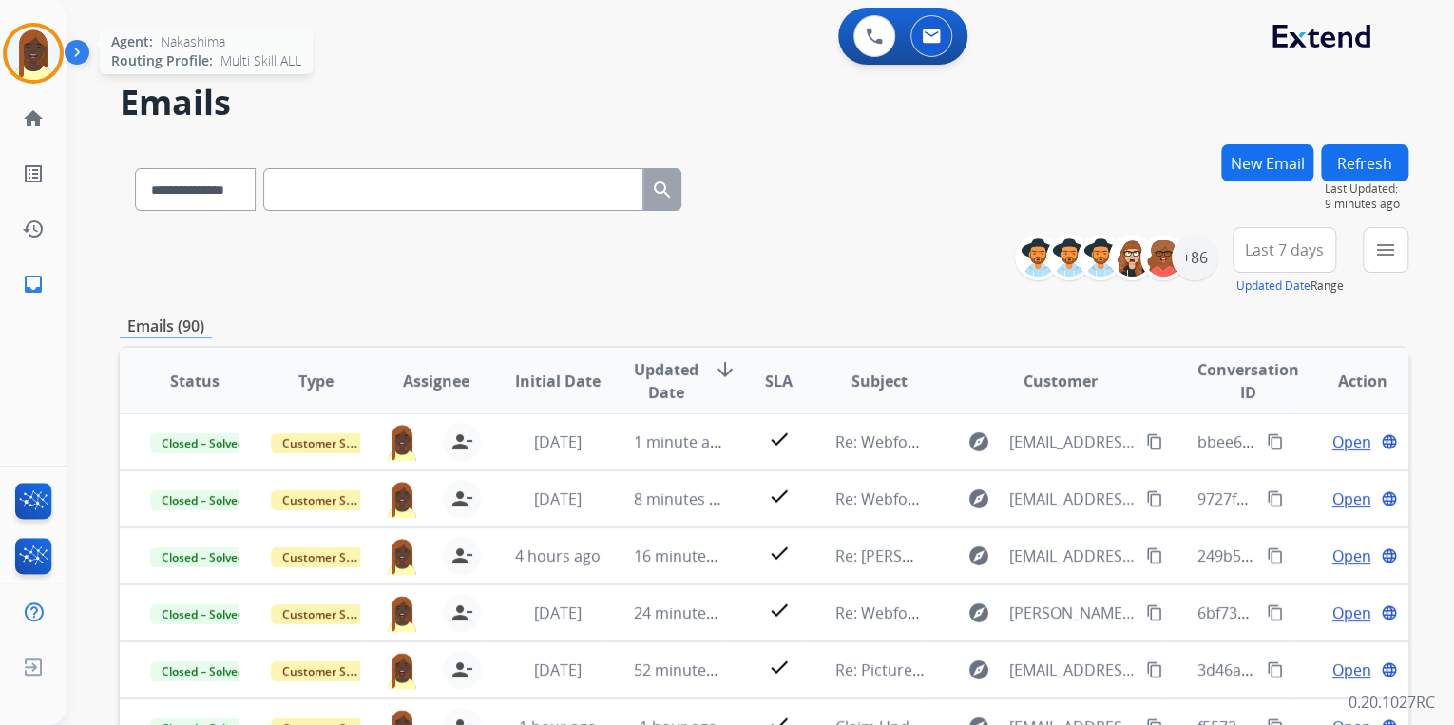
click at [44, 50] on img at bounding box center [33, 53] width 53 height 53
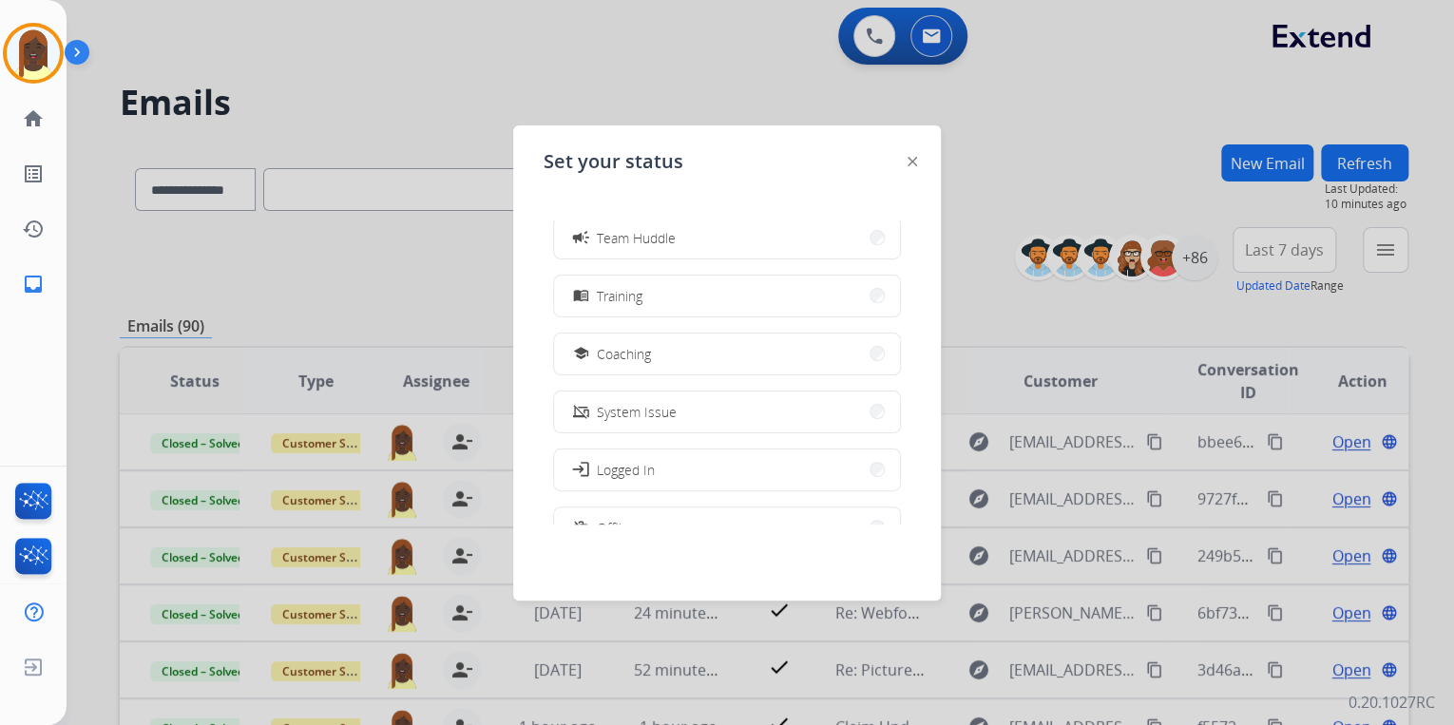
scroll to position [148, 0]
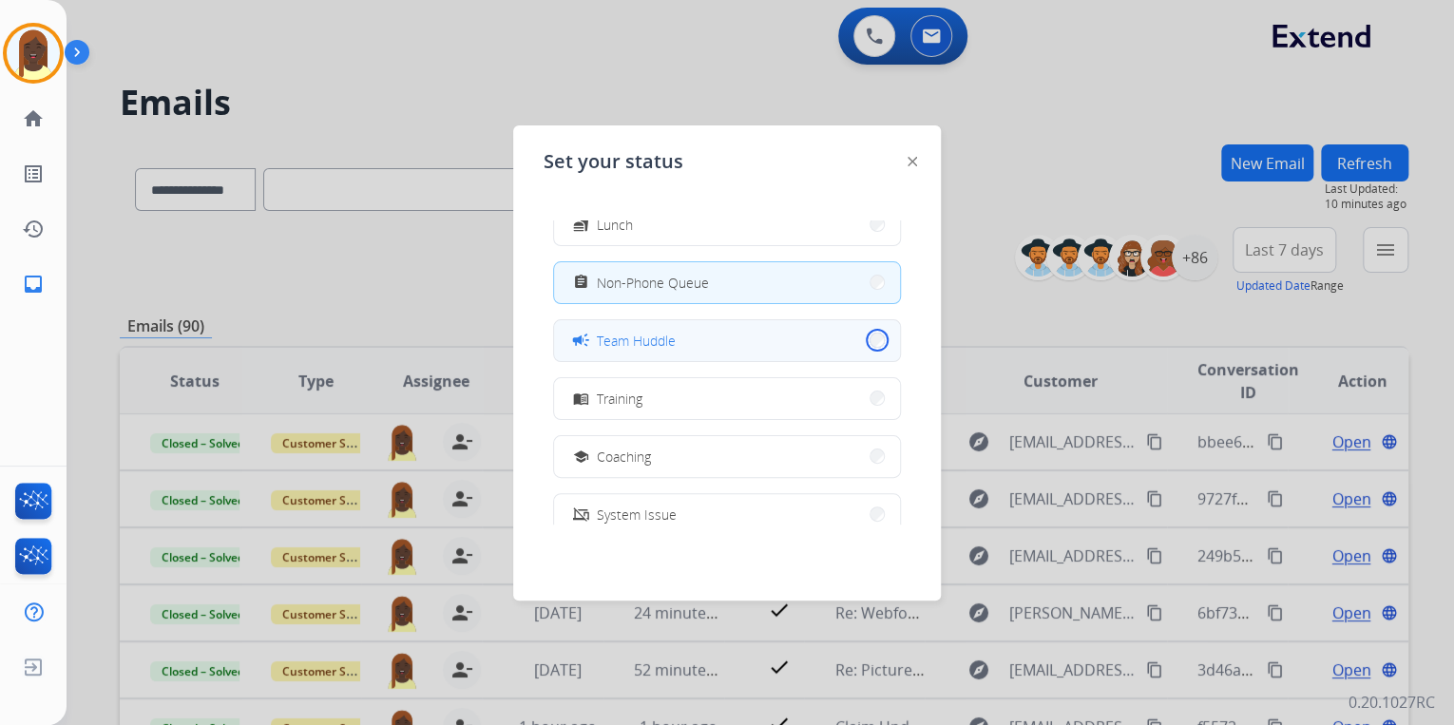
click at [863, 340] on button "campaign Team Huddle" at bounding box center [727, 340] width 346 height 41
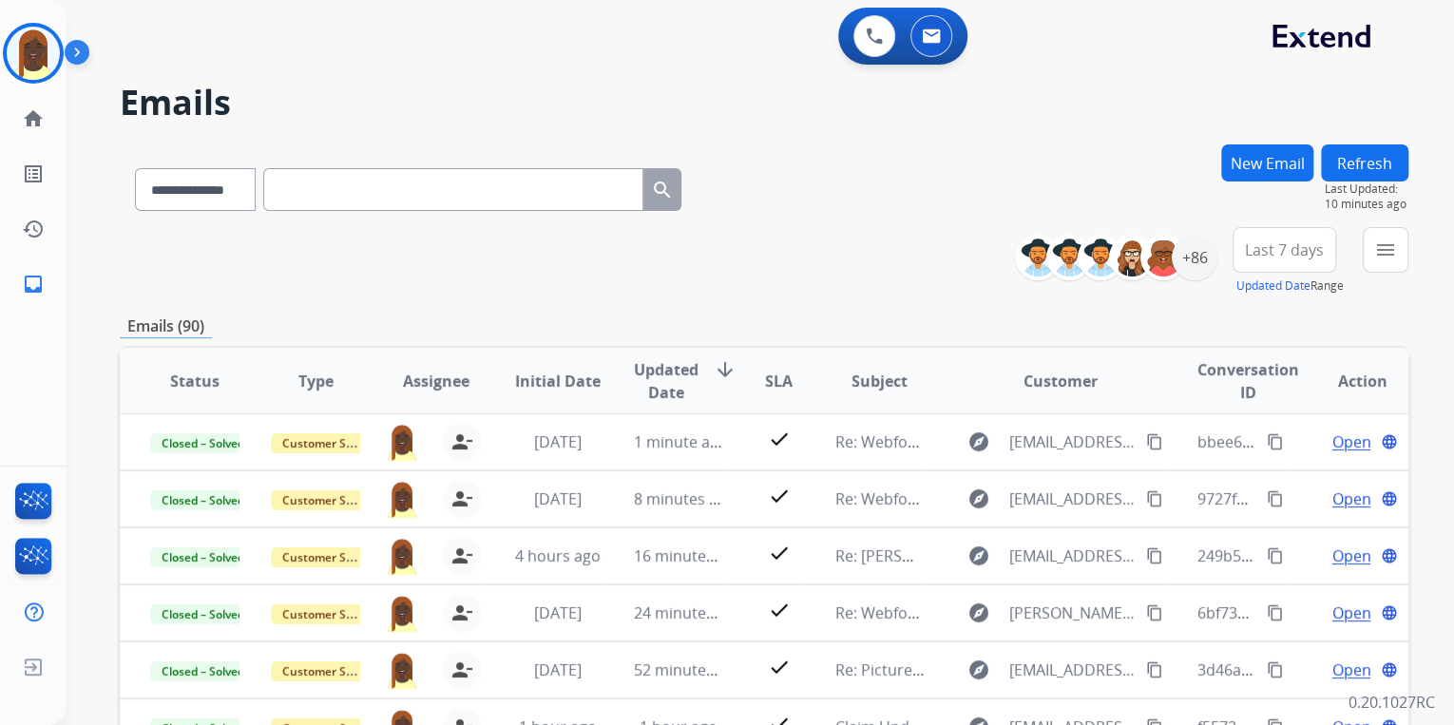
click at [920, 262] on div "**********" at bounding box center [764, 261] width 1289 height 68
click at [833, 274] on div "**********" at bounding box center [764, 261] width 1289 height 68
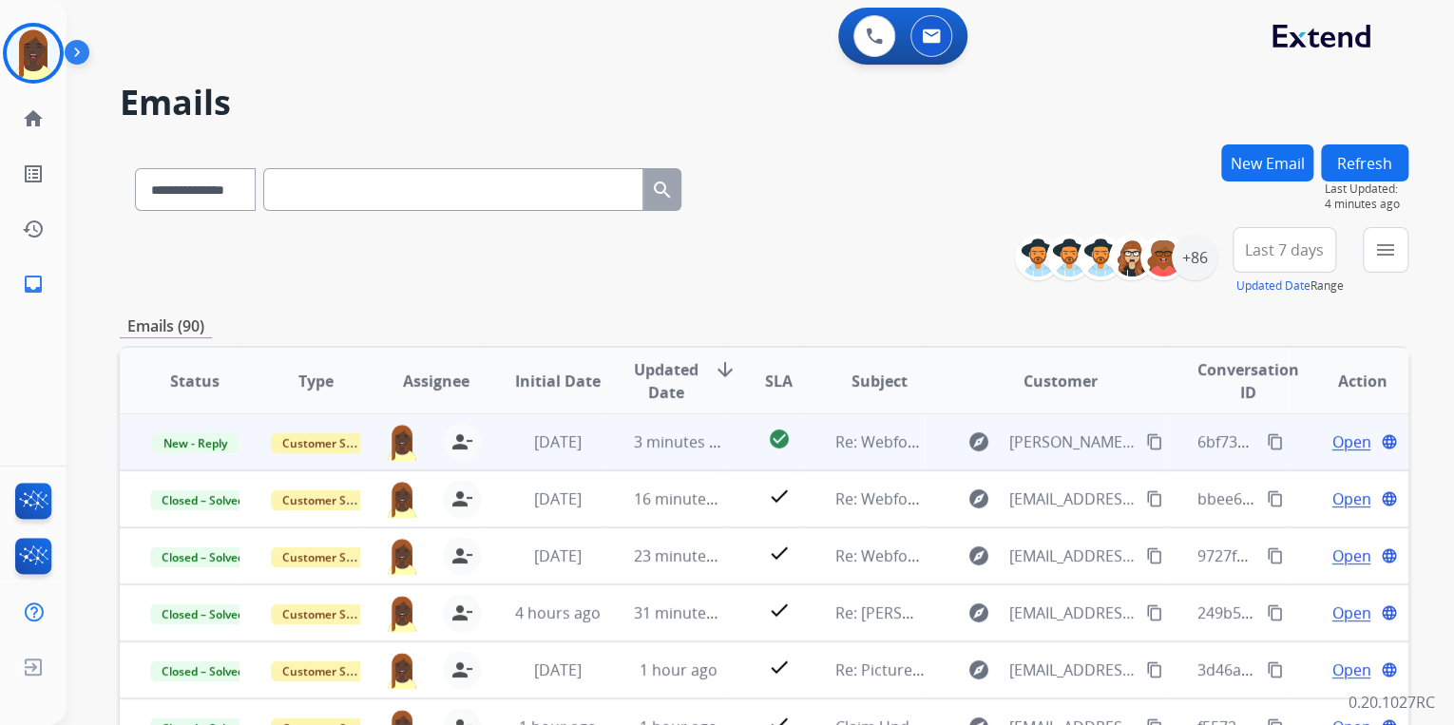
click at [1267, 442] on mat-icon "content_copy" at bounding box center [1275, 441] width 17 height 17
click at [1335, 442] on span "Open" at bounding box center [1351, 442] width 39 height 23
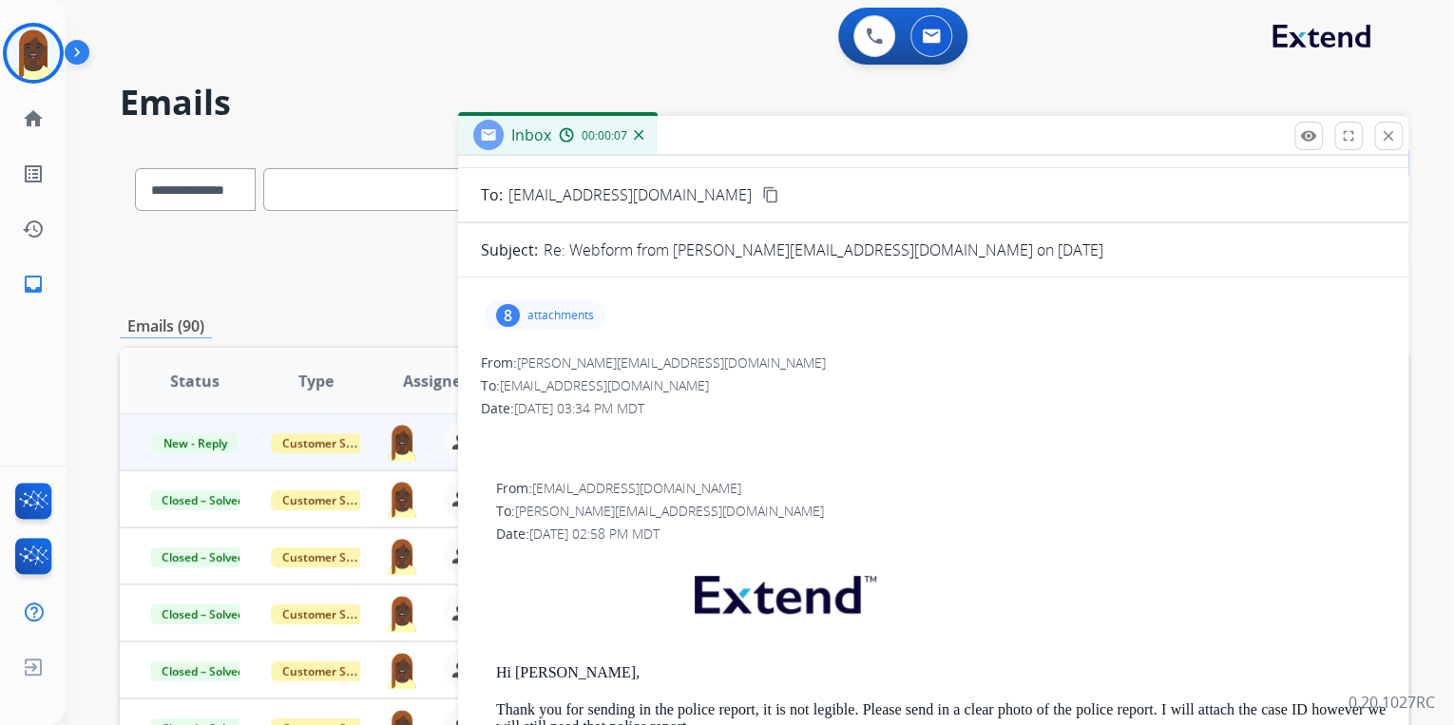
scroll to position [76, 0]
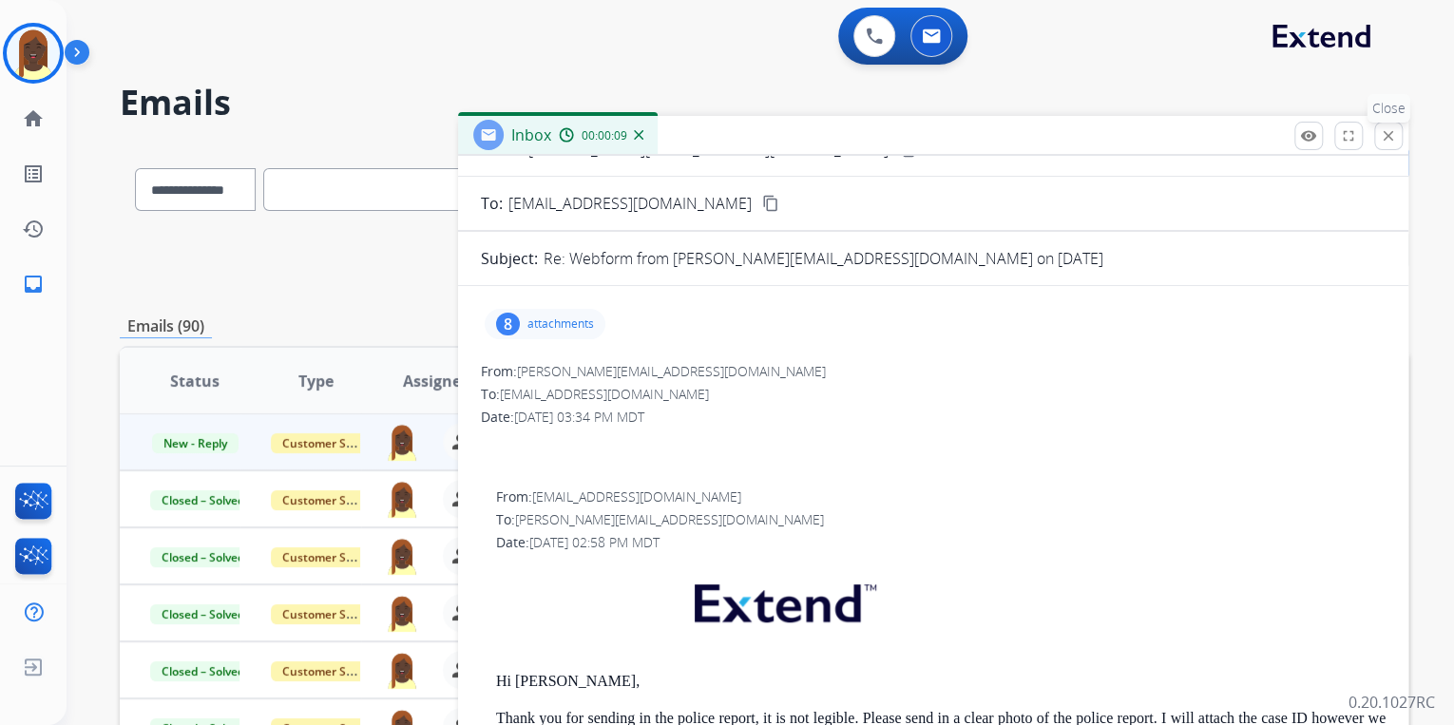
drag, startPoint x: 1389, startPoint y: 140, endPoint x: 1192, endPoint y: 268, distance: 234.9
click at [1388, 142] on mat-icon "close" at bounding box center [1388, 135] width 17 height 17
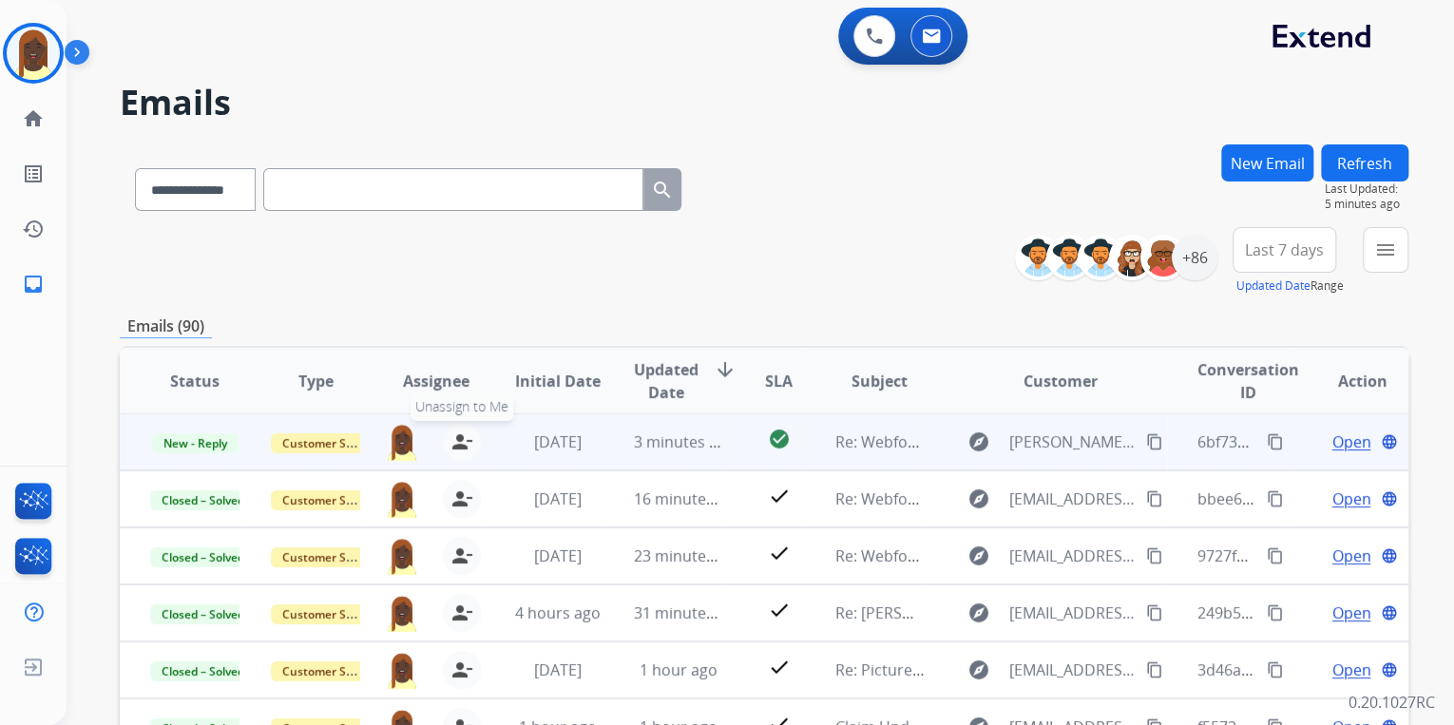
click at [454, 445] on mat-icon "person_remove" at bounding box center [461, 442] width 23 height 23
click at [398, 441] on span "+" at bounding box center [402, 442] width 9 height 23
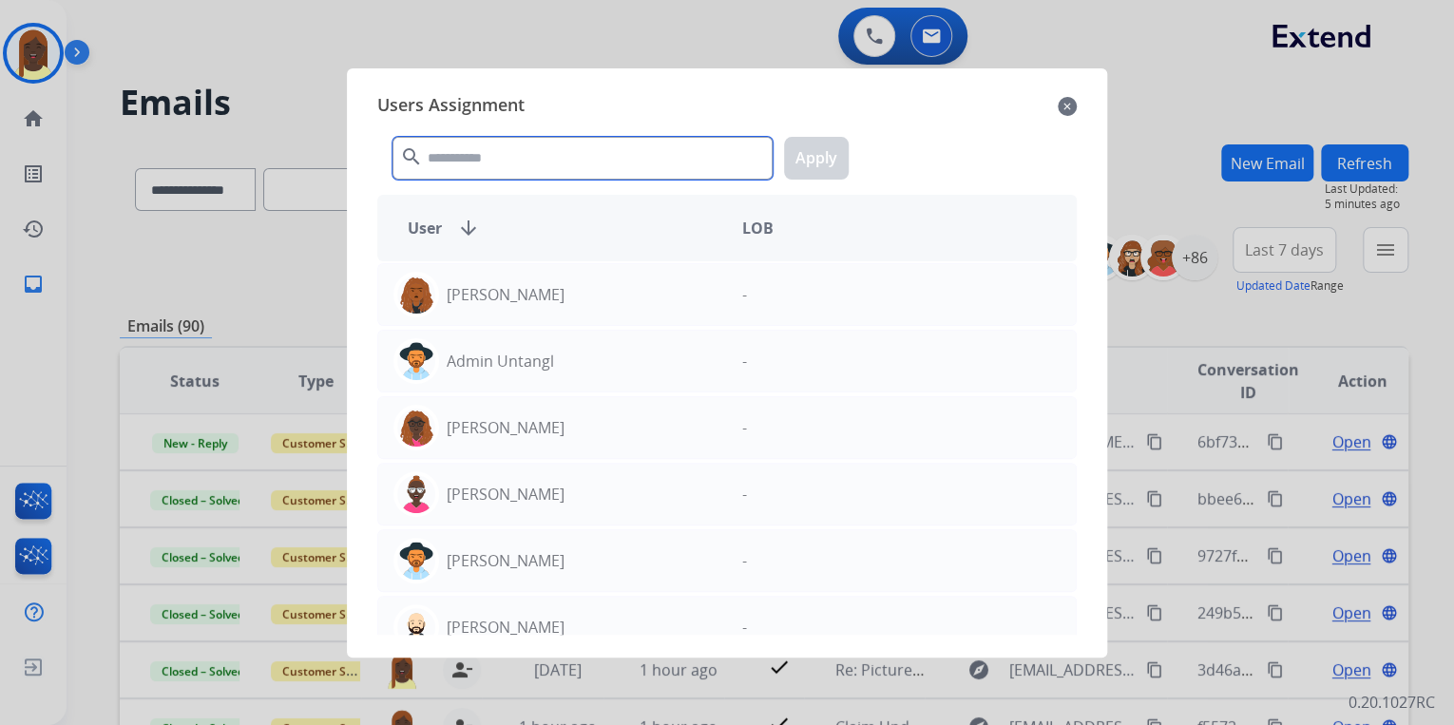
click at [543, 165] on input "text" at bounding box center [583, 158] width 380 height 43
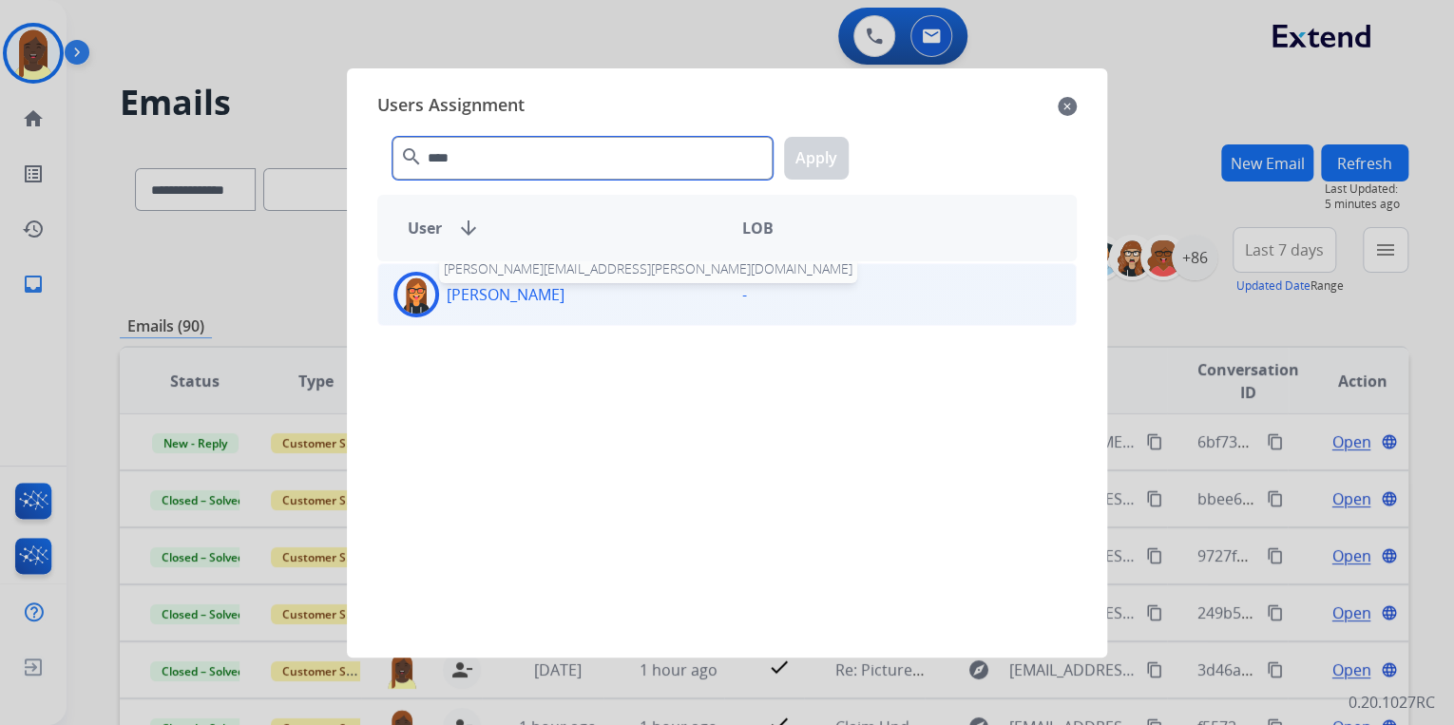
type input "****"
click at [521, 289] on p "Kaitlin Salazar" at bounding box center [506, 294] width 118 height 23
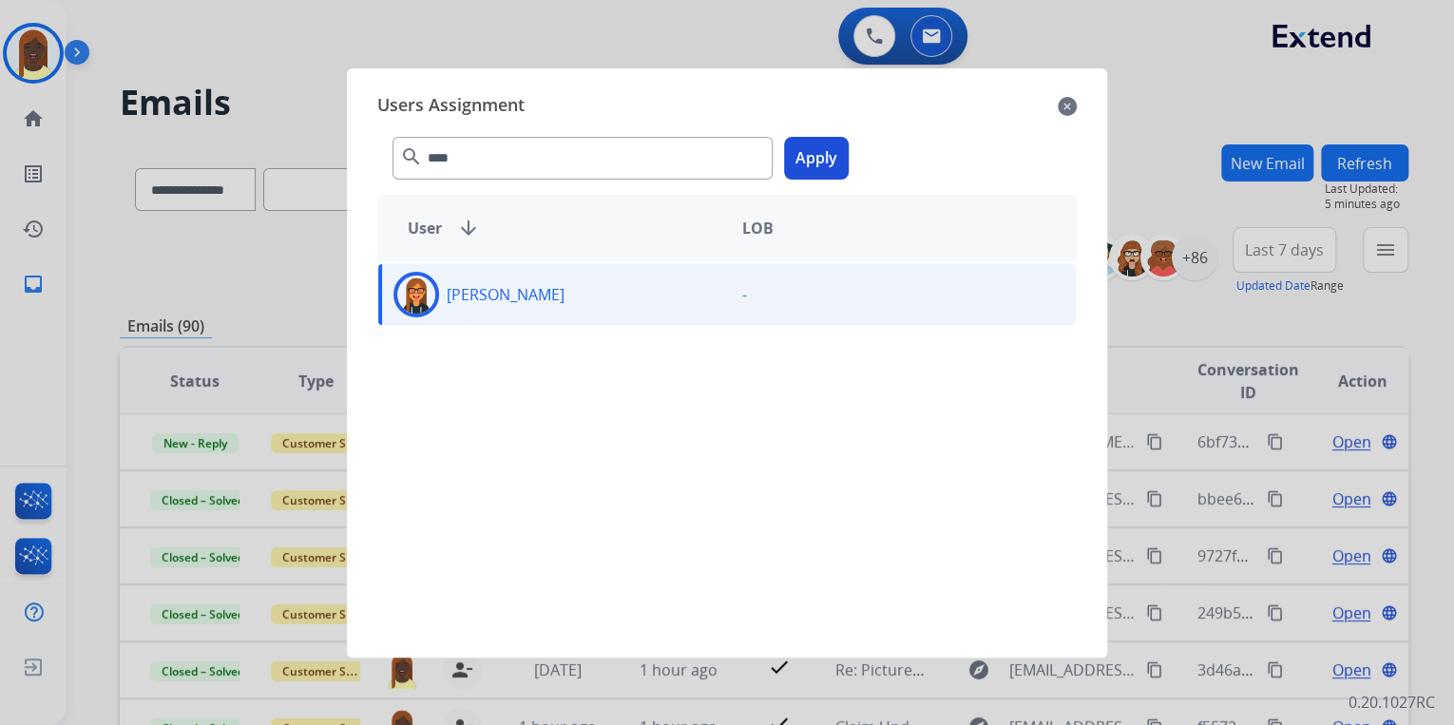
click at [848, 167] on div "**** search Apply" at bounding box center [727, 155] width 700 height 66
click at [824, 161] on button "Apply" at bounding box center [816, 158] width 65 height 43
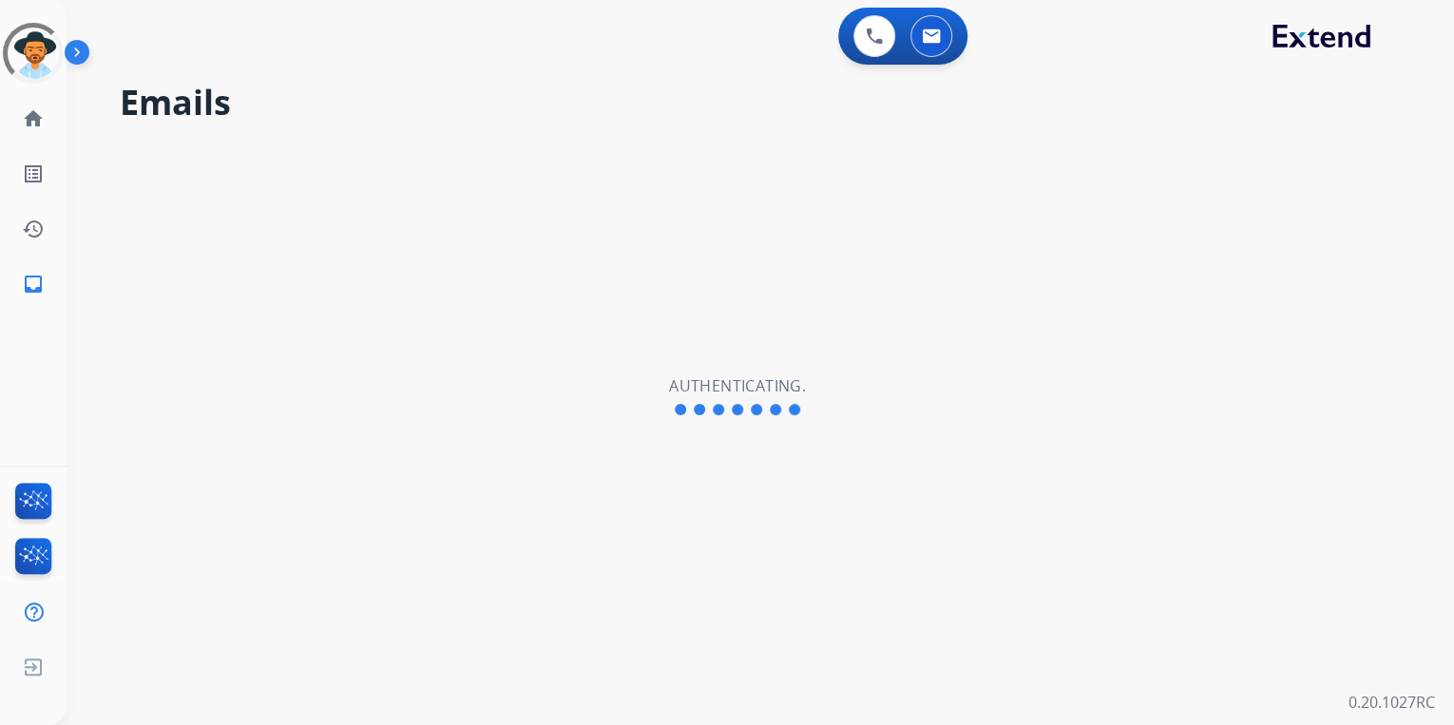
select select "**********"
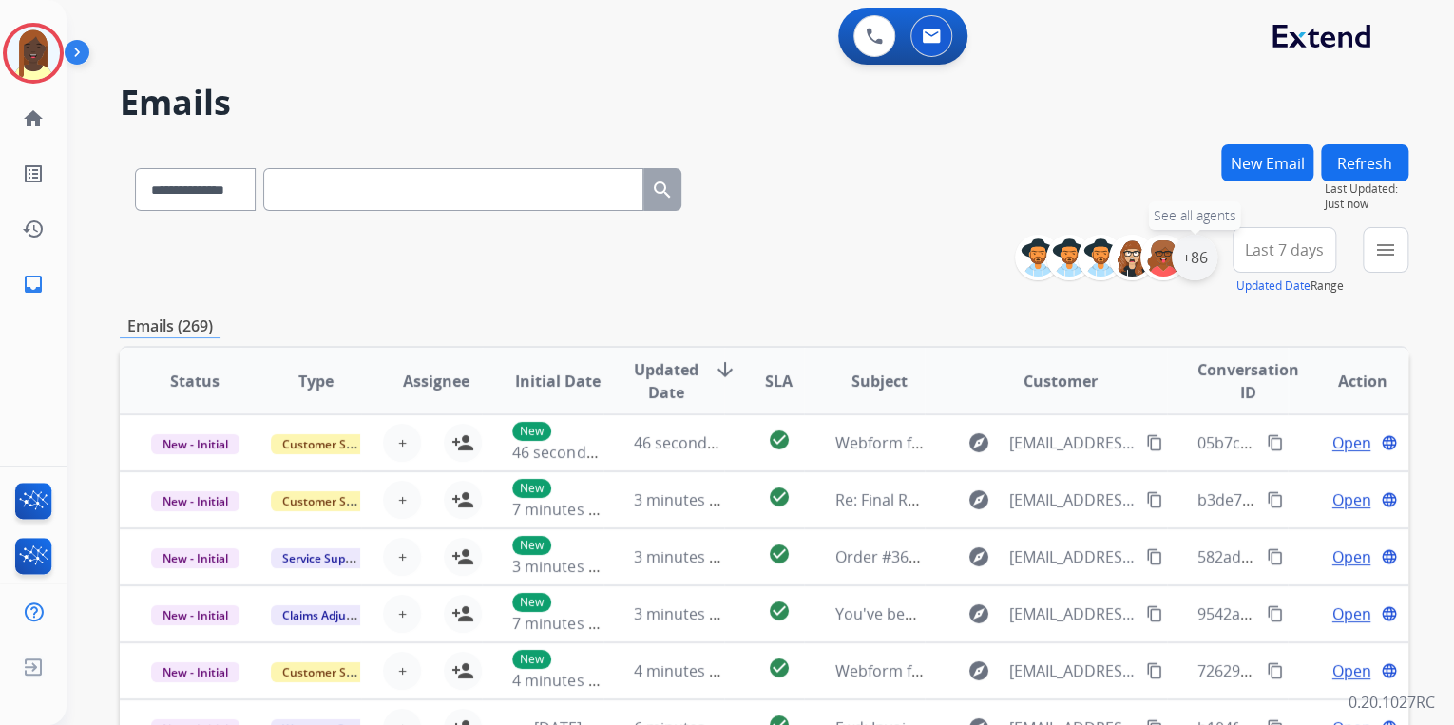
click at [1197, 272] on div "+86" at bounding box center [1195, 258] width 46 height 46
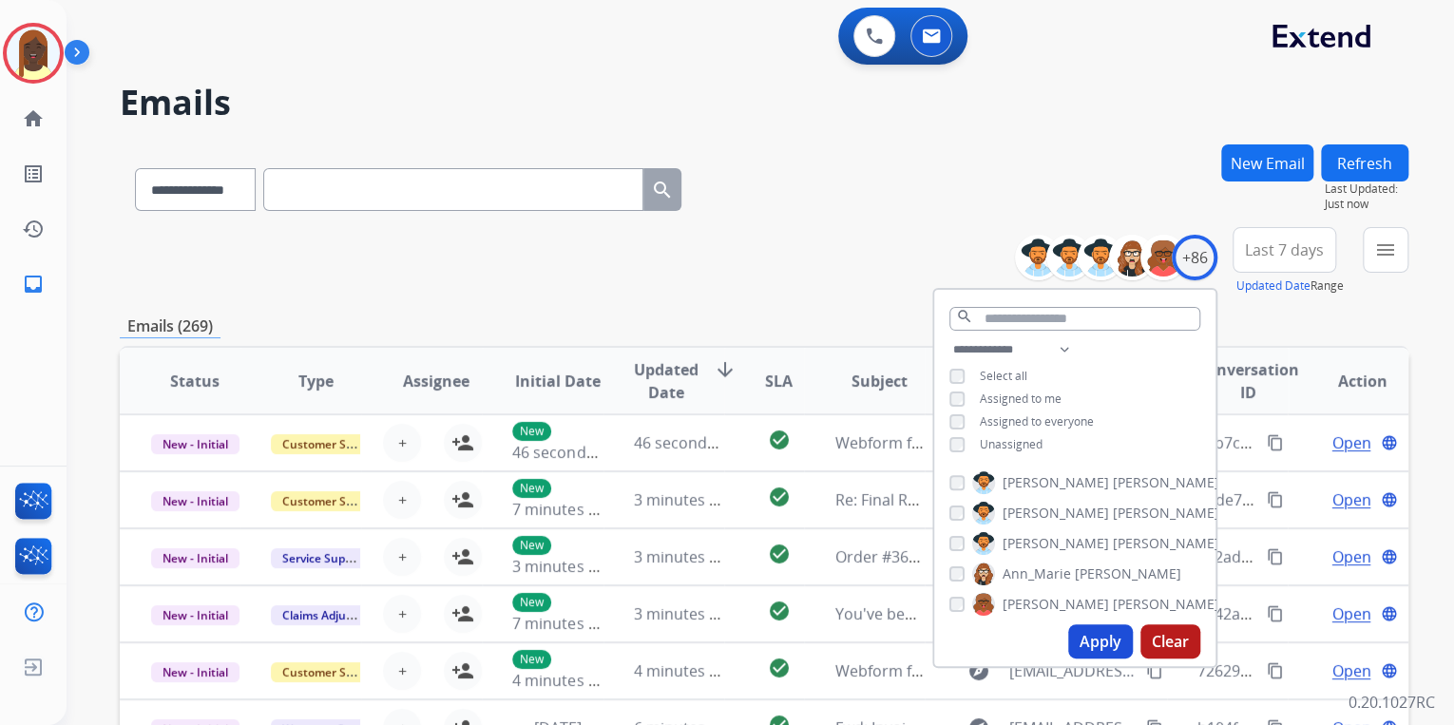
click at [1087, 629] on button "Apply" at bounding box center [1100, 641] width 65 height 34
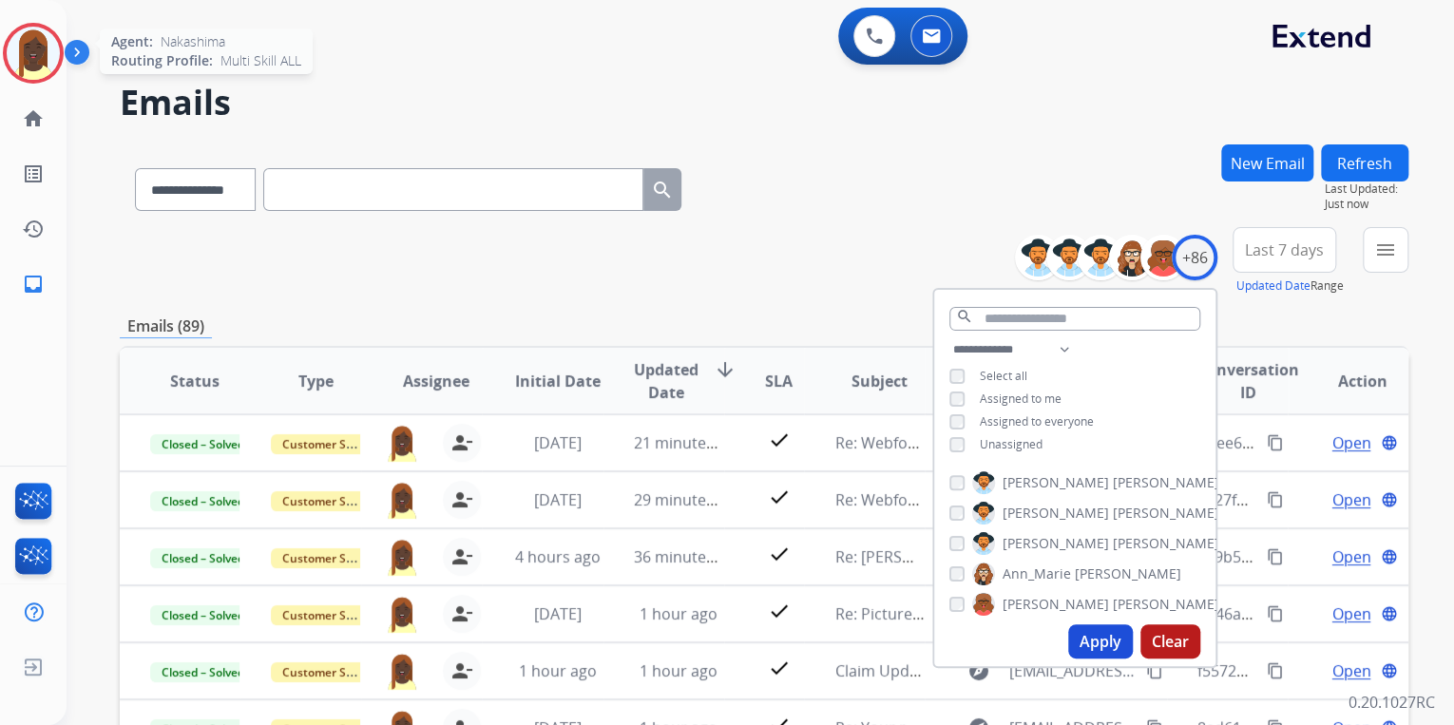
click at [36, 57] on img at bounding box center [33, 53] width 53 height 53
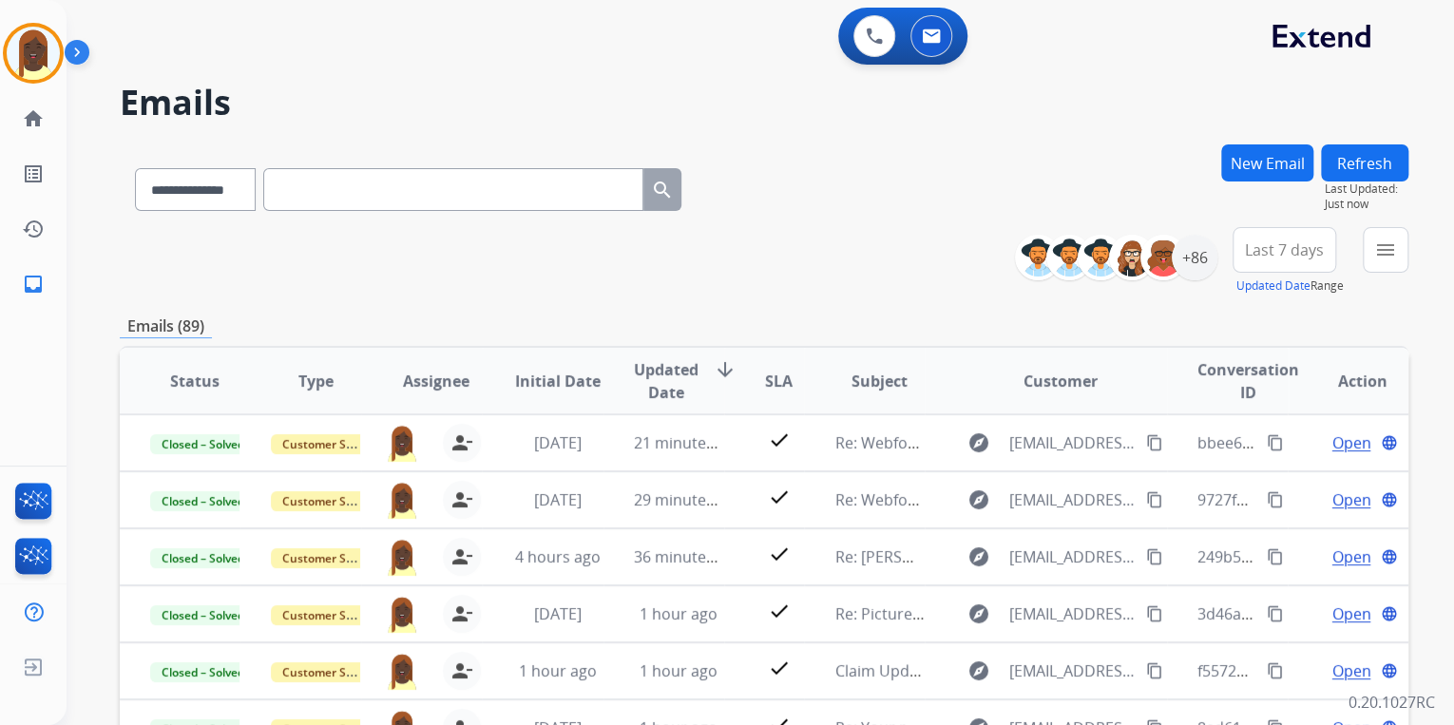
click at [938, 248] on div "**********" at bounding box center [764, 261] width 1289 height 68
click at [1198, 262] on div "+86" at bounding box center [1195, 258] width 46 height 46
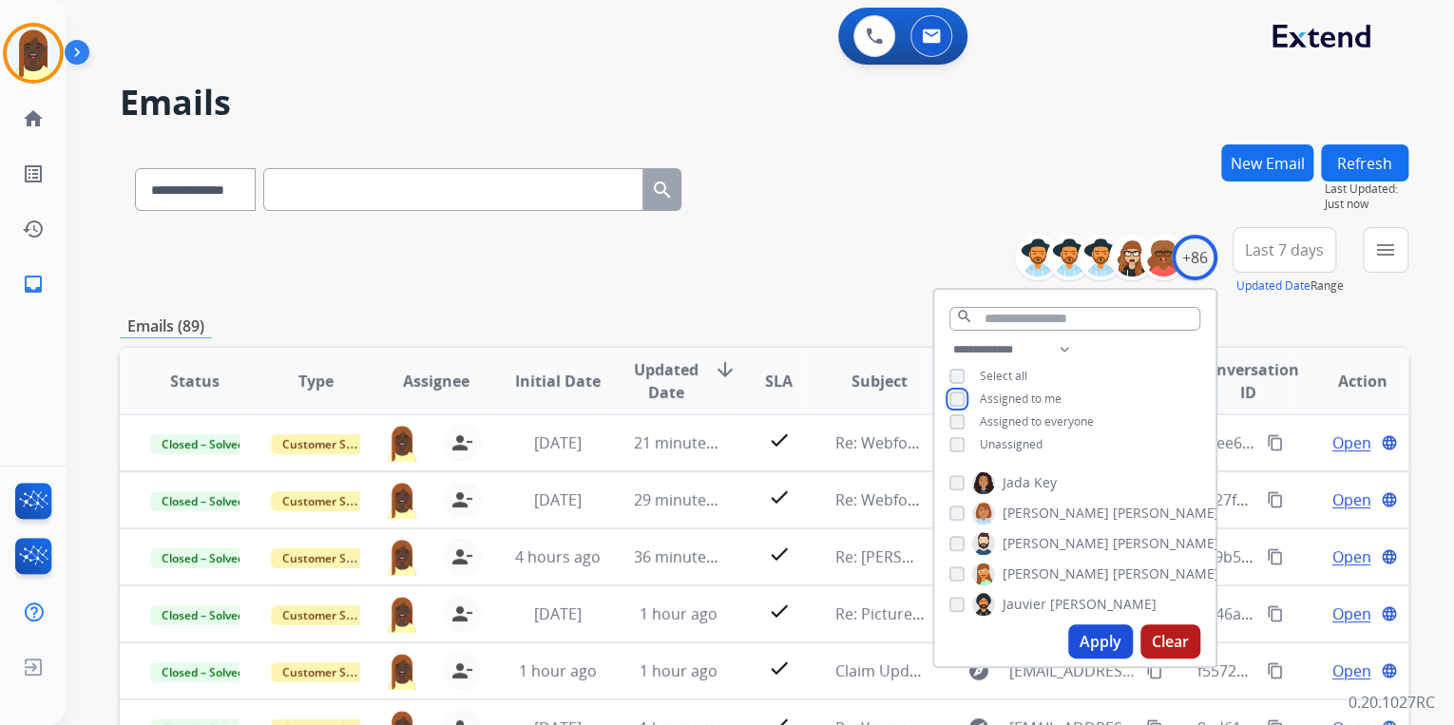
scroll to position [836, 0]
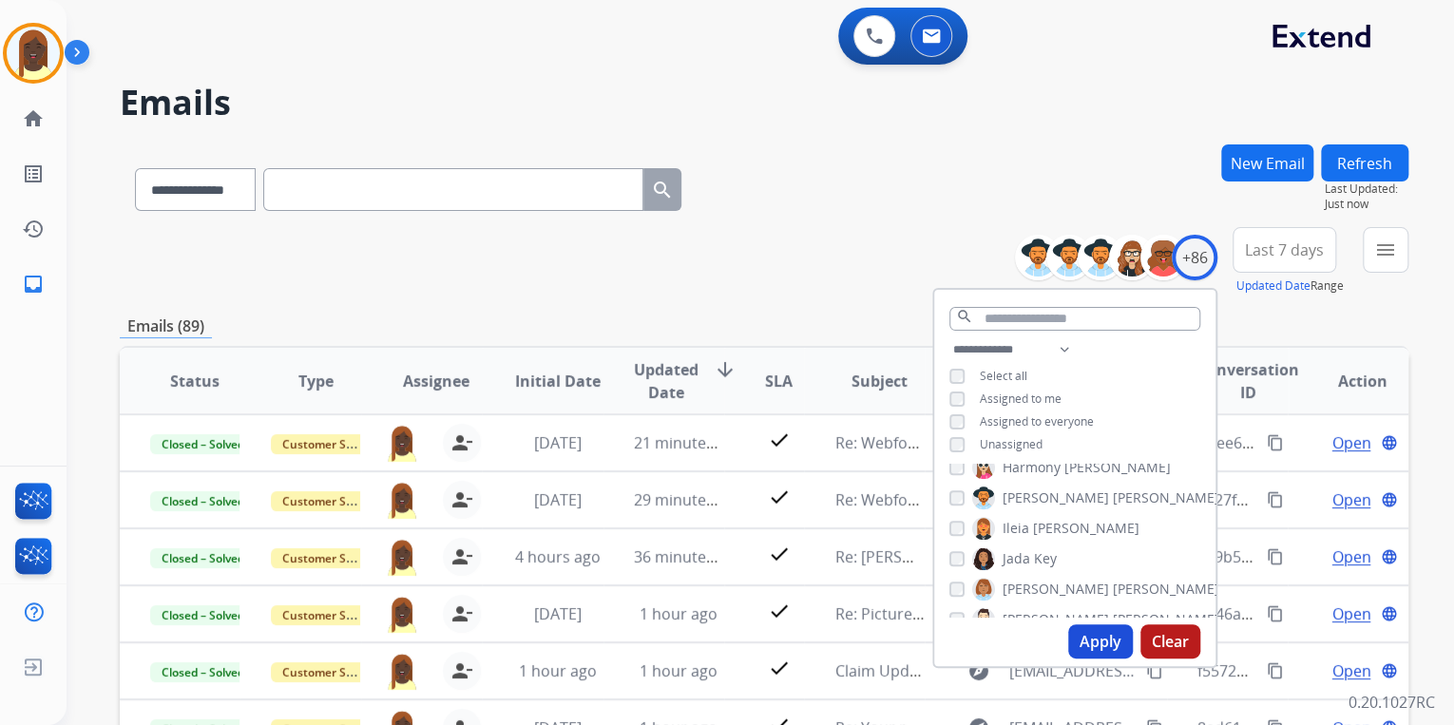
click at [1095, 637] on button "Apply" at bounding box center [1100, 641] width 65 height 34
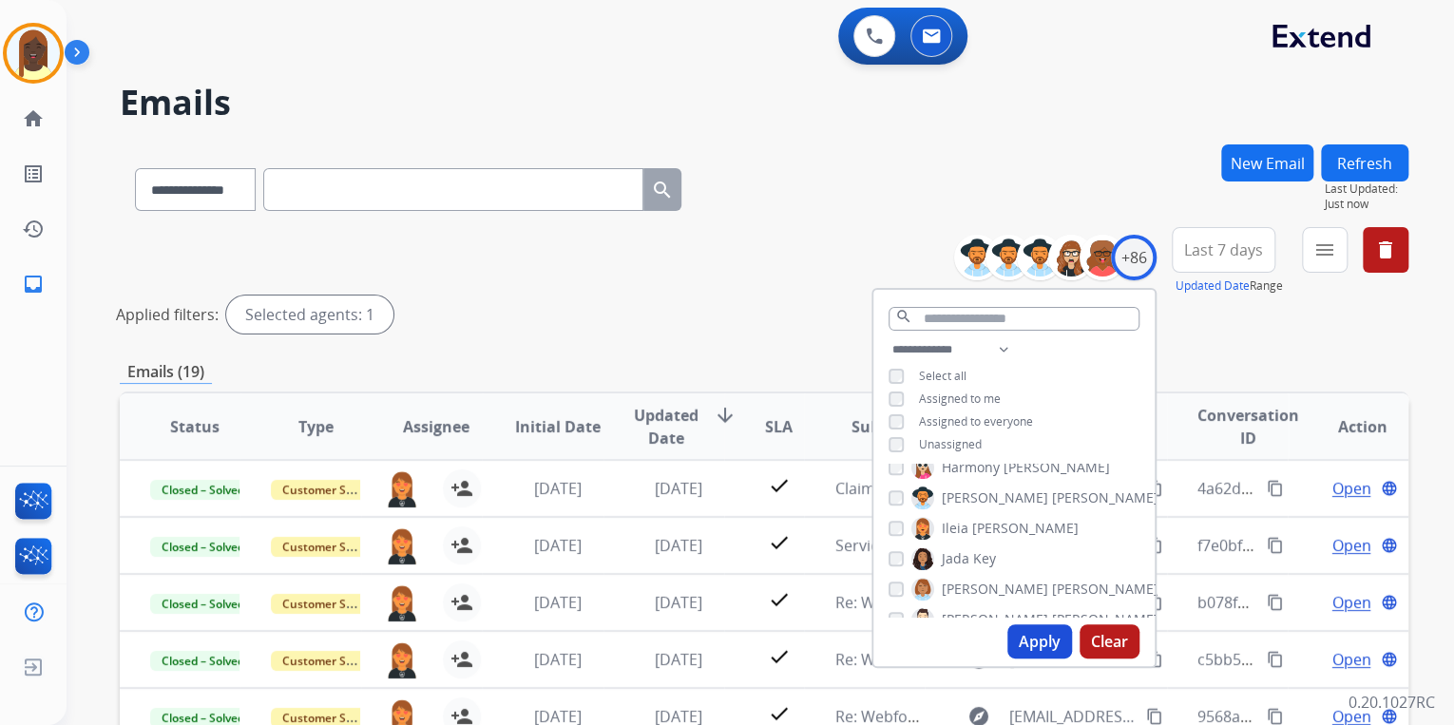
click at [808, 312] on div "Applied filters: Selected agents: 1" at bounding box center [760, 315] width 1289 height 38
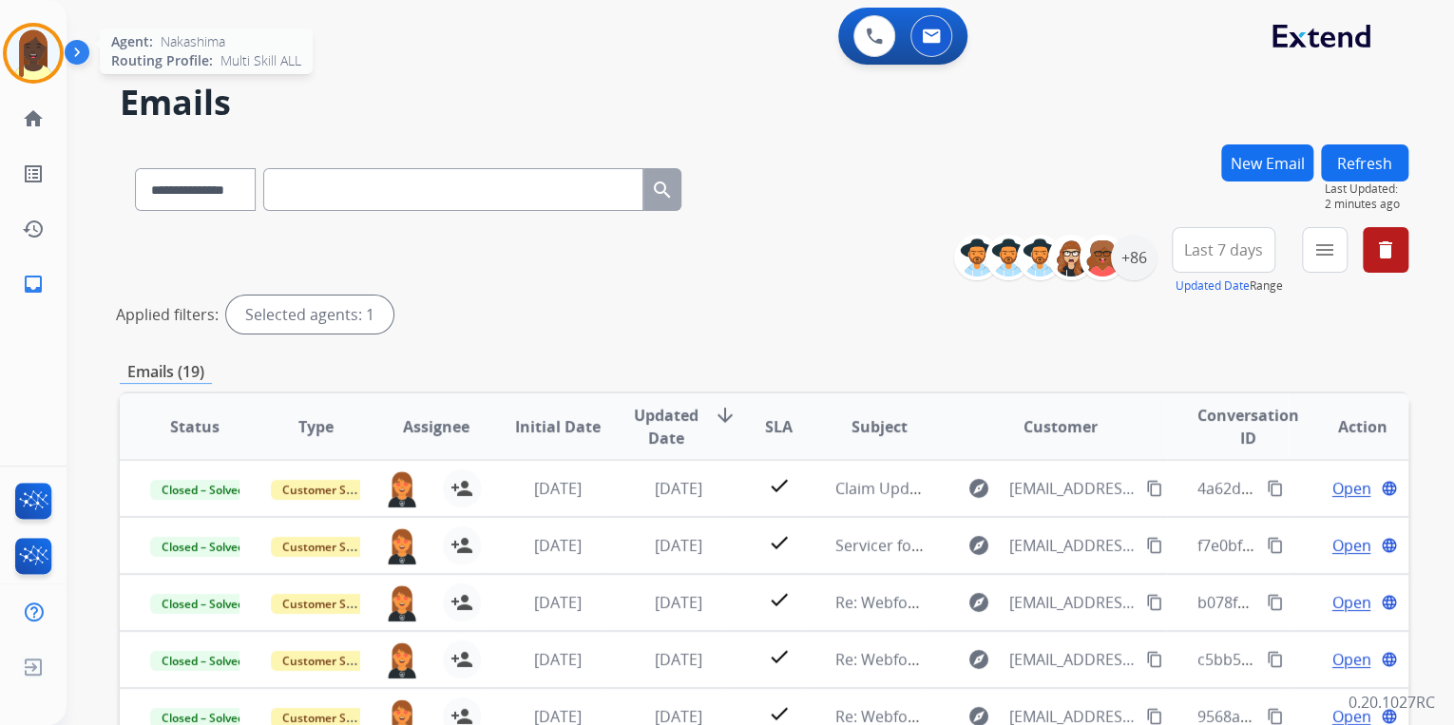
click at [38, 61] on img at bounding box center [33, 53] width 53 height 53
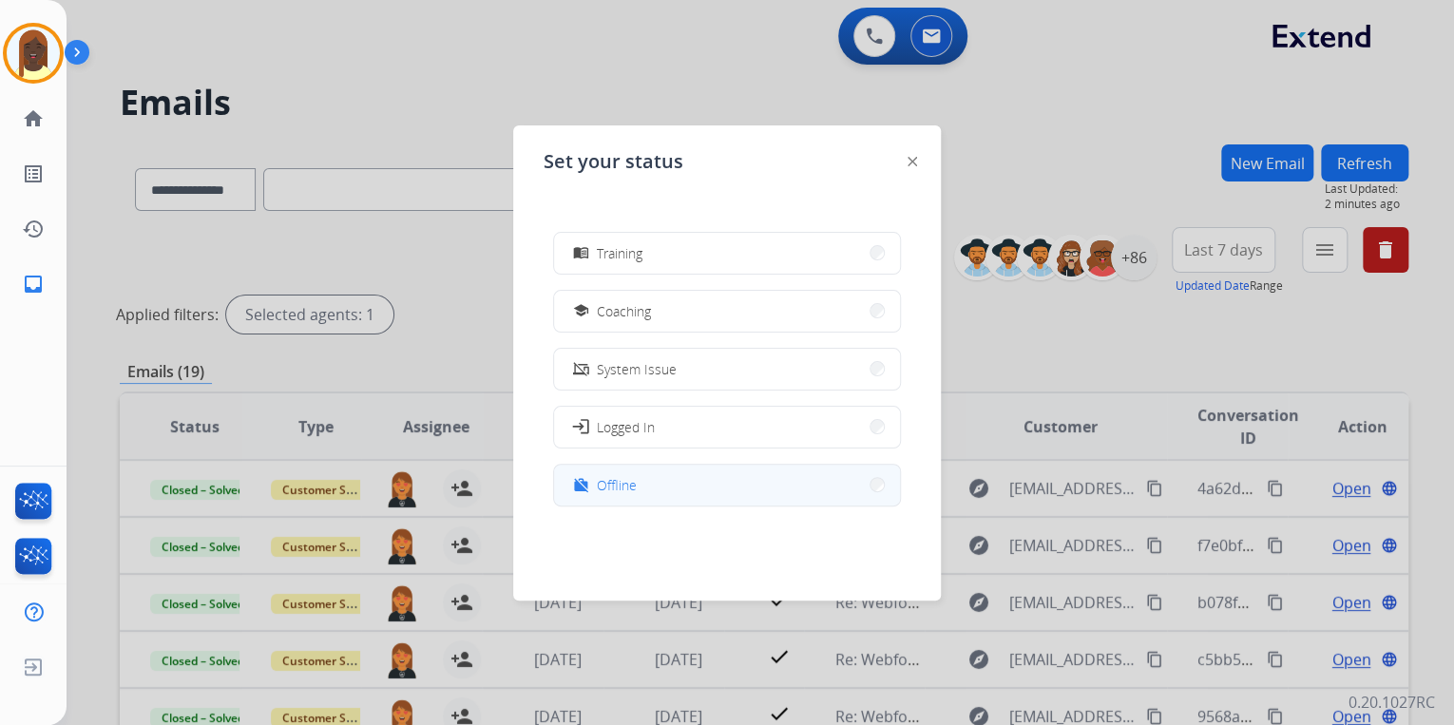
scroll to position [300, 0]
click at [867, 483] on button "work_off Offline" at bounding box center [727, 478] width 346 height 41
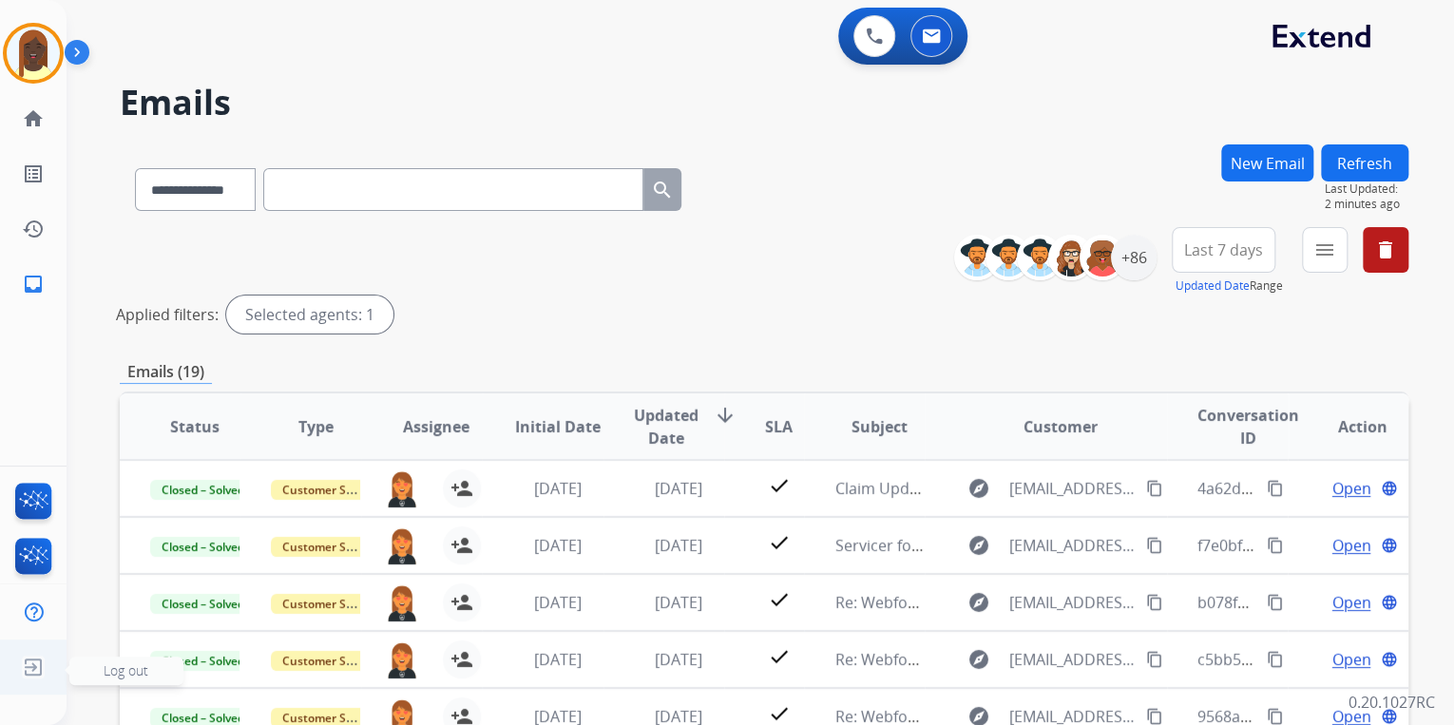
click at [32, 661] on img at bounding box center [33, 667] width 34 height 36
click at [118, 672] on span "Log out" at bounding box center [126, 670] width 45 height 18
